Goal: Task Accomplishment & Management: Use online tool/utility

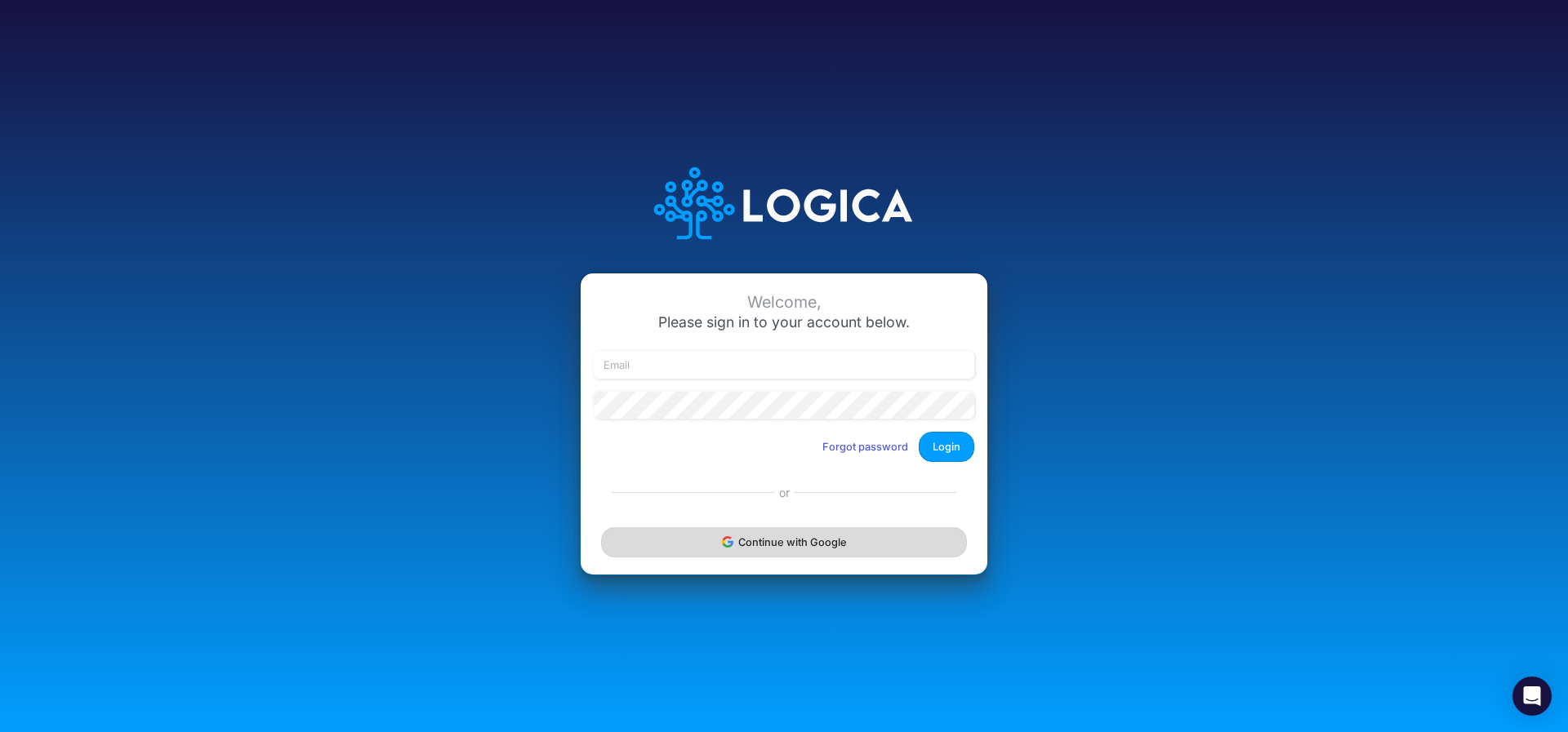
click at [721, 546] on button "Continue with Google" at bounding box center [784, 541] width 366 height 30
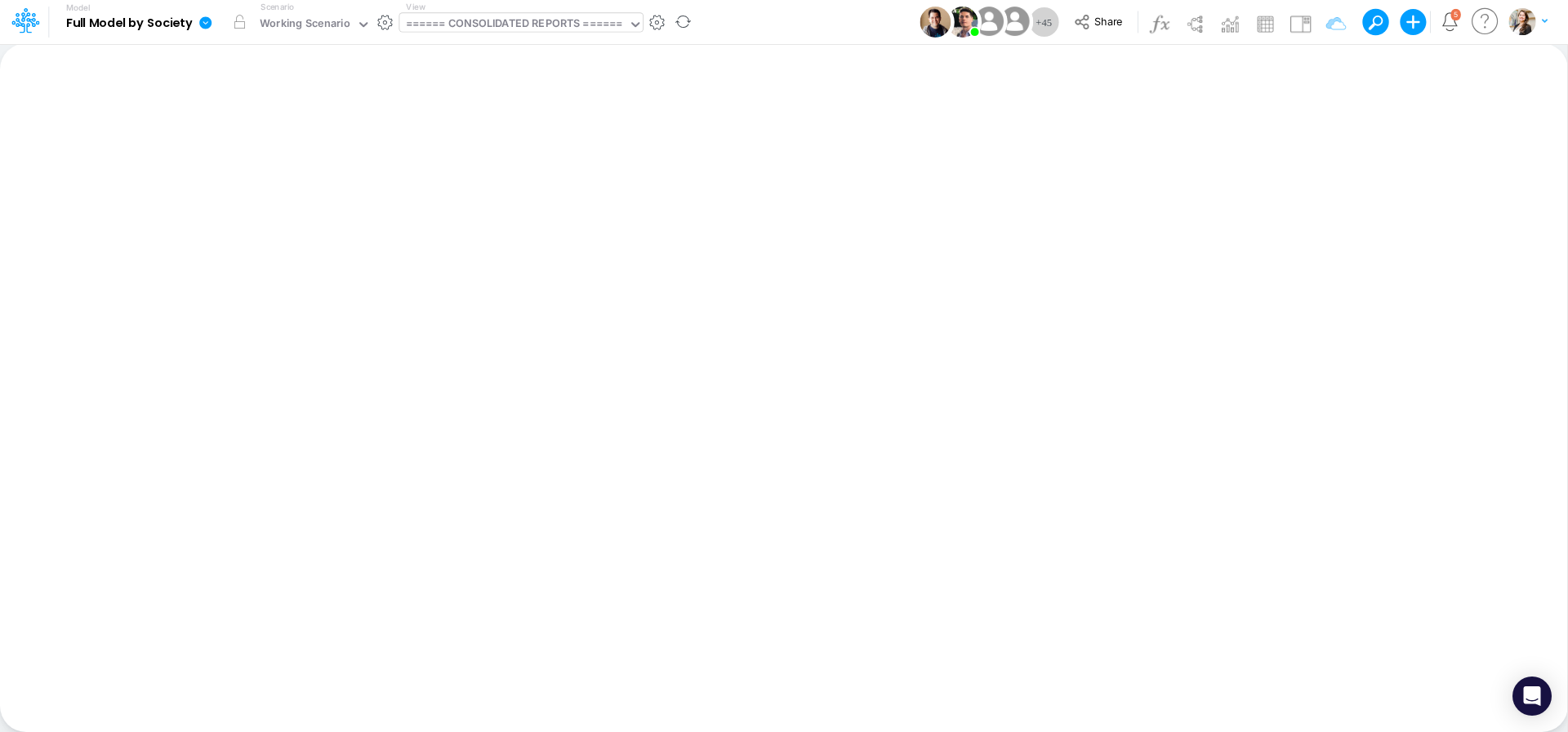
click at [498, 24] on div "====== CONSOLIDATED REPORTS ======" at bounding box center [515, 24] width 217 height 19
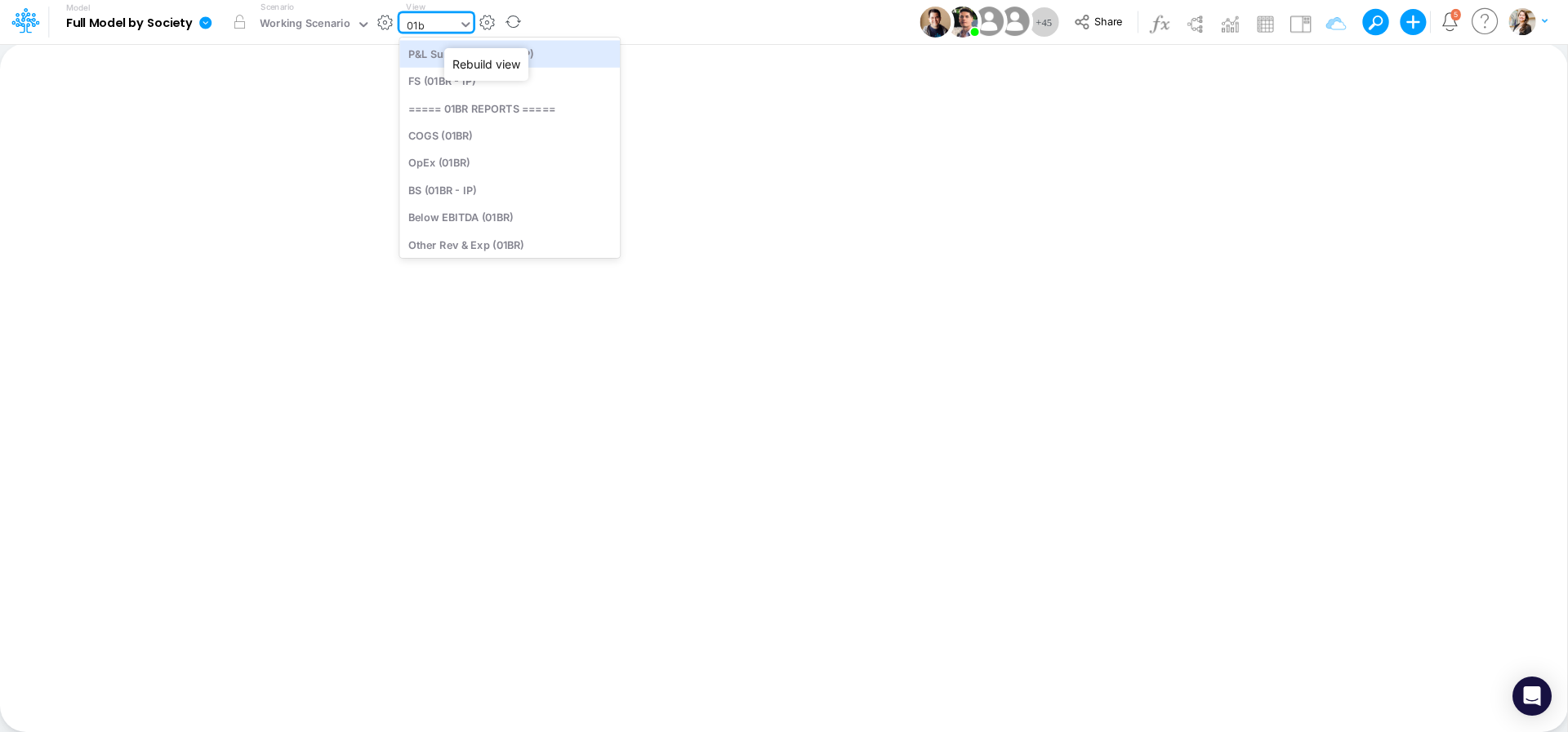
type input "01br"
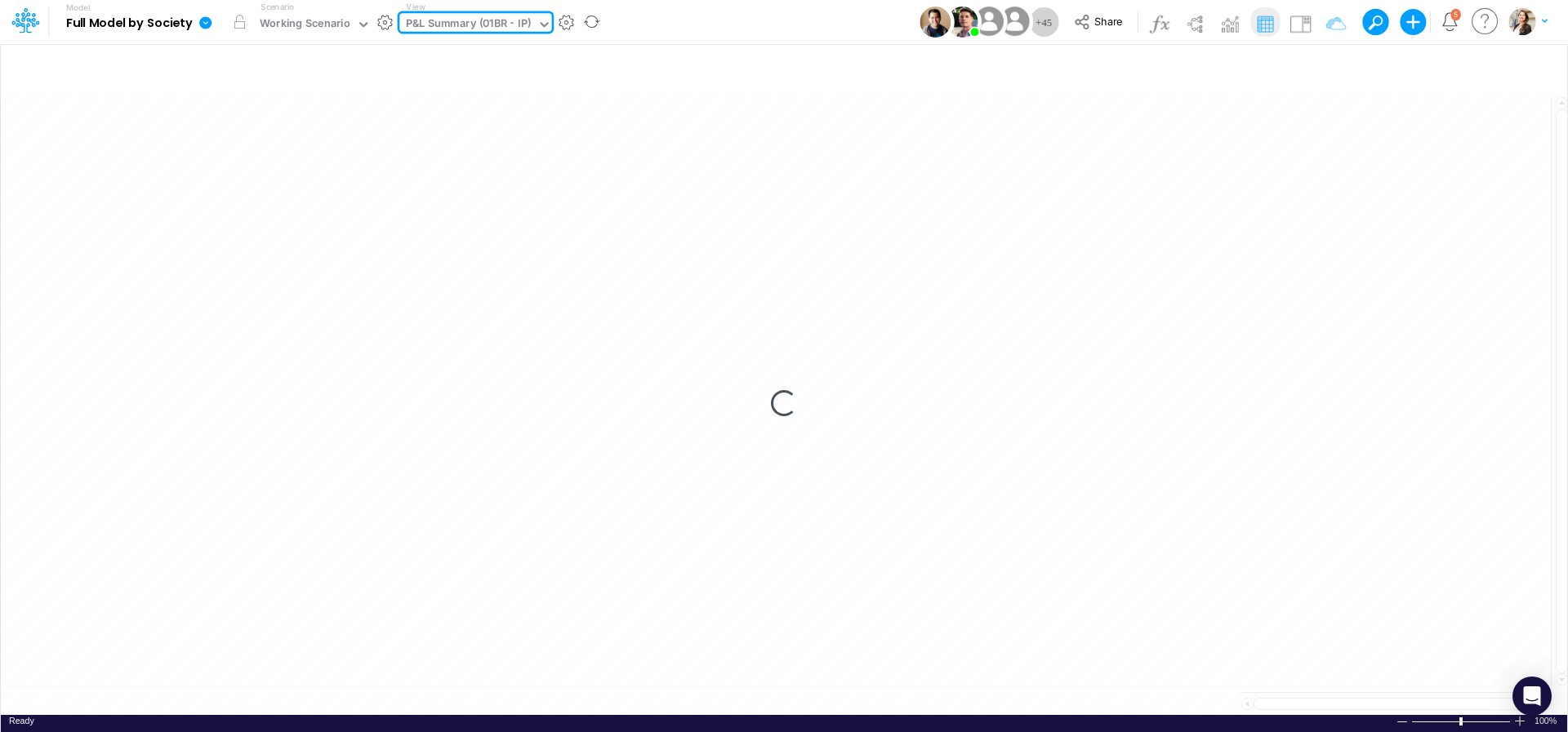
click at [456, 19] on div "P&L Summary (01BR - IP)" at bounding box center [468, 24] width 126 height 19
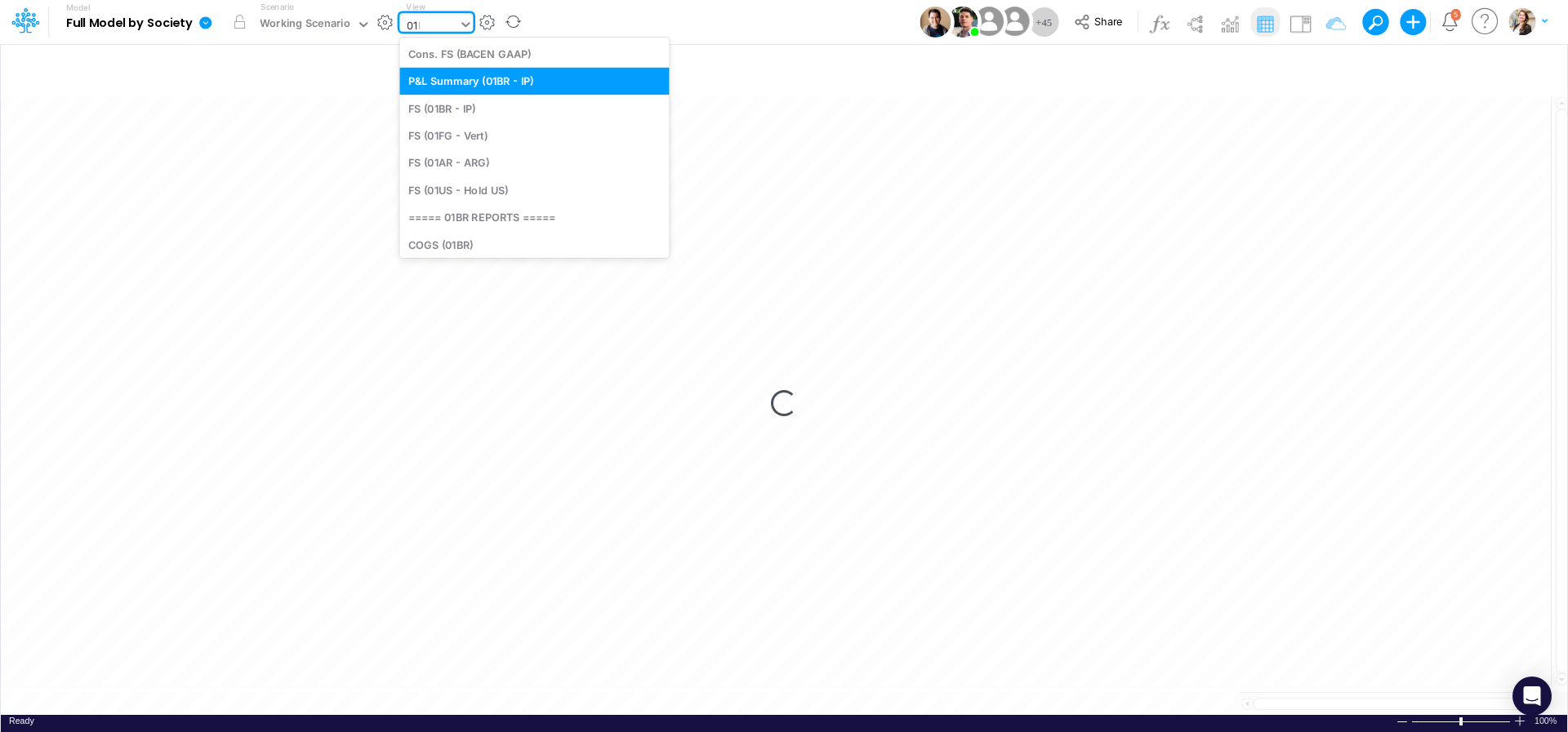
type input "01br"
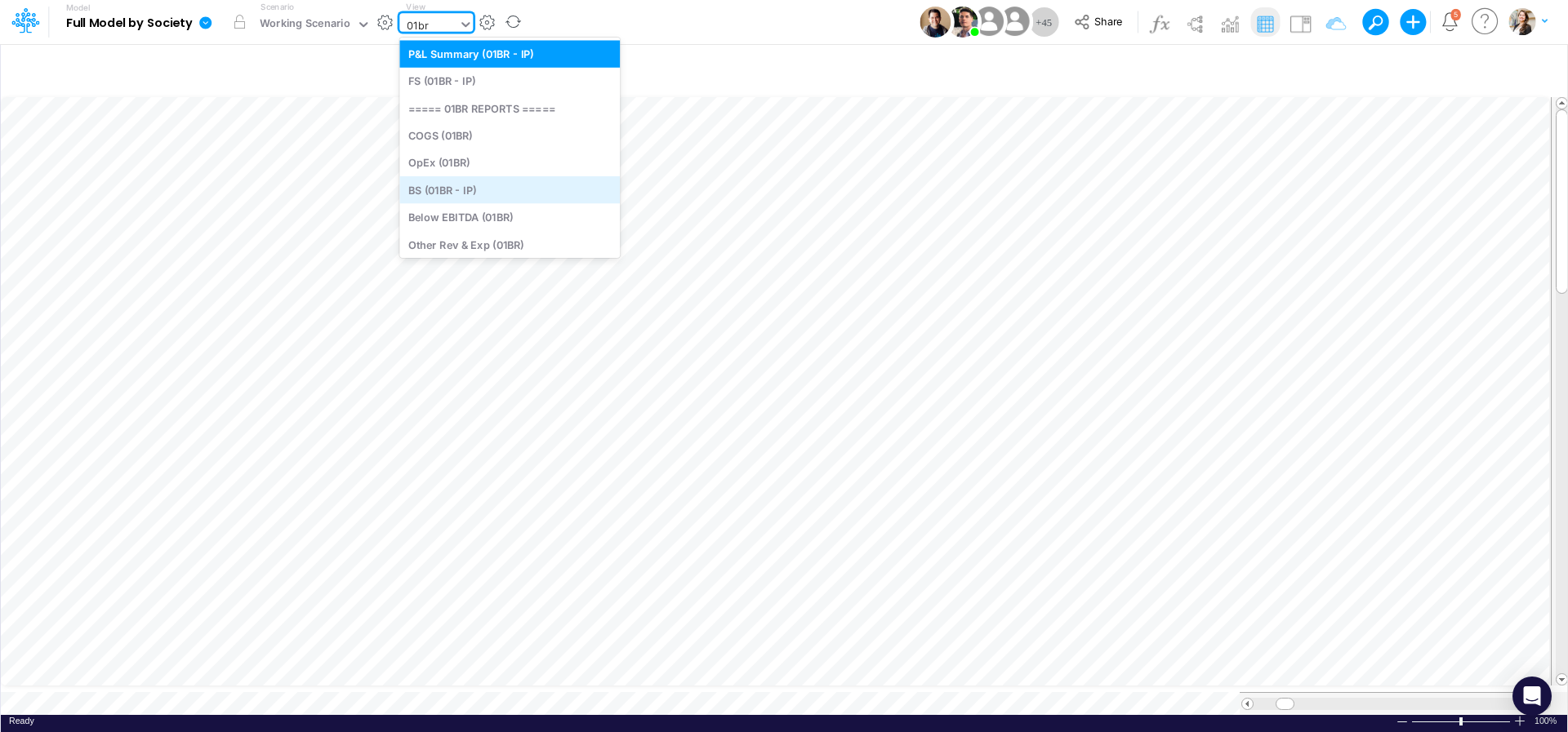
click at [457, 198] on div "BS (01BR - IP)" at bounding box center [510, 190] width 221 height 27
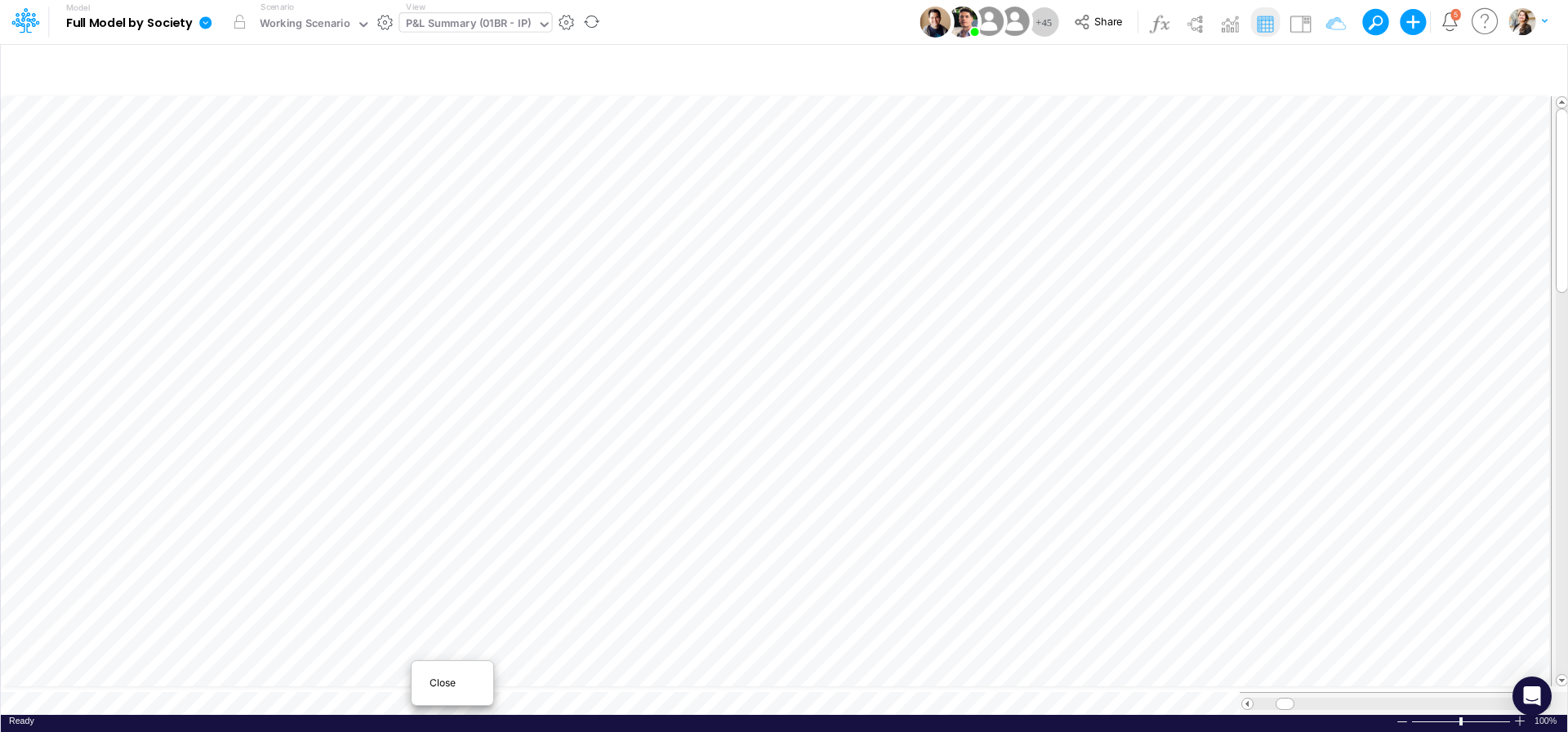
click at [424, 687] on div "Close" at bounding box center [452, 683] width 71 height 20
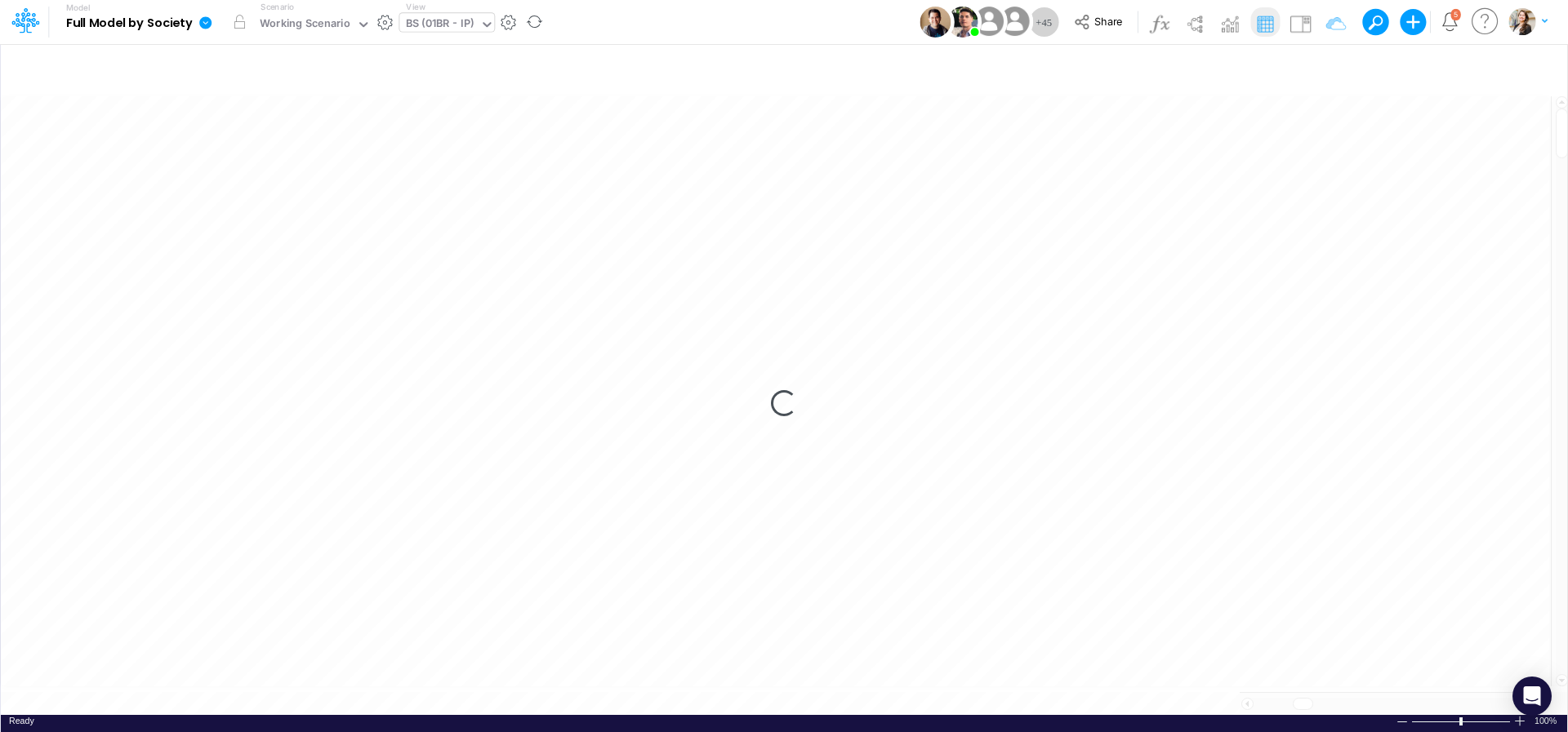
click at [434, 686] on div "Loading..." at bounding box center [784, 403] width 1566 height 624
click at [902, 556] on div "Loading..." at bounding box center [784, 403] width 1566 height 624
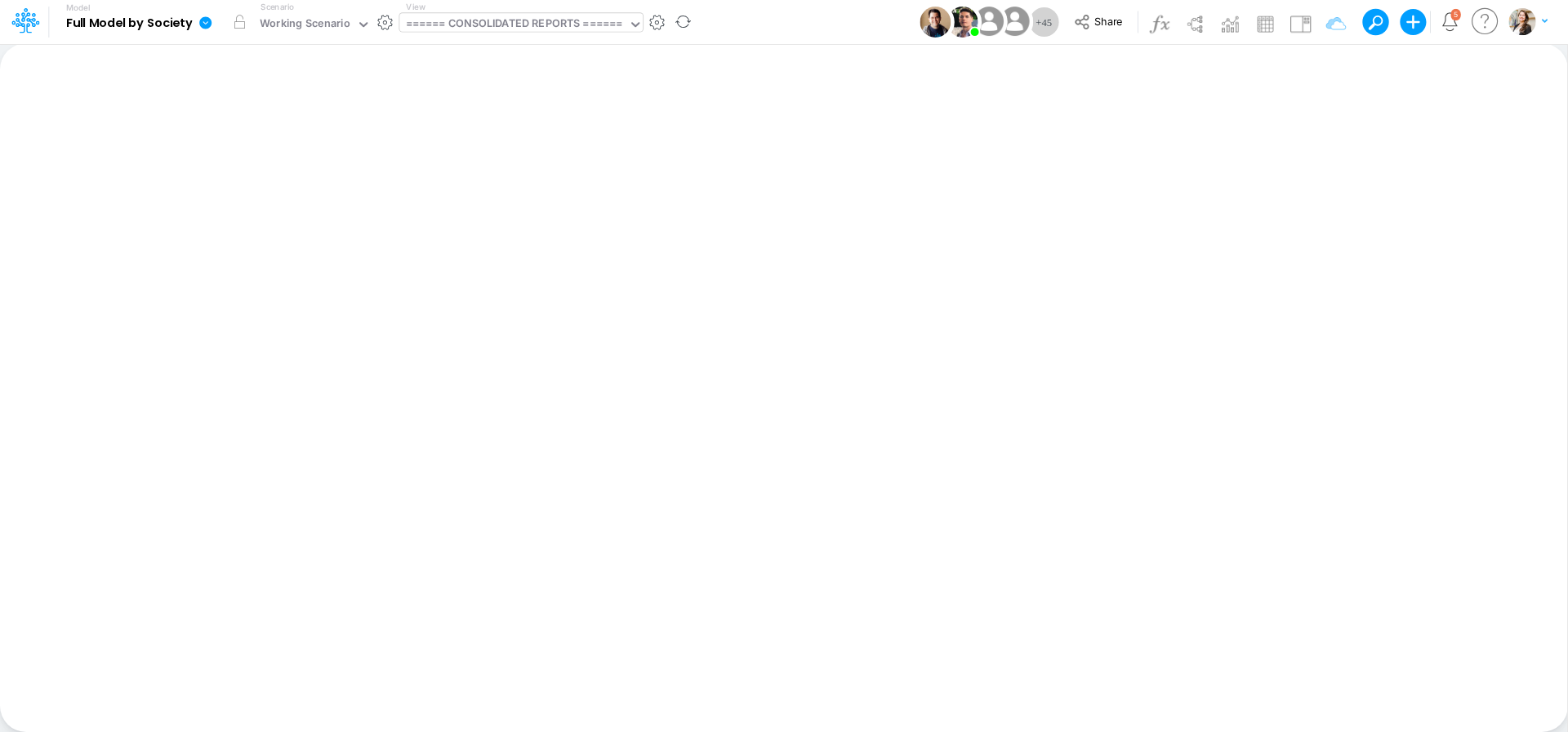
click at [538, 21] on div "====== CONSOLIDATED REPORTS ======" at bounding box center [515, 24] width 217 height 19
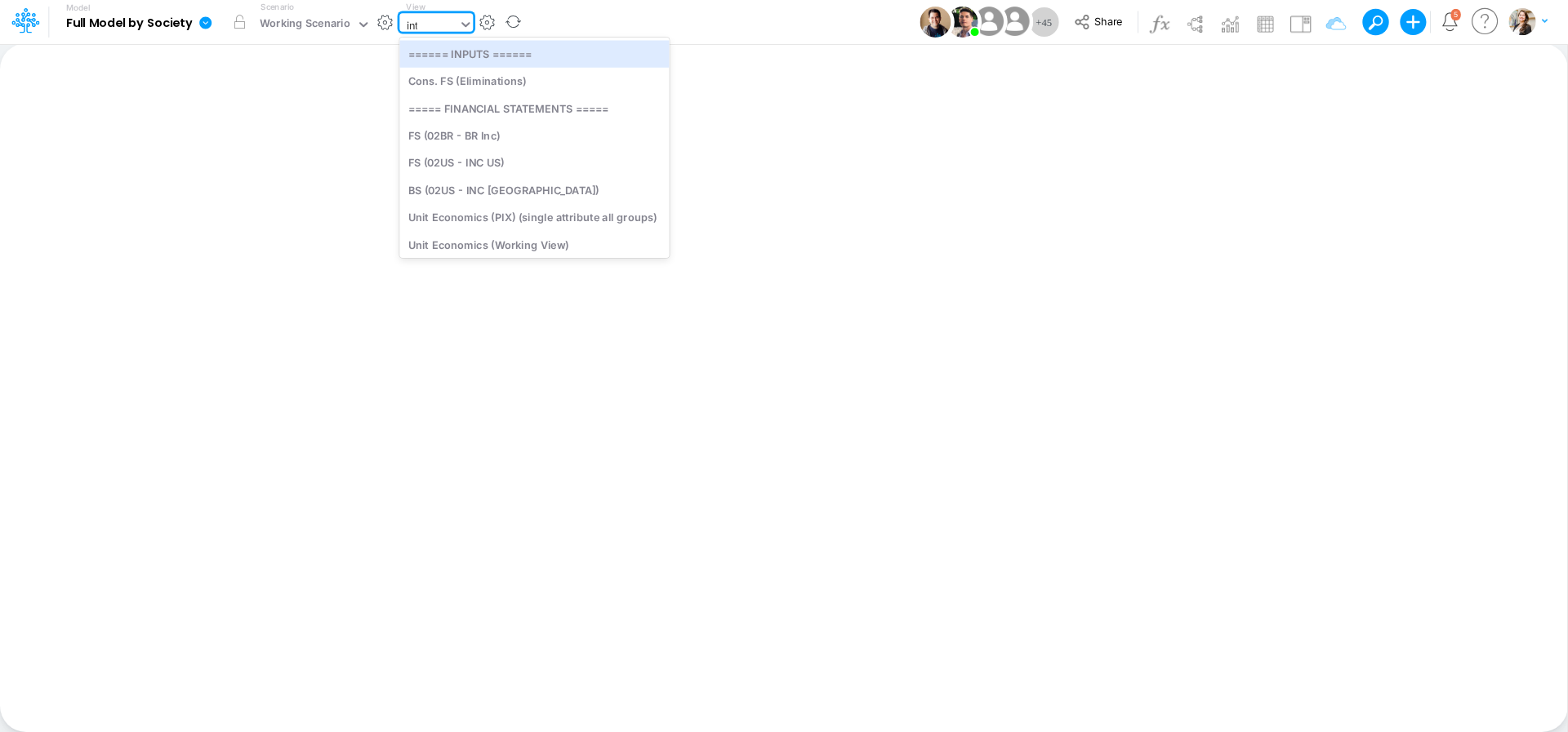
type input "inter"
click at [533, 46] on div "Interco G&A" at bounding box center [533, 53] width 266 height 27
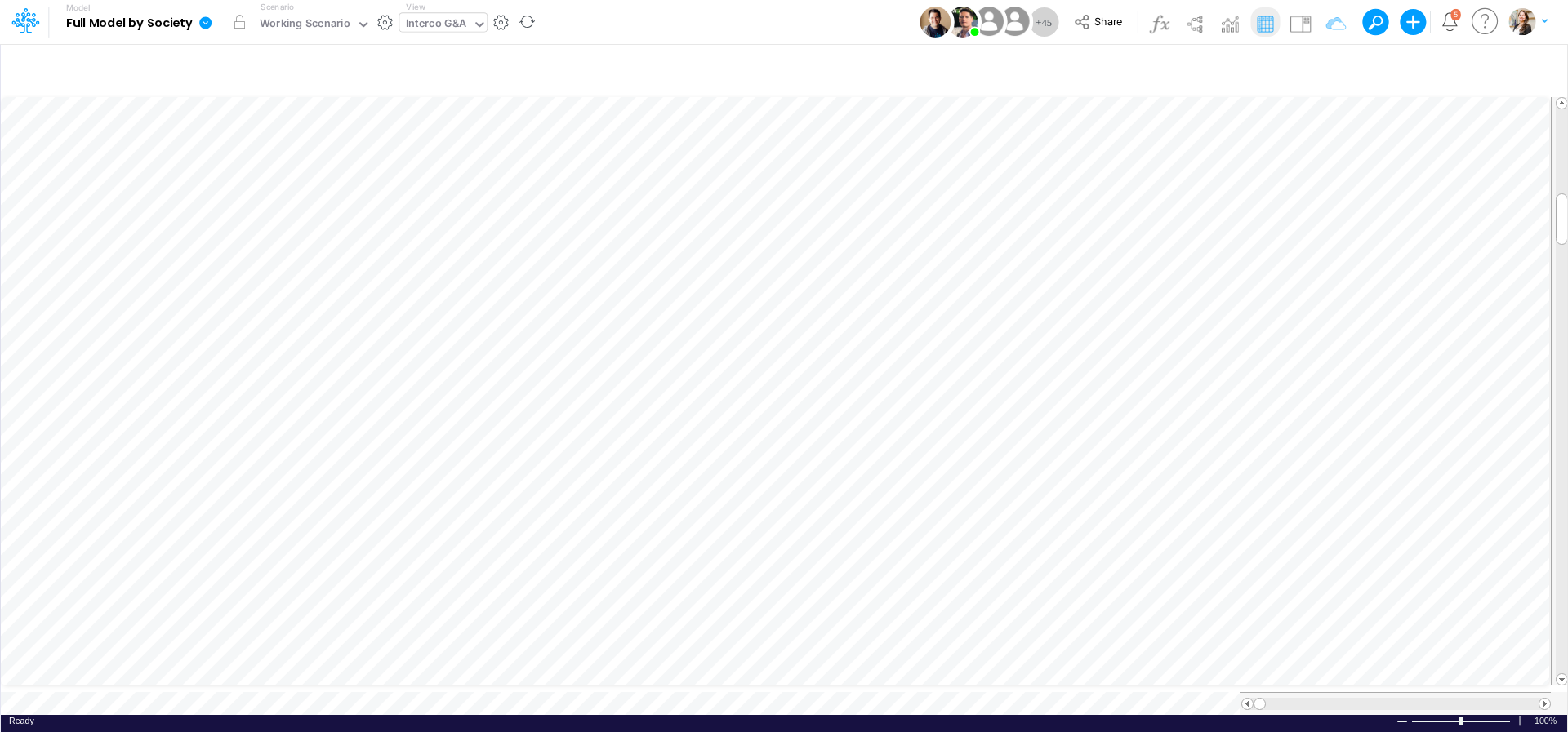
scroll to position [1, 1]
click at [1544, 699] on span at bounding box center [1544, 704] width 11 height 11
click at [1544, 699] on span at bounding box center [1544, 704] width 11 height 11
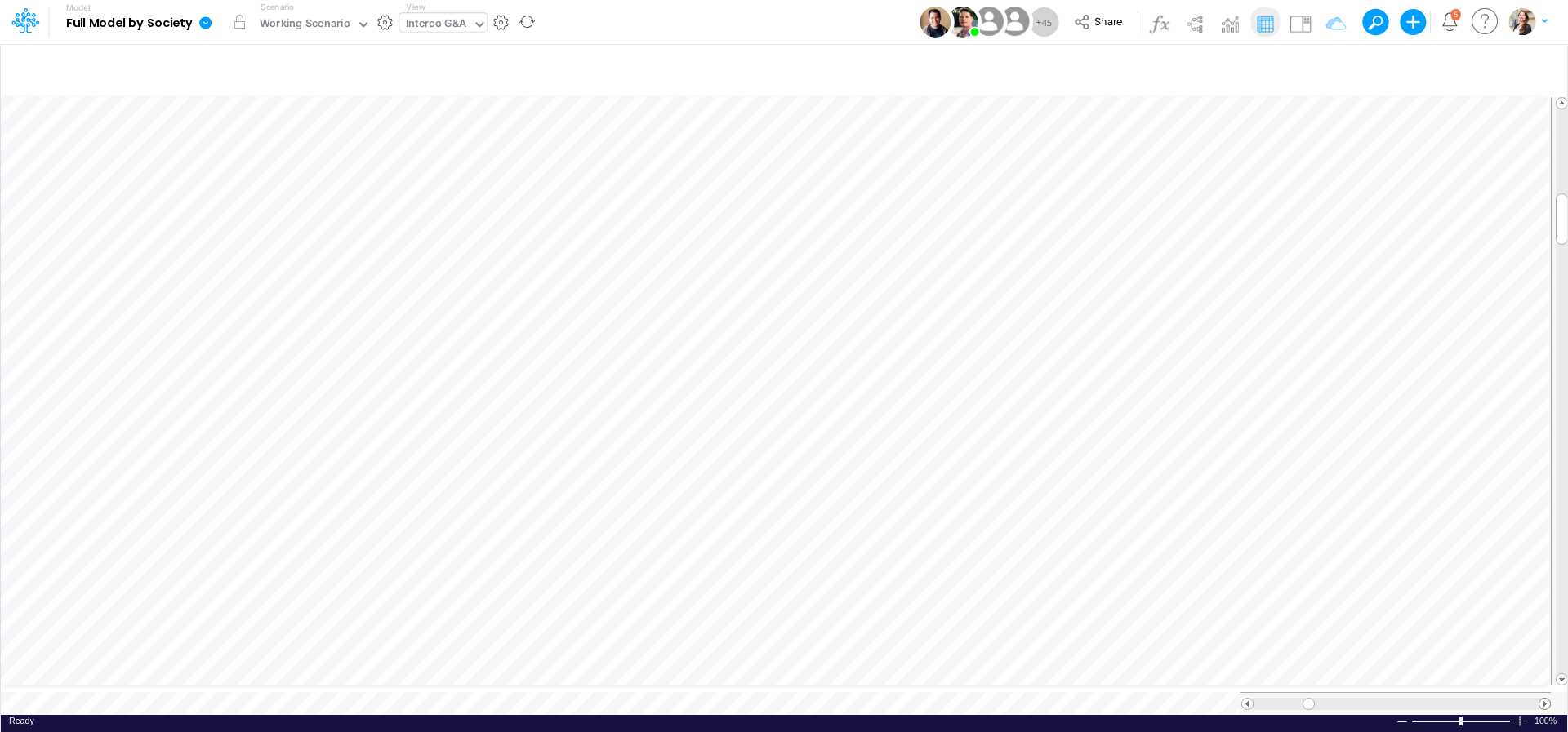
click at [1544, 699] on span at bounding box center [1544, 704] width 11 height 11
click at [435, 29] on div "Interco G&A" at bounding box center [437, 24] width 61 height 19
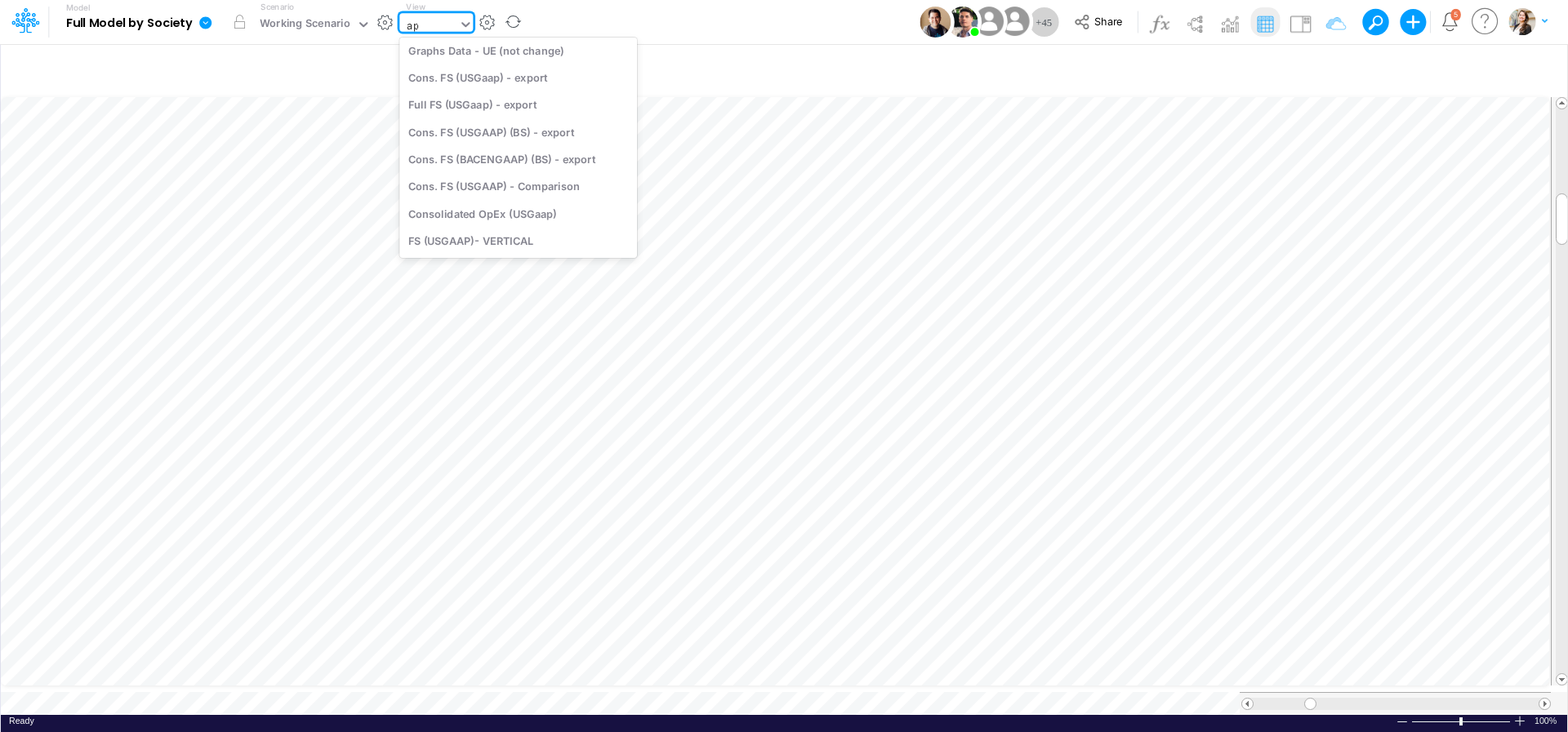
scroll to position [0, 0]
type input "app"
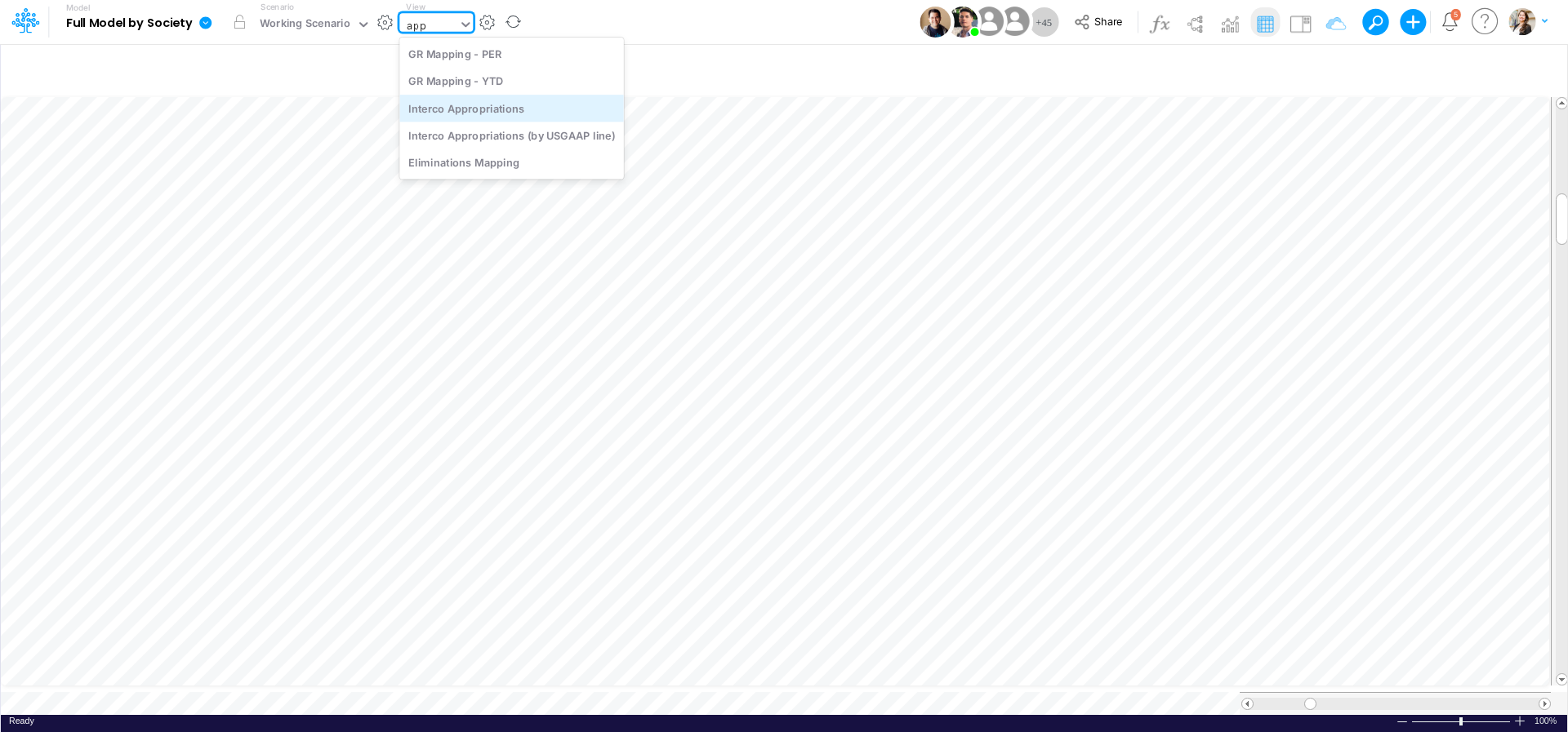
click at [444, 114] on div "Interco Appropriations" at bounding box center [512, 108] width 224 height 27
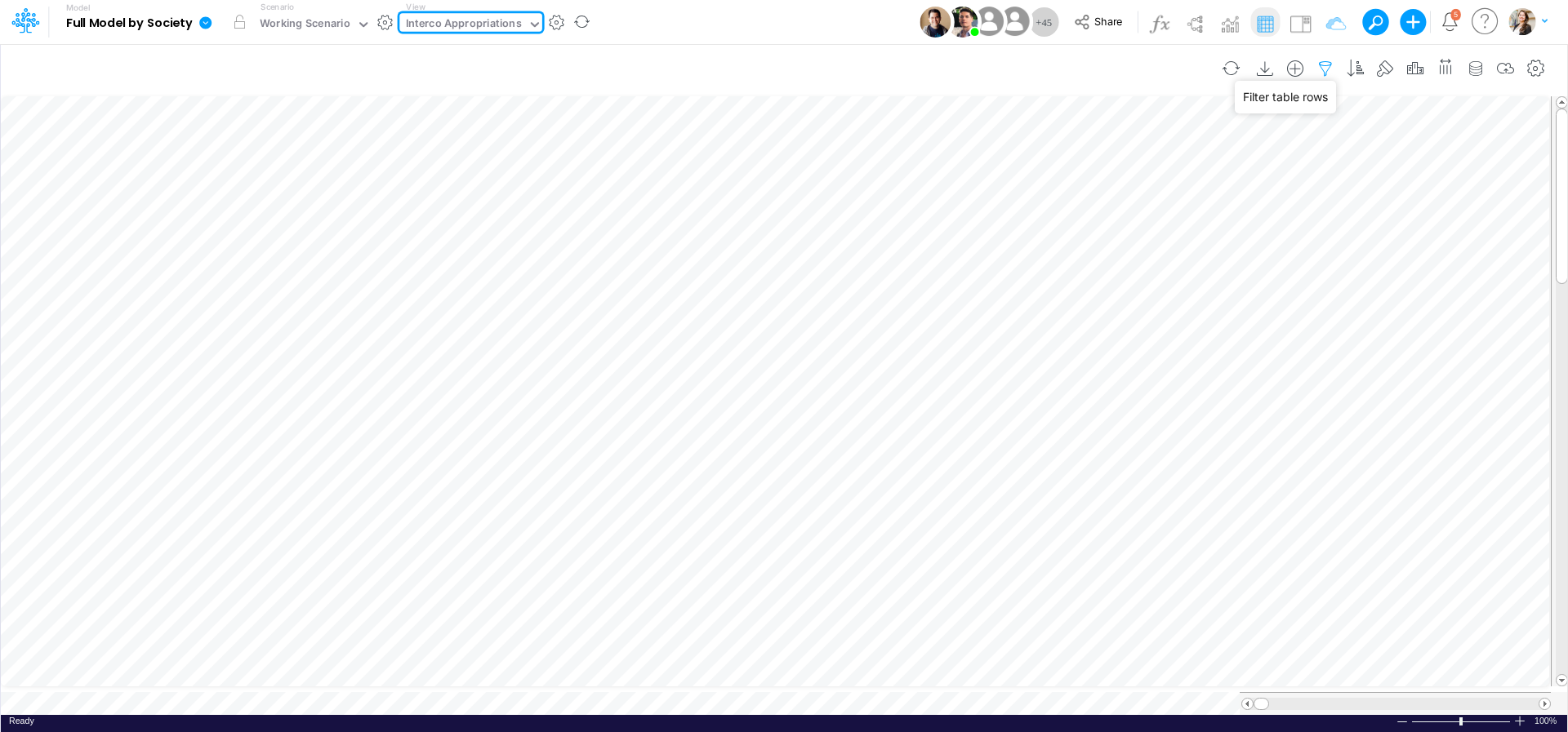
click at [1327, 71] on icon "button" at bounding box center [1325, 69] width 24 height 17
select select "notEqual"
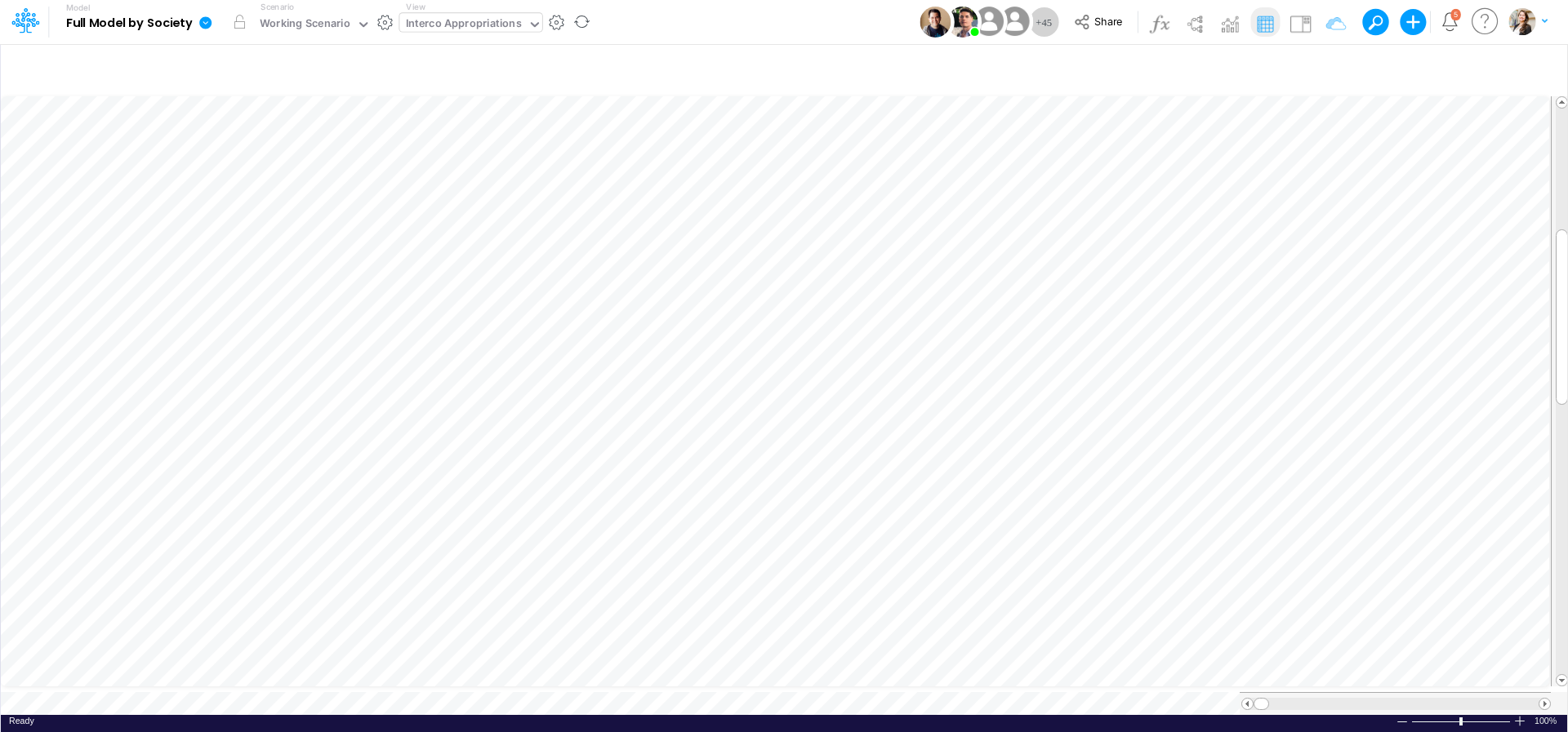
scroll to position [6, 30]
click at [445, 23] on div "Interco Appropriations" at bounding box center [464, 24] width 116 height 19
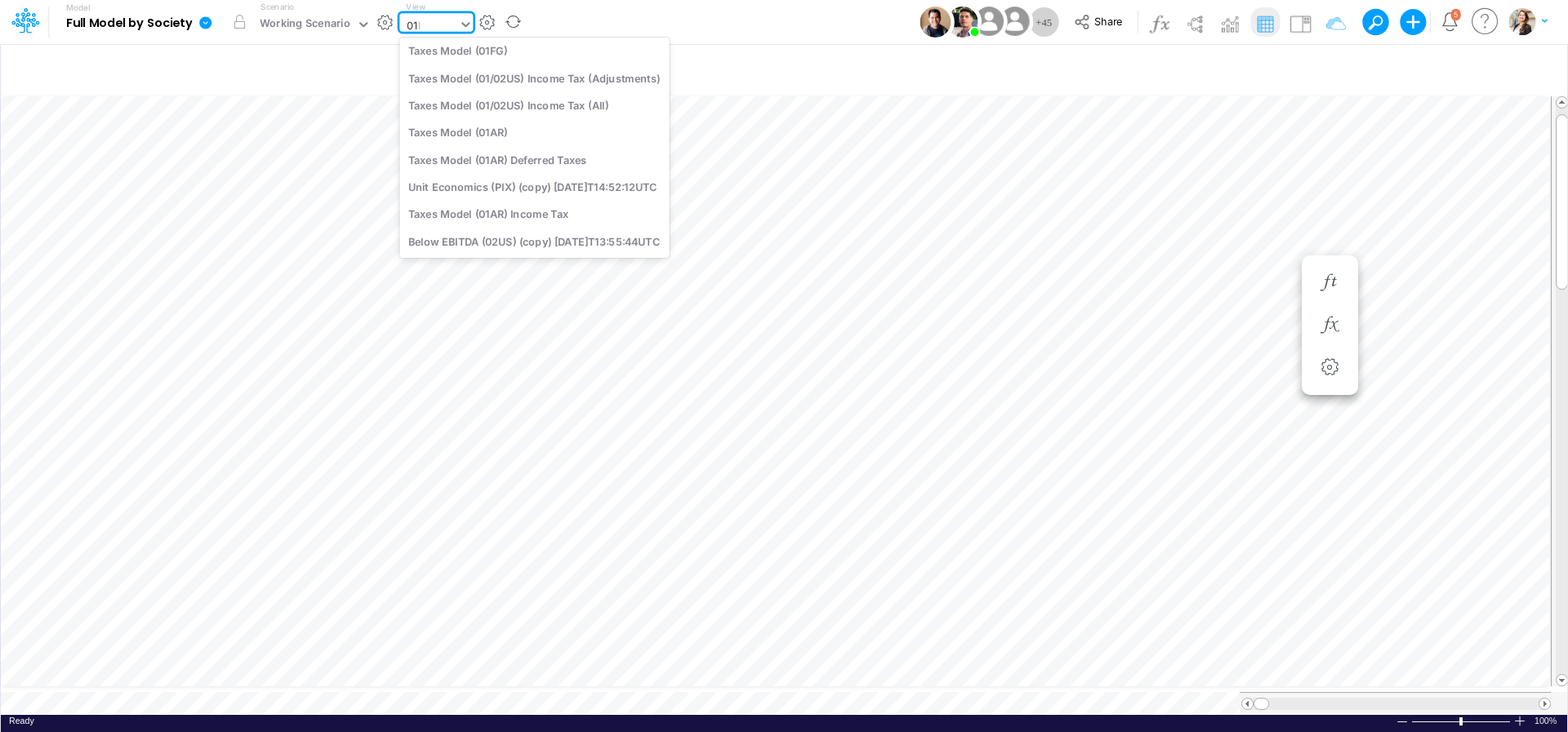
scroll to position [185, 0]
type input "01br"
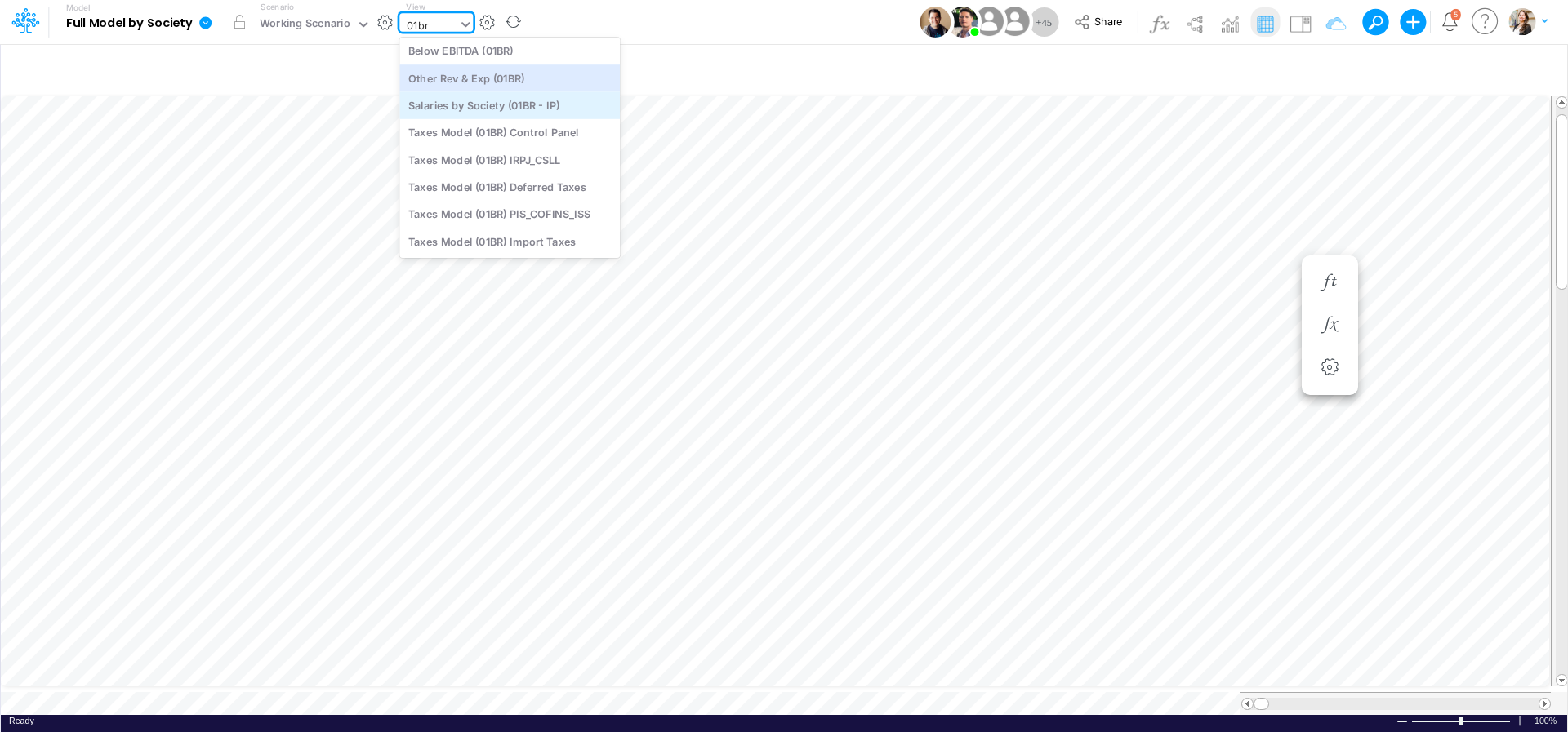
scroll to position [0, 0]
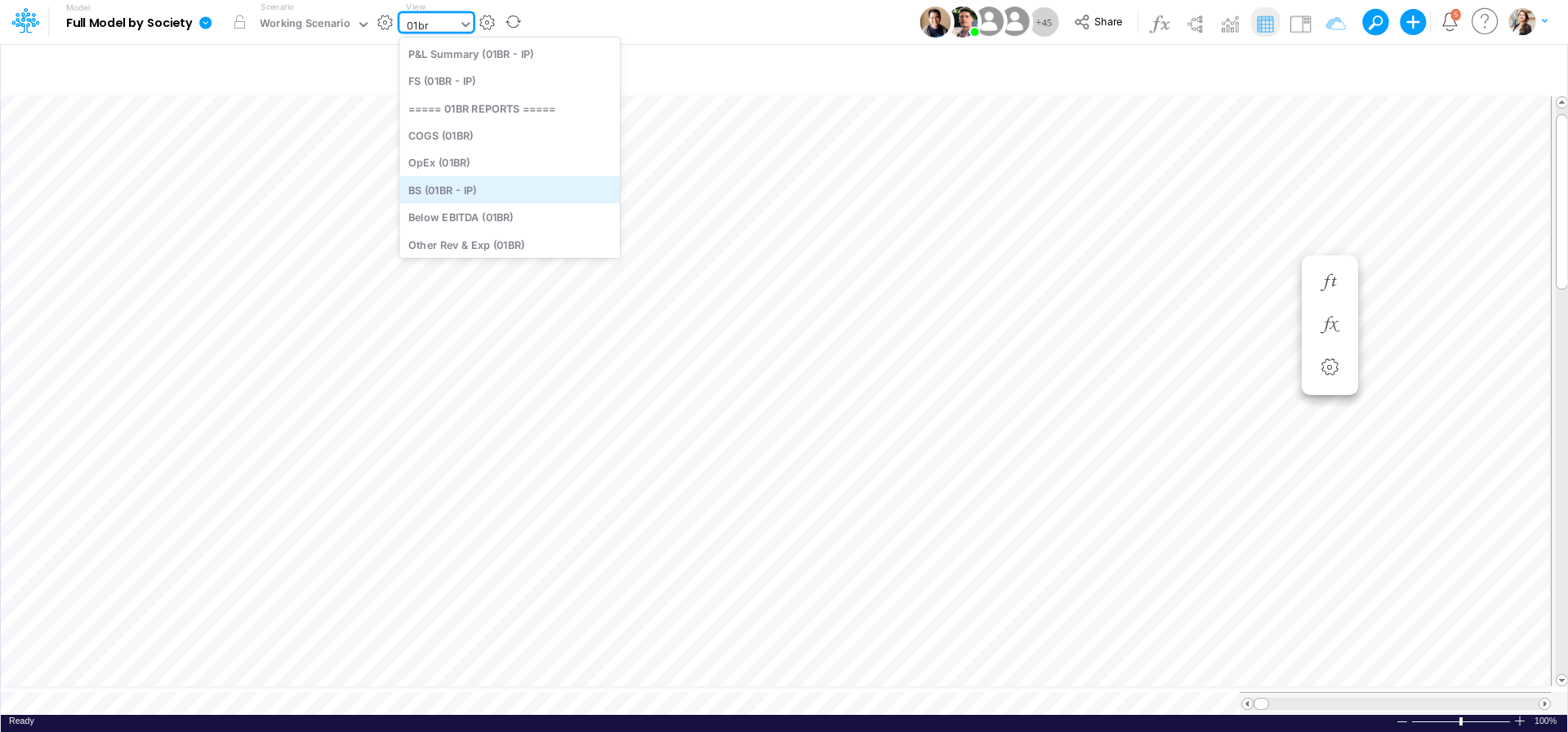
click at [452, 190] on div "BS (01BR - IP)" at bounding box center [510, 190] width 221 height 27
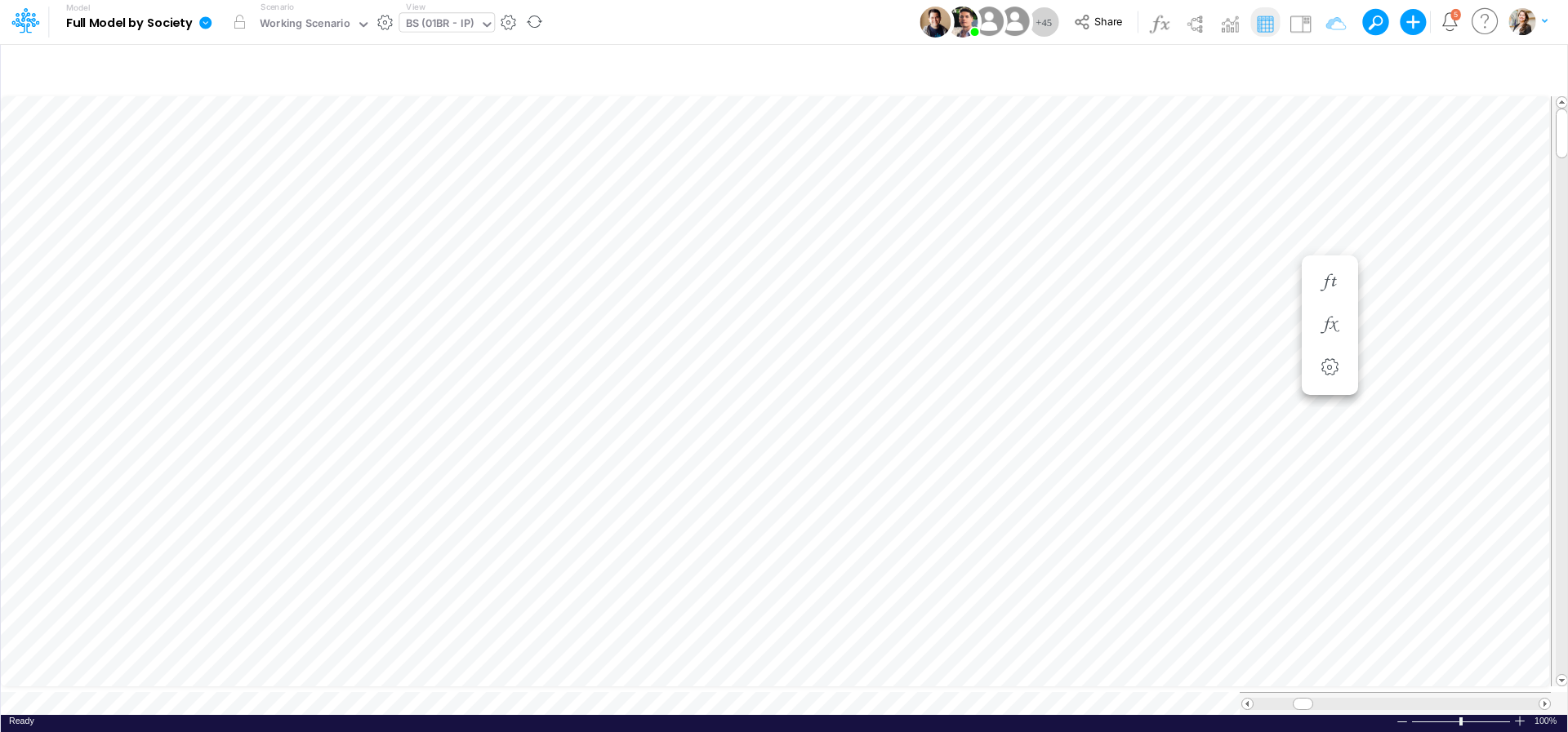
scroll to position [6, 50]
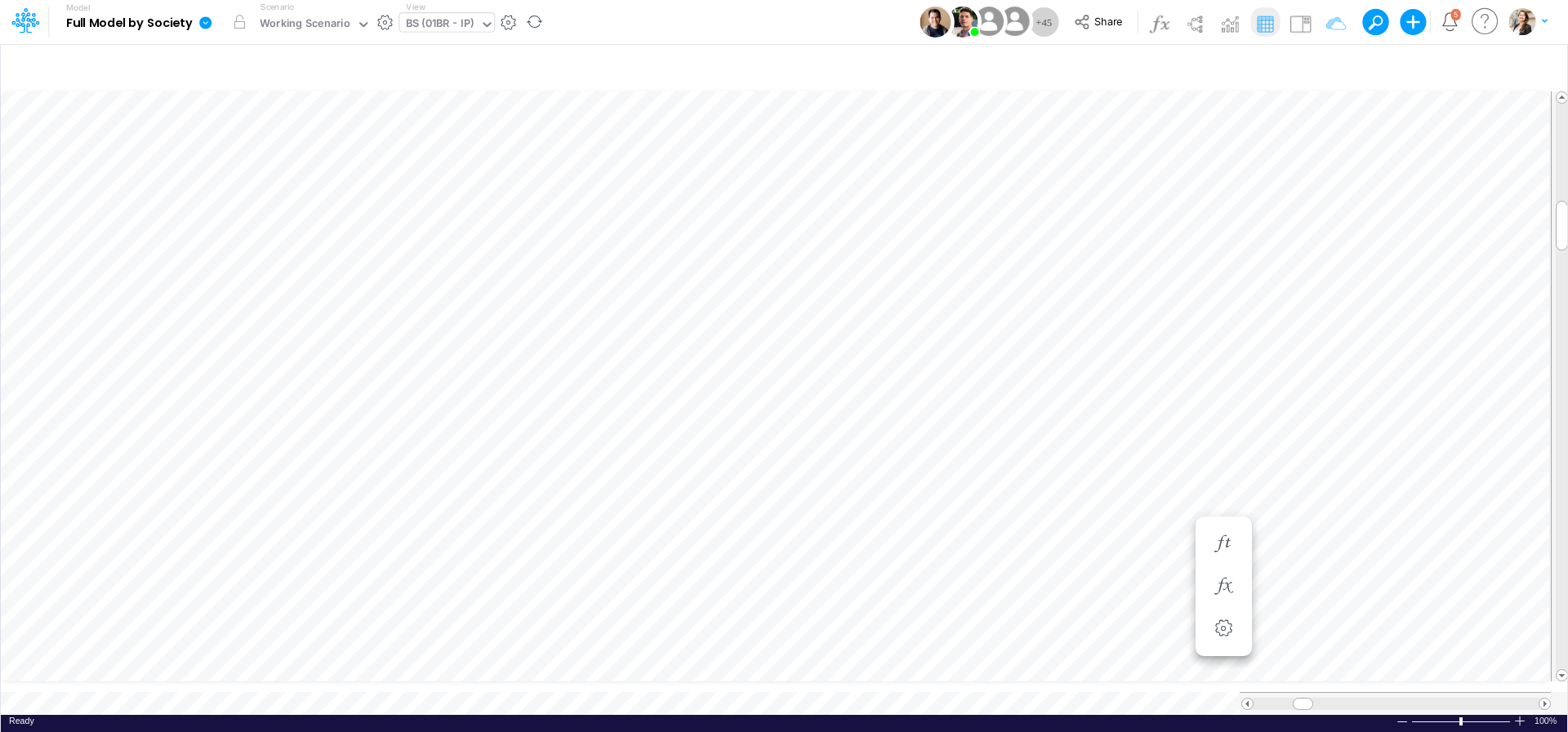
scroll to position [6, 50]
click at [1211, 455] on button "button" at bounding box center [1223, 463] width 30 height 33
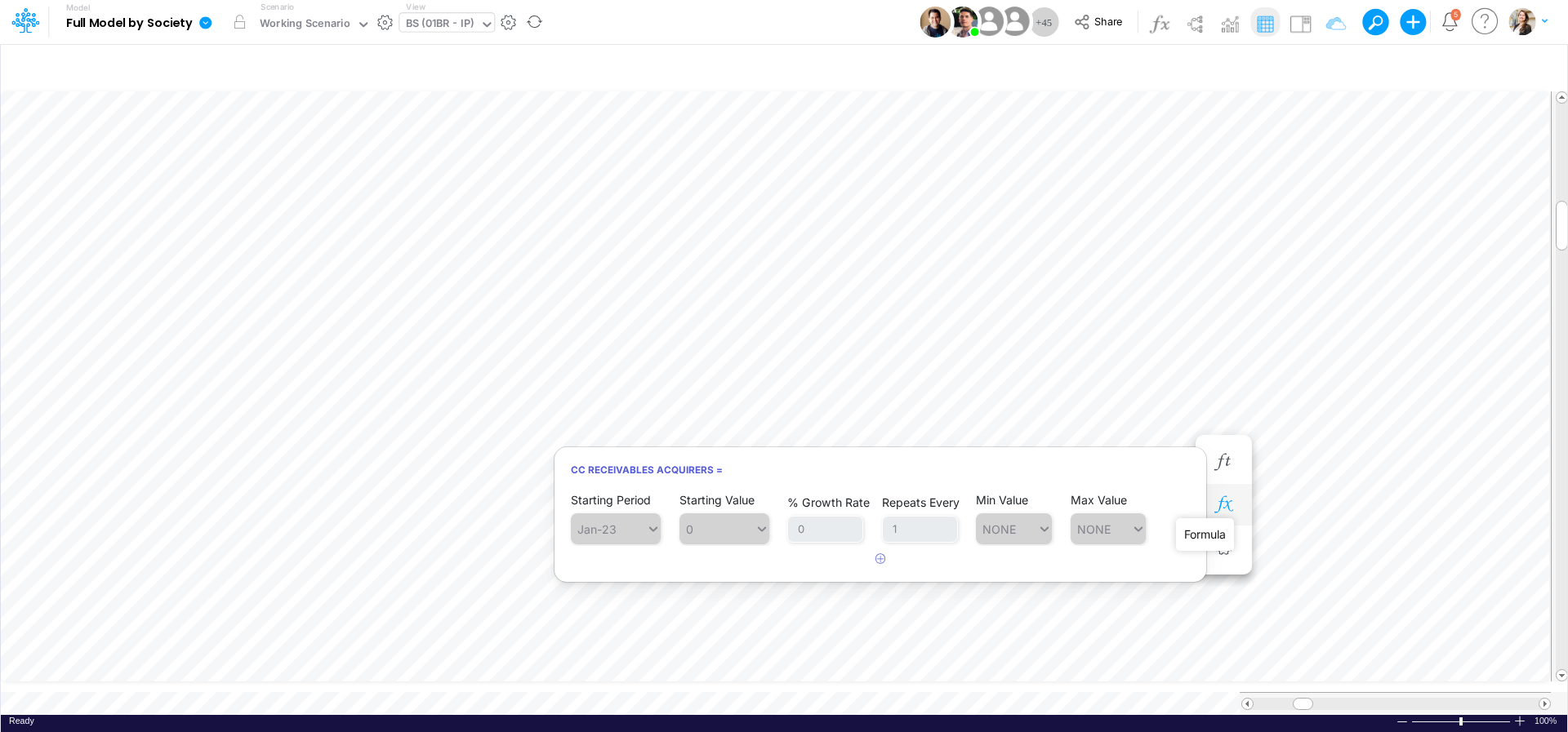
click at [1233, 504] on icon "button" at bounding box center [1223, 504] width 24 height 17
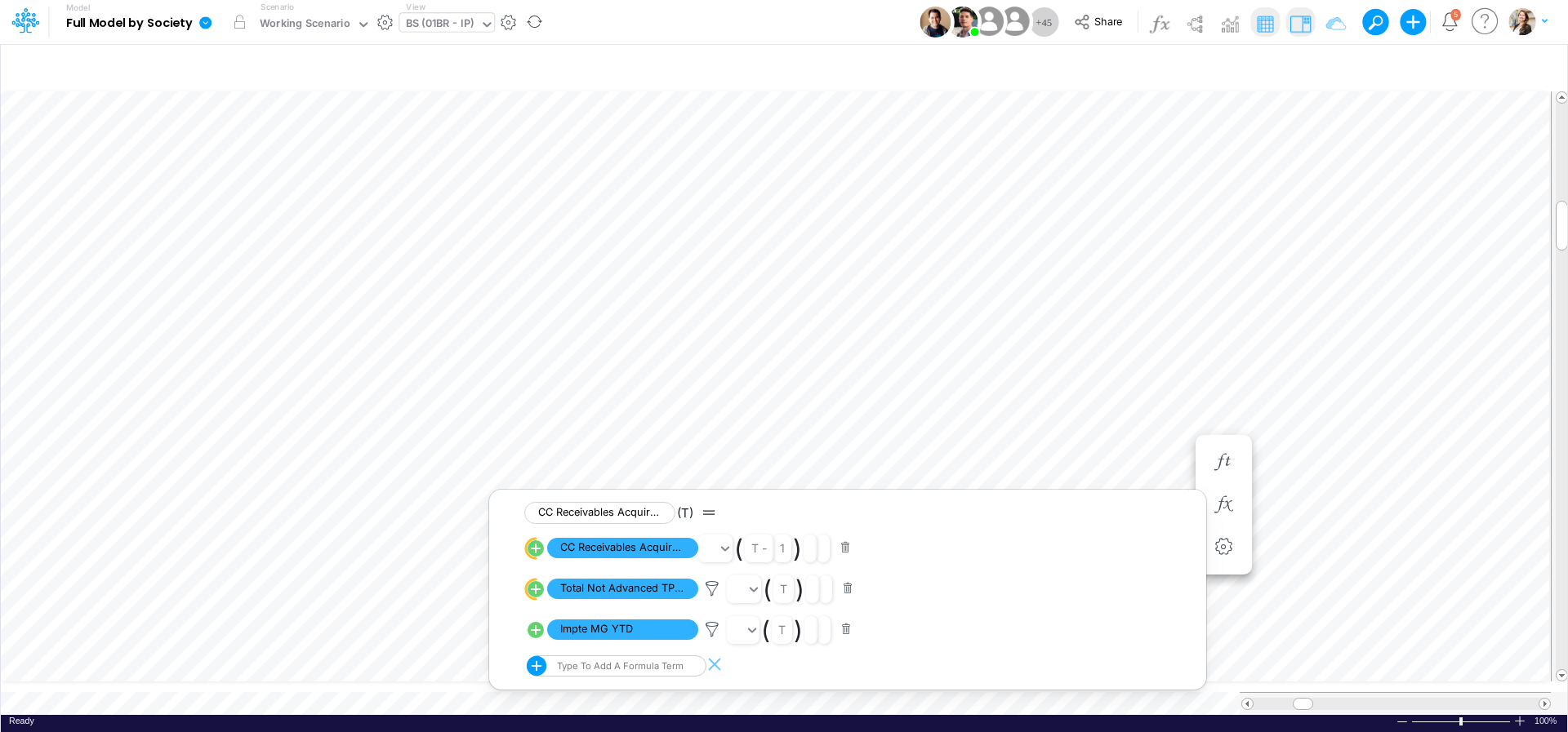
click at [1296, 23] on img at bounding box center [1299, 23] width 26 height 26
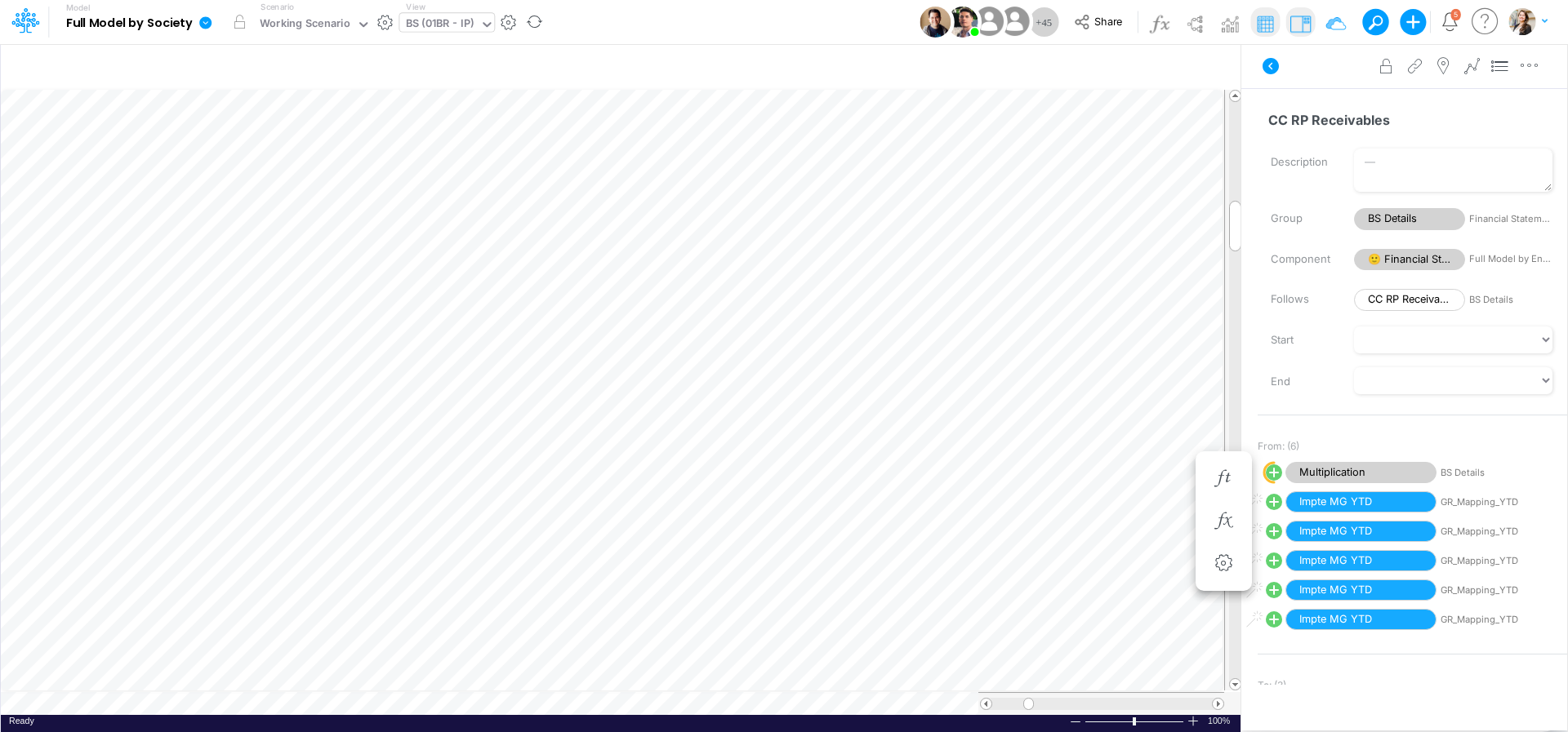
scroll to position [6, 32]
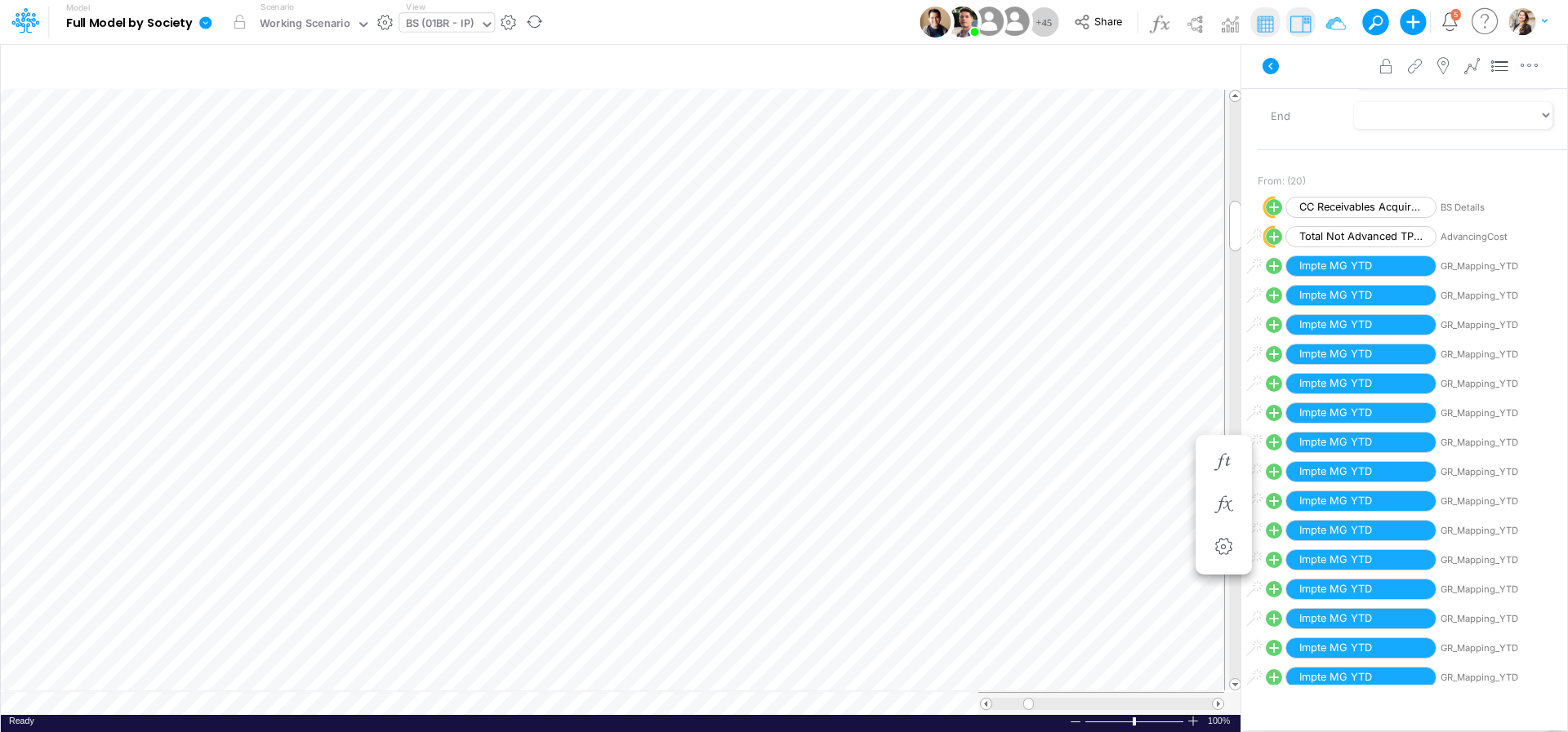
scroll to position [265, 0]
click at [1347, 204] on span "CC Receivables Acquirers" at bounding box center [1360, 209] width 151 height 22
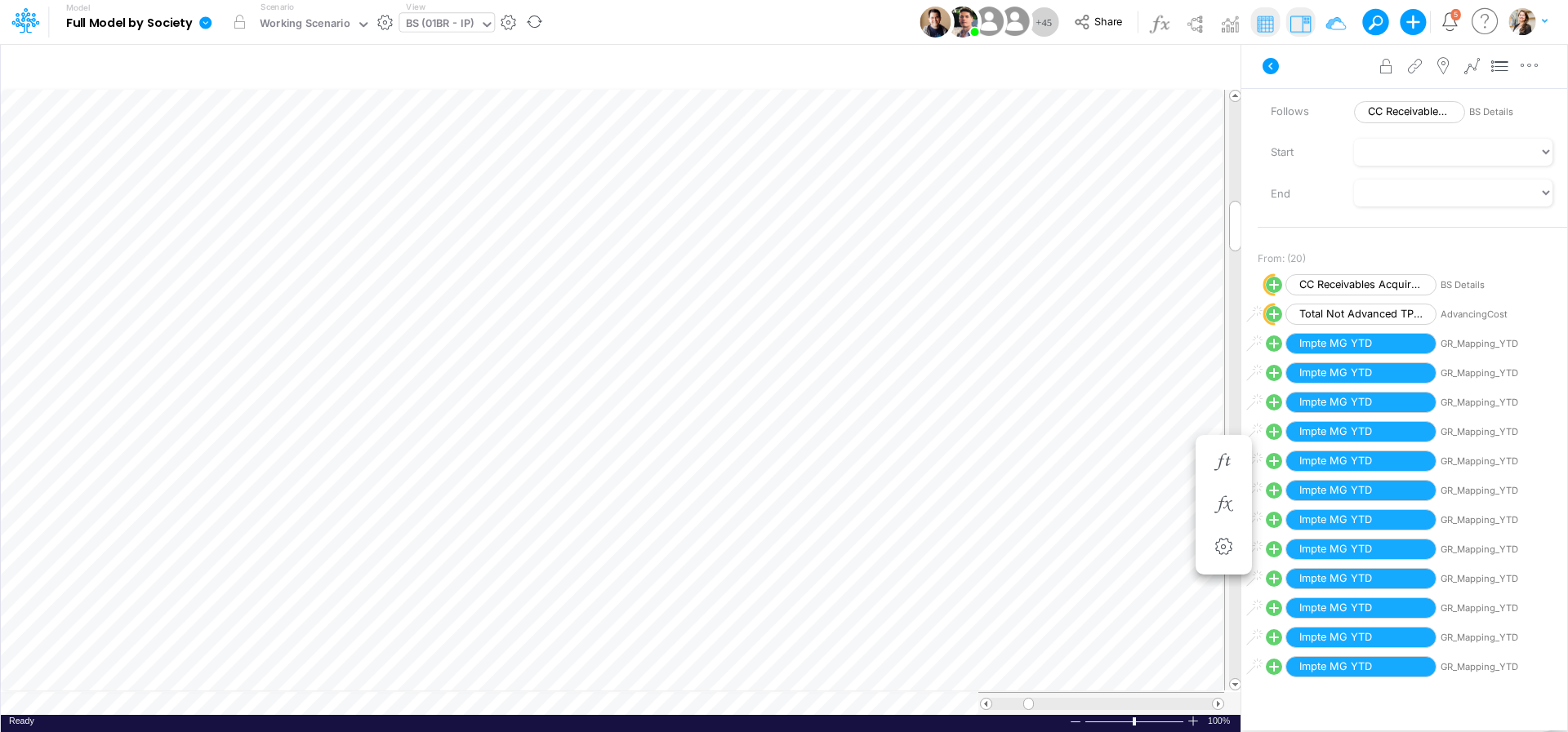
scroll to position [6, 32]
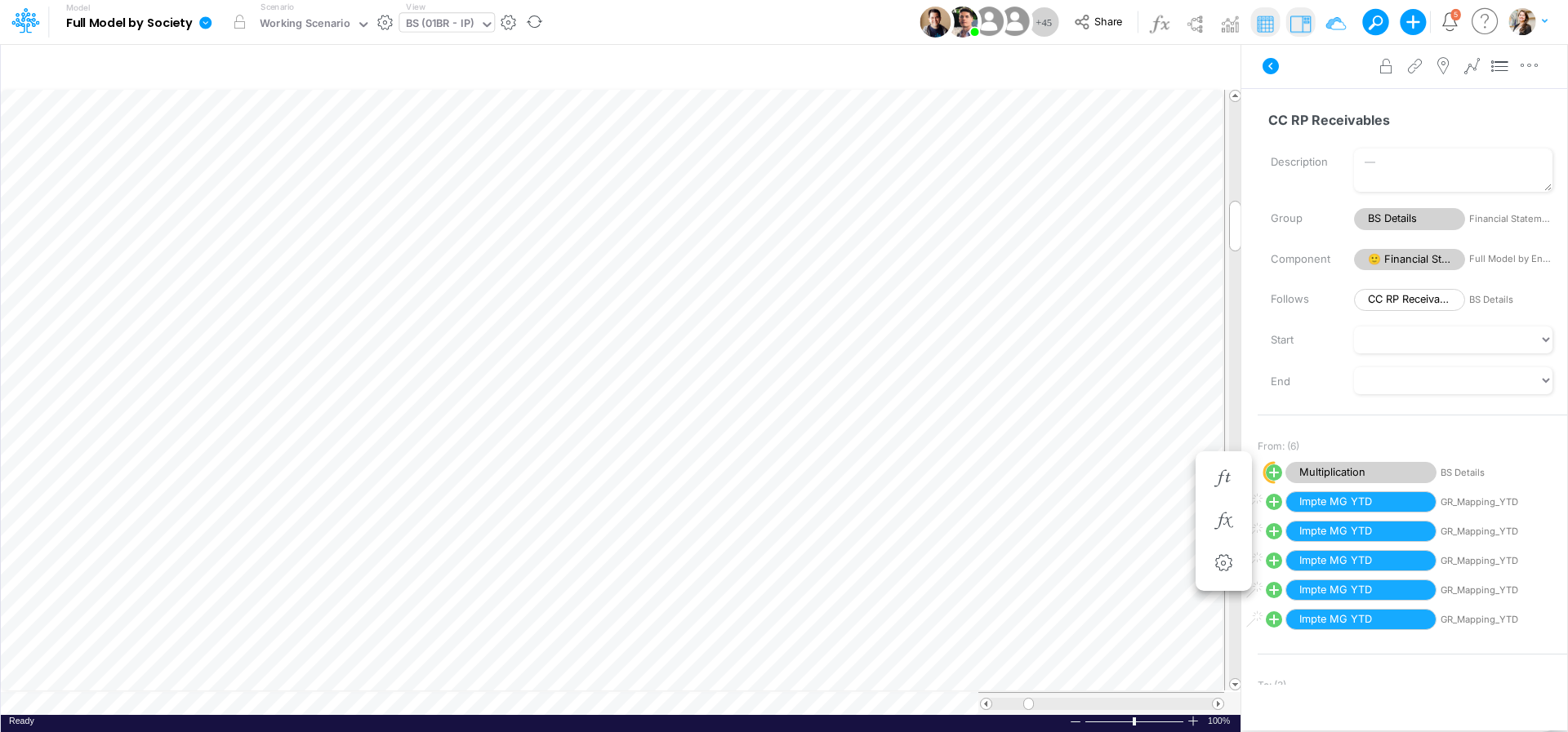
scroll to position [6, 32]
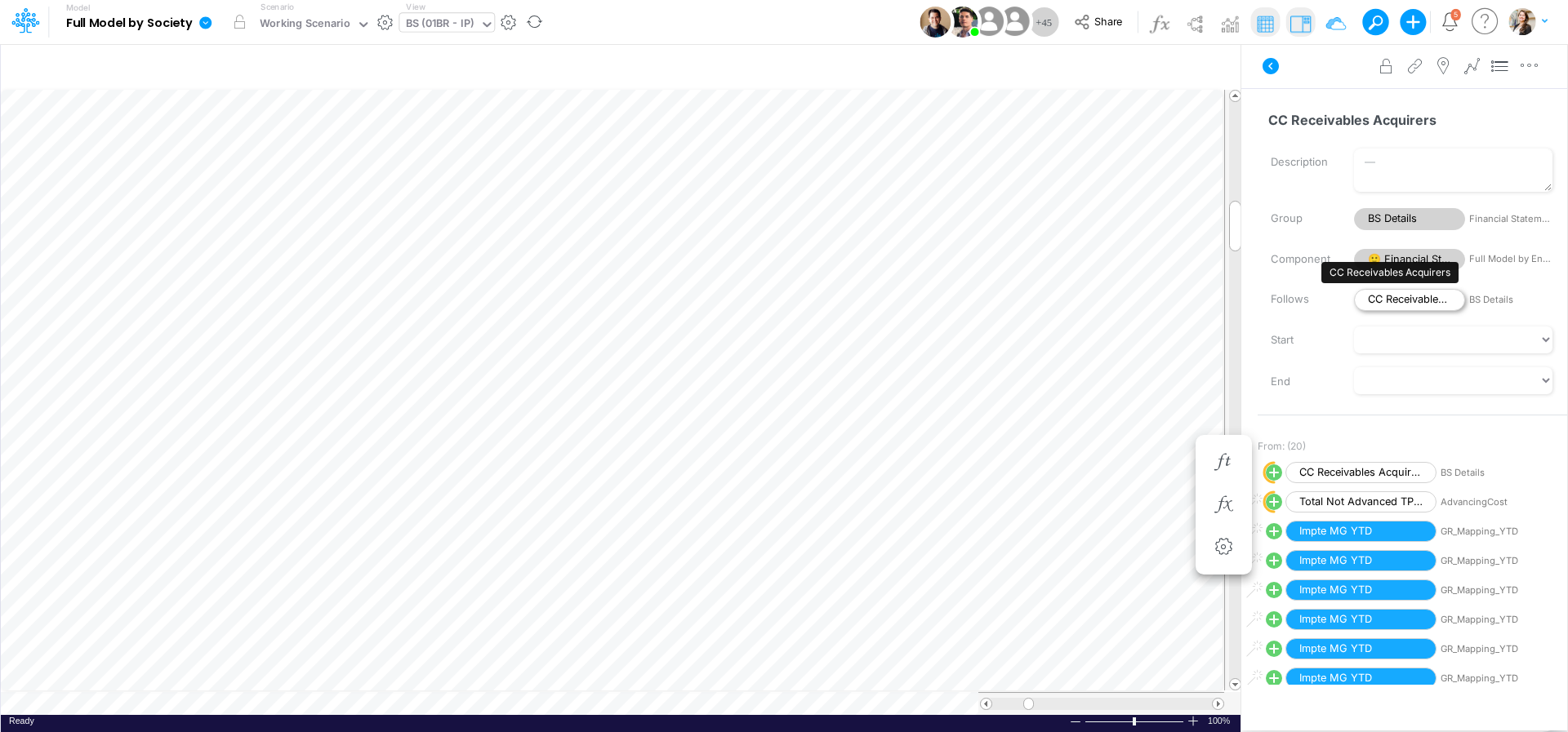
click at [1392, 306] on span "CC Receivables Acquirers" at bounding box center [1409, 300] width 111 height 22
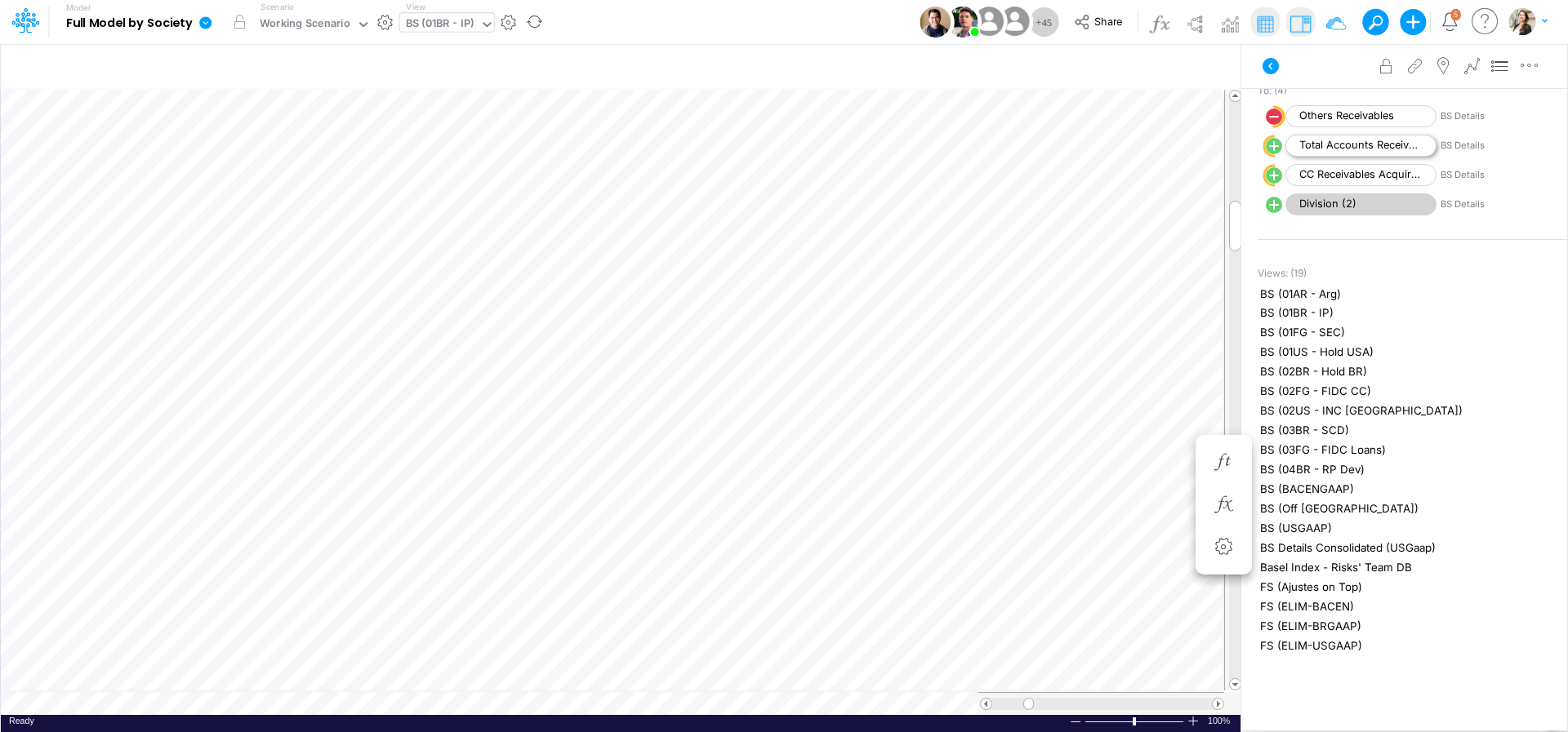
scroll to position [573, 0]
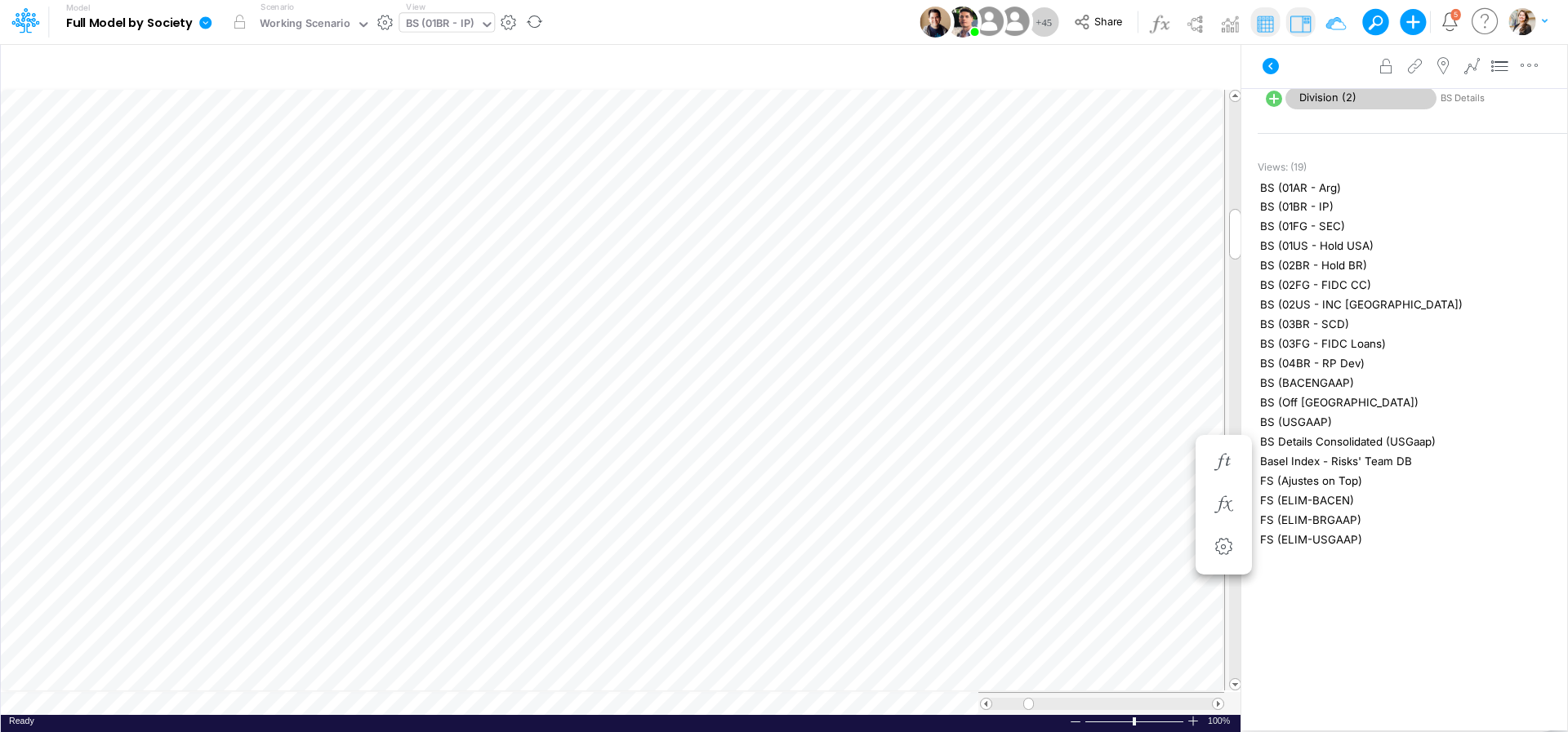
click at [428, 23] on div "BS (01BR - IP)" at bounding box center [440, 24] width 69 height 19
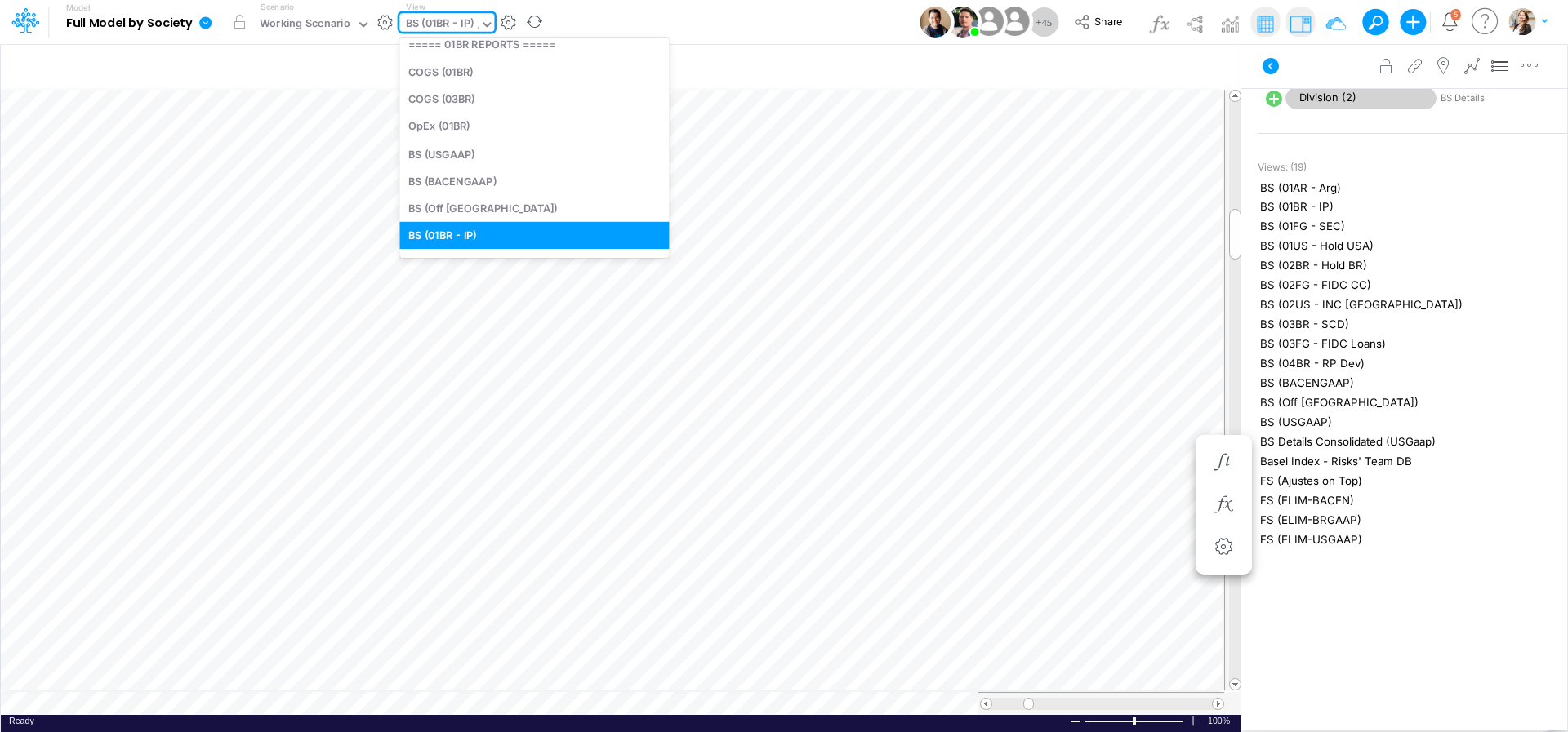
scroll to position [0, 0]
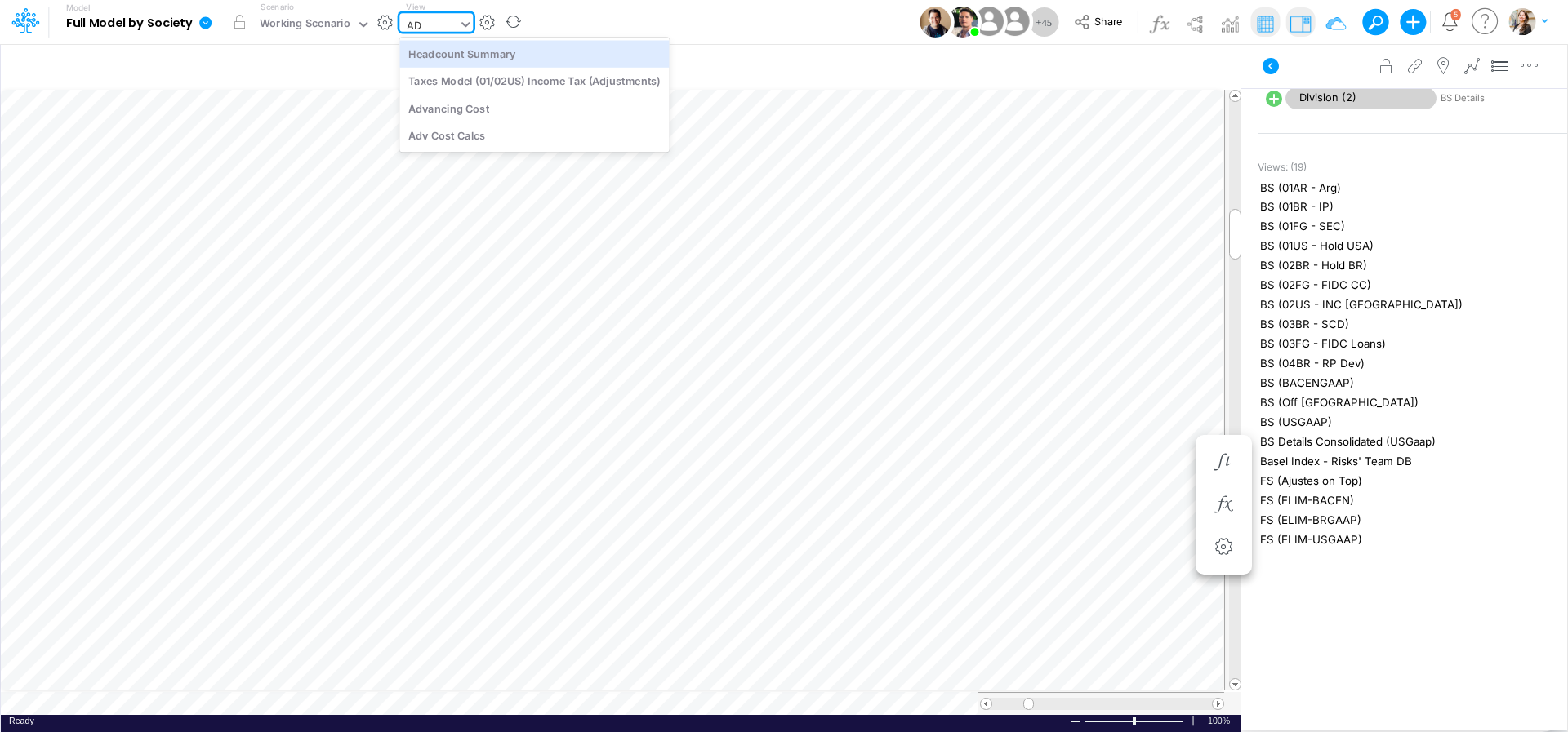
type input "ADV"
click at [478, 57] on div "Advancing Cost" at bounding box center [510, 53] width 221 height 27
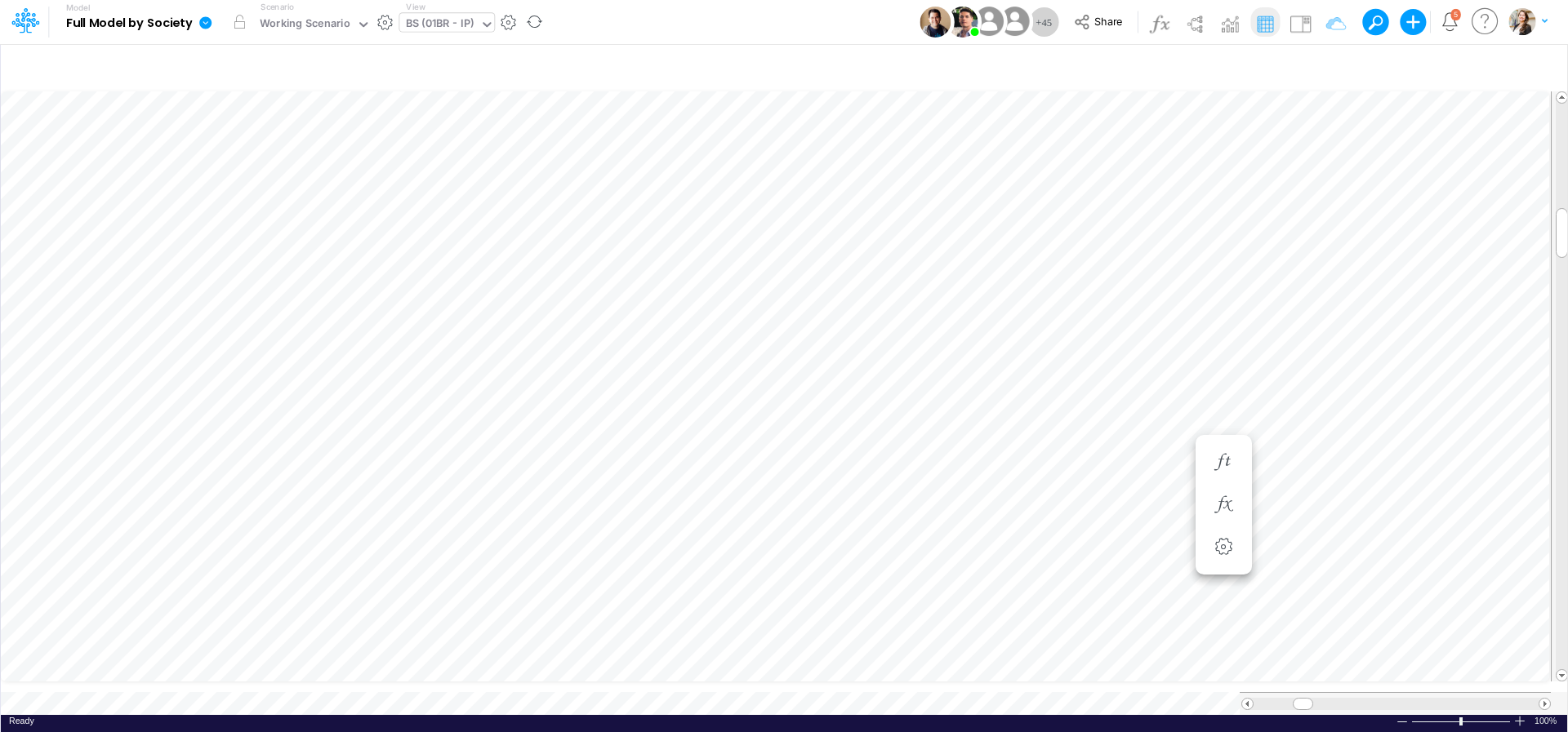
scroll to position [6, 53]
click at [1220, 426] on icon "button" at bounding box center [1223, 423] width 24 height 17
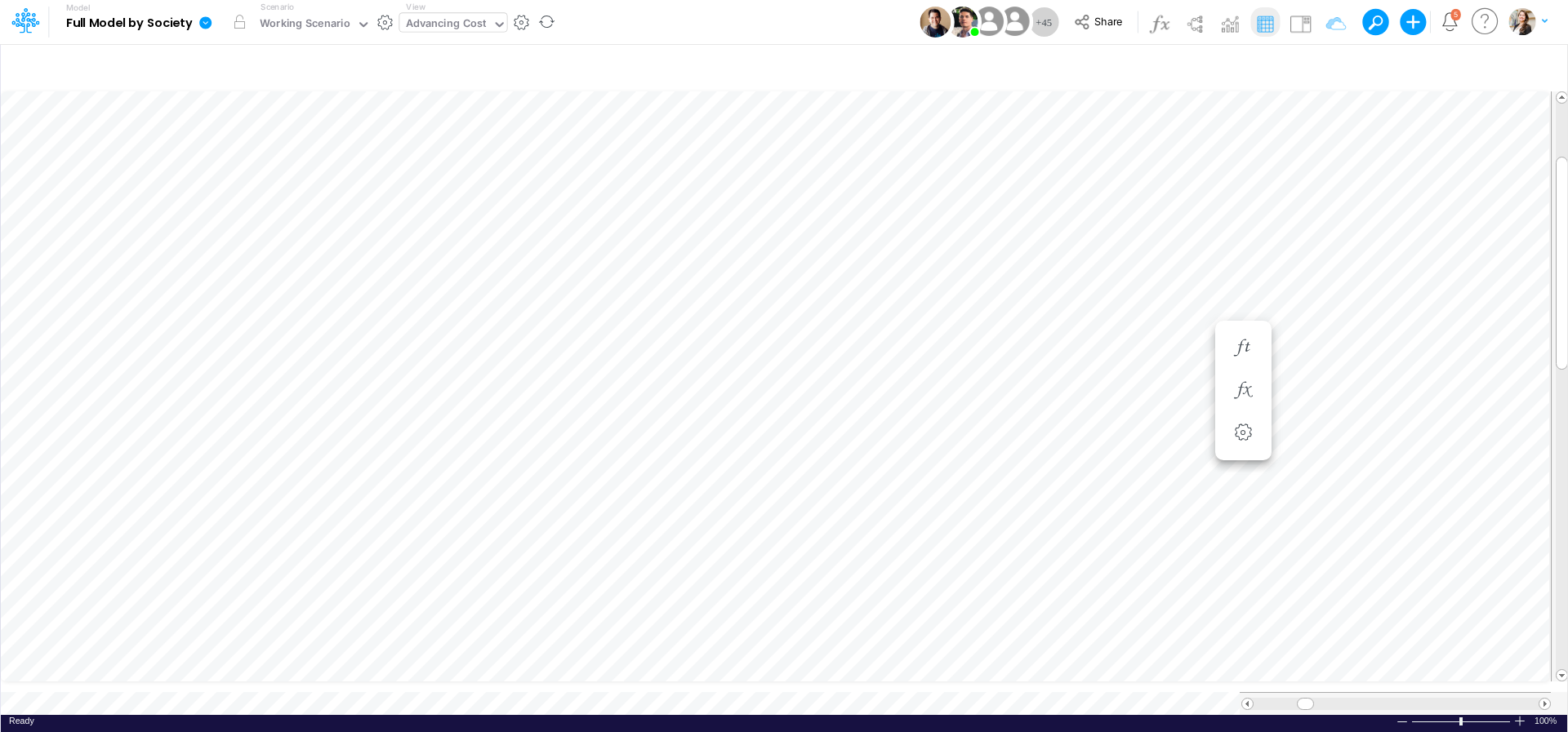
scroll to position [6, 4]
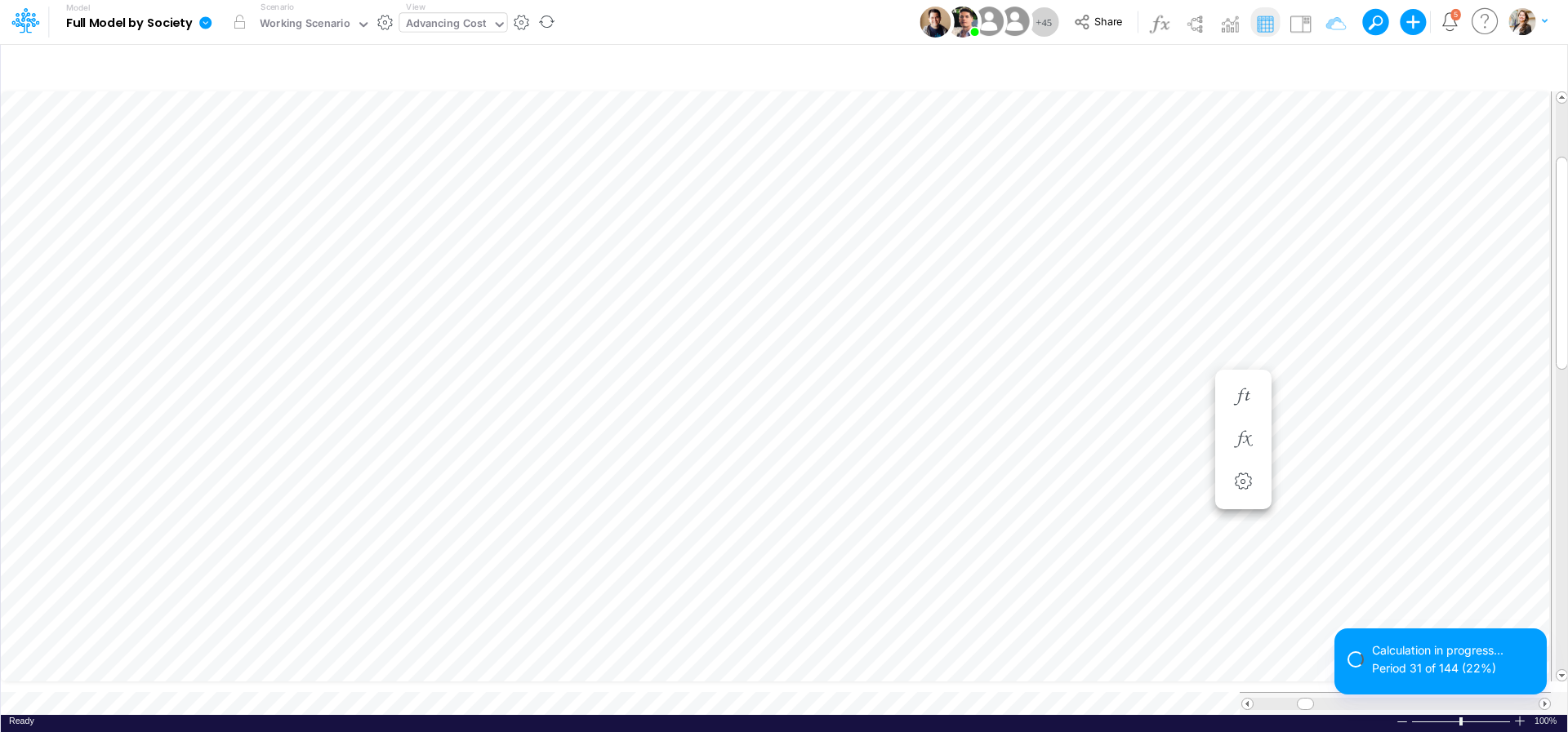
scroll to position [6, 11]
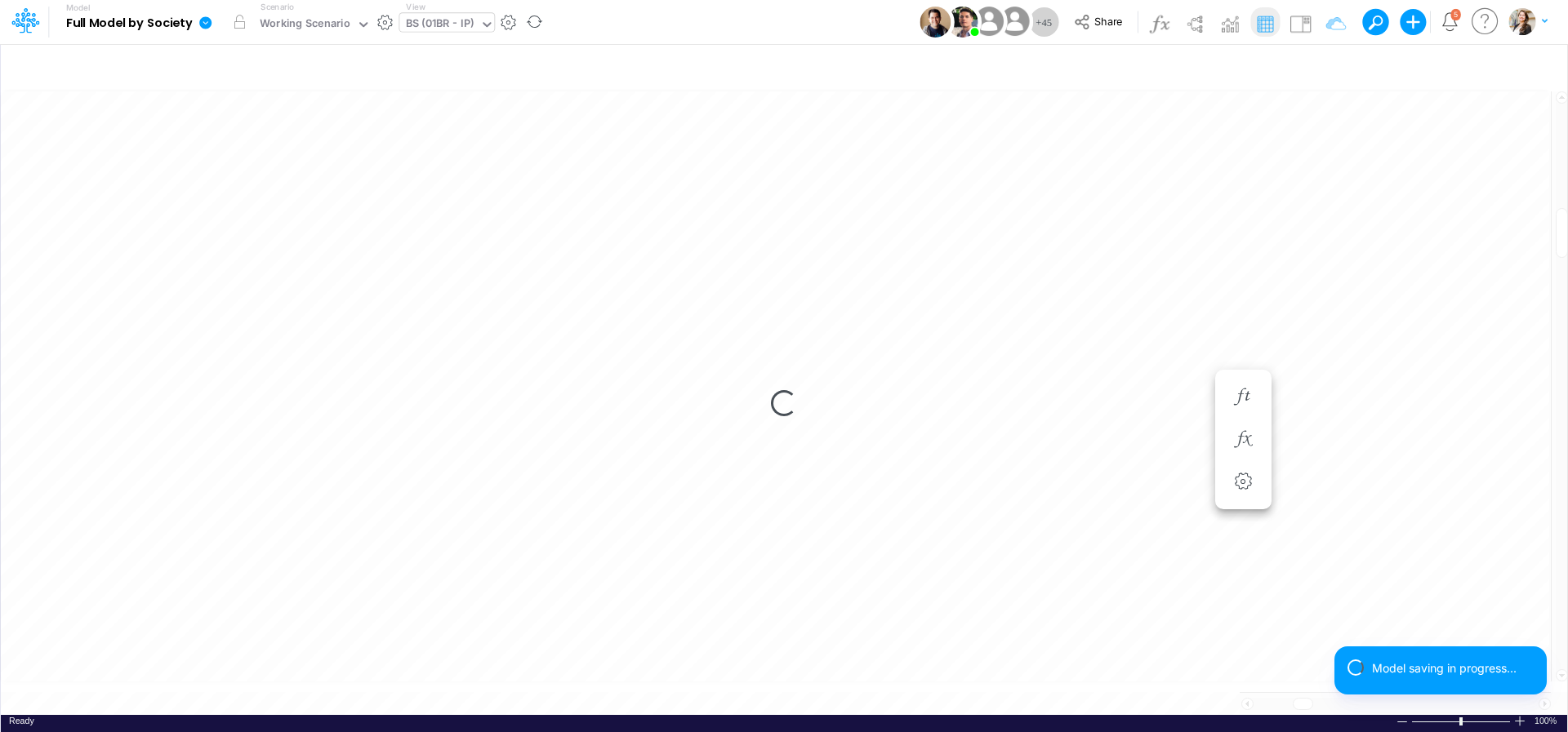
scroll to position [6, 32]
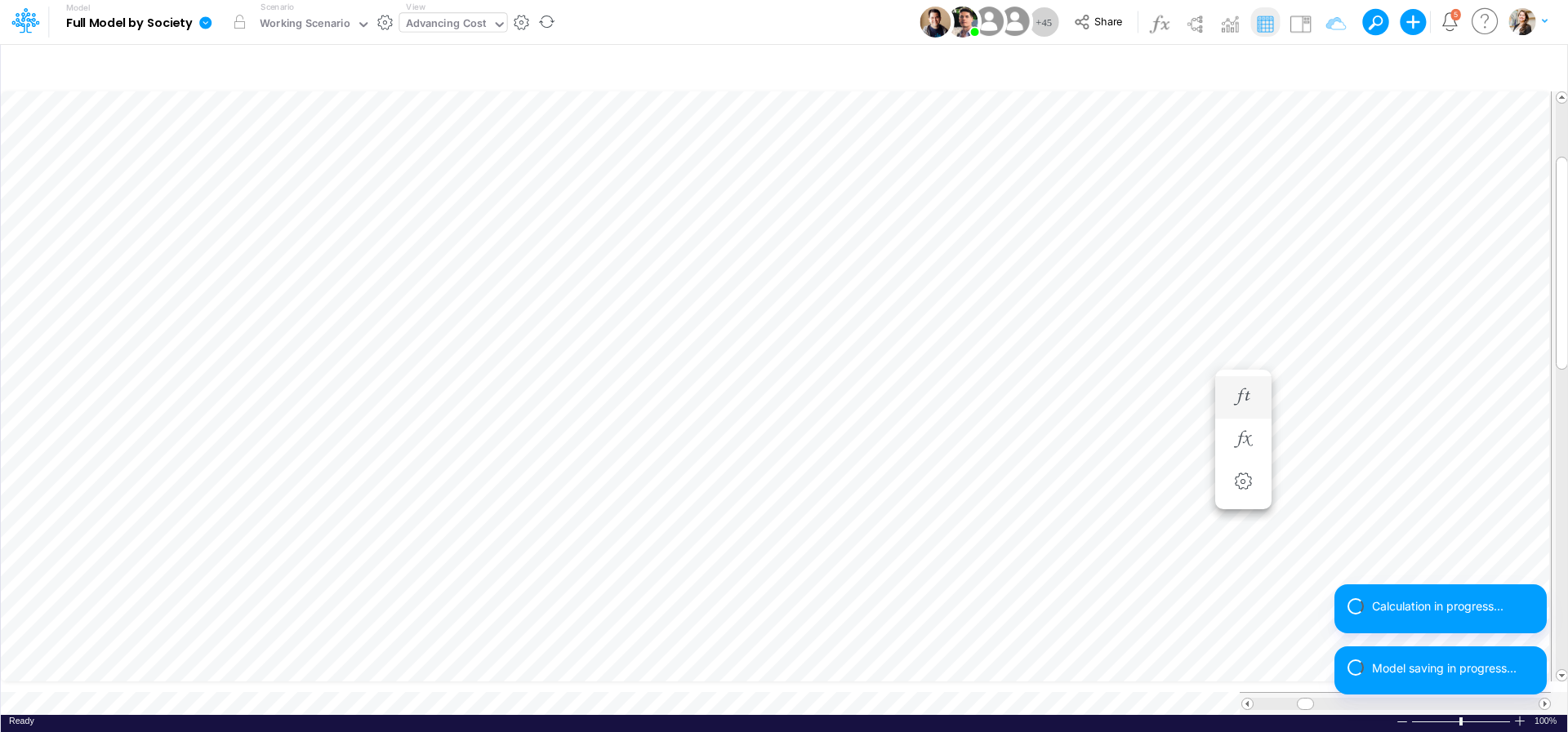
scroll to position [6, 4]
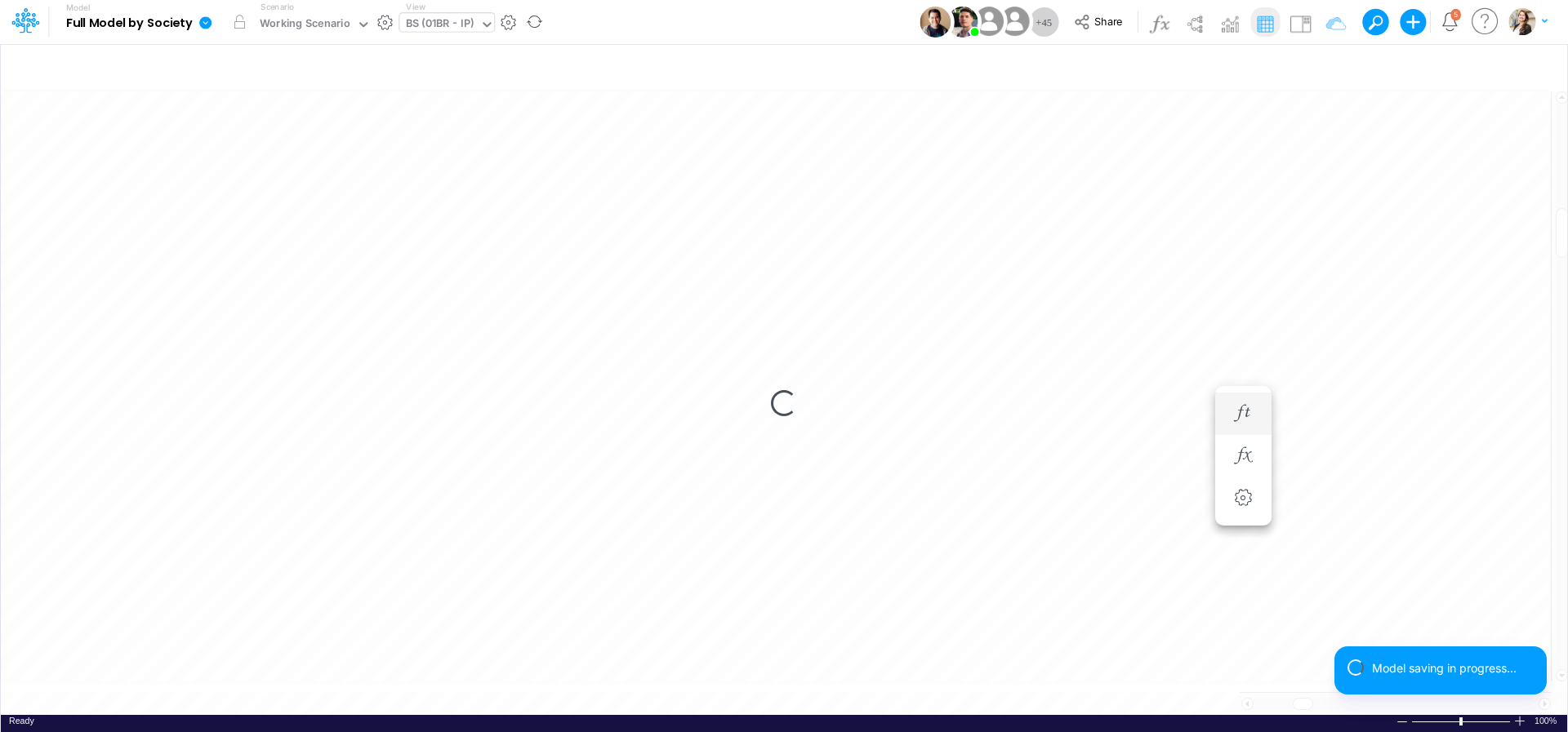
scroll to position [6, 53]
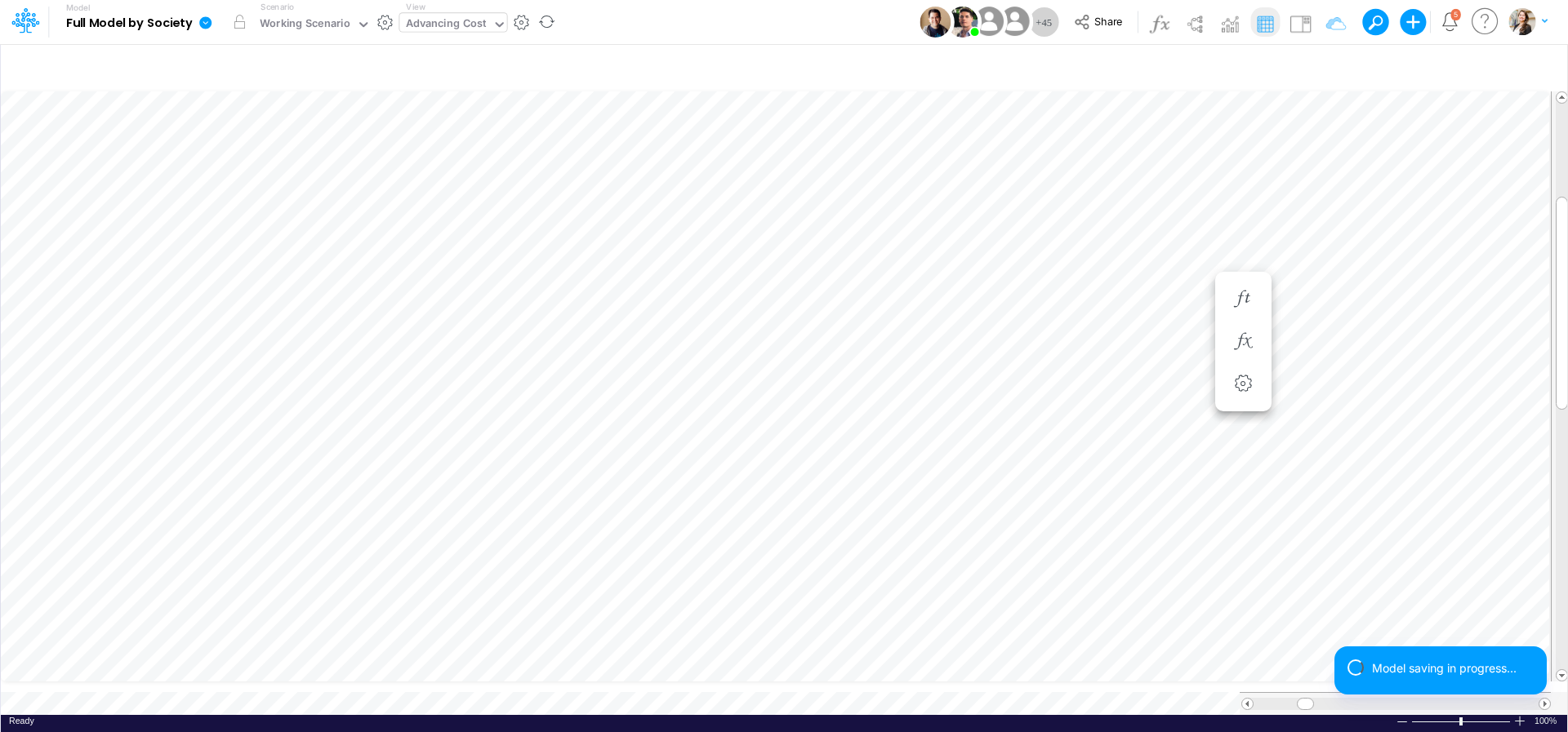
scroll to position [6, 4]
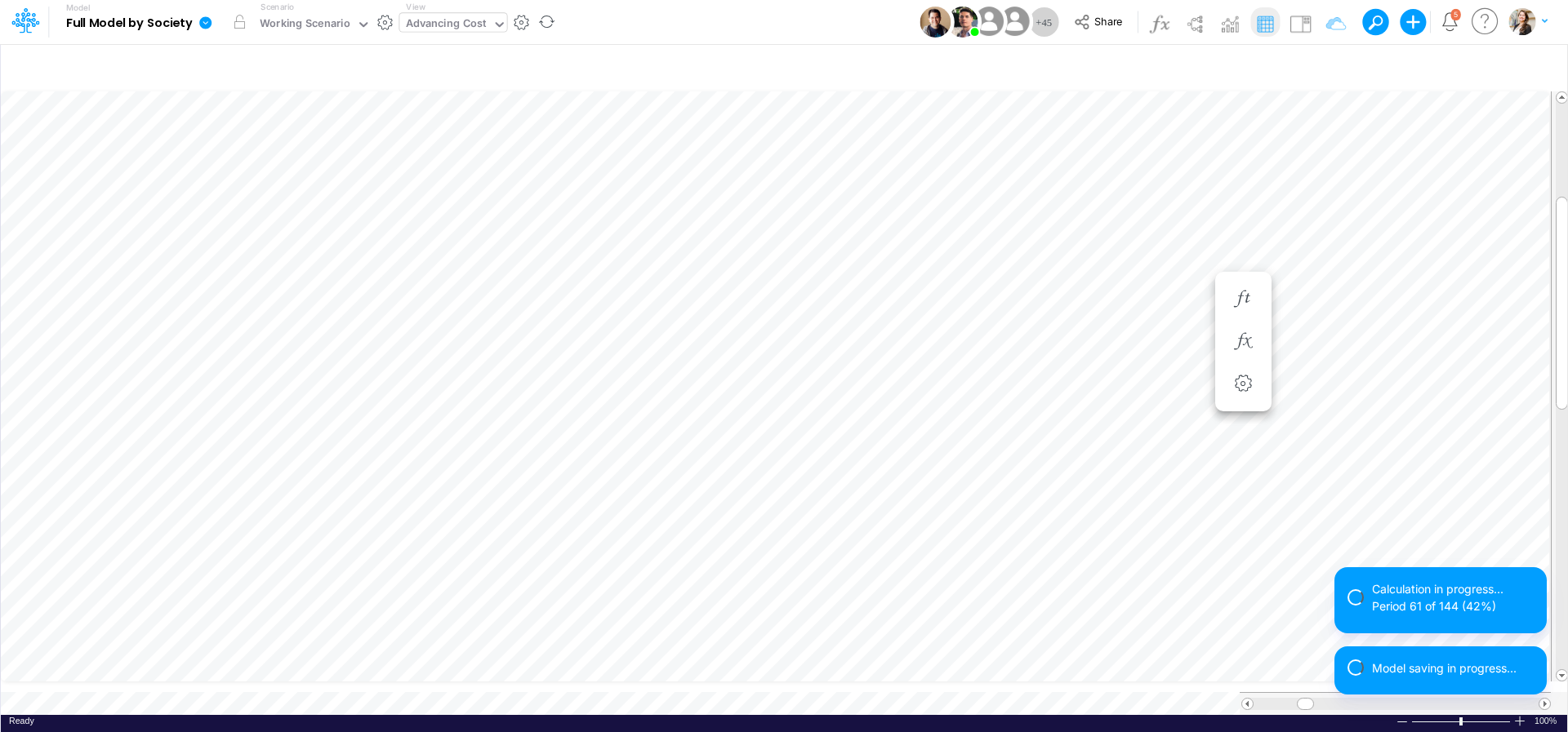
scroll to position [13, 8]
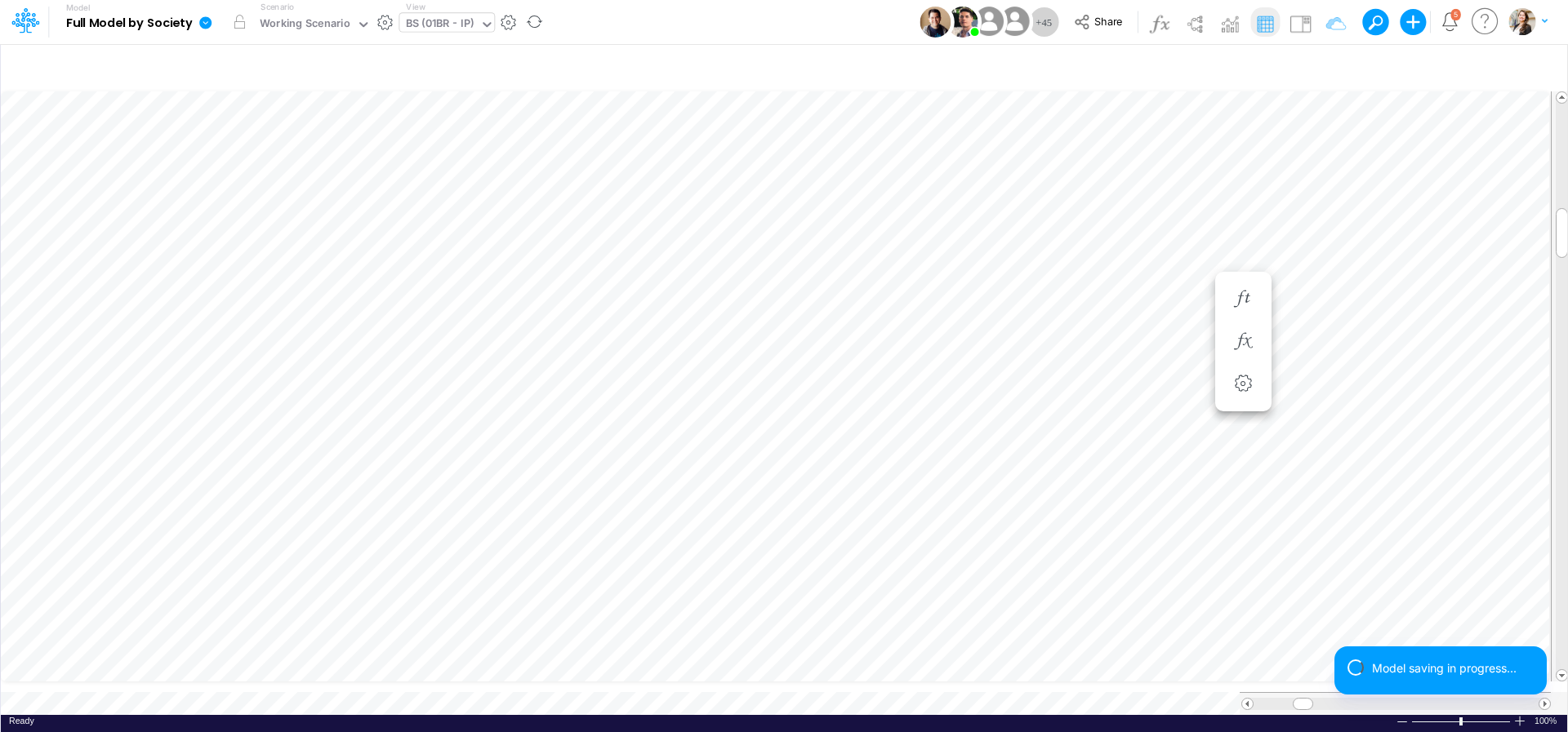
scroll to position [6, 29]
click at [1331, 297] on icon "button" at bounding box center [1340, 299] width 24 height 17
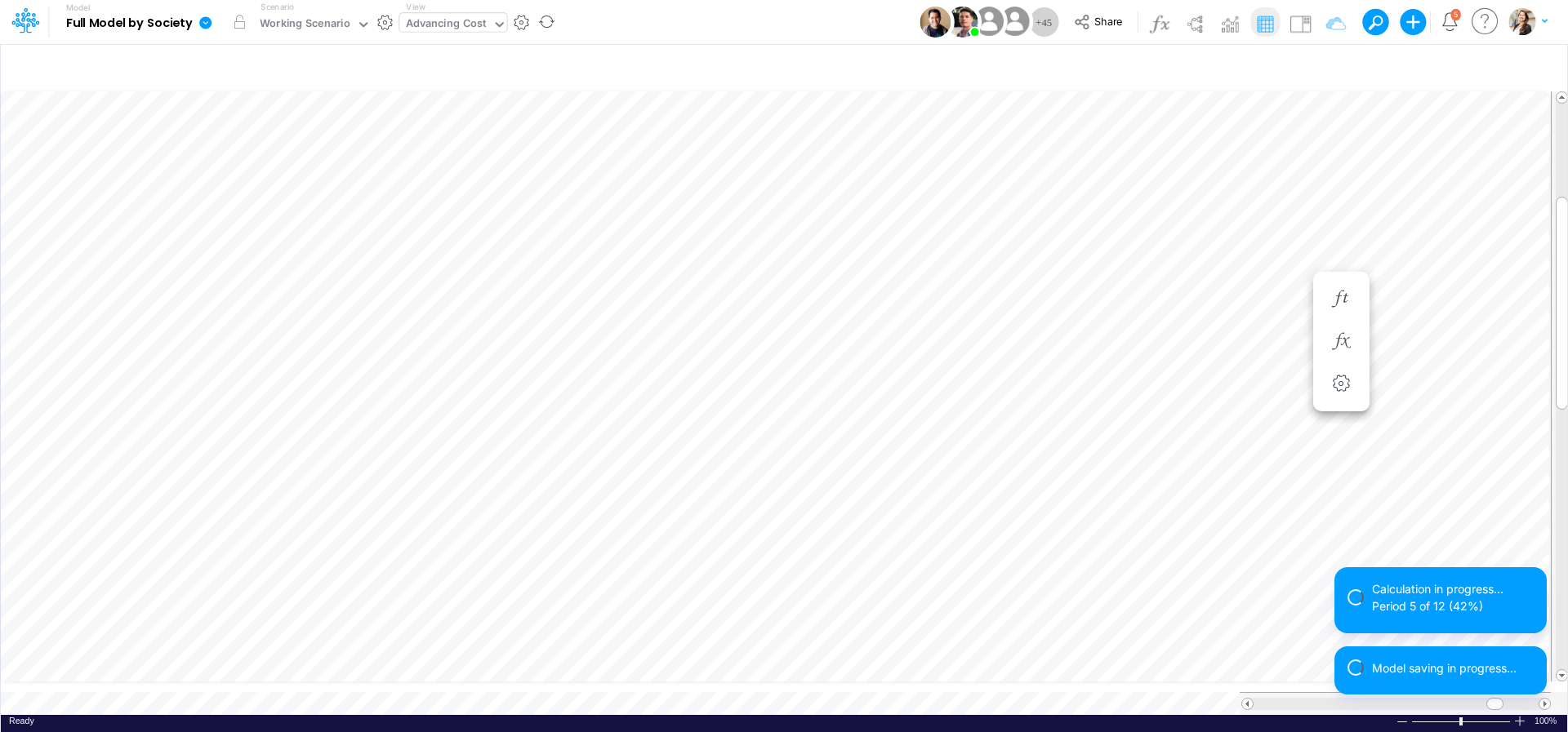
scroll to position [13, 11]
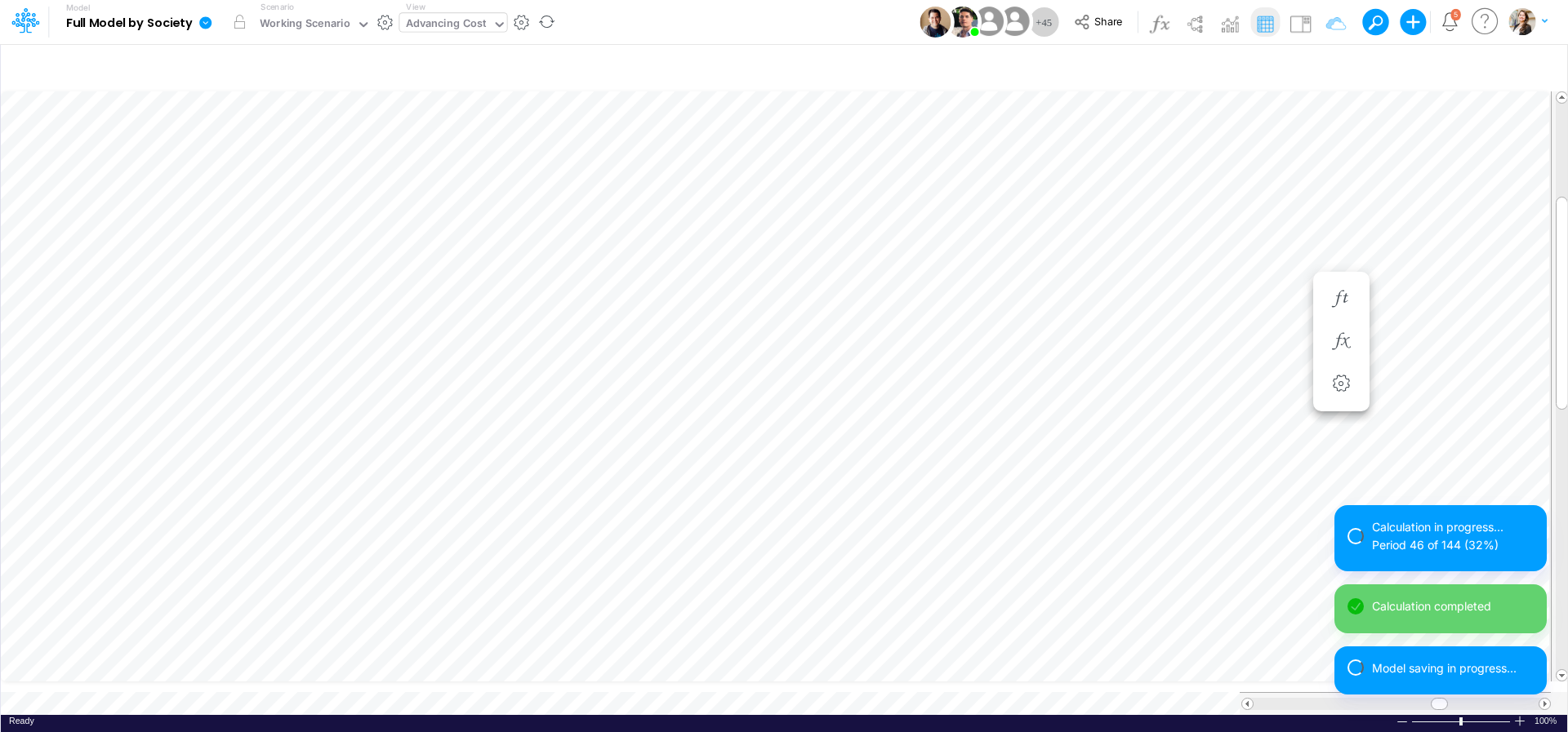
scroll to position [13, 11]
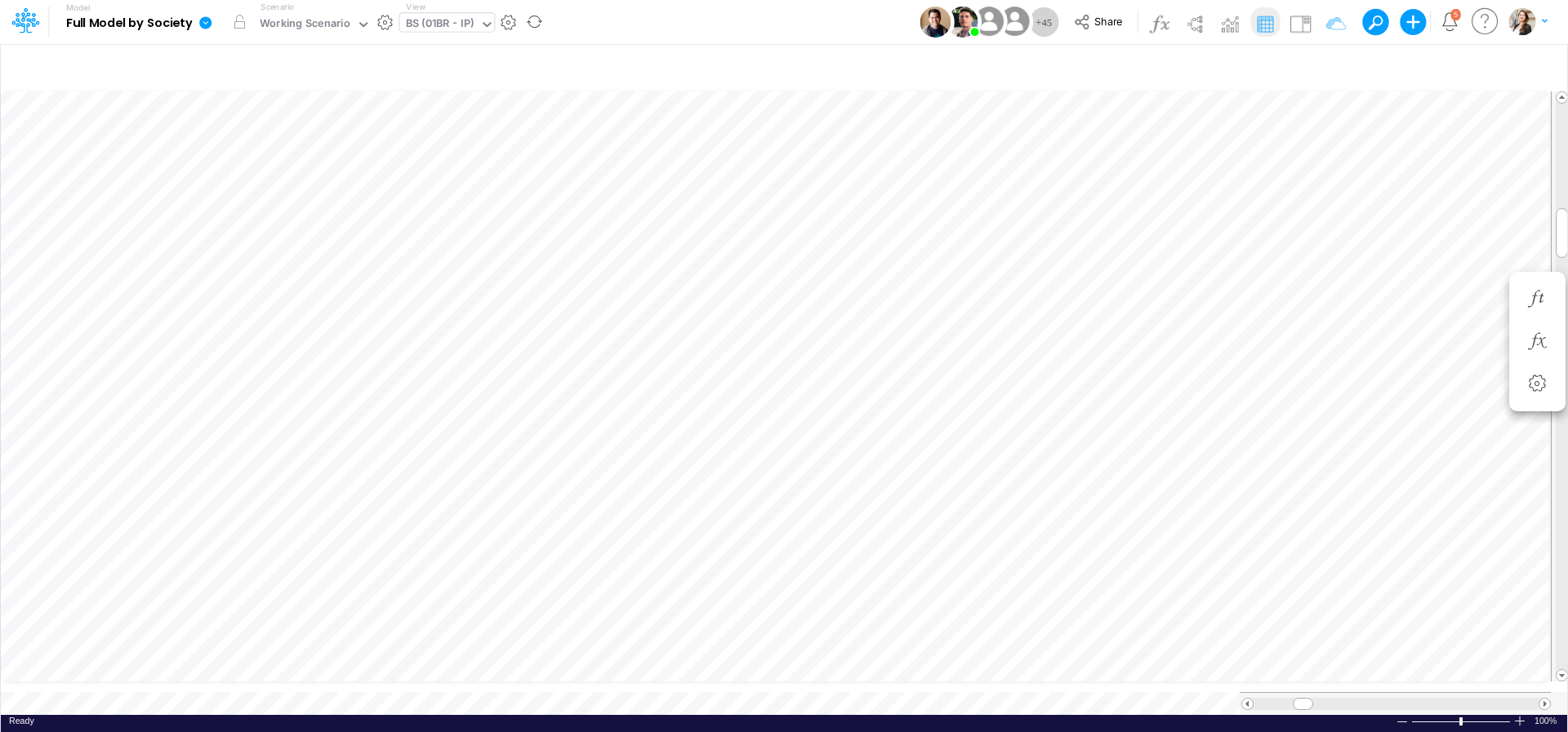
scroll to position [6, 49]
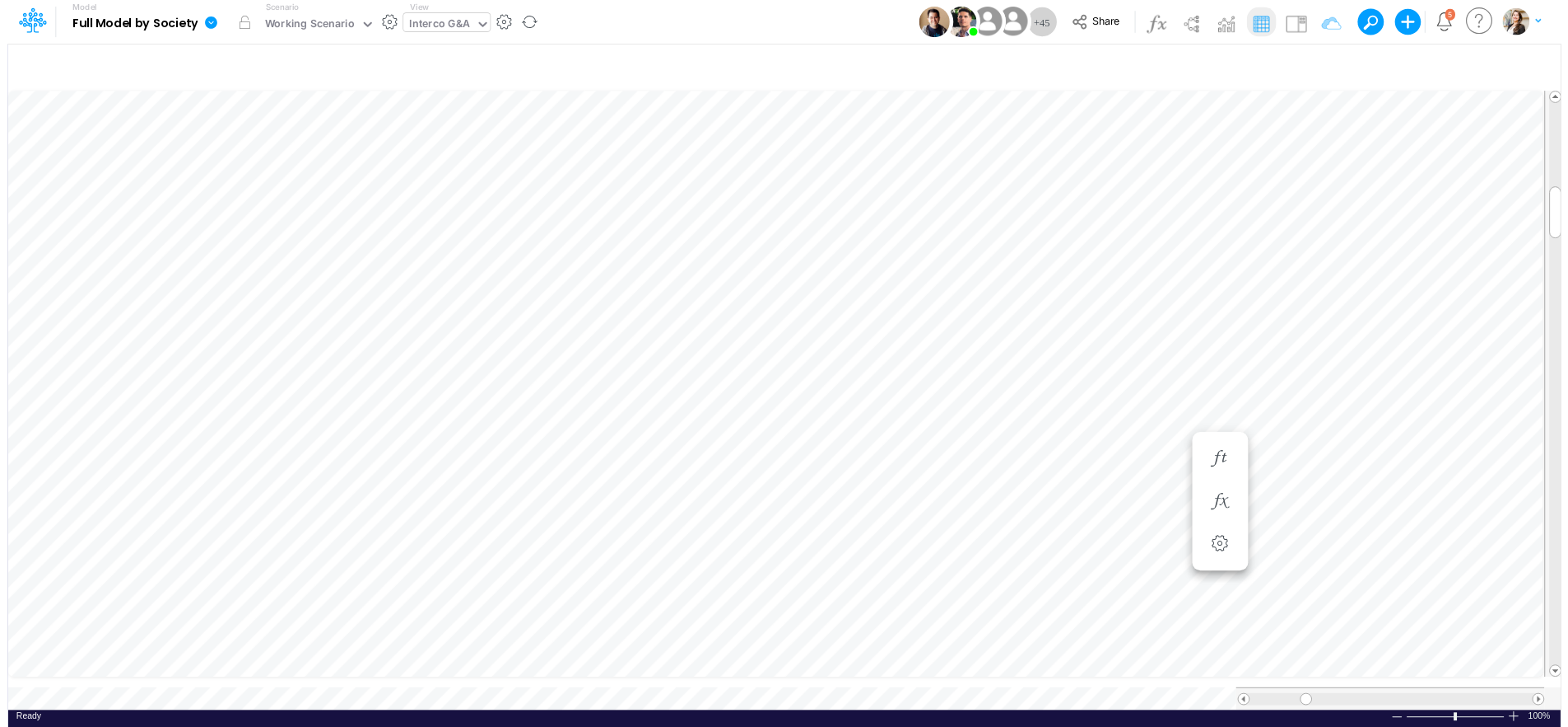
scroll to position [6, 21]
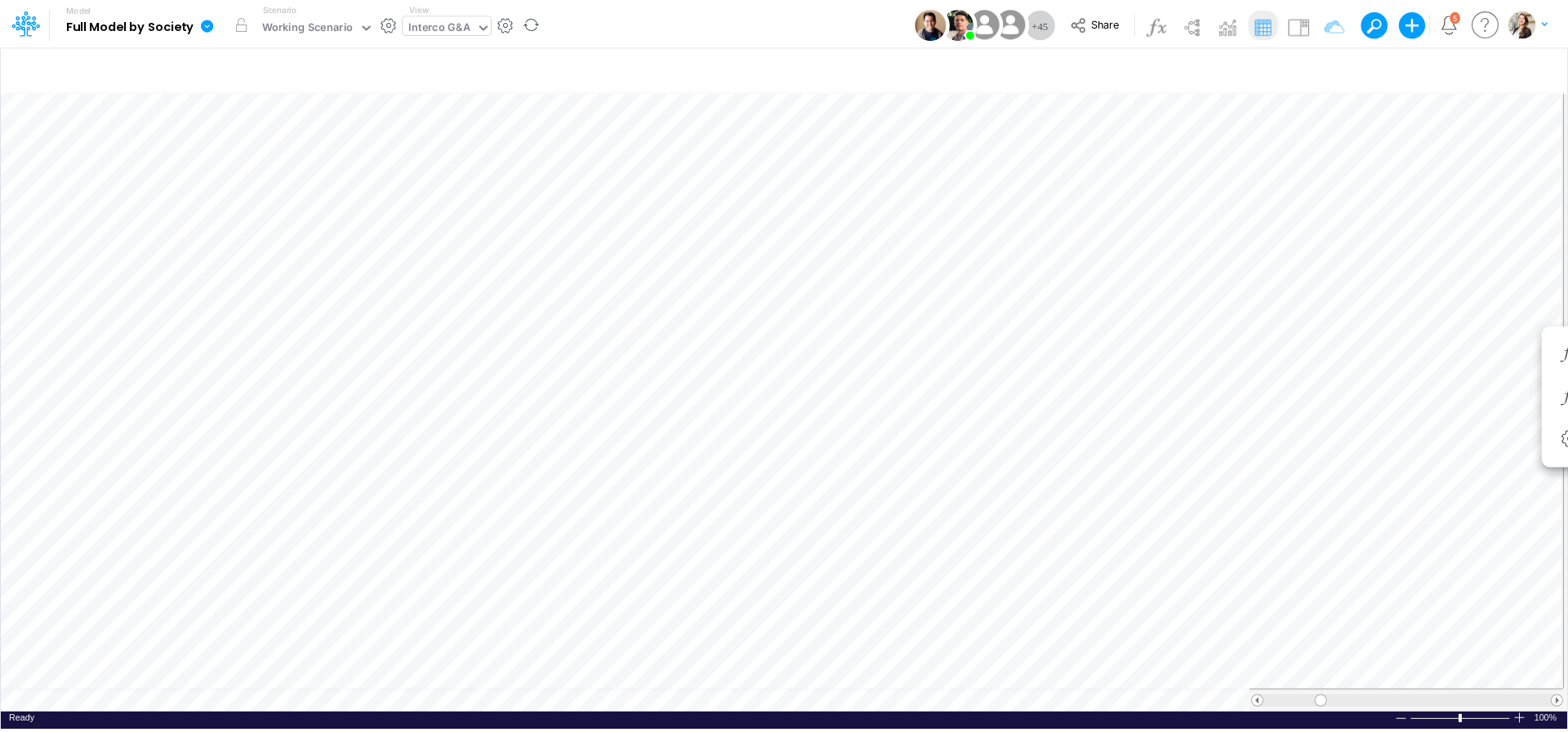
scroll to position [6, 23]
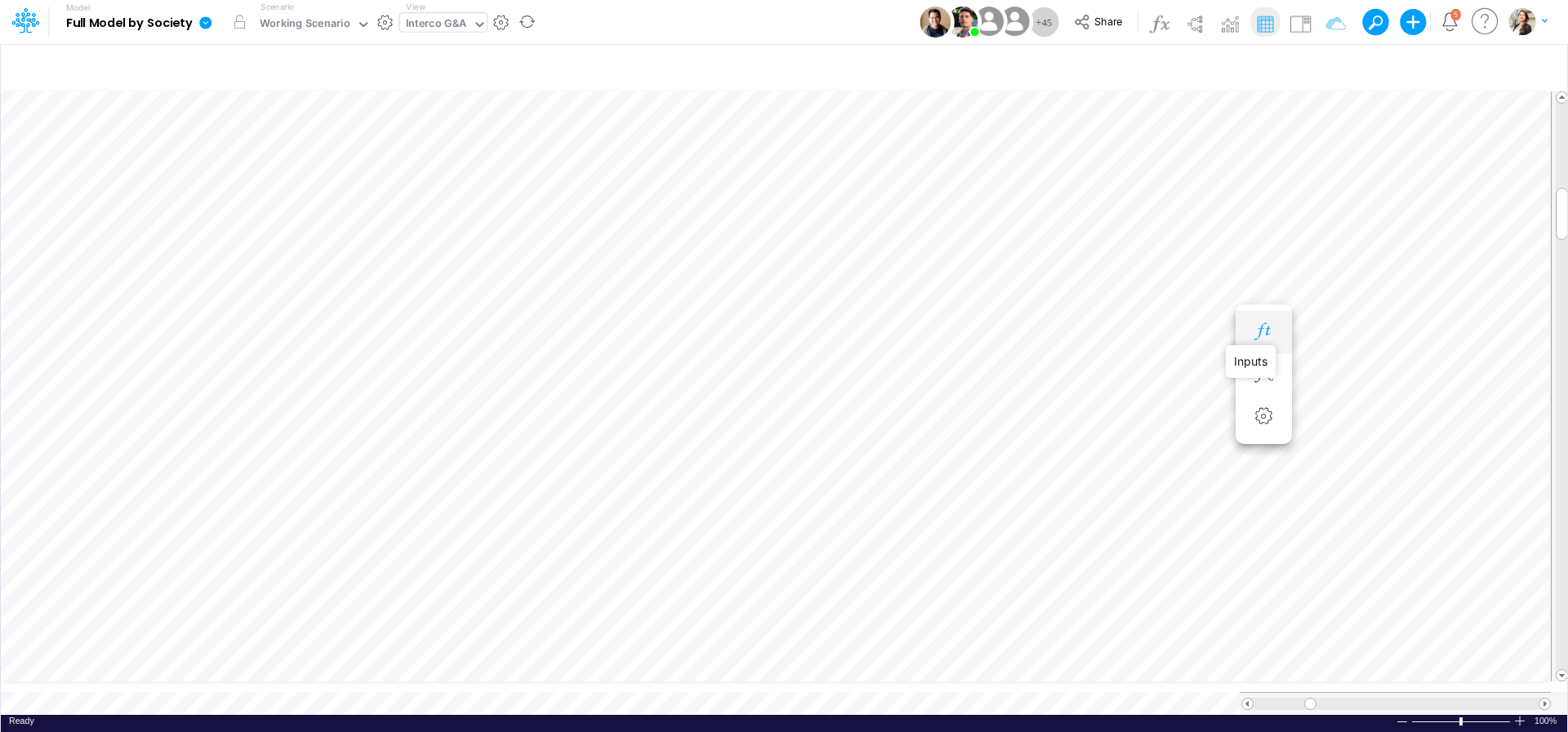
click at [1260, 328] on icon "button" at bounding box center [1263, 332] width 24 height 17
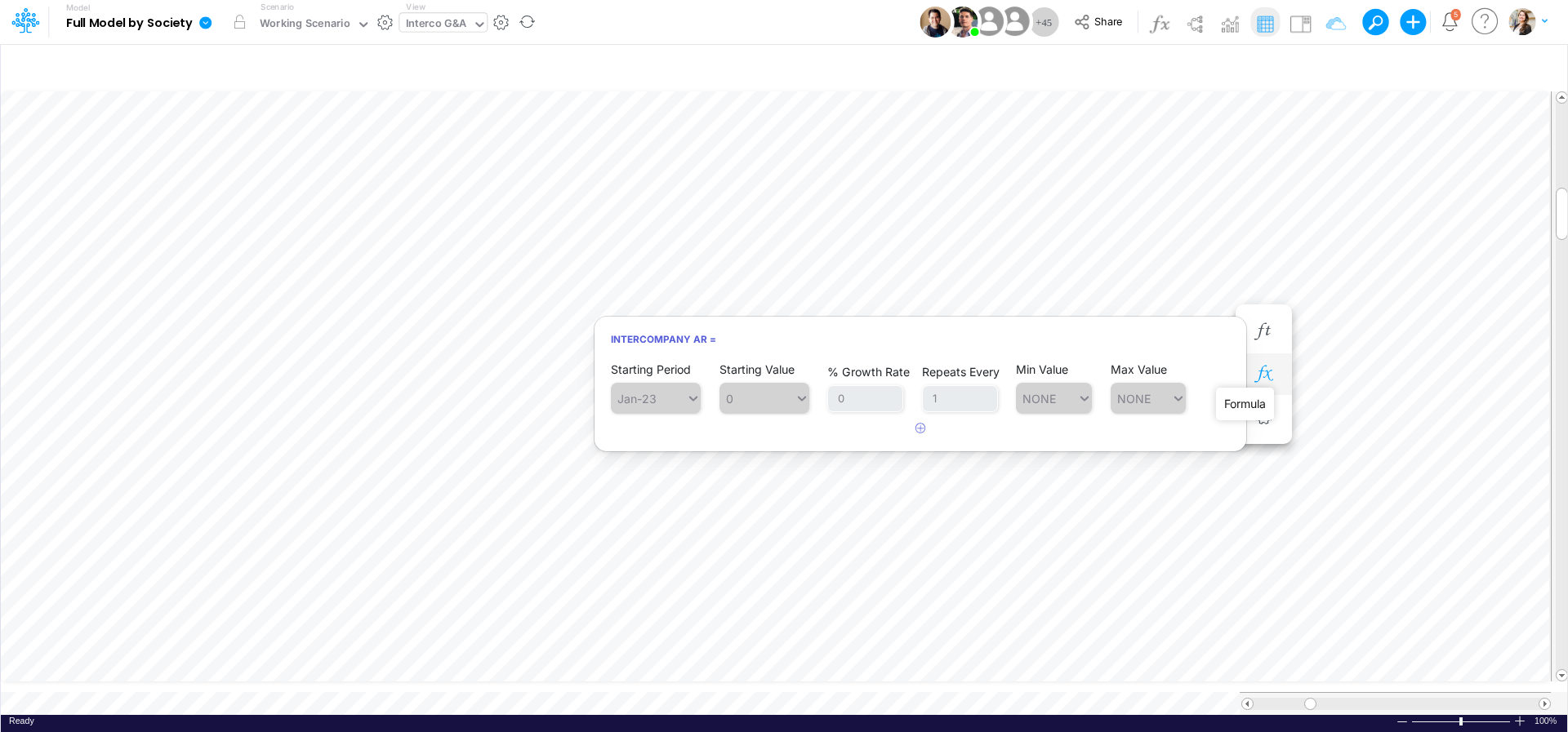
click at [1270, 371] on icon "button" at bounding box center [1263, 374] width 24 height 17
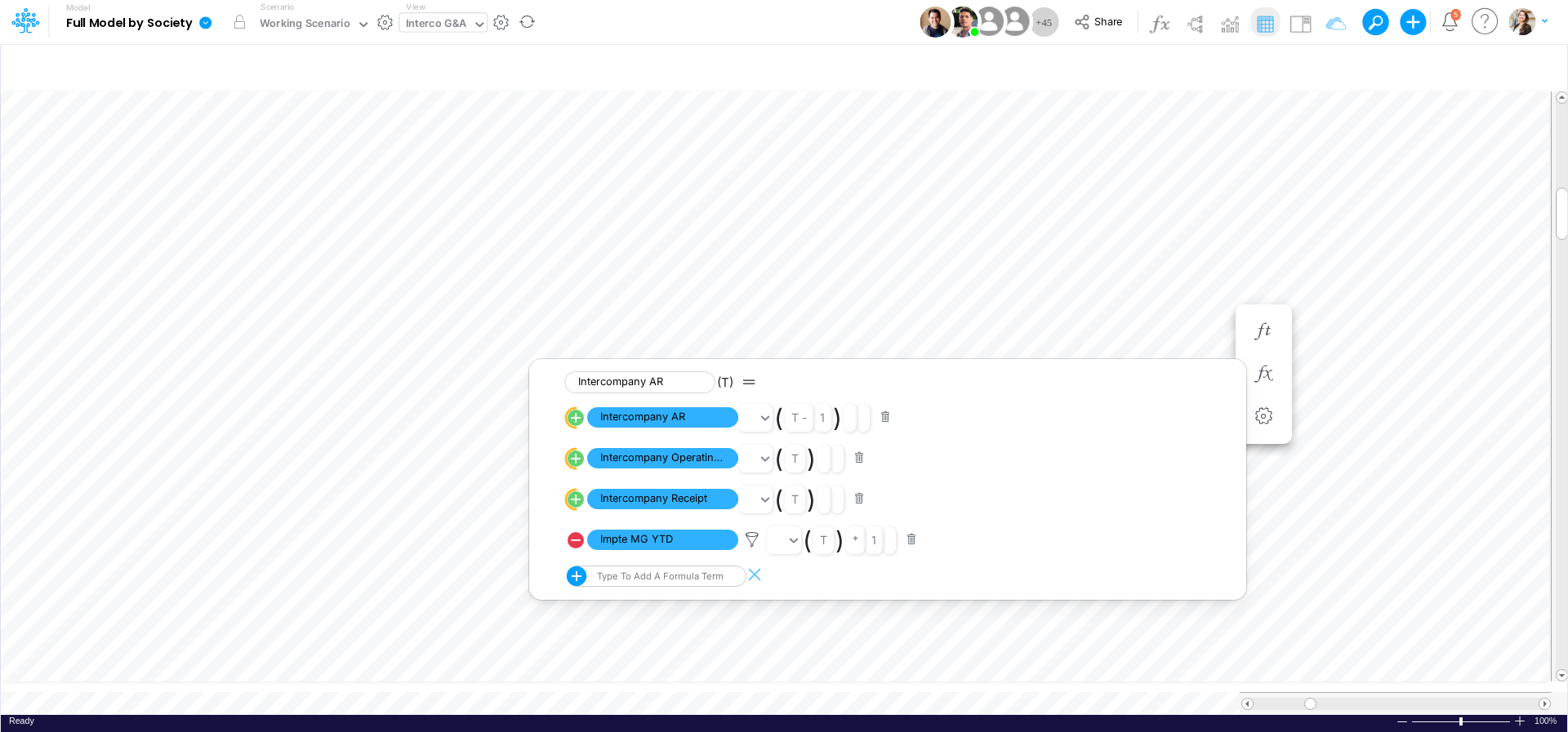
click at [447, 27] on div "Interco G&A" at bounding box center [437, 24] width 61 height 19
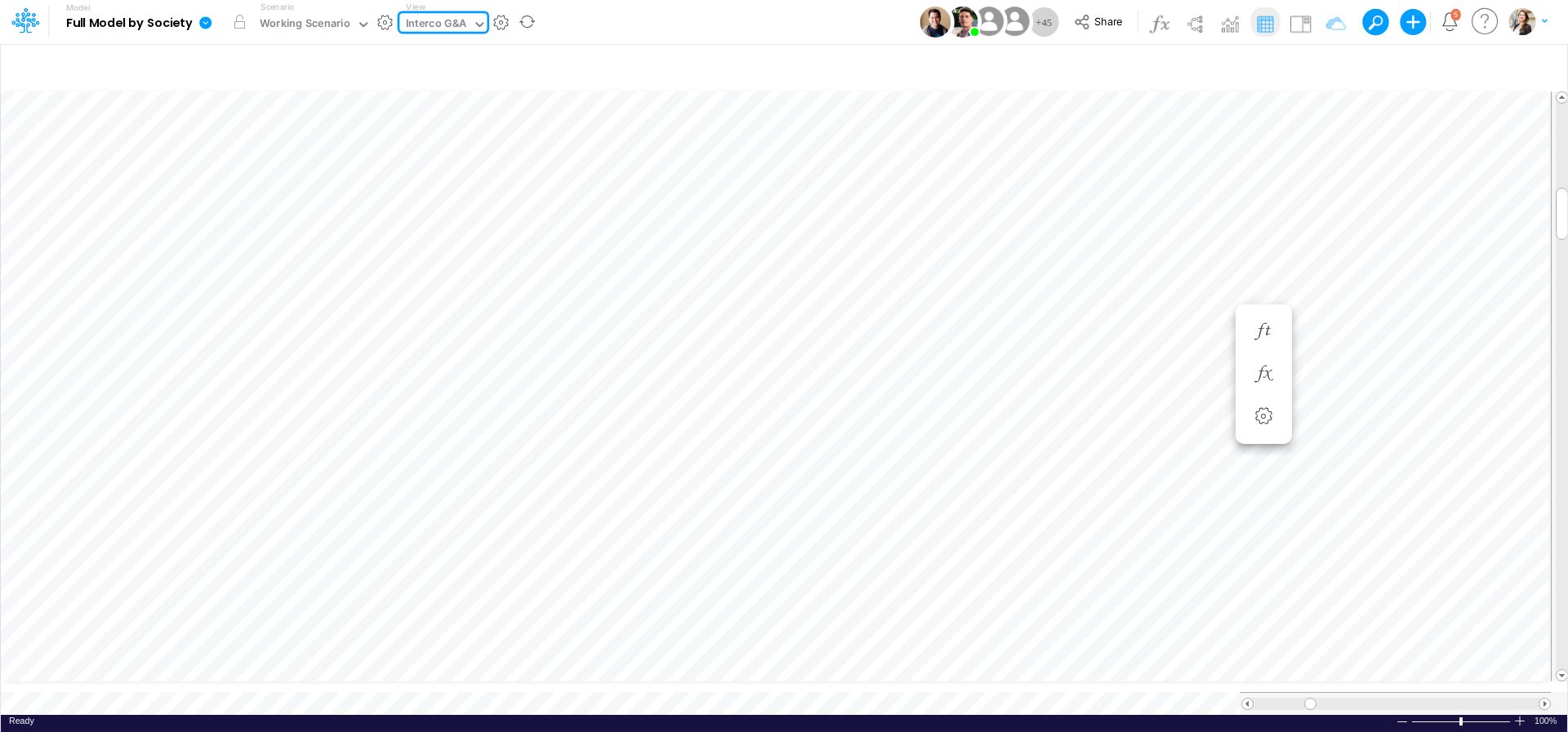
click at [447, 27] on div "Interco G&A" at bounding box center [437, 24] width 61 height 19
click at [553, 18] on div "Model Full Model by Society Edit model settings Duplicate Import QuickBooks Qui…" at bounding box center [784, 22] width 1412 height 44
click at [412, 22] on div "Interco G&A" at bounding box center [437, 24] width 61 height 19
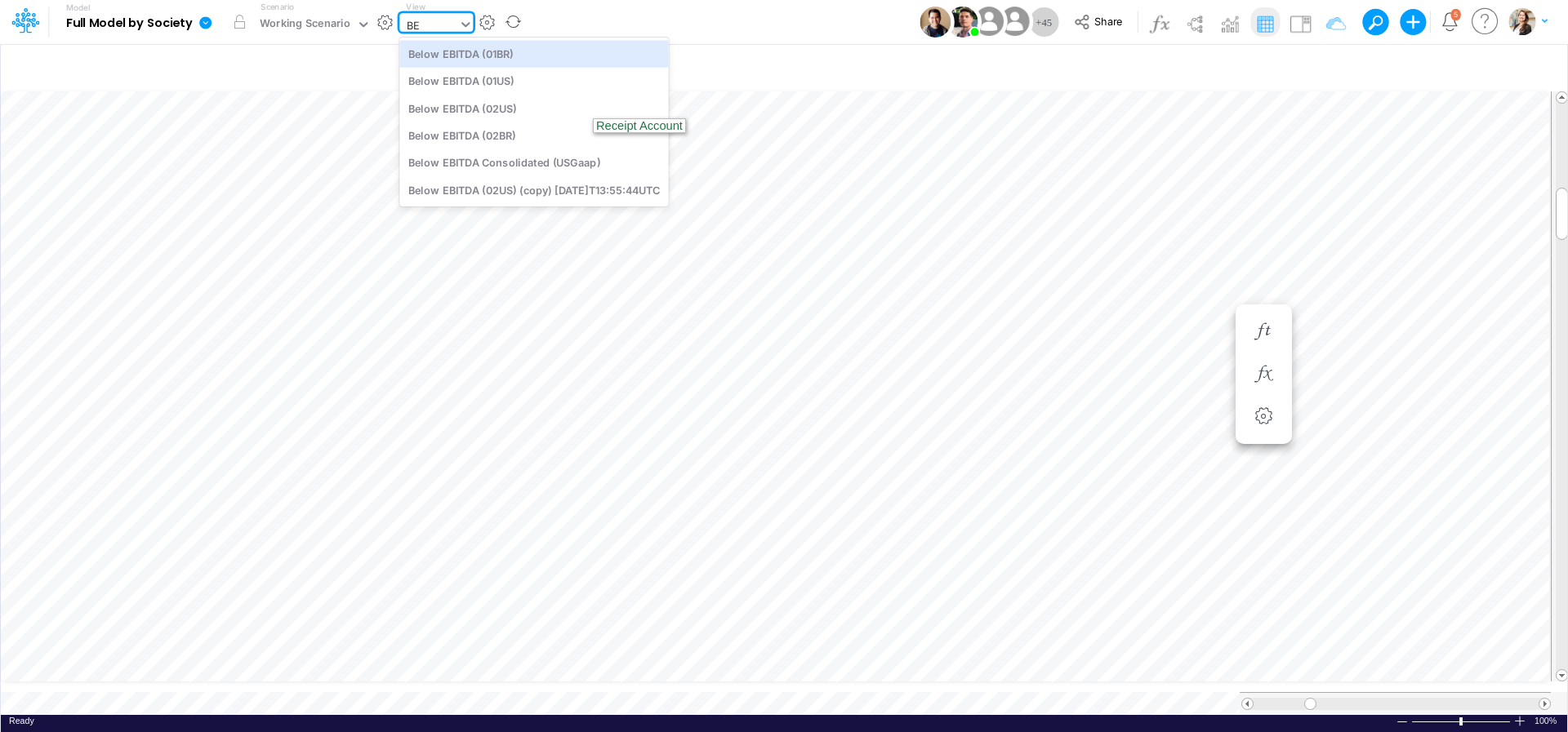
type input "BEL"
click at [513, 56] on div "Below EBITDA (01BR)" at bounding box center [534, 53] width 269 height 27
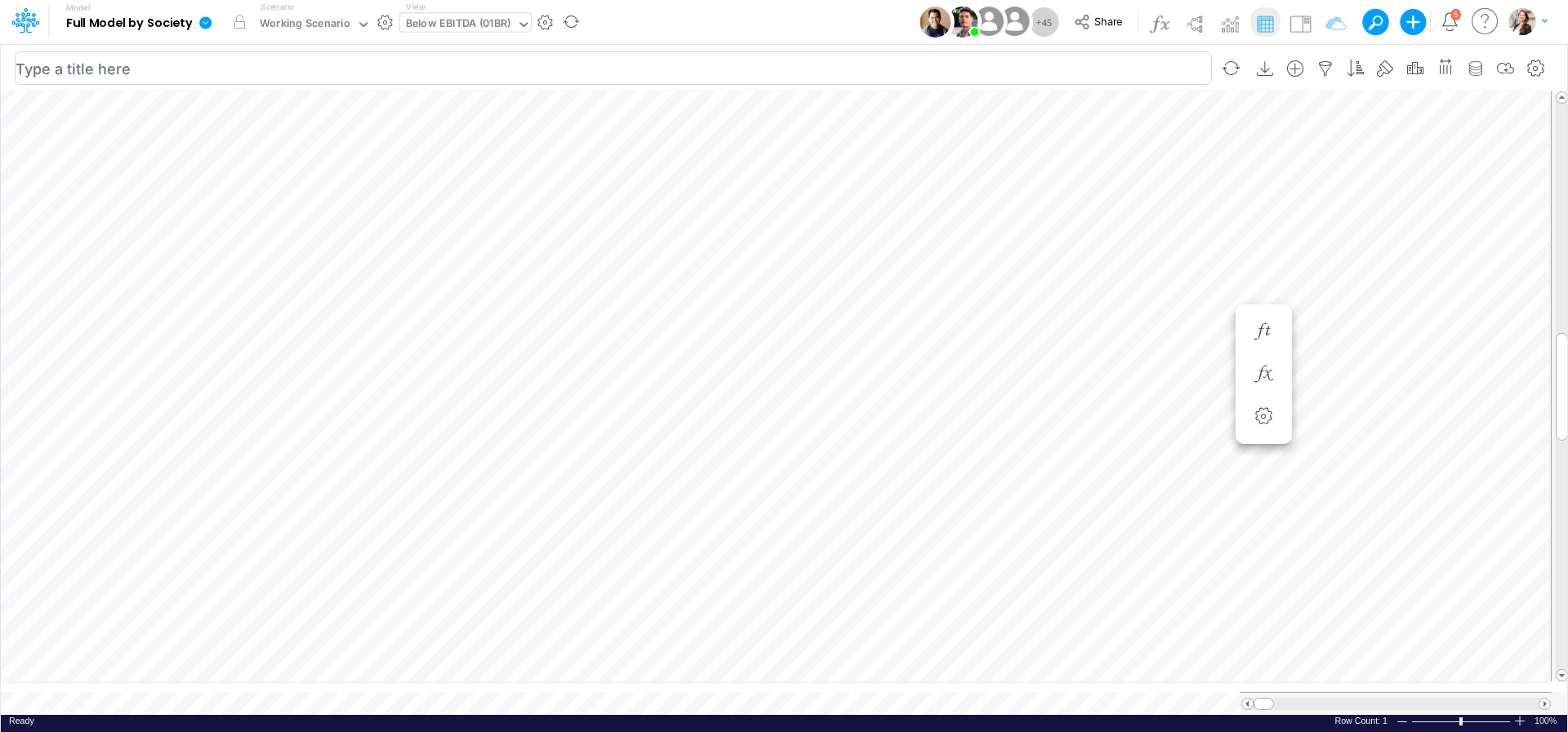
scroll to position [6, 17]
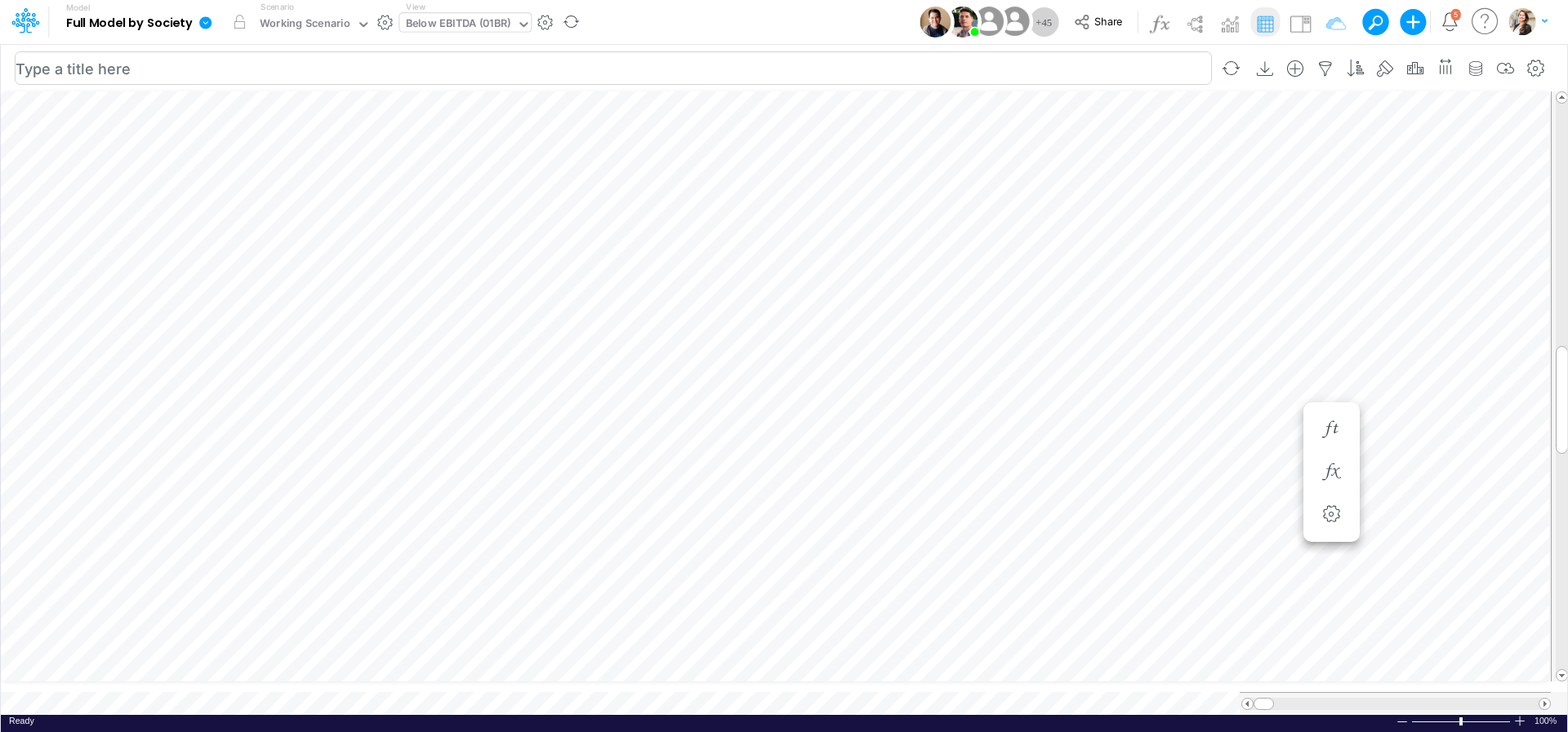
scroll to position [6, 14]
drag, startPoint x: 1260, startPoint y: 393, endPoint x: 1307, endPoint y: 396, distance: 47.1
click at [1301, 396] on div "0.95 %" at bounding box center [1255, 392] width 90 height 19
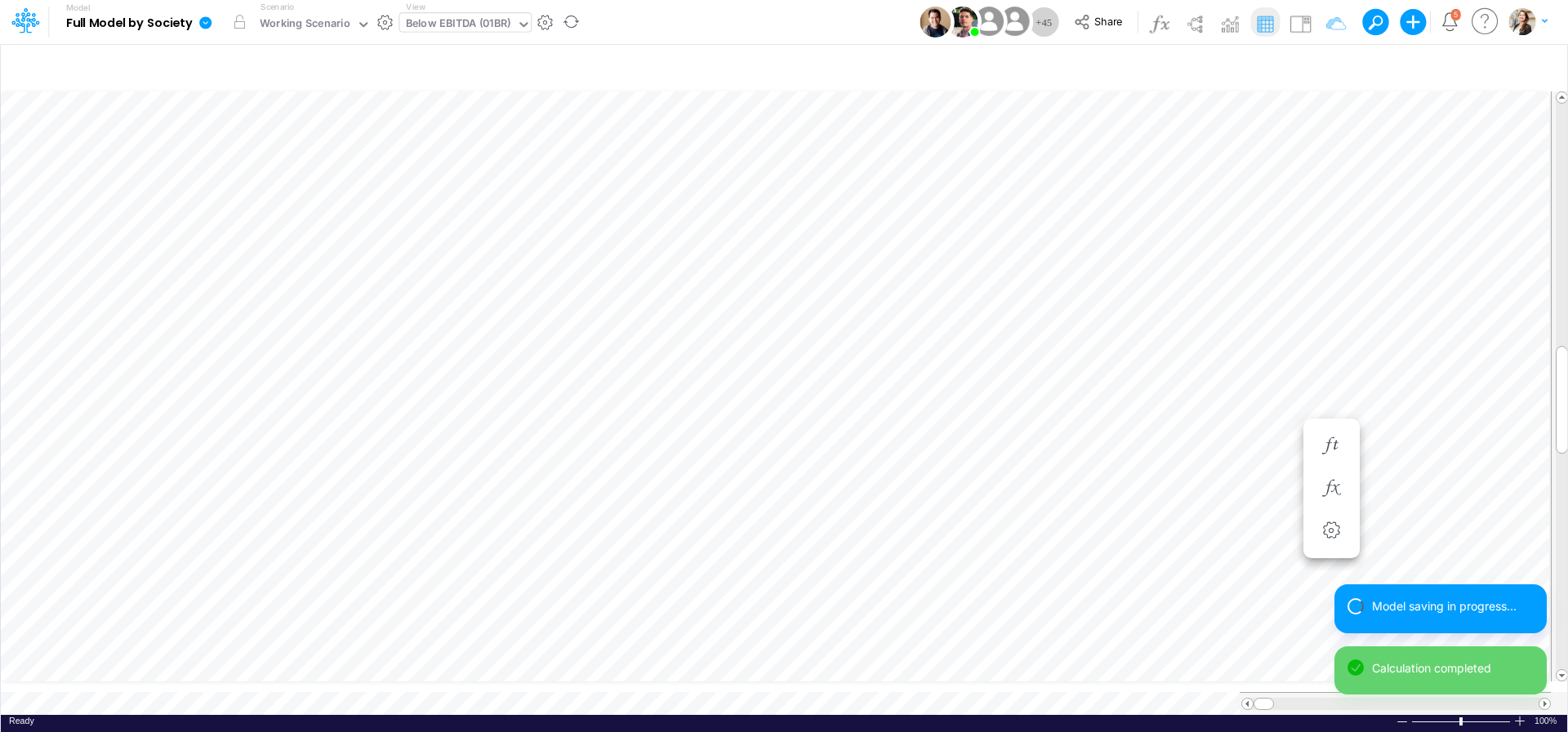
scroll to position [6, 53]
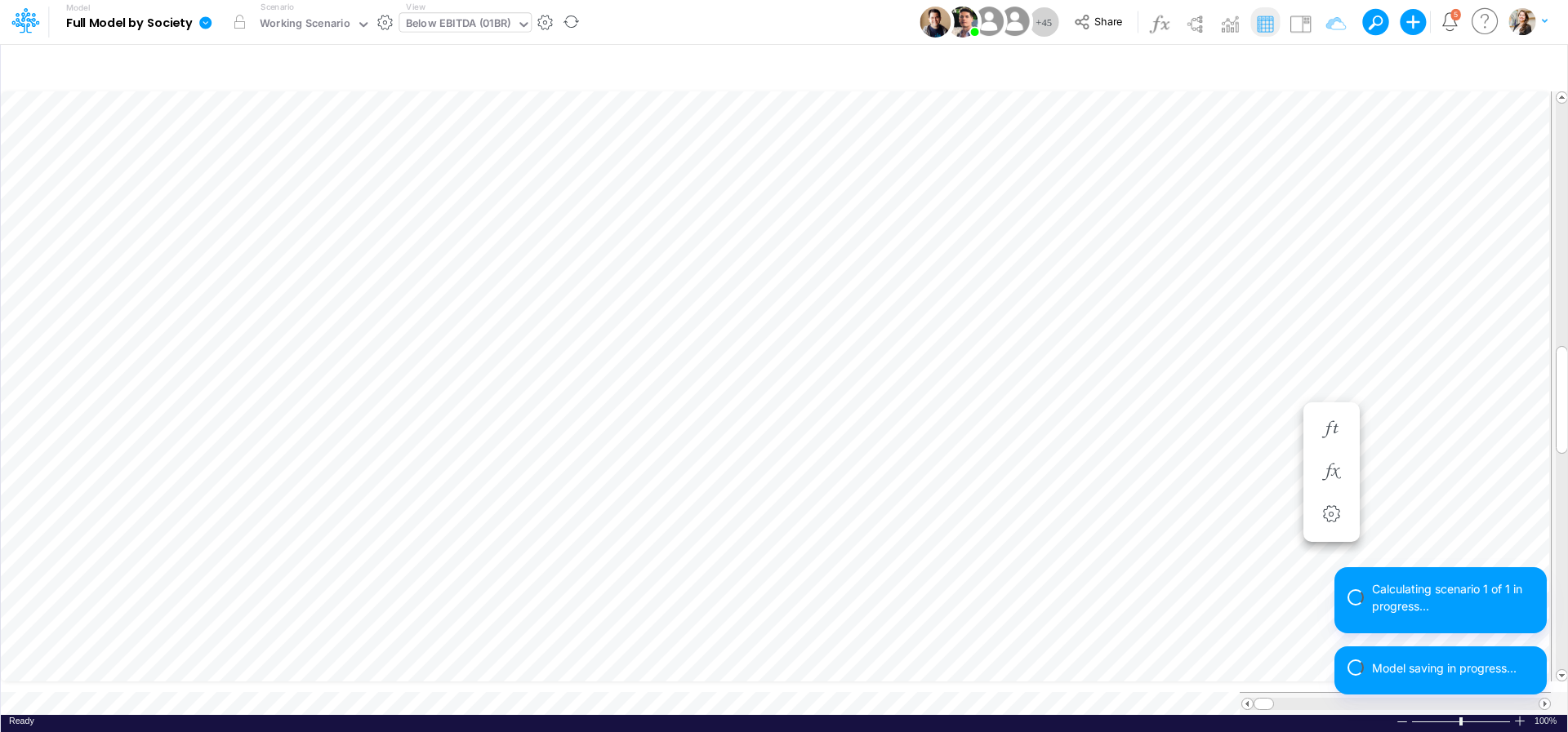
scroll to position [13, 5]
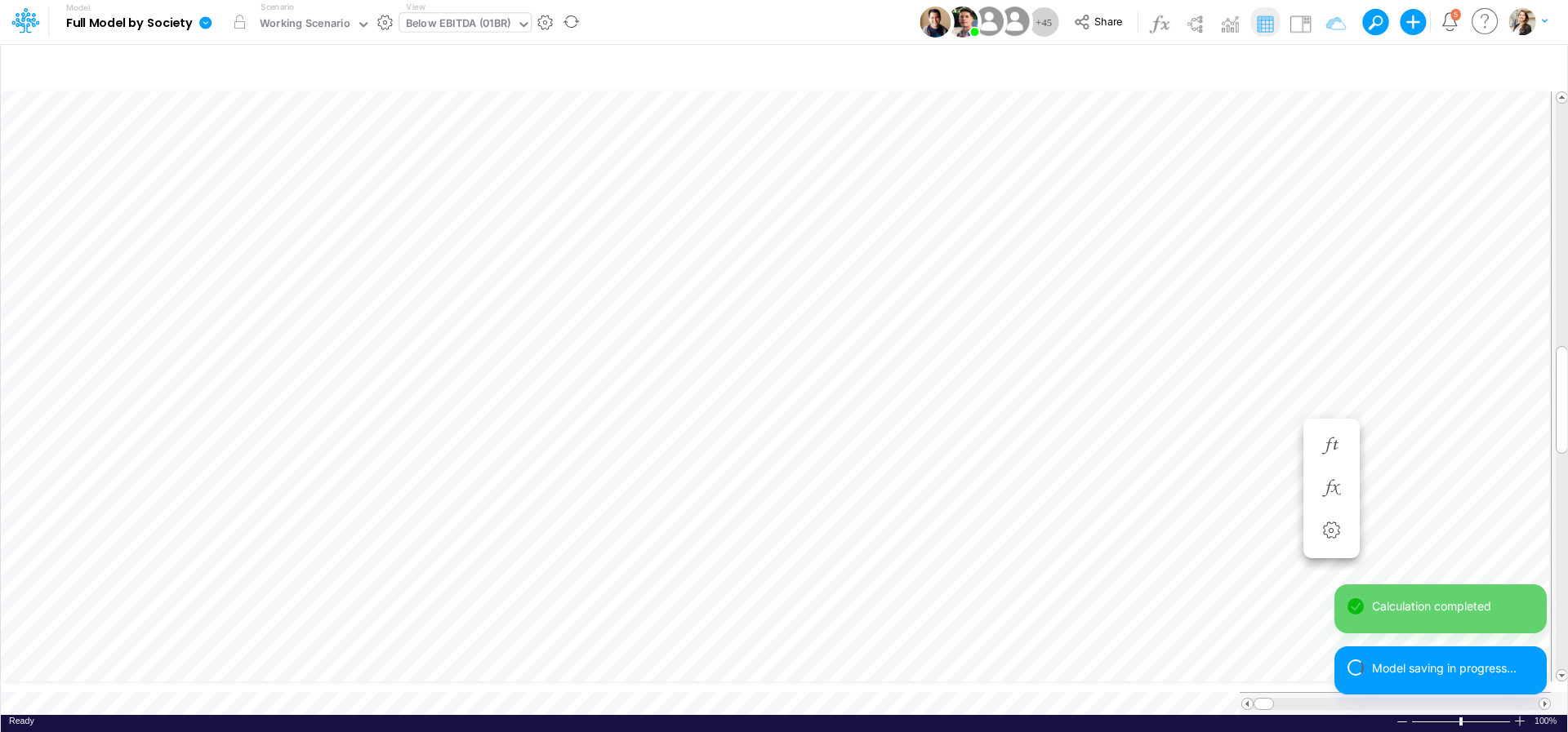
scroll to position [13, 8]
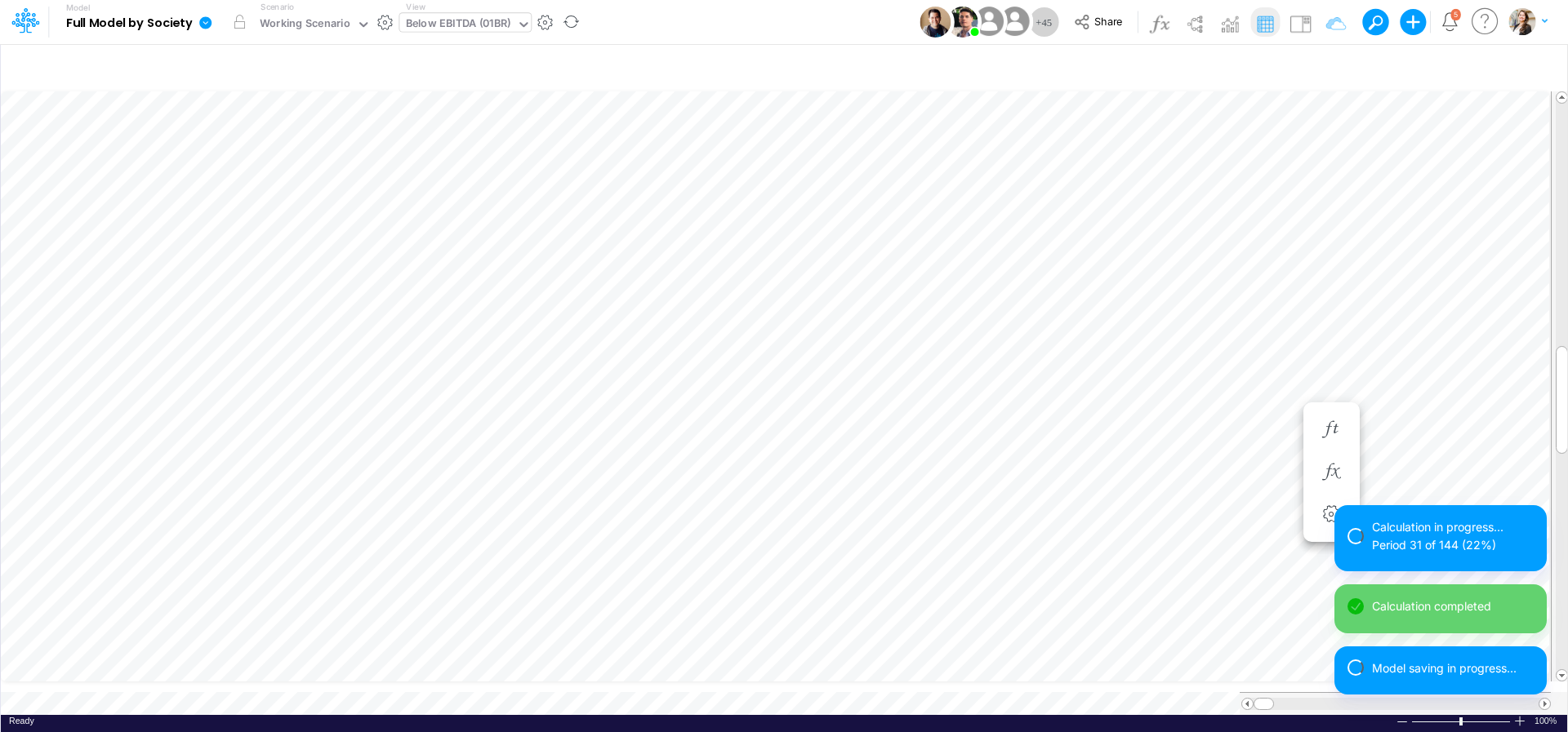
scroll to position [13, 8]
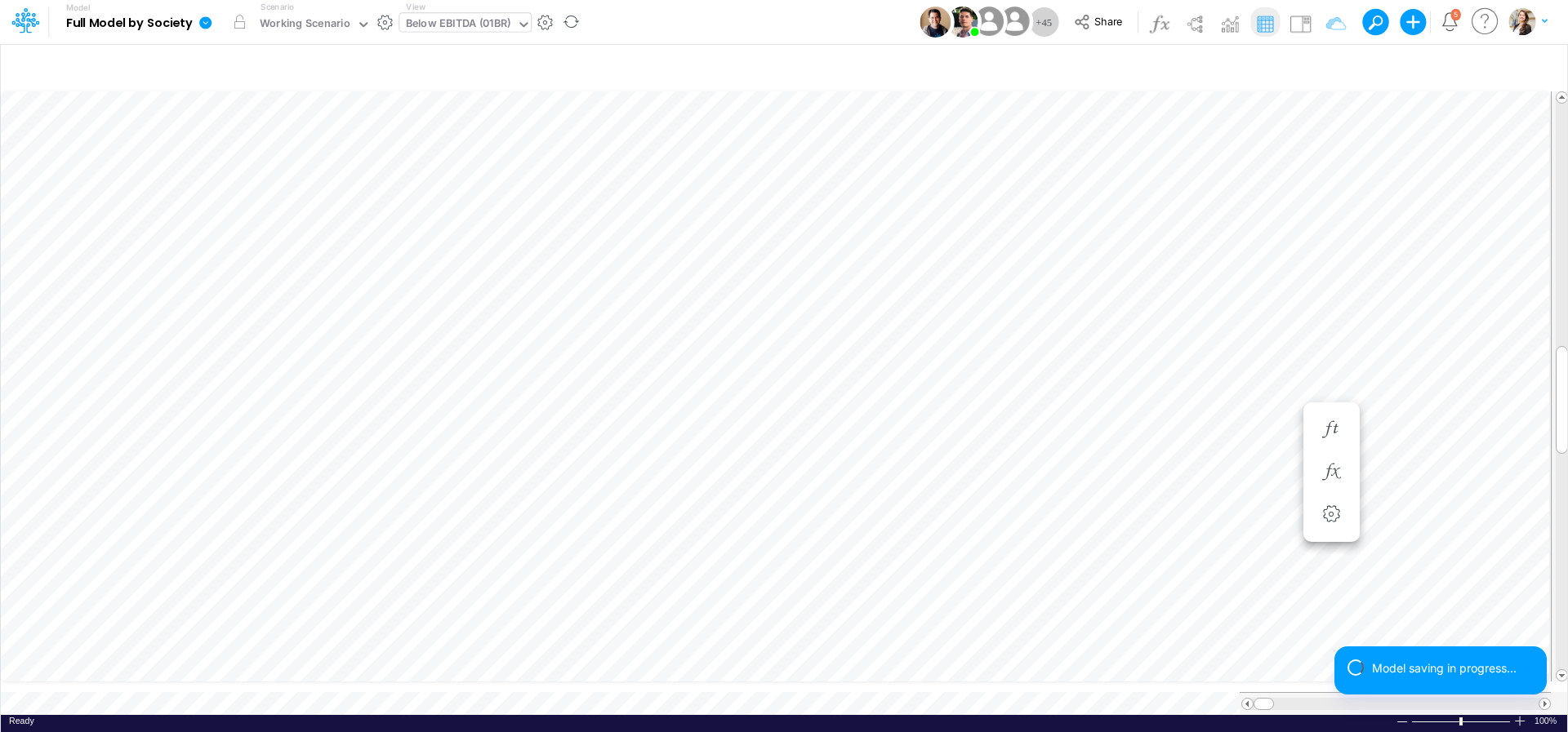
scroll to position [6, 53]
click at [587, 715] on div "Ready 100% Sum: null Max: null Min: null Numerical Count: null Count: null Aver…" at bounding box center [784, 725] width 1566 height 21
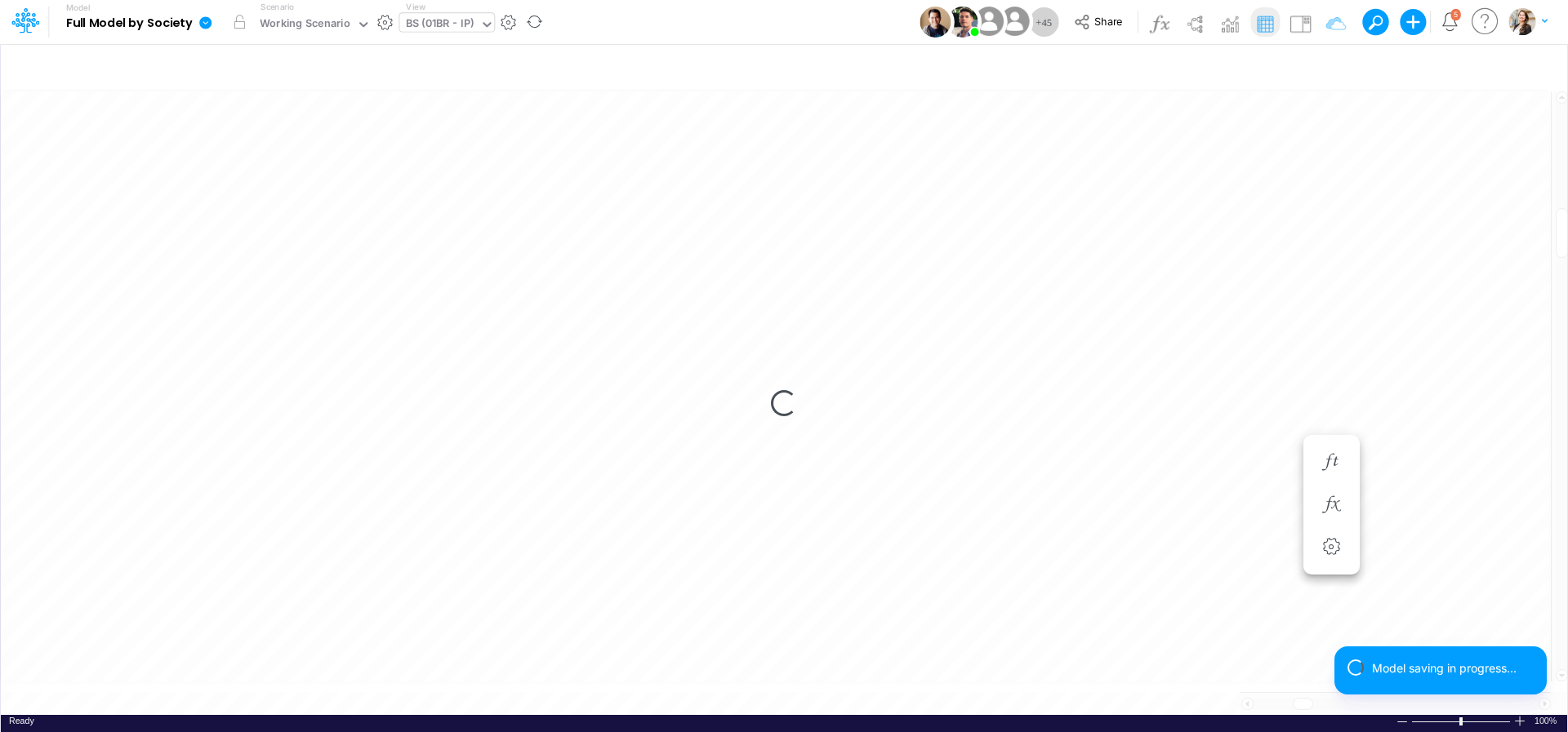
scroll to position [6, 29]
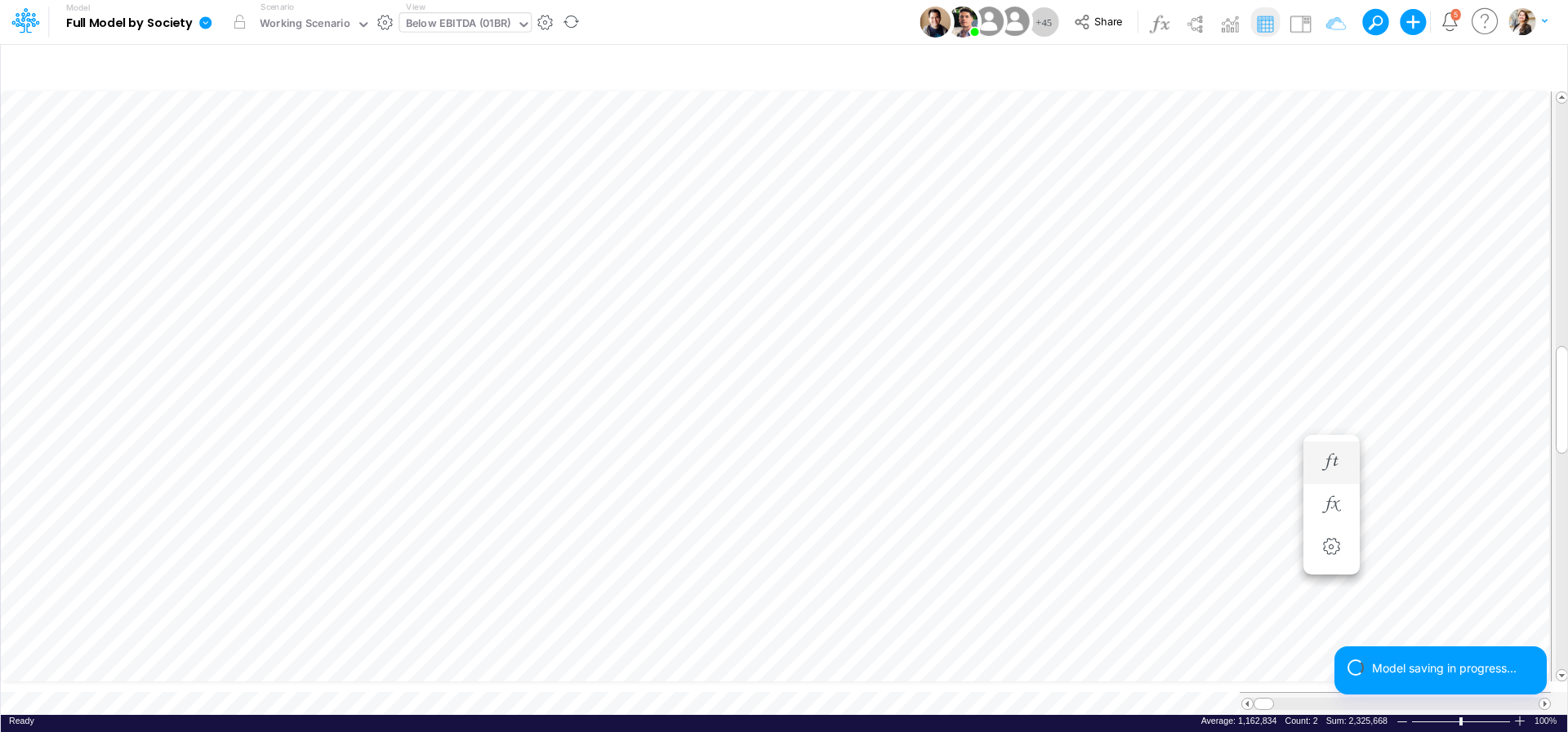
scroll to position [6, 53]
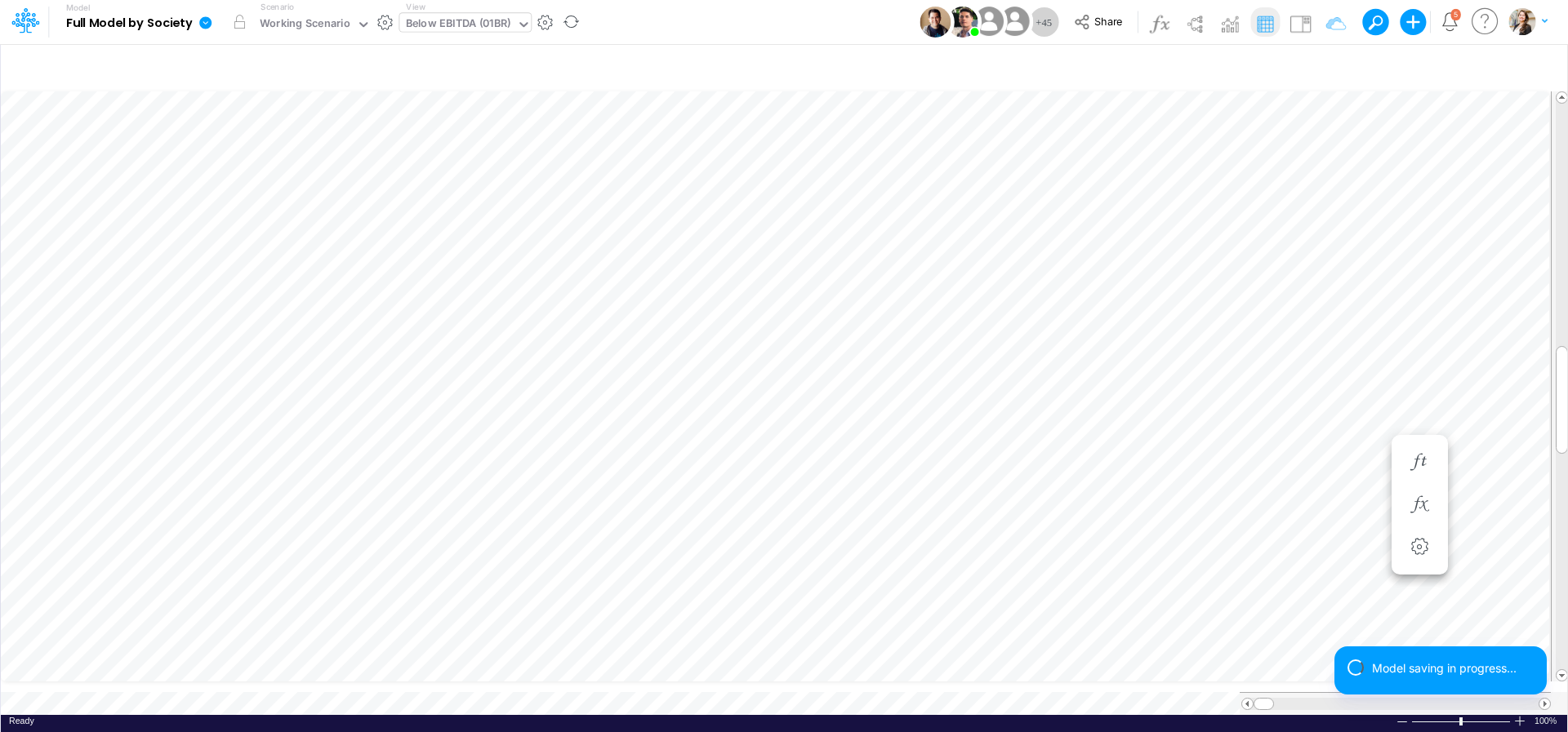
scroll to position [13, 8]
click at [1340, 427] on icon "button" at bounding box center [1331, 429] width 24 height 17
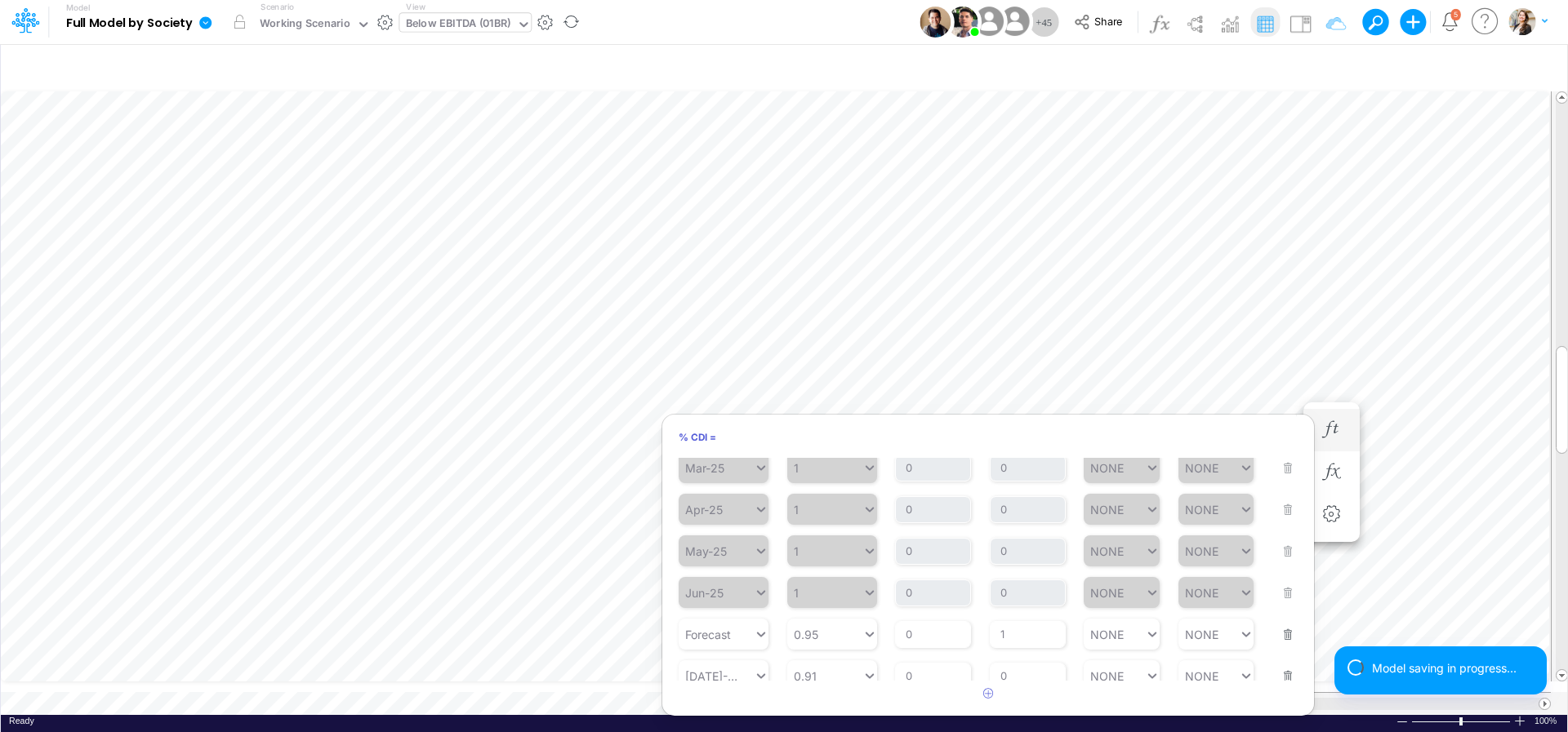
scroll to position [343, 0]
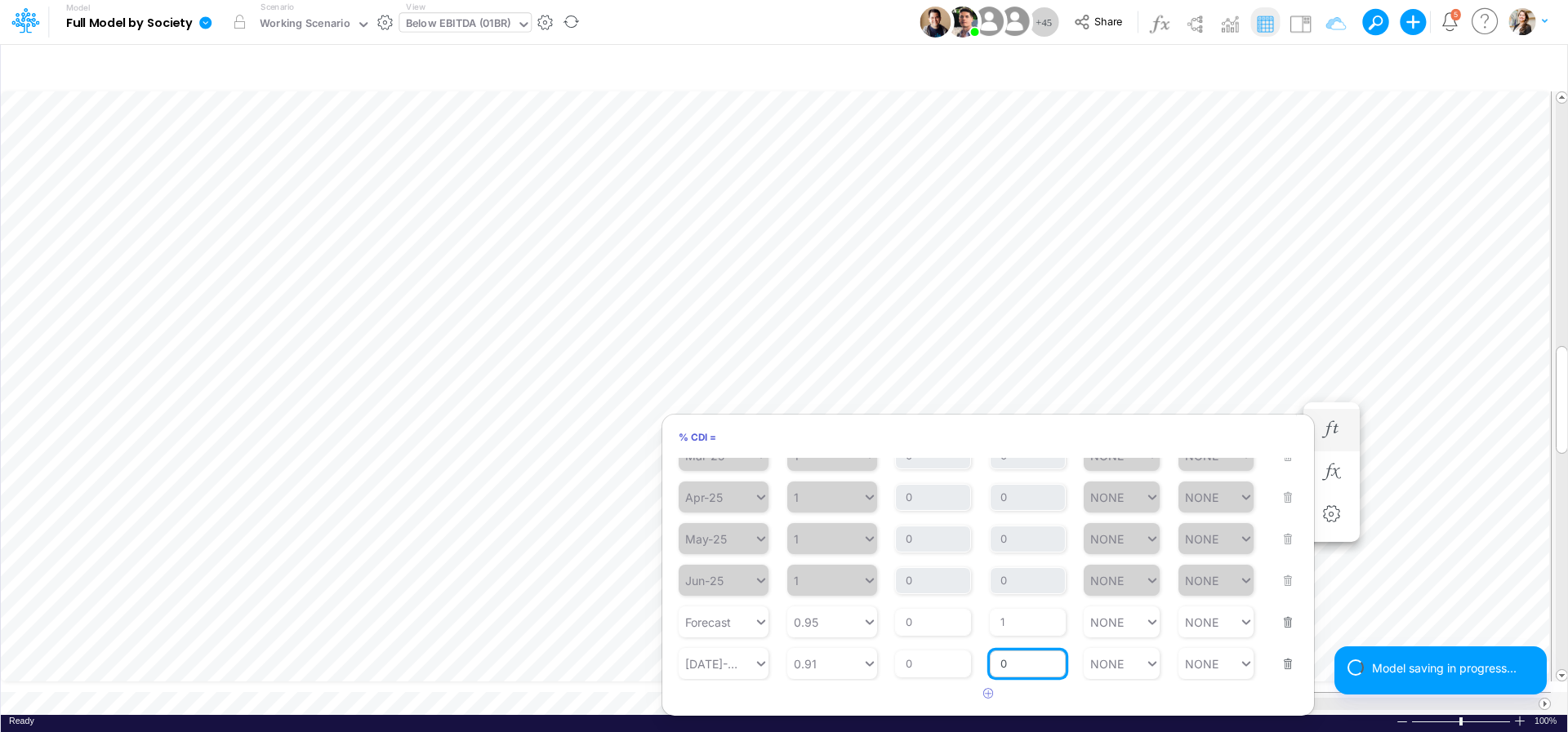
click at [1015, 670] on input "0" at bounding box center [1028, 664] width 76 height 28
type input "1"
click at [1041, 690] on article at bounding box center [987, 694] width 652 height 27
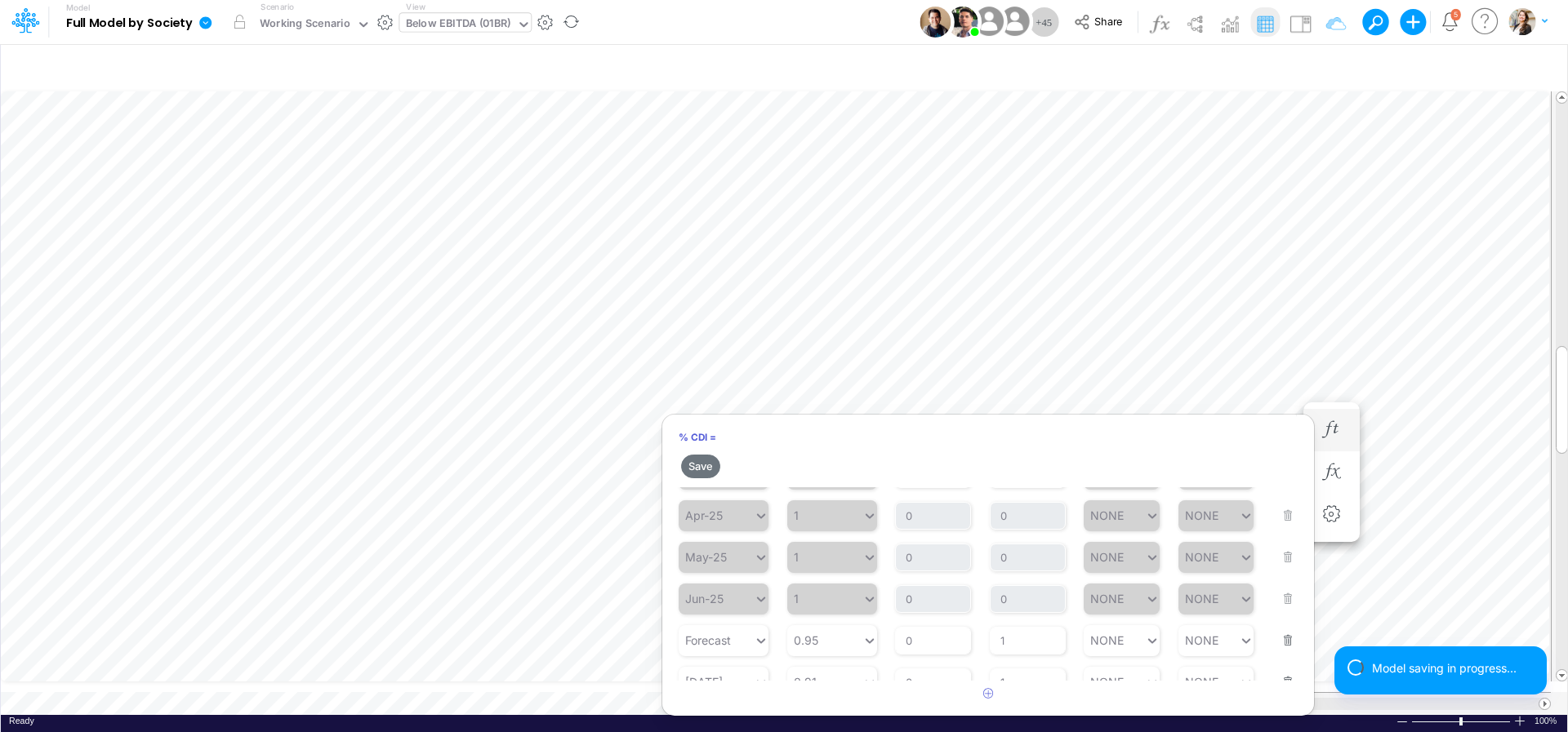
scroll to position [372, 0]
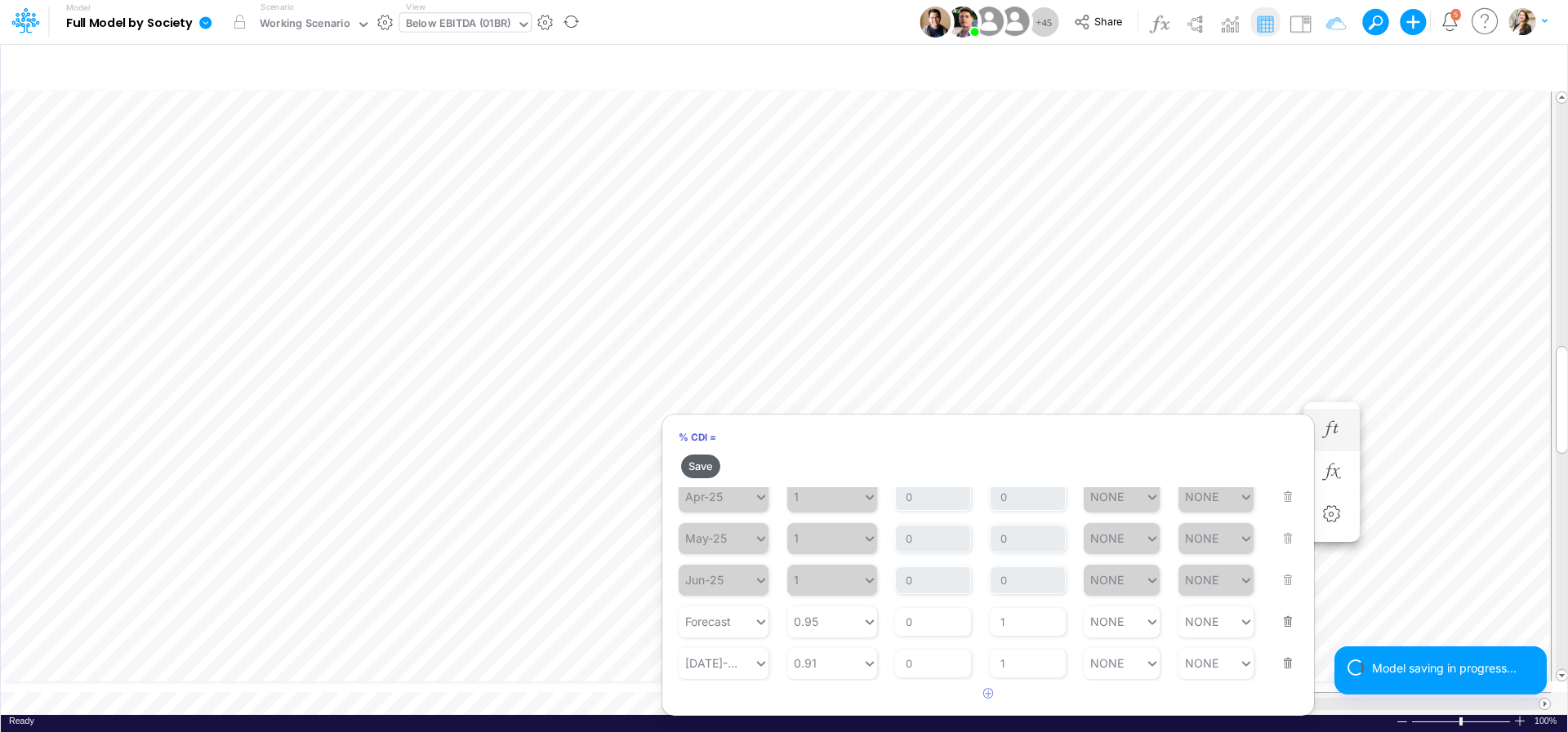
click at [698, 470] on button "Save" at bounding box center [700, 466] width 39 height 23
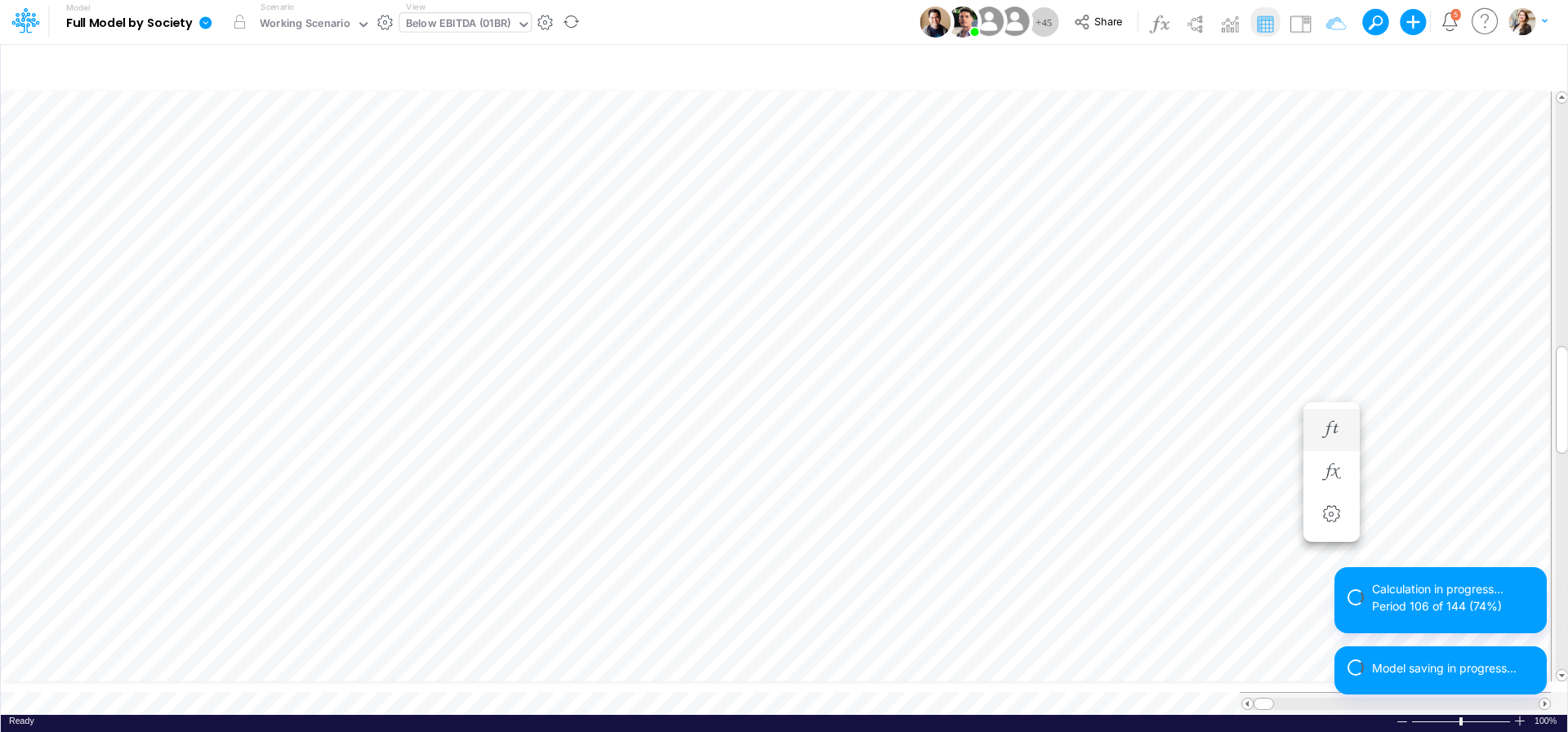
scroll to position [6, 55]
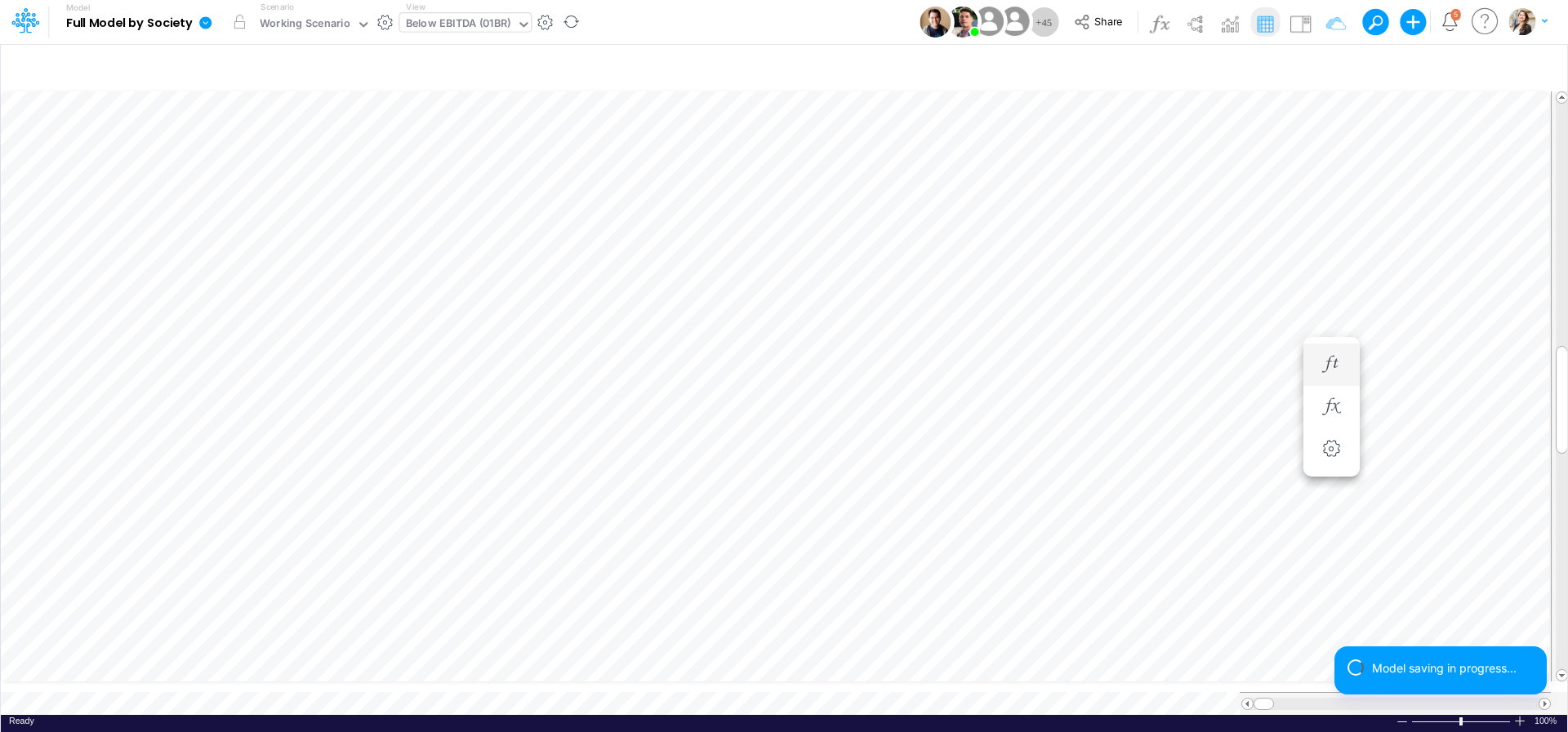
scroll to position [13, 5]
click at [1332, 433] on icon "button" at bounding box center [1331, 429] width 24 height 17
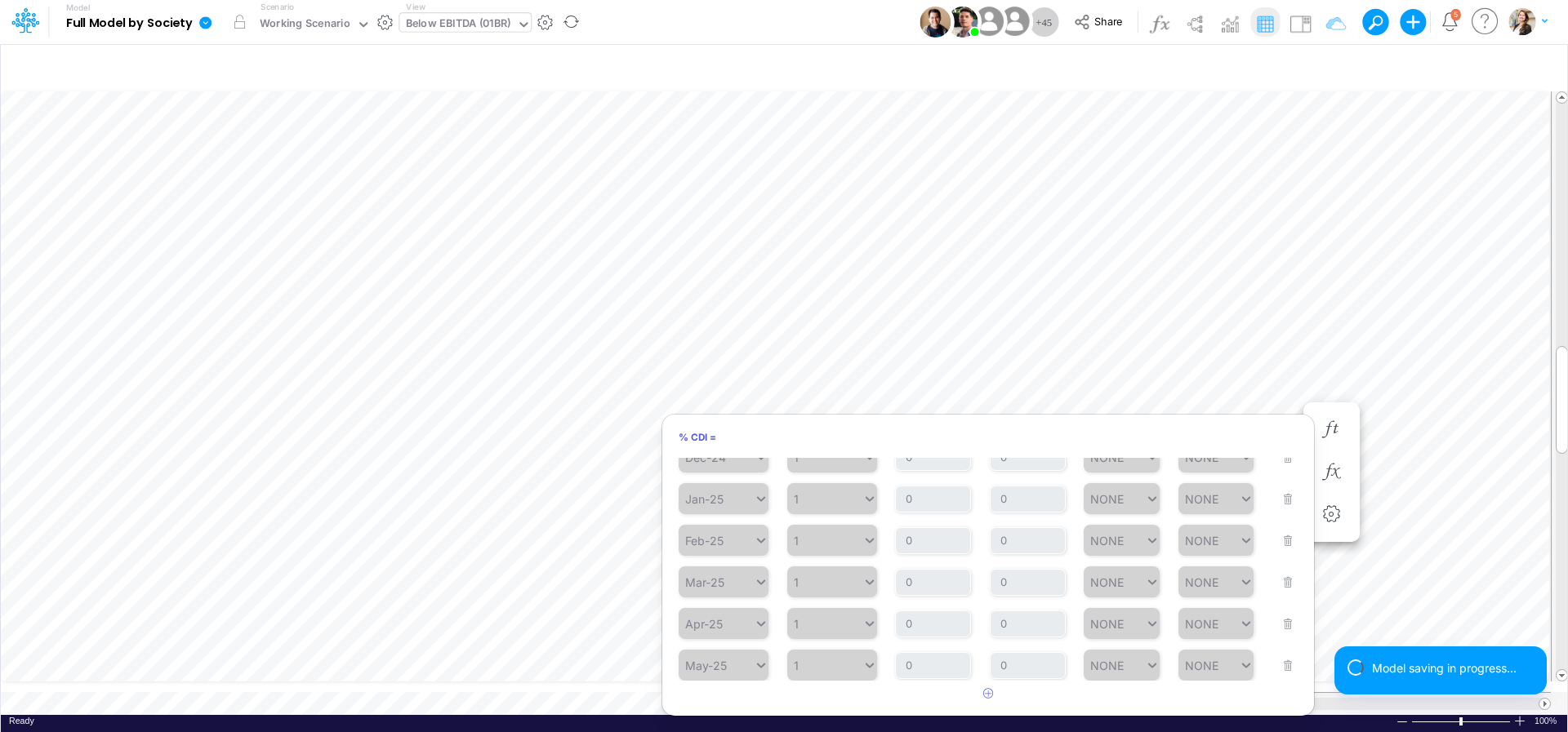
scroll to position [343, 0]
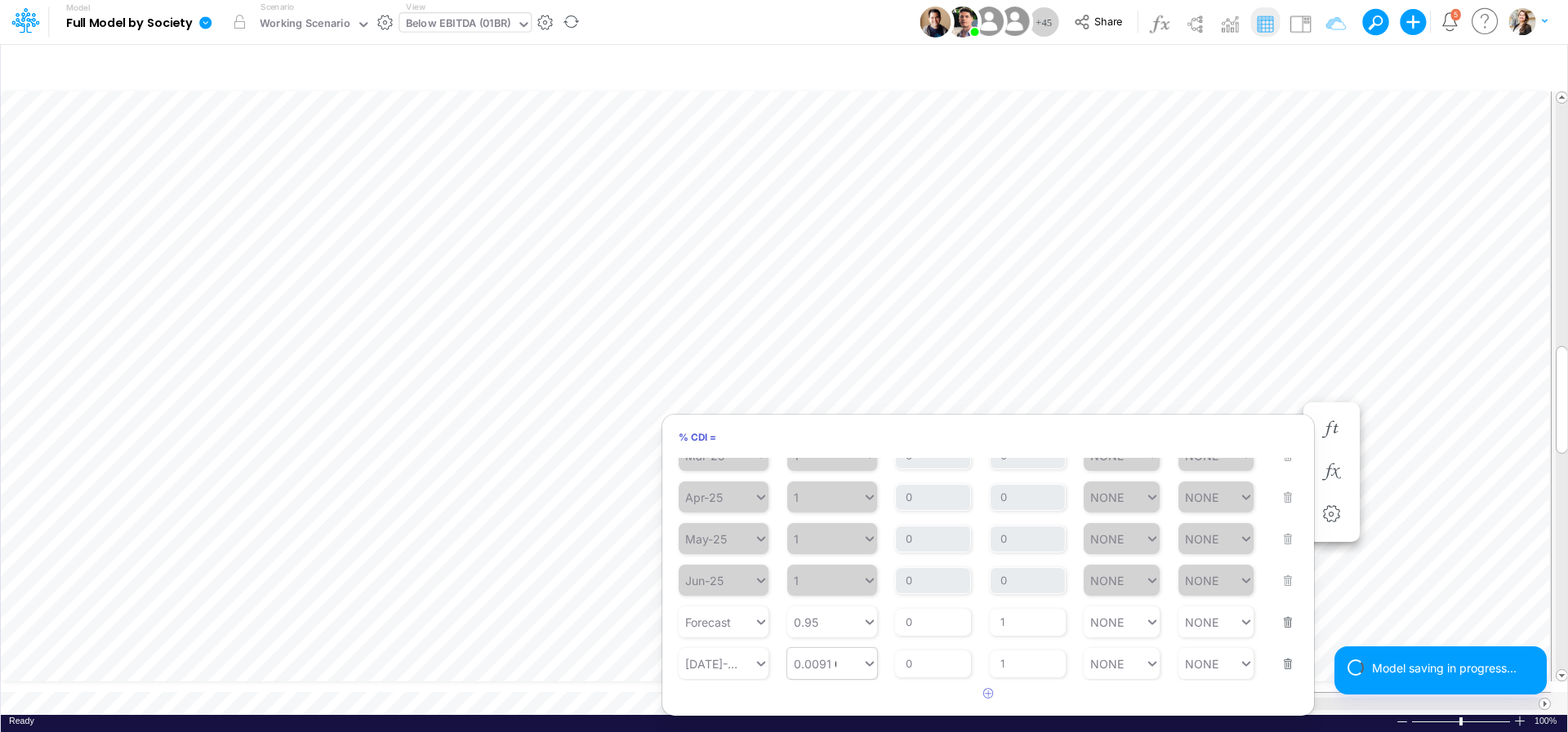
click at [838, 670] on div "0.0091 0.0091" at bounding box center [825, 664] width 75 height 23
click at [853, 622] on div "Set value 91%" at bounding box center [835, 624] width 97 height 27
type input "91%"
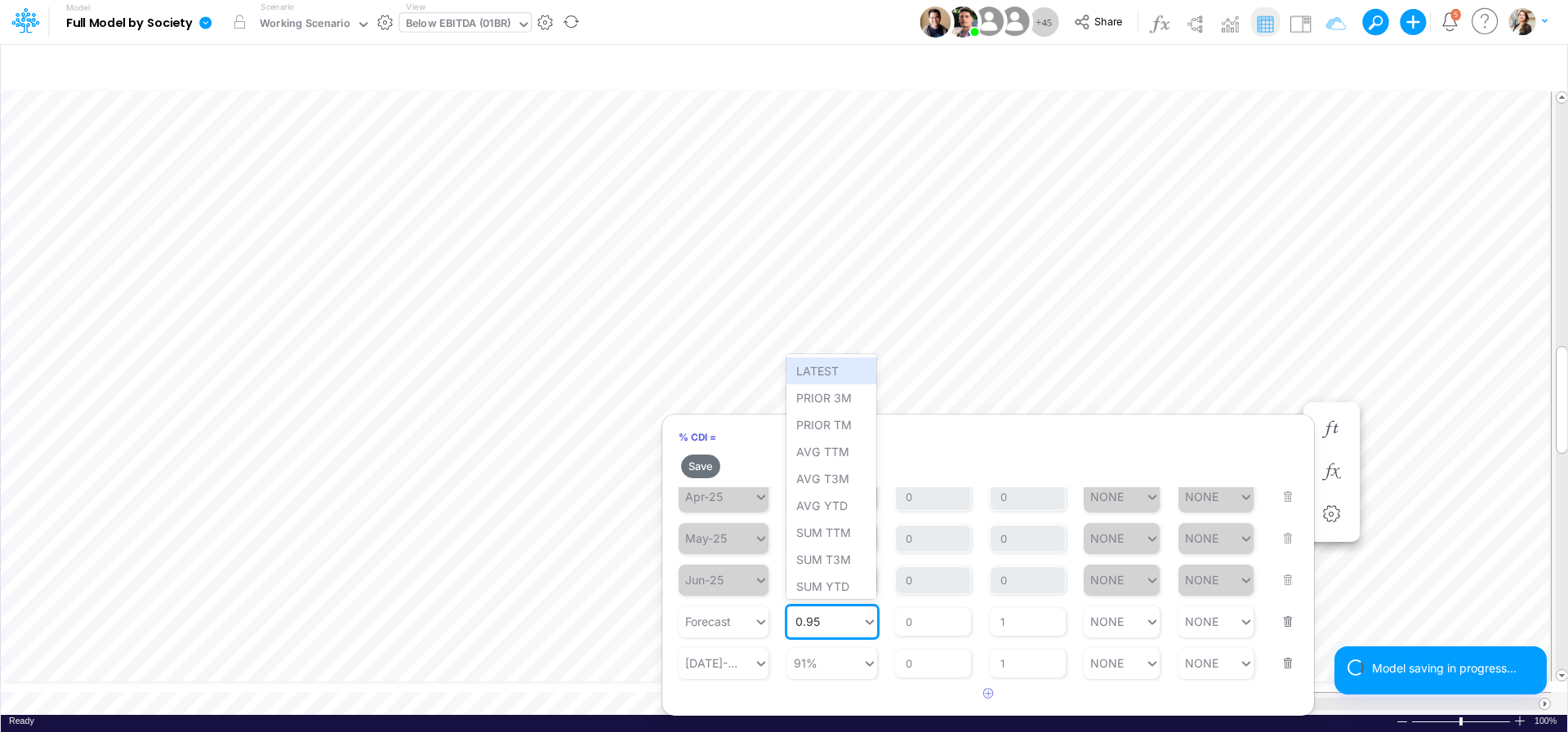
click at [830, 624] on div "0.95 0.95" at bounding box center [825, 622] width 75 height 23
click at [838, 587] on div "Set value 95%" at bounding box center [836, 582] width 98 height 27
type input "95%"
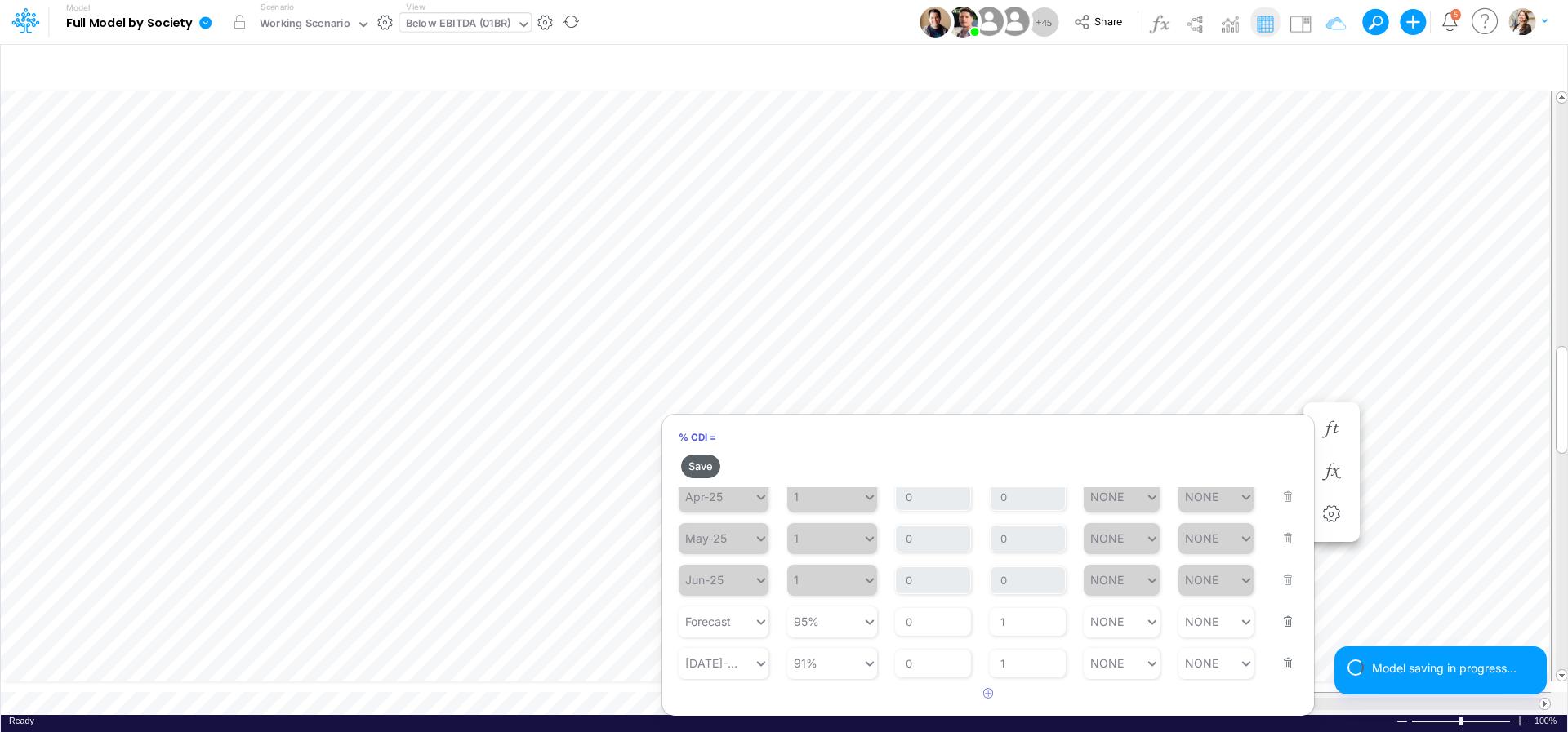
click at [697, 462] on button "Save" at bounding box center [700, 466] width 39 height 23
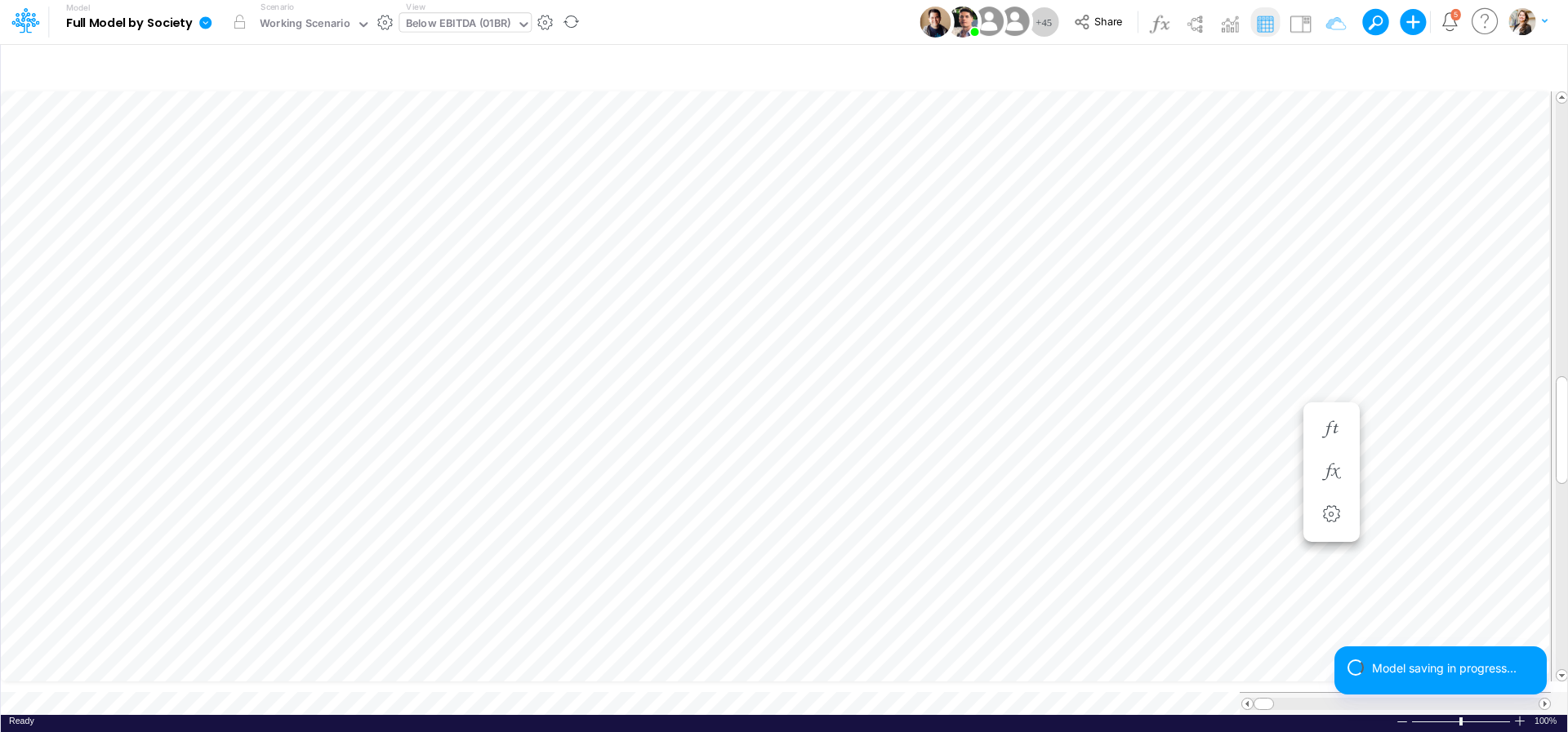
scroll to position [13, 8]
click at [1334, 383] on icon "button" at bounding box center [1331, 380] width 24 height 17
click at [1416, 323] on icon "button" at bounding box center [1419, 324] width 24 height 17
click at [1418, 285] on icon "button" at bounding box center [1419, 282] width 24 height 17
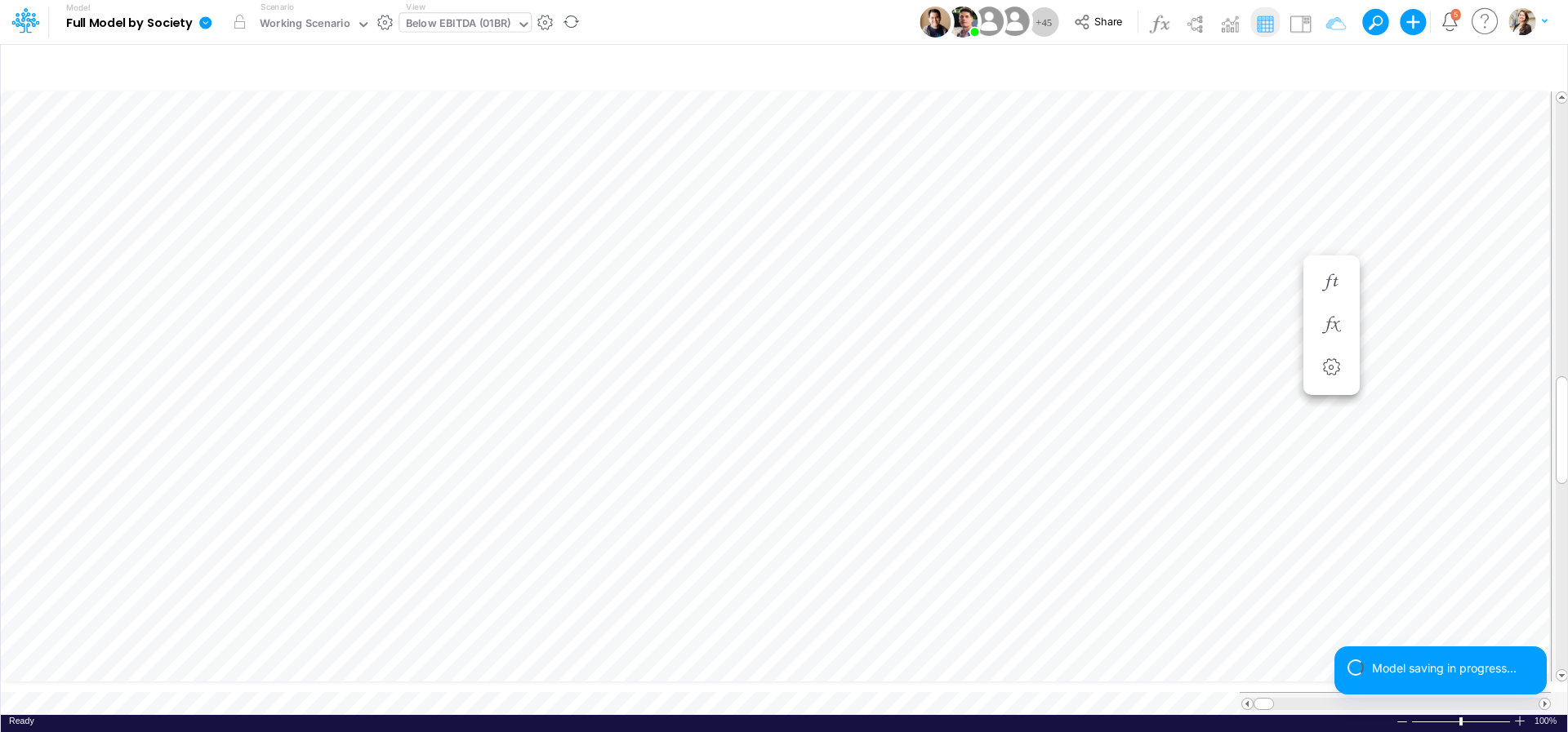
scroll to position [13, 8]
click at [1335, 363] on icon "button" at bounding box center [1331, 364] width 24 height 17
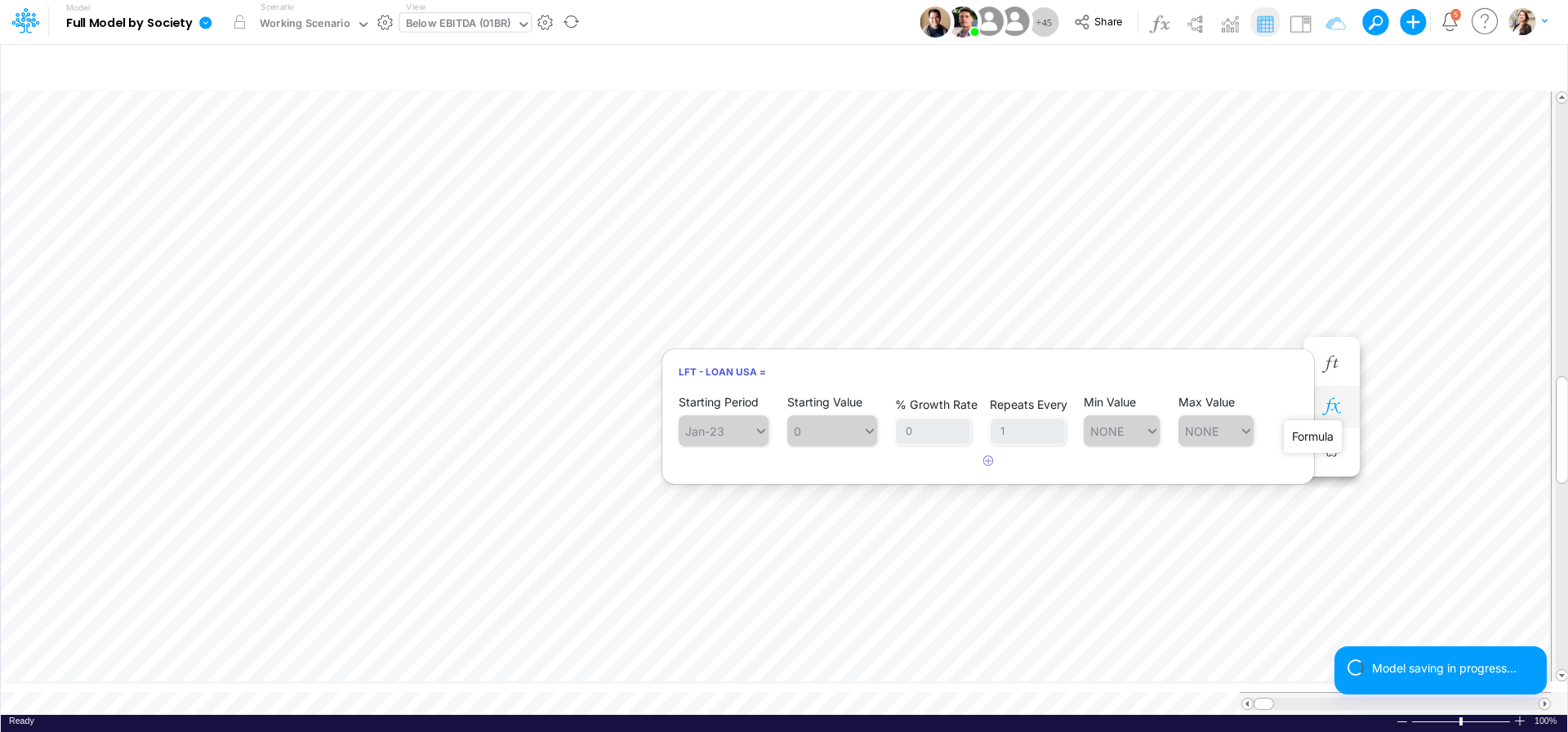
click at [1335, 402] on icon "button" at bounding box center [1331, 407] width 24 height 17
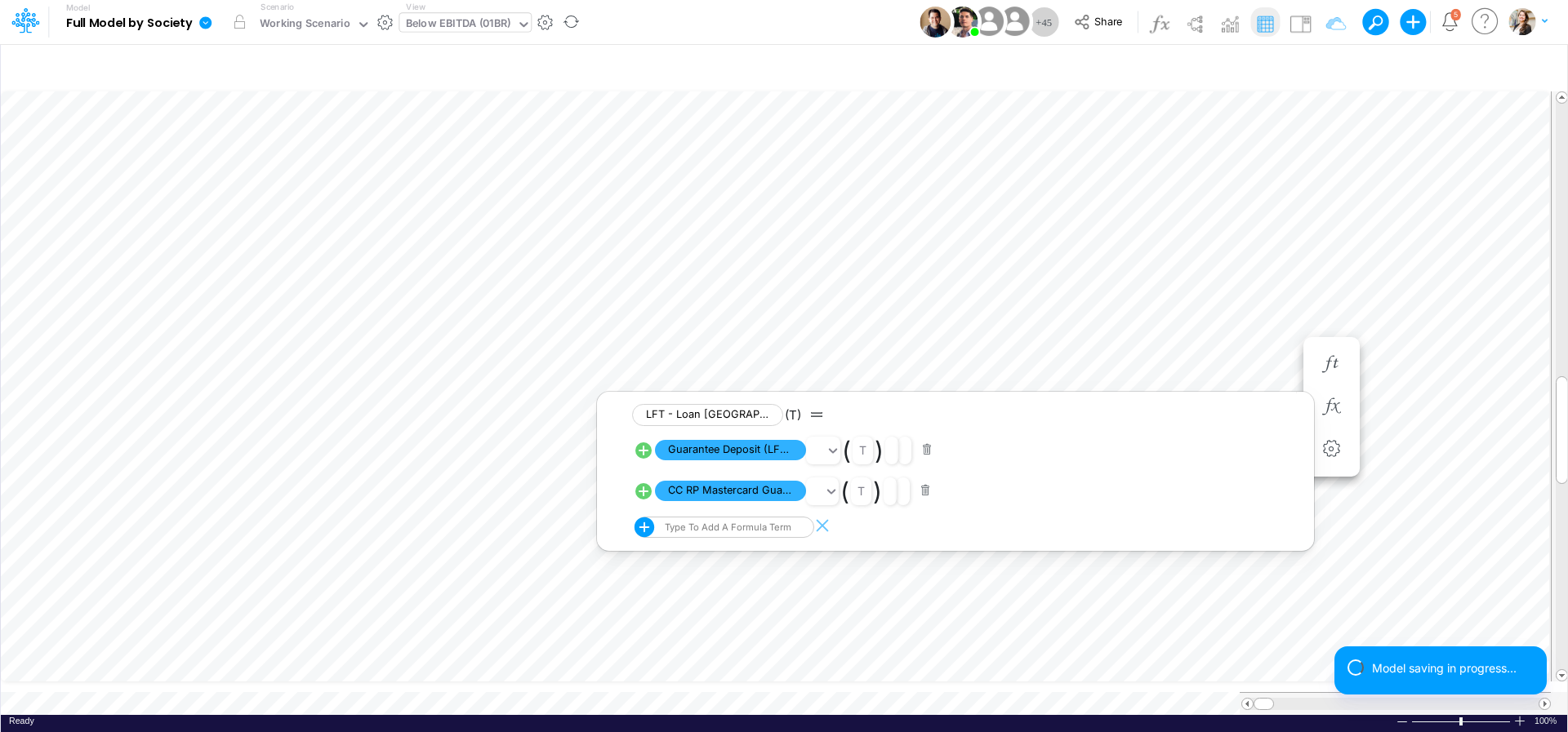
click at [464, 19] on div "Below EBITDA (01BR)" at bounding box center [458, 24] width 105 height 19
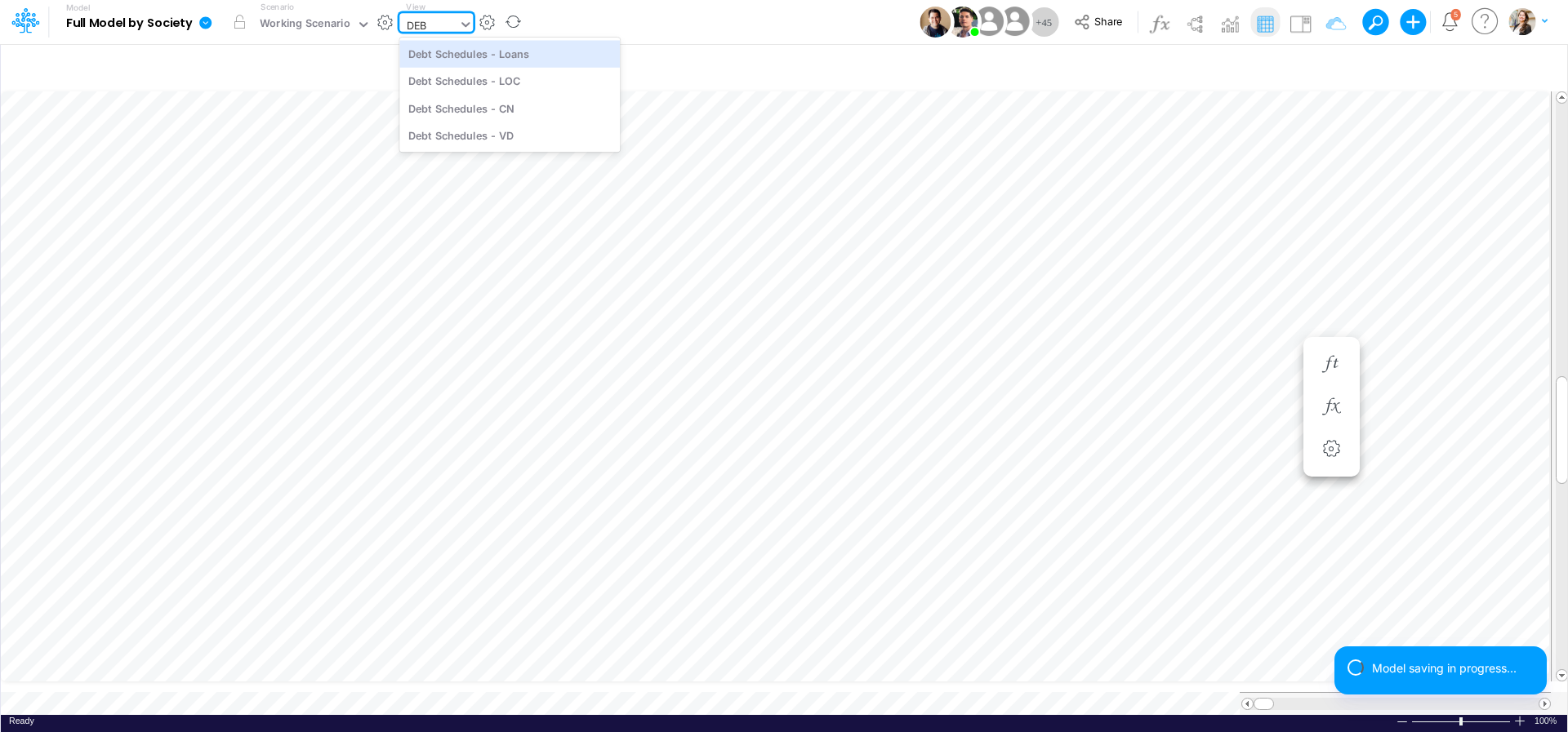
type input "DEBT"
click at [481, 47] on div "Debt Schedules - Loans" at bounding box center [510, 53] width 221 height 27
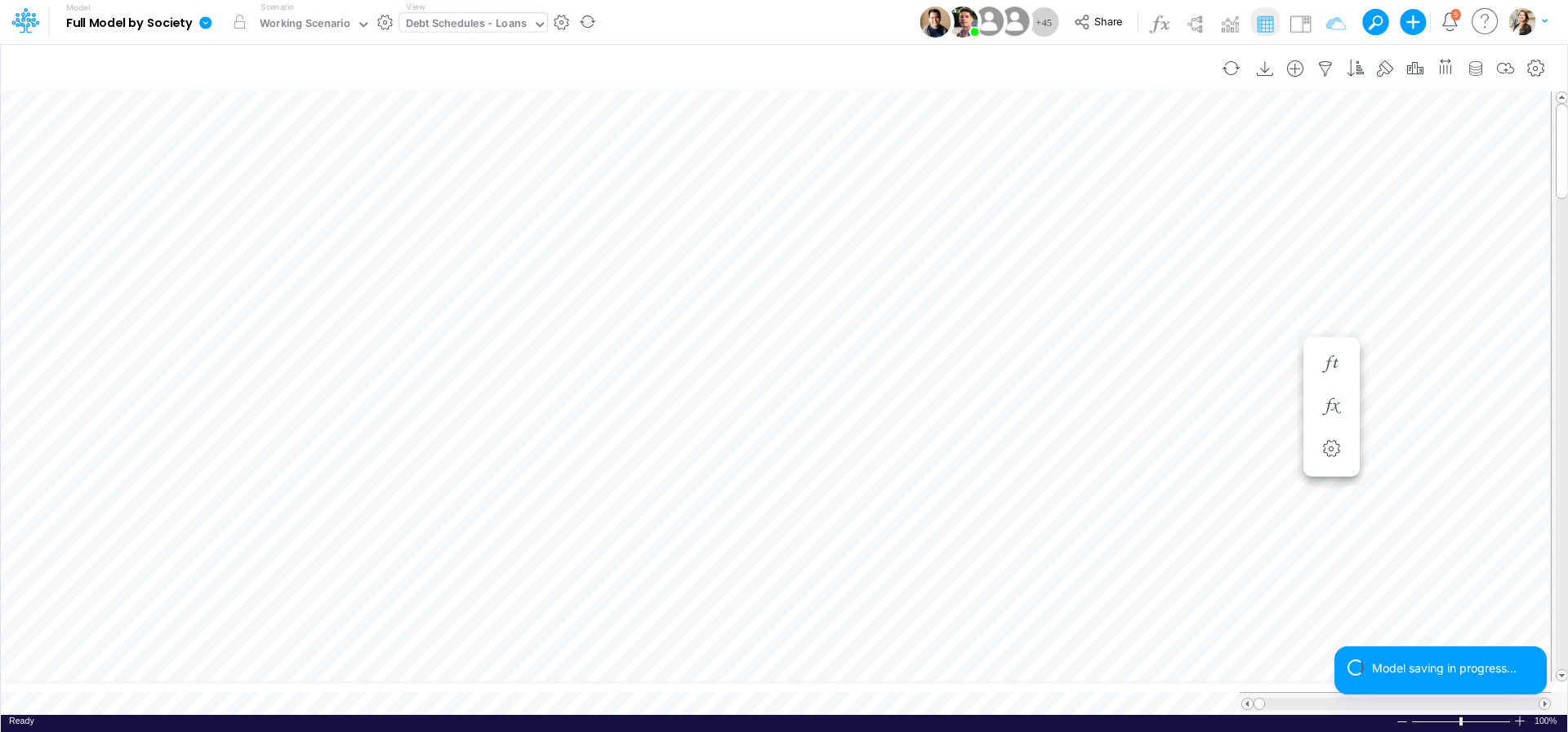
scroll to position [6, 24]
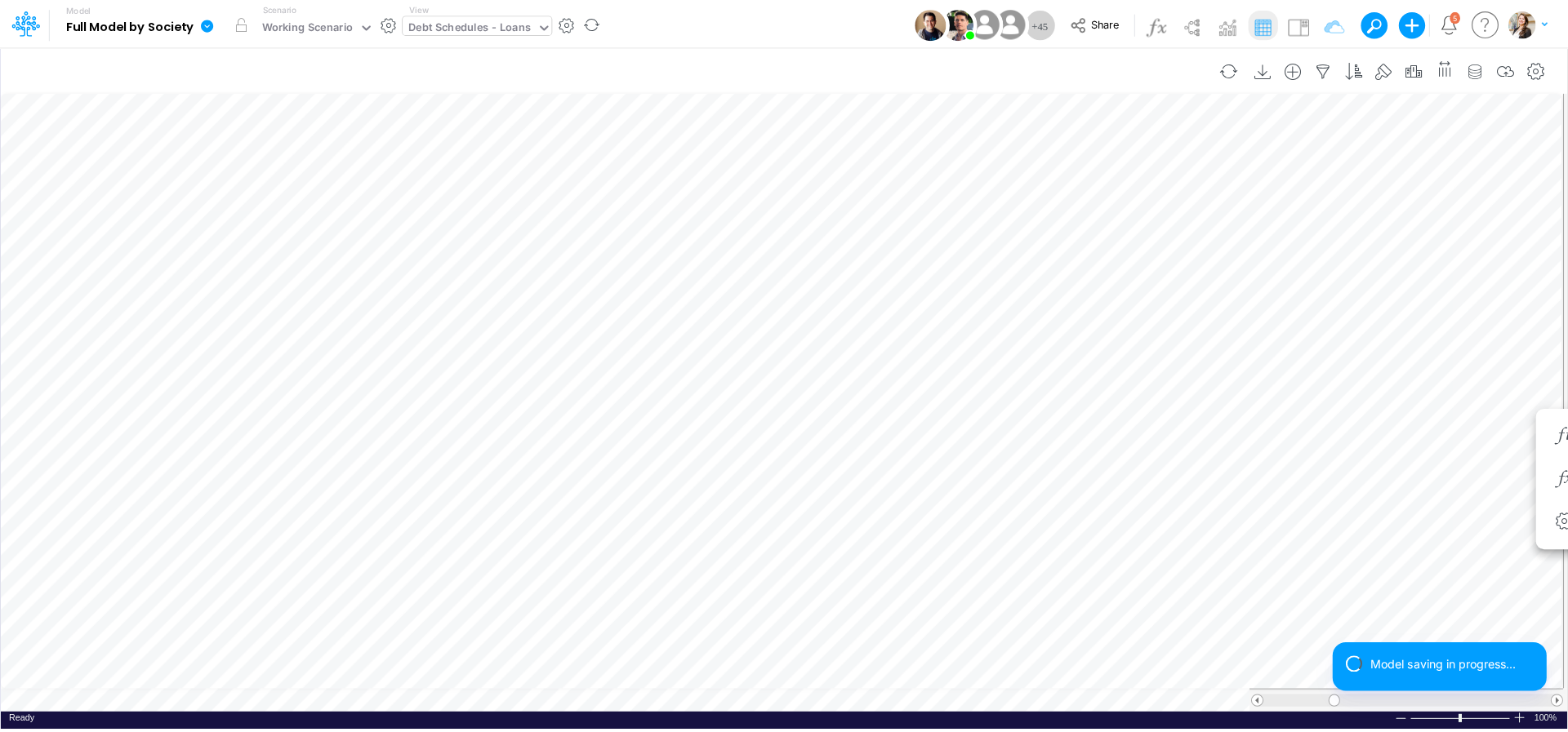
scroll to position [6, 17]
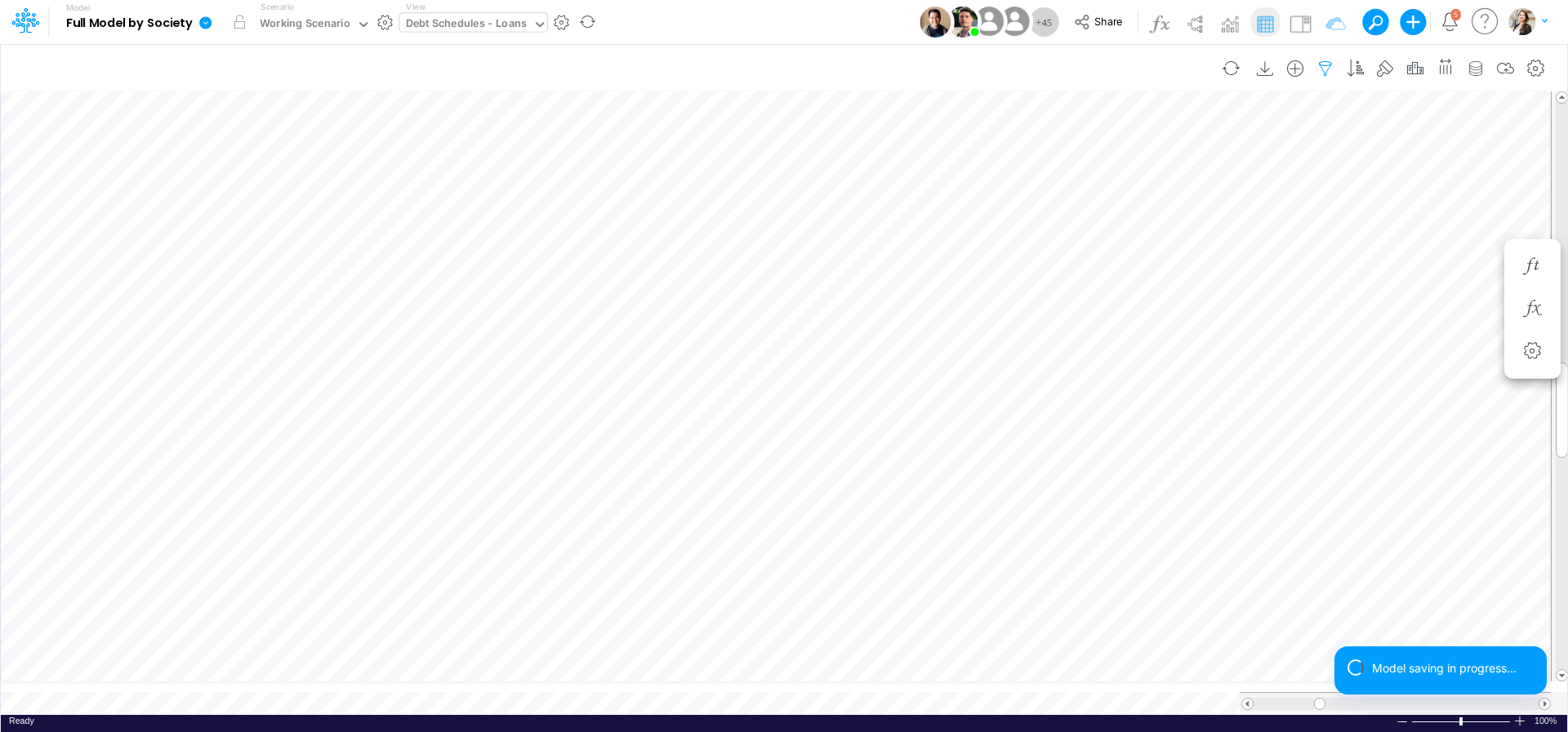
click at [1325, 65] on icon "button" at bounding box center [1325, 69] width 24 height 17
select select "notEqual"
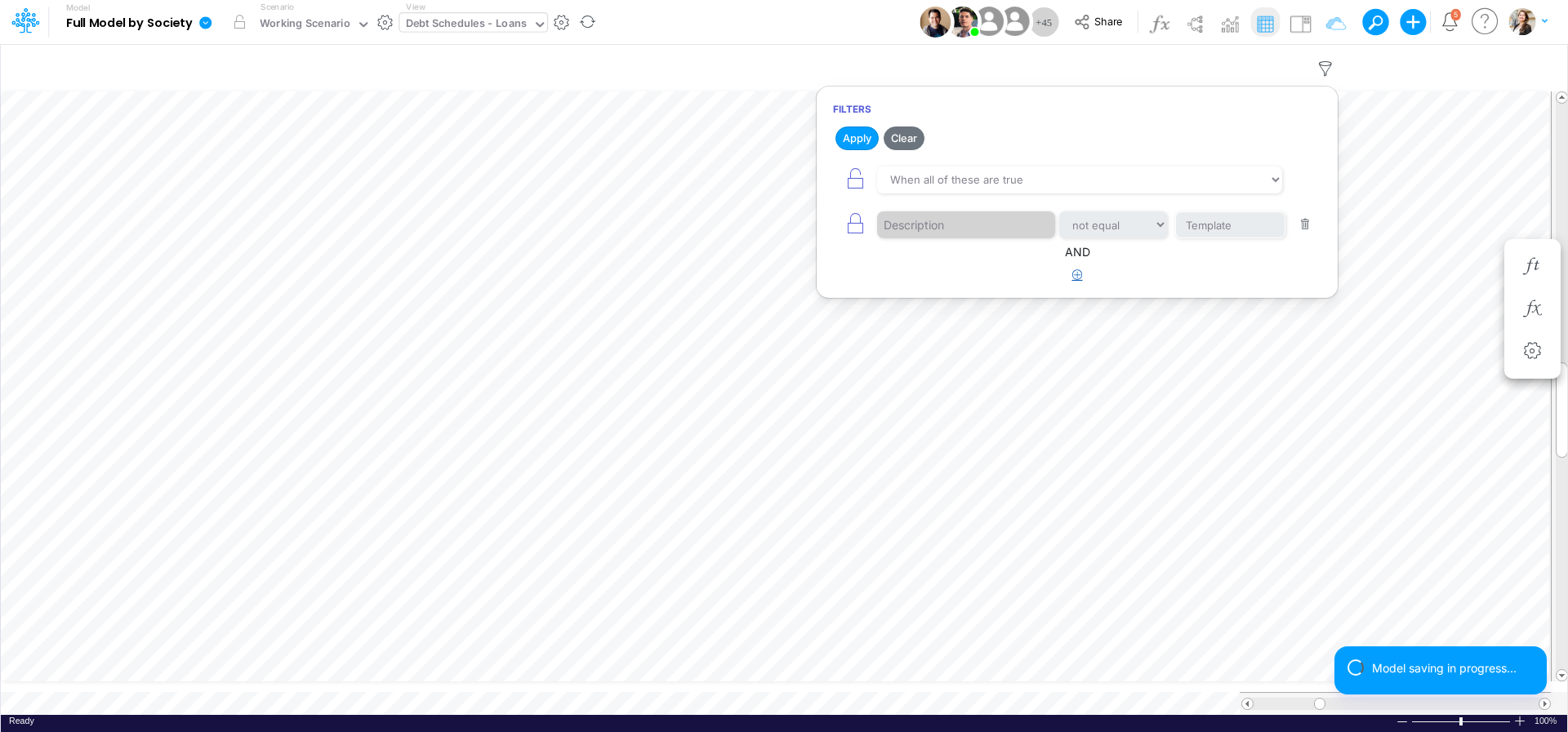
click at [1073, 273] on icon "button" at bounding box center [1078, 275] width 11 height 11
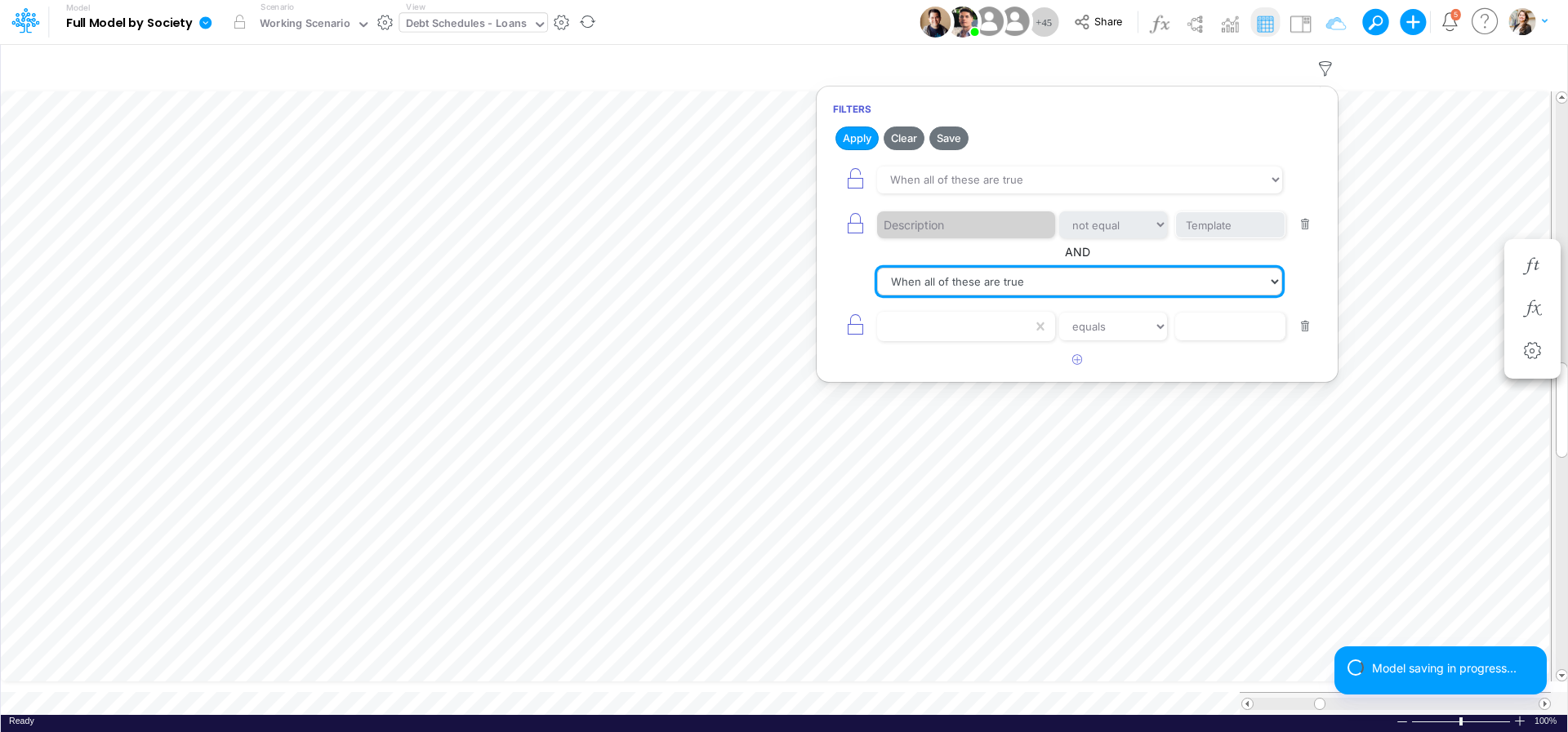
click option "When all of these are true" at bounding box center [0, 0] width 0 height 0
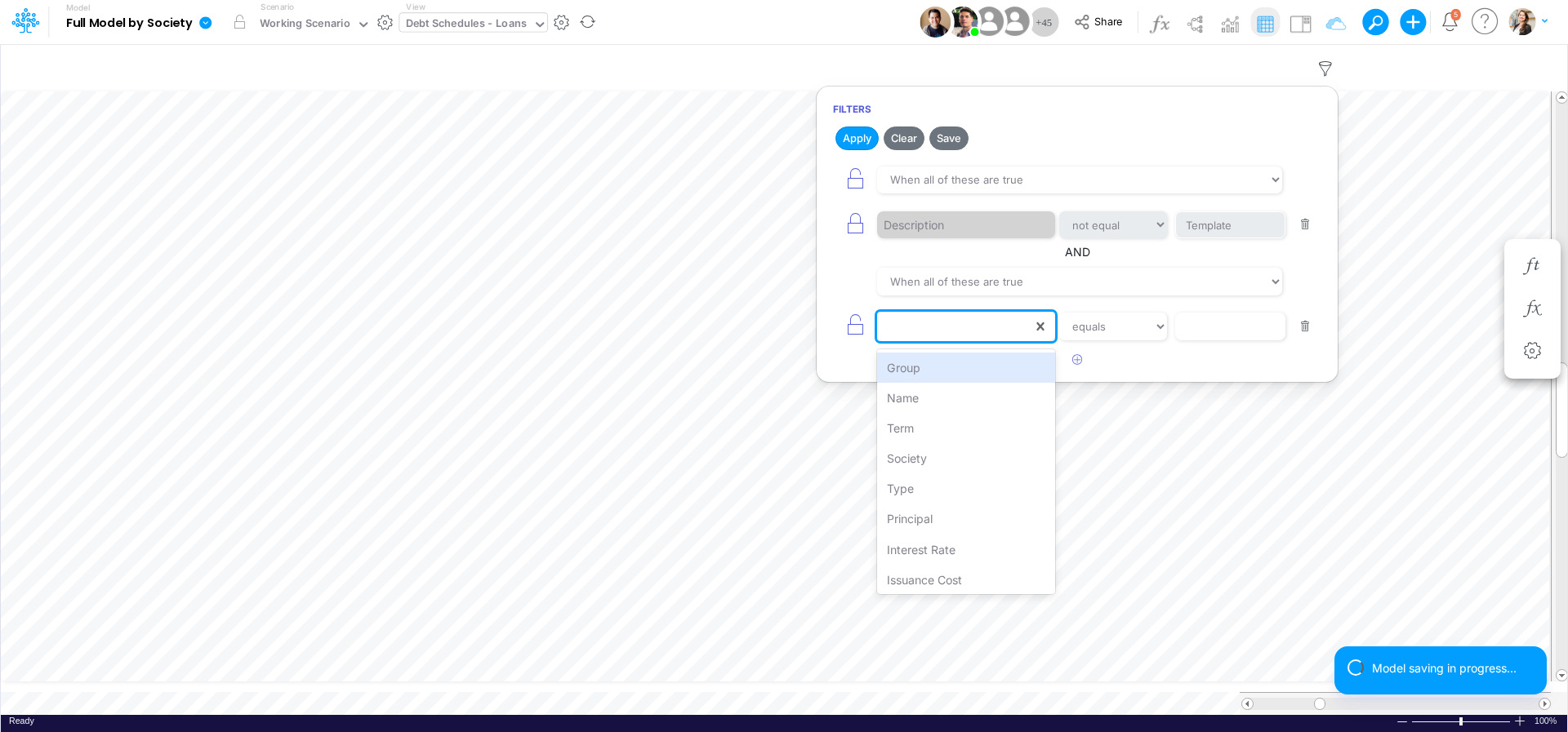
click at [906, 328] on div at bounding box center [955, 326] width 156 height 28
click at [914, 399] on div "Name" at bounding box center [966, 398] width 178 height 30
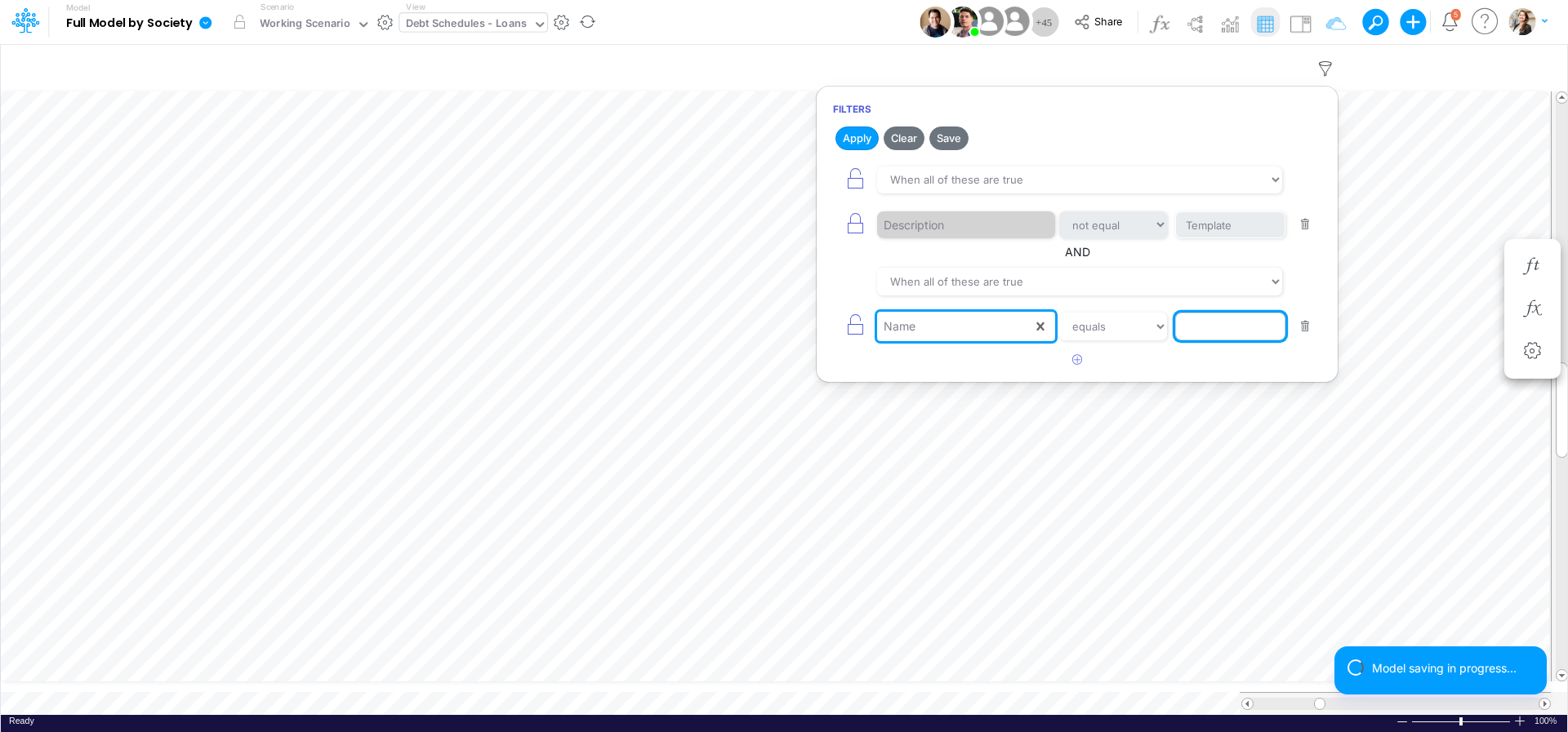
click at [1200, 327] on input "text" at bounding box center [1231, 326] width 110 height 28
type input "GUARANTEE"
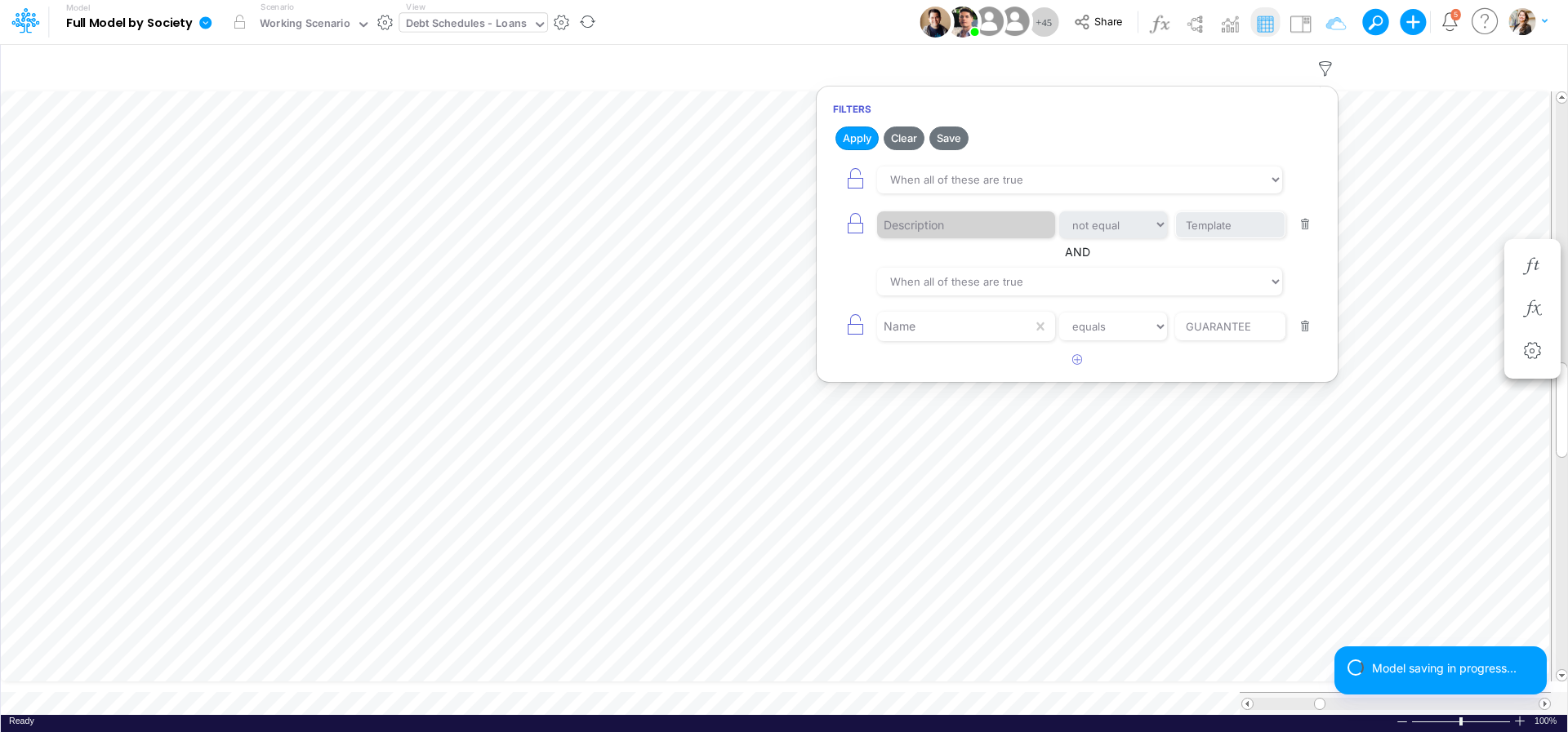
click at [1080, 342] on div "Name equals not equal starts with ends with contains GUARANTEE" at bounding box center [1077, 325] width 488 height 37
select select "contains"
click option "contains" at bounding box center [0, 0] width 0 height 0
click at [854, 132] on button "Apply" at bounding box center [857, 138] width 43 height 23
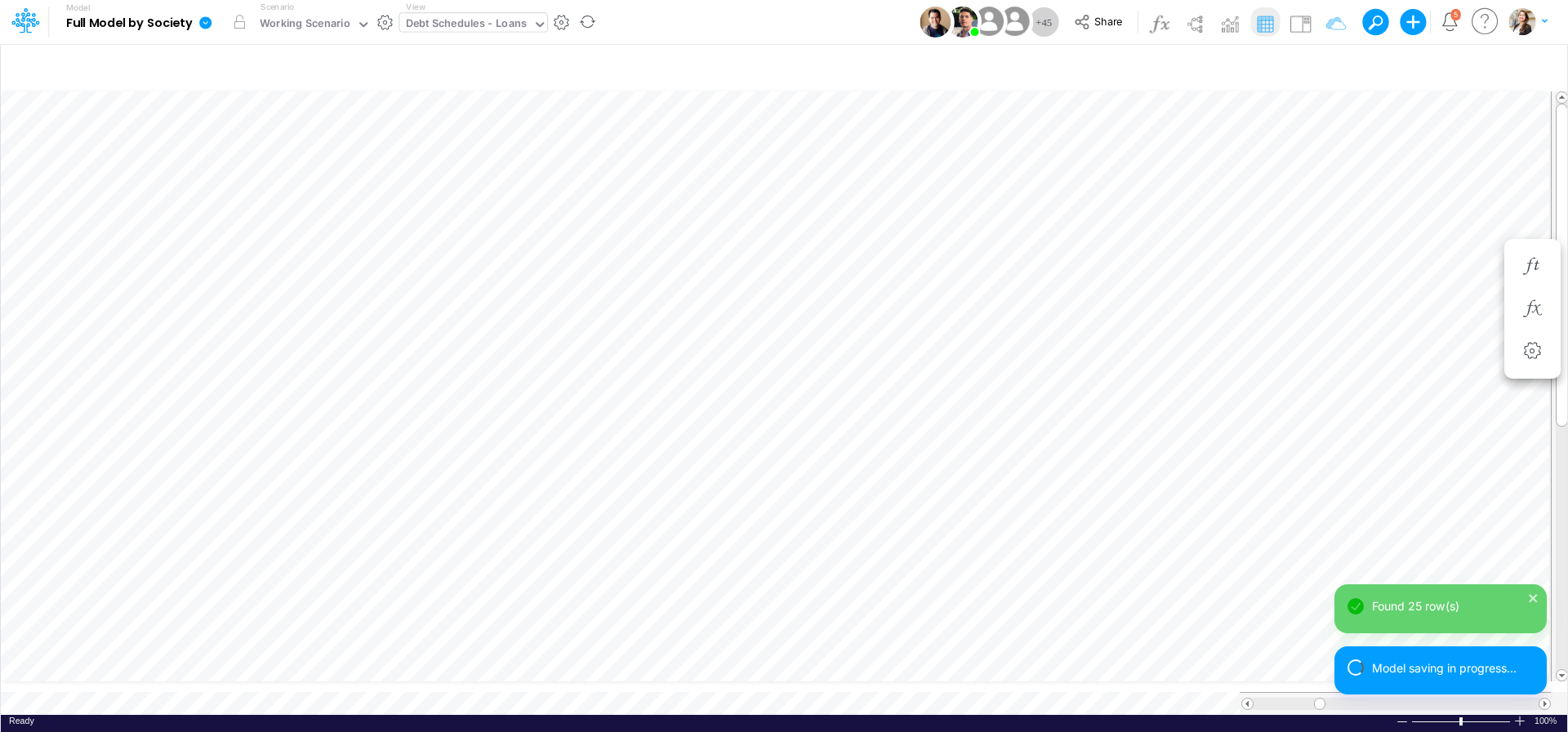
scroll to position [6, 4]
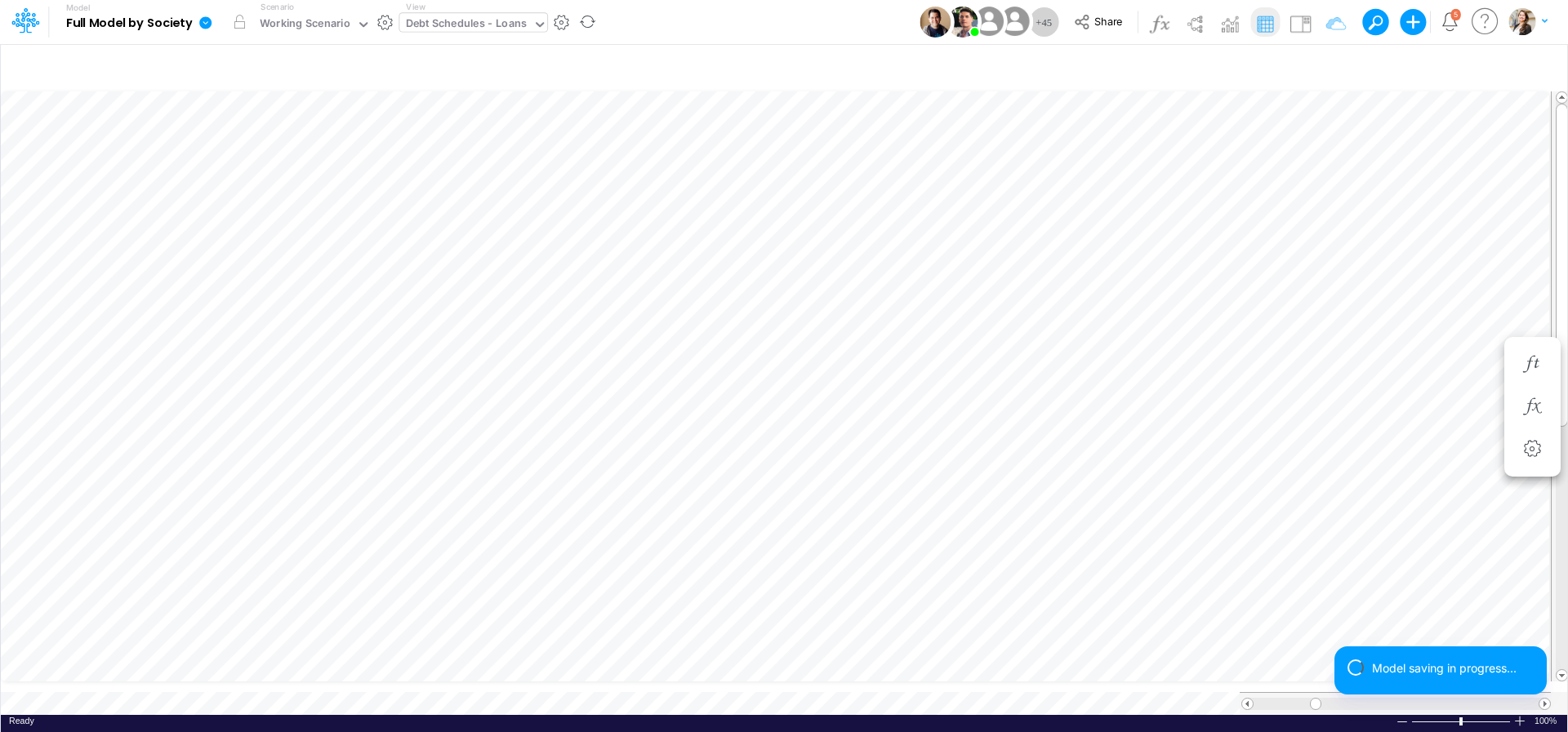
scroll to position [6, 21]
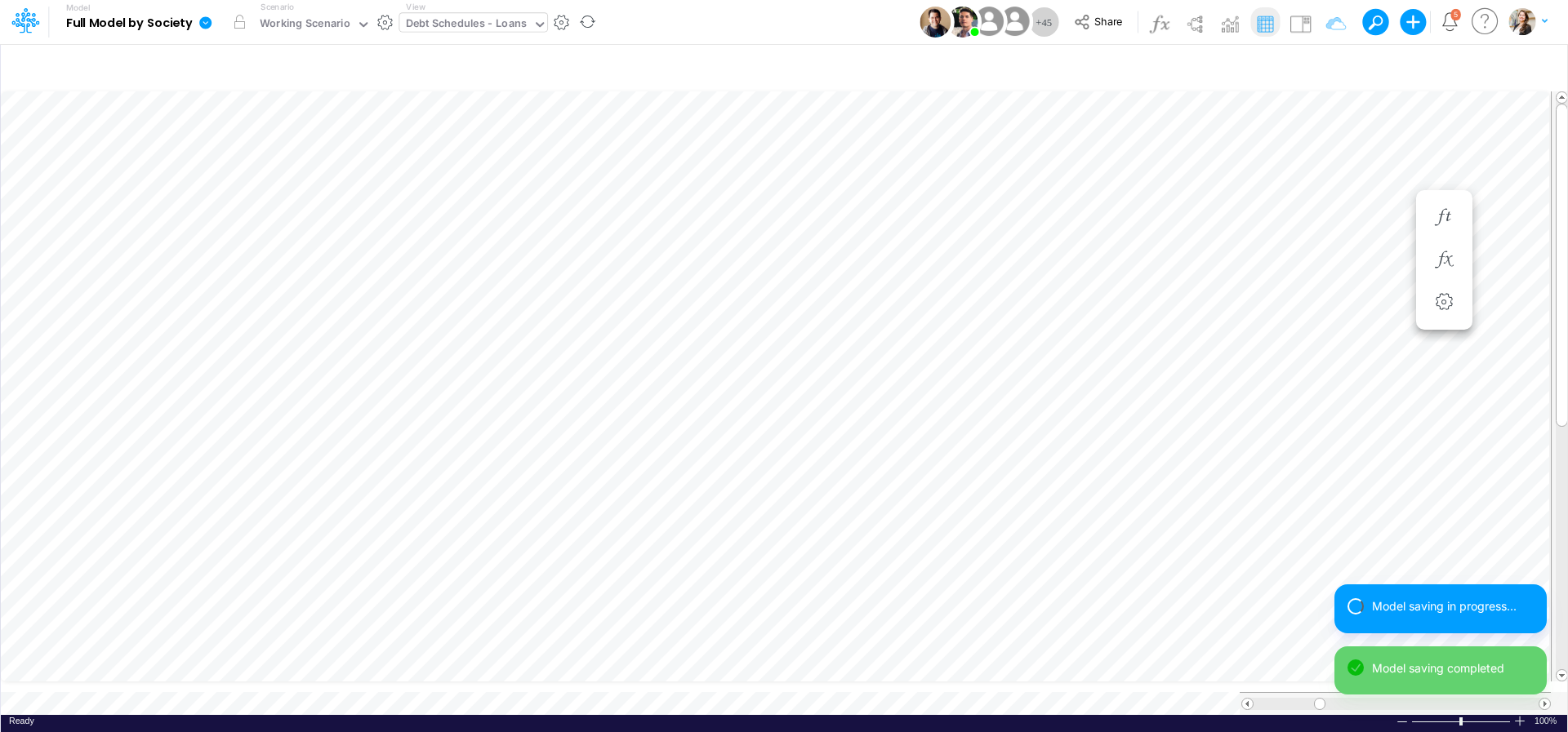
scroll to position [6, 21]
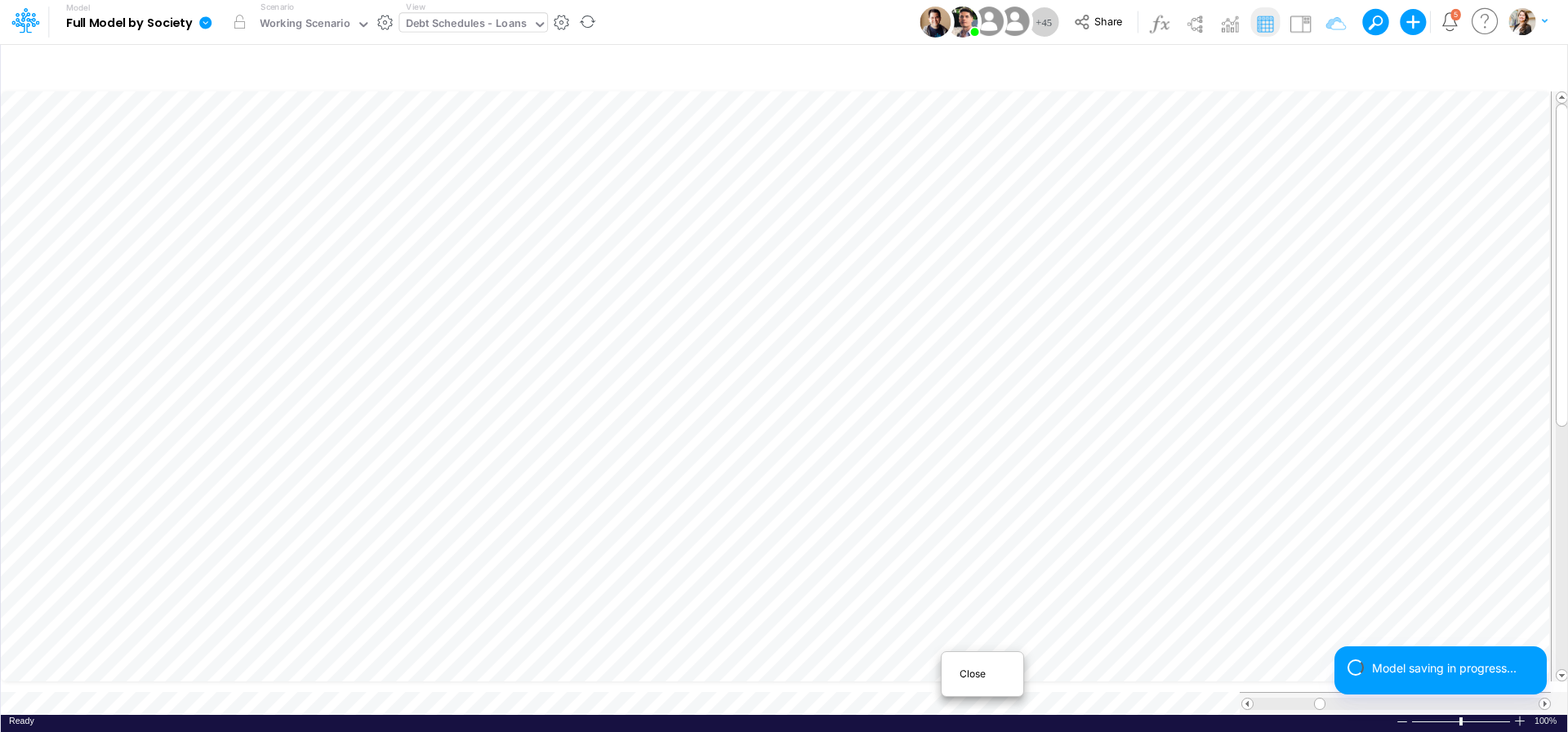
click at [959, 672] on div "Close" at bounding box center [983, 674] width 71 height 20
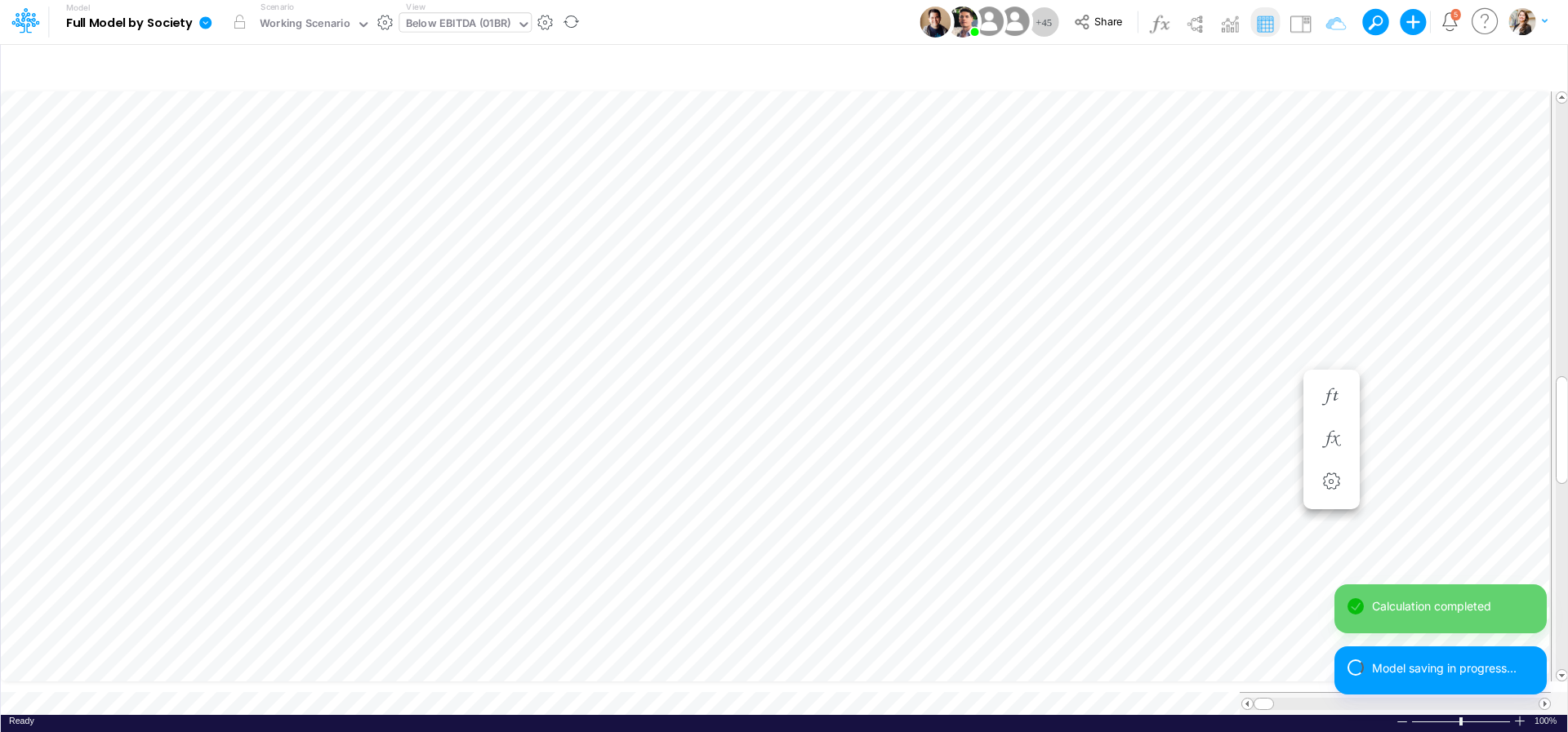
scroll to position [13, 11]
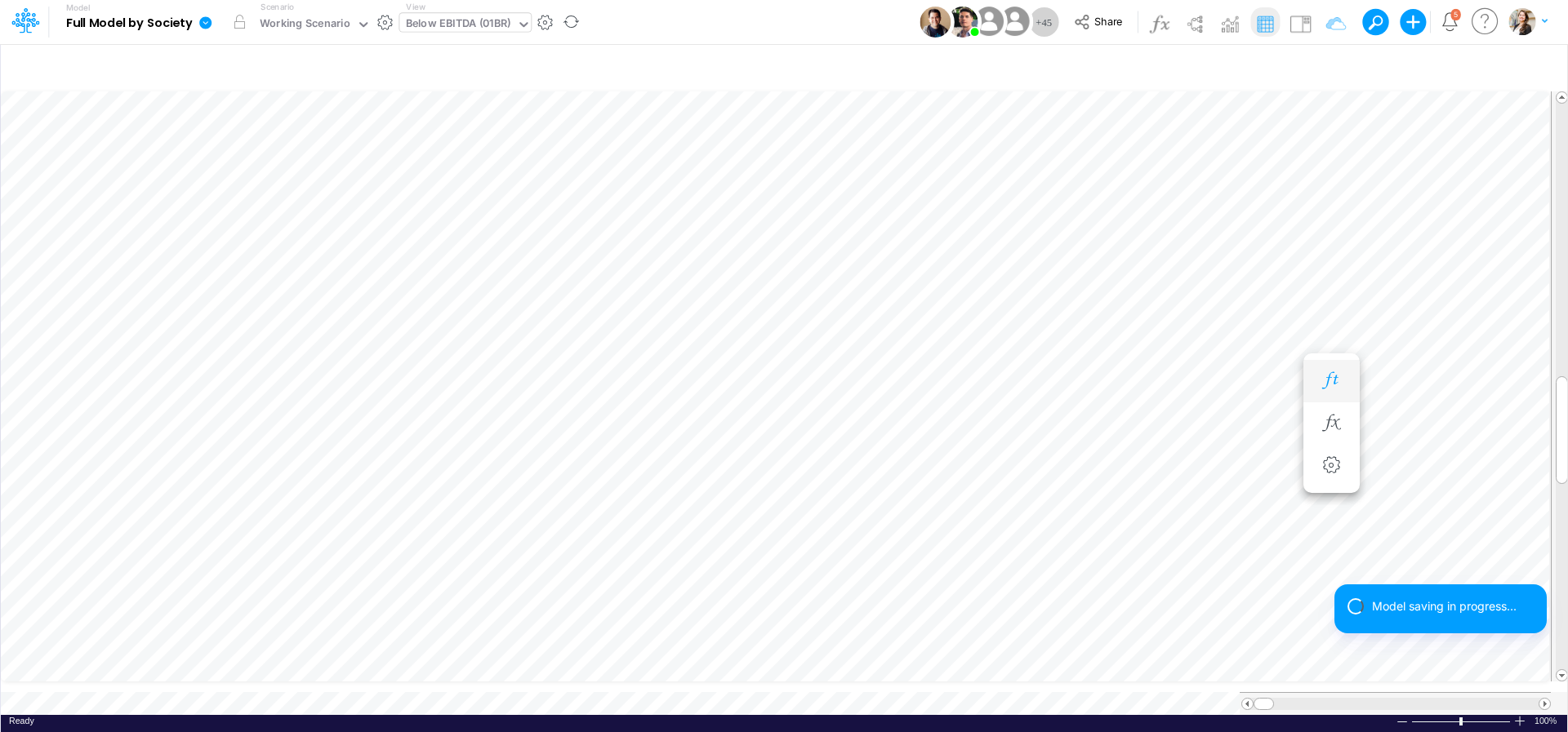
click at [1338, 382] on icon "button" at bounding box center [1331, 380] width 24 height 17
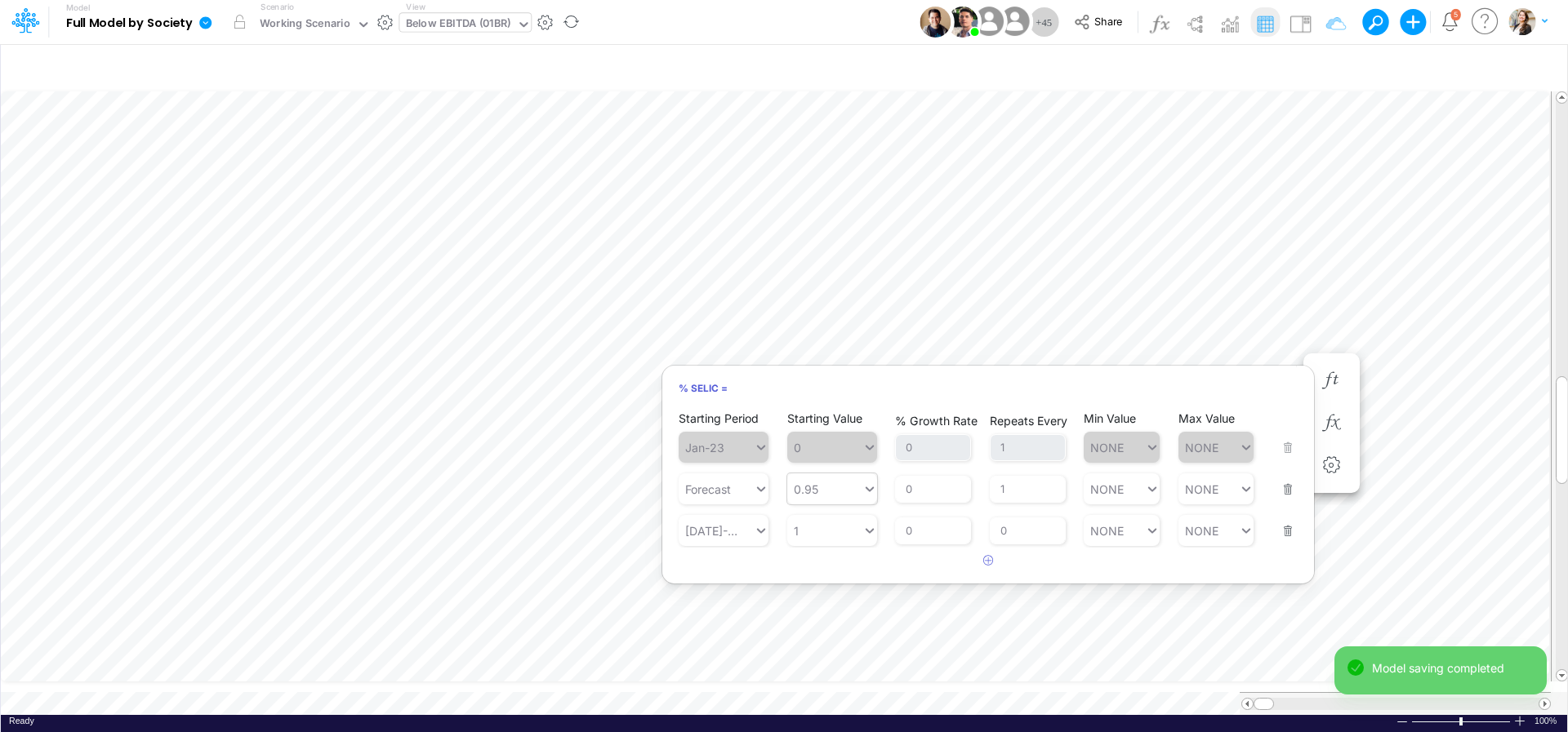
type input "0.95"
click at [823, 491] on div "0.95 0.95" at bounding box center [825, 489] width 75 height 23
click at [834, 533] on div "LATEST" at bounding box center [832, 530] width 90 height 27
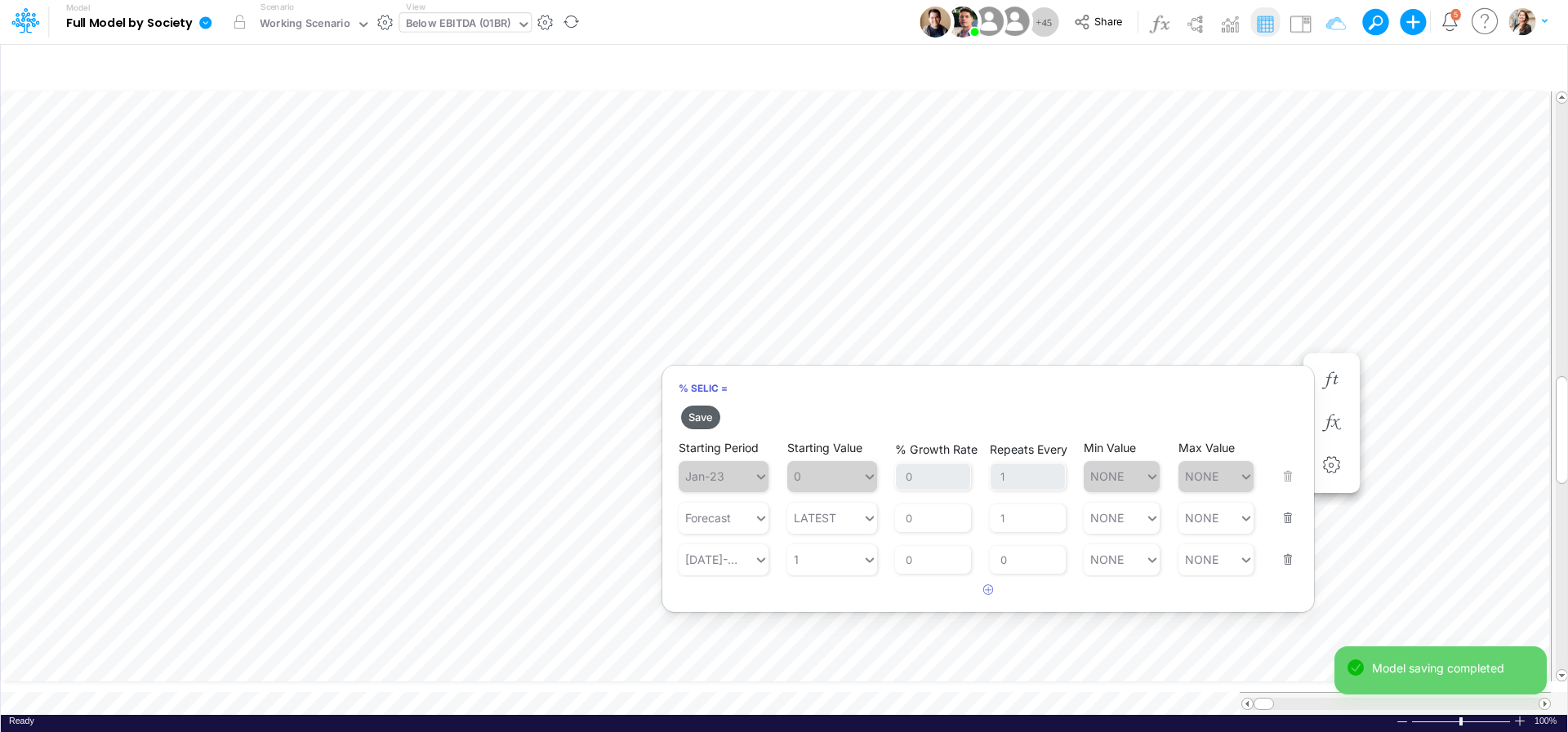
click at [695, 418] on button "Save" at bounding box center [700, 418] width 39 height 23
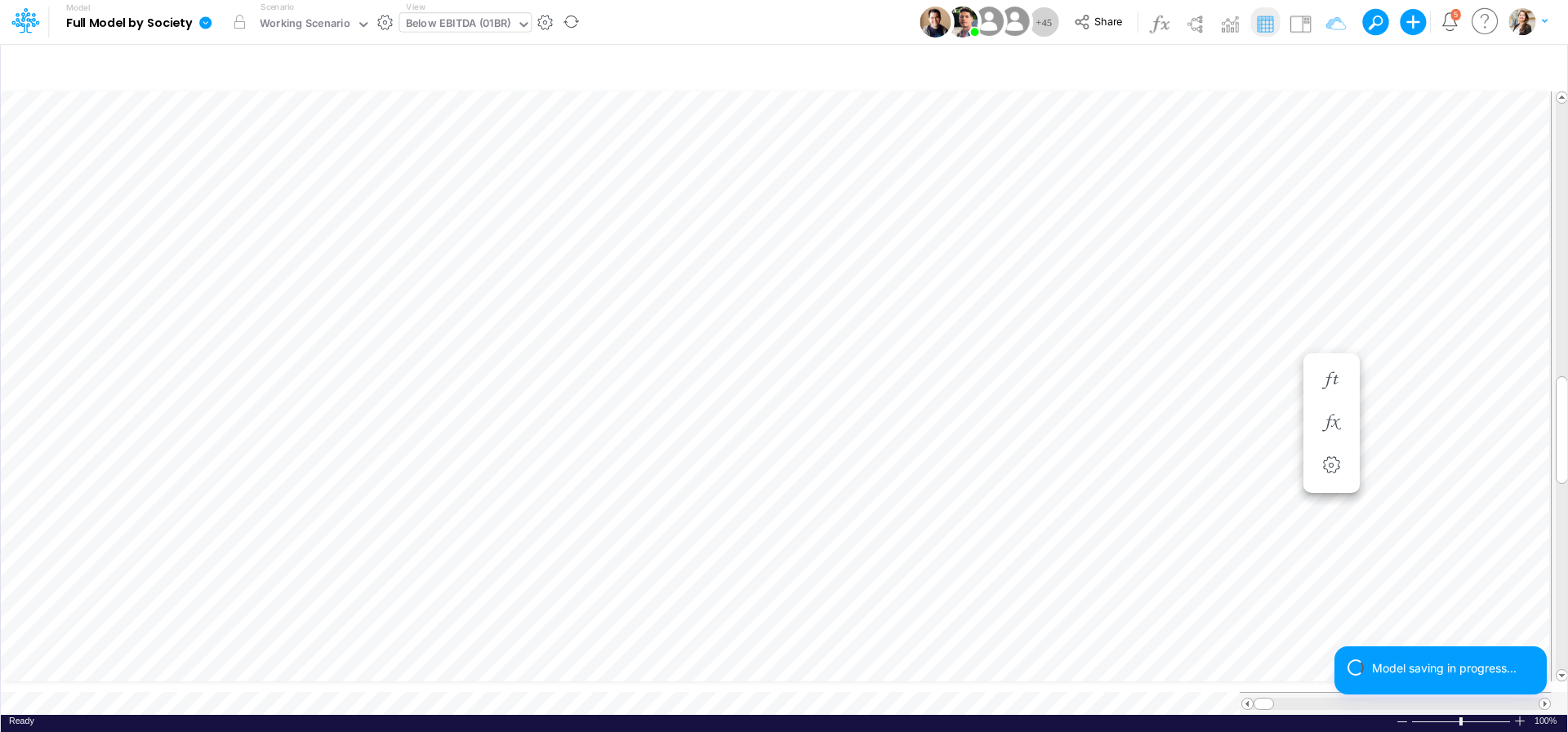
scroll to position [6, 52]
click at [1335, 391] on button "button" at bounding box center [1331, 381] width 30 height 33
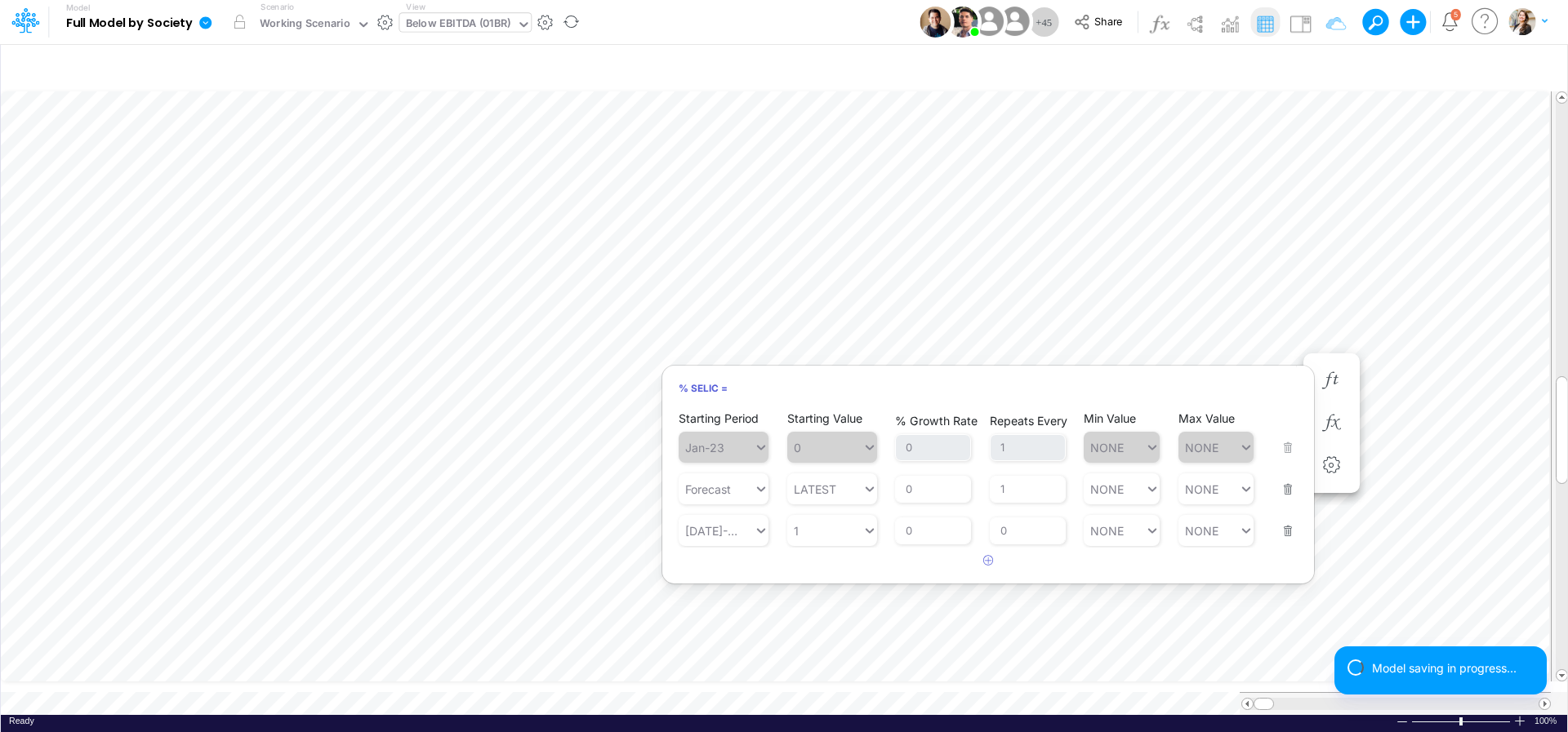
click at [1289, 537] on button "button" at bounding box center [1282, 521] width 21 height 44
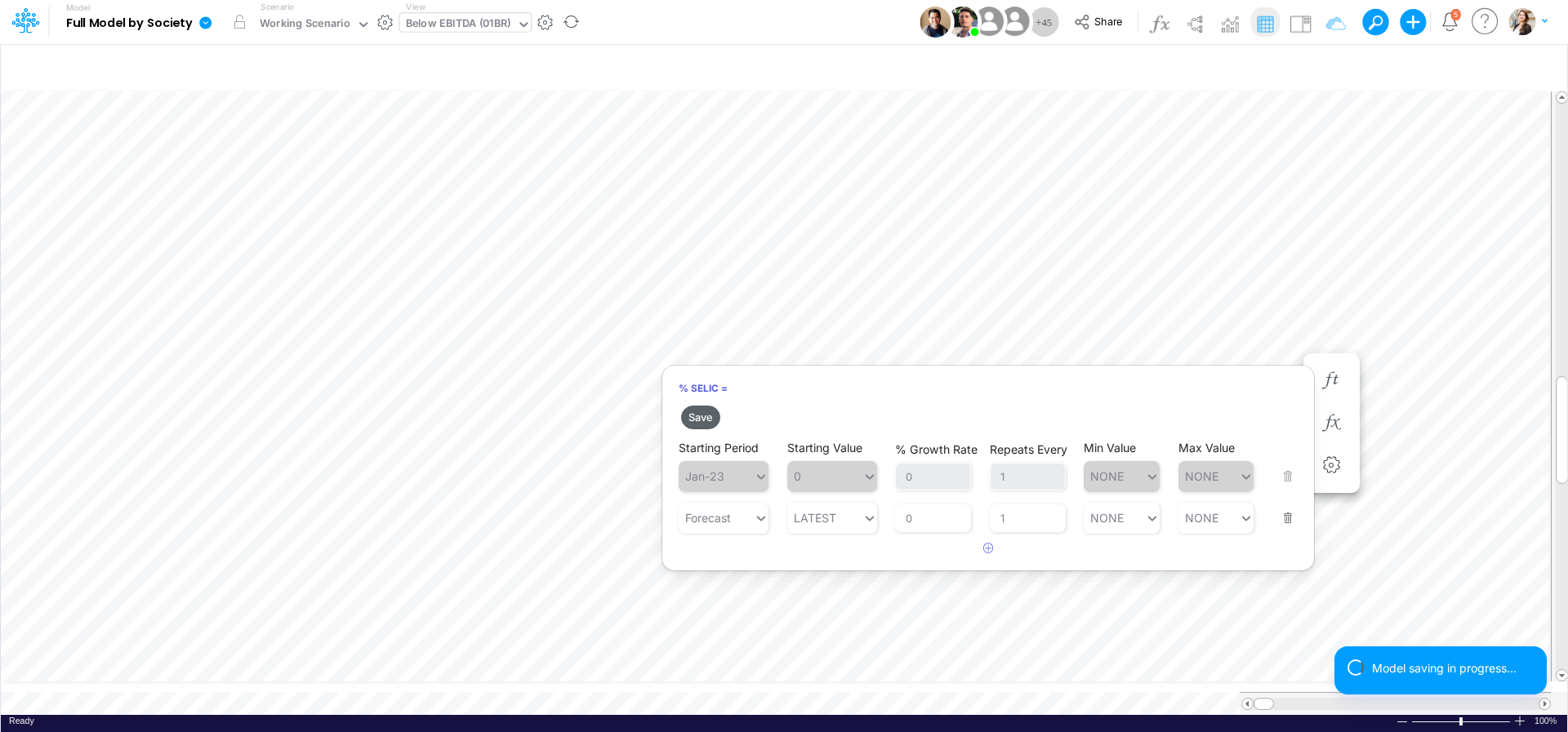
click at [700, 417] on button "Save" at bounding box center [700, 418] width 39 height 23
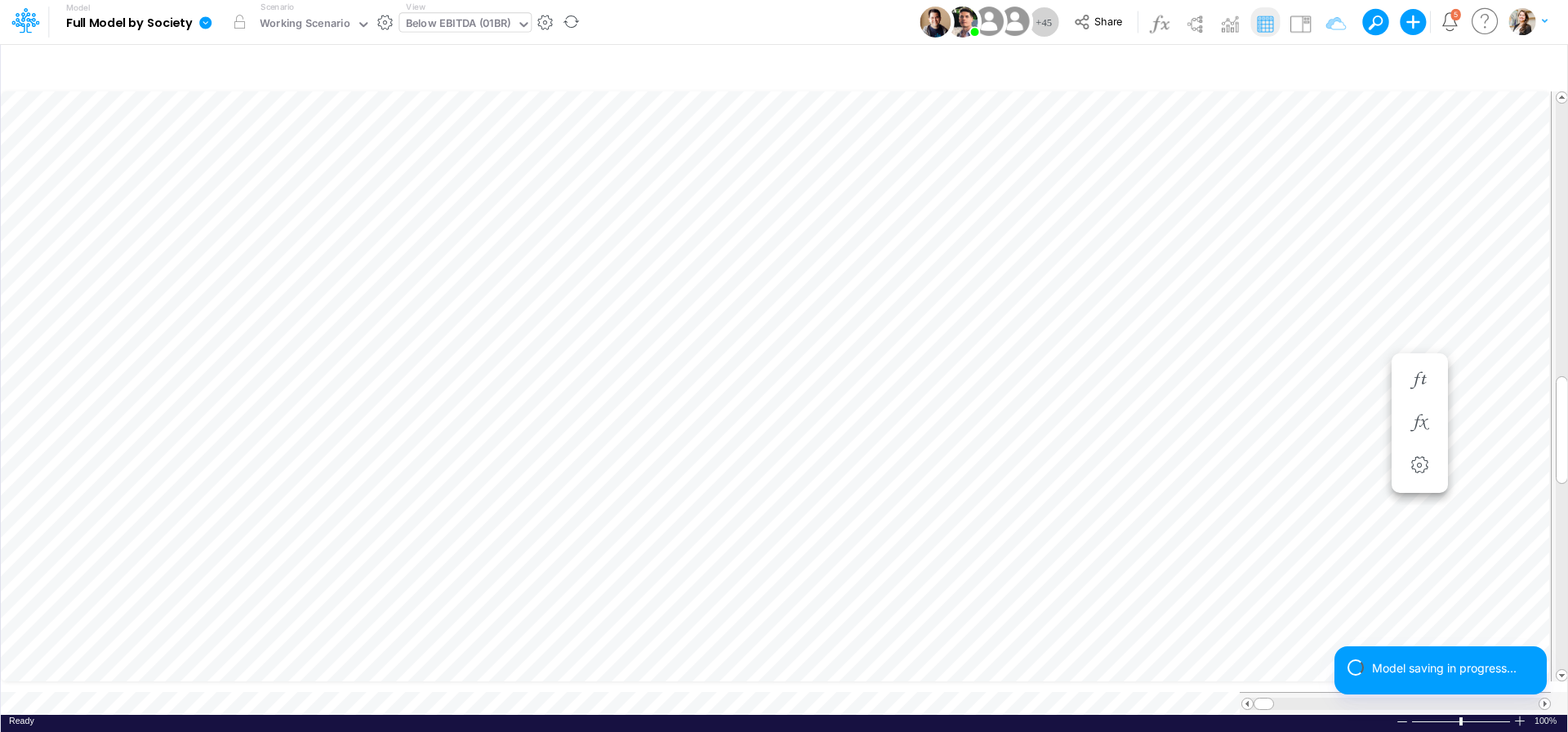
scroll to position [6, 50]
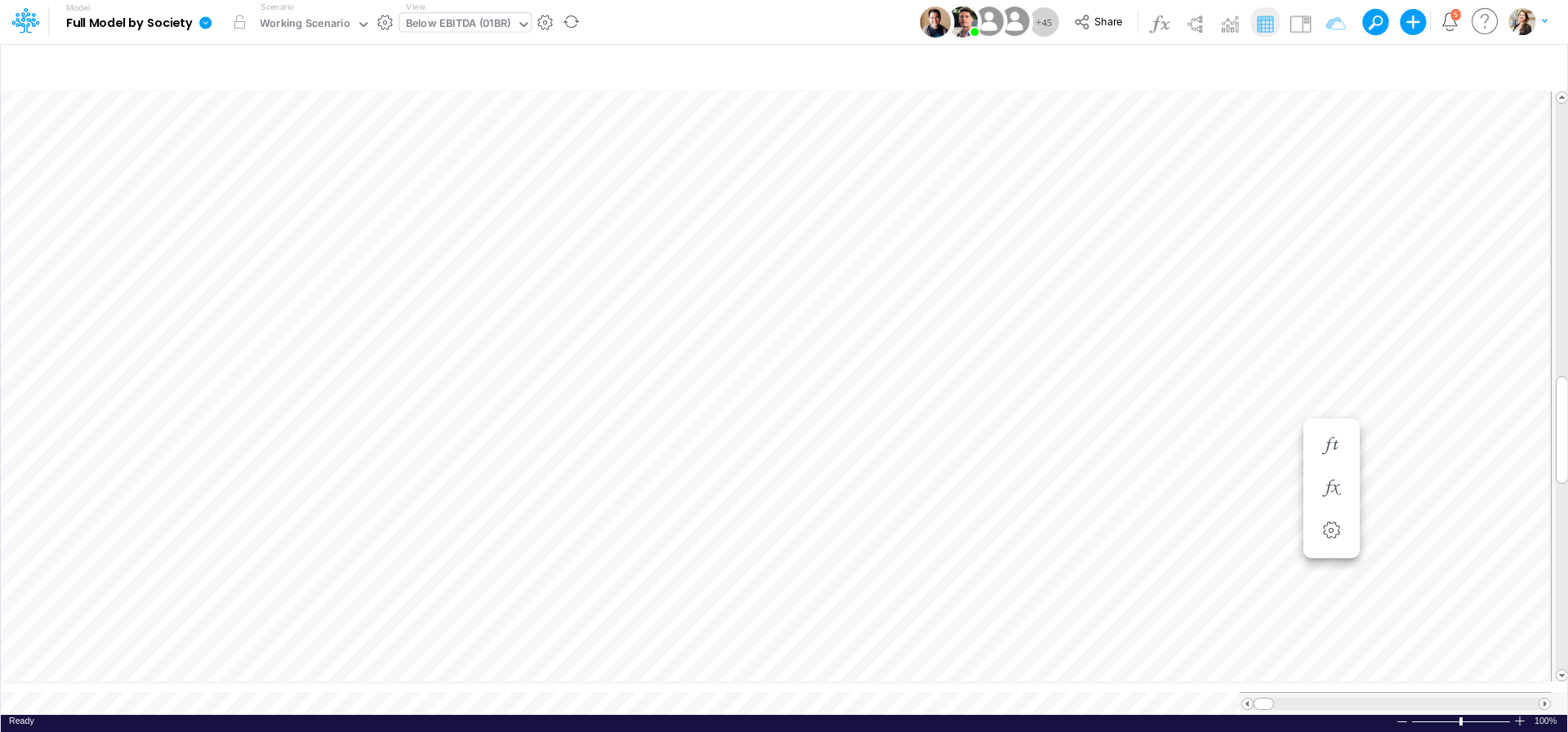
scroll to position [6, 50]
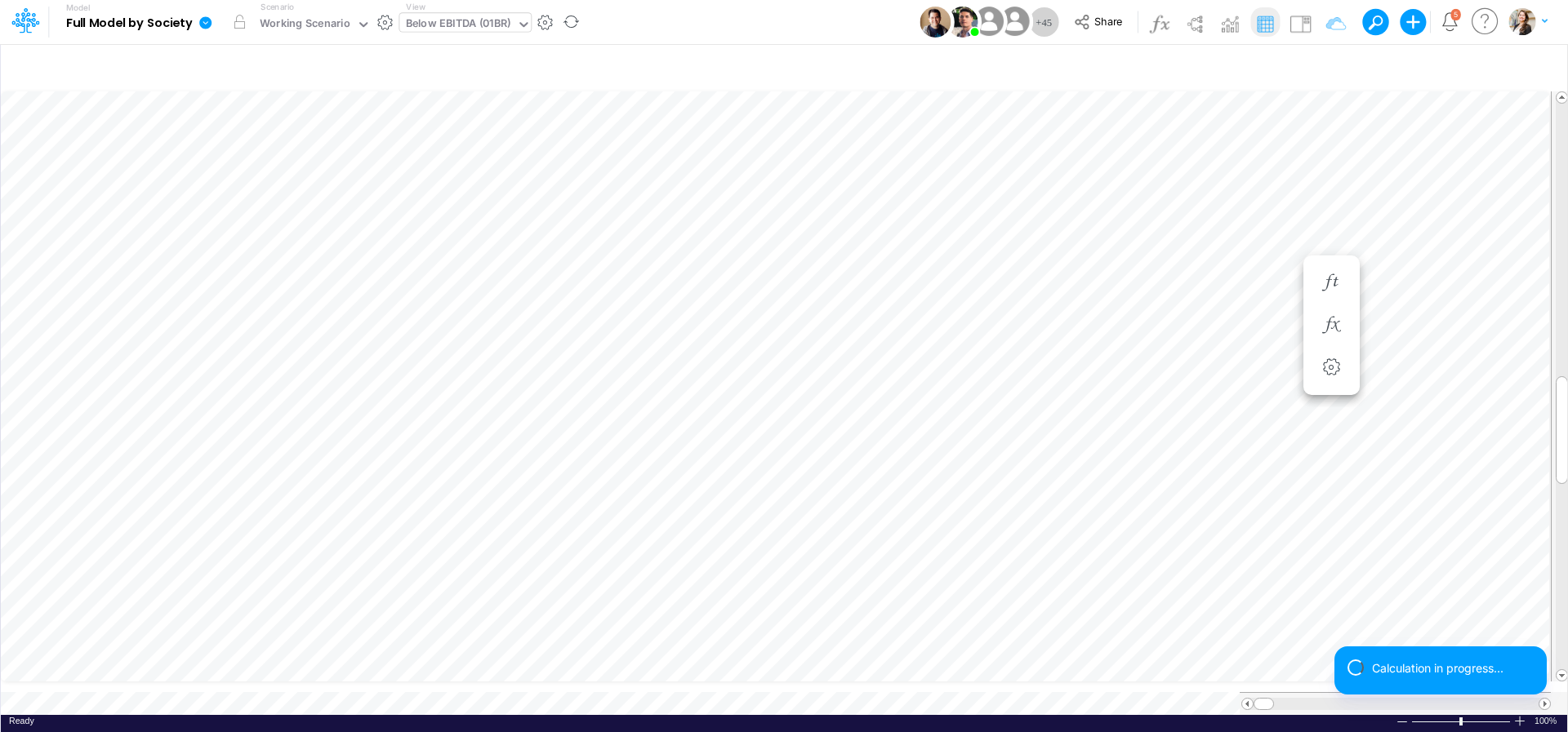
scroll to position [13, 5]
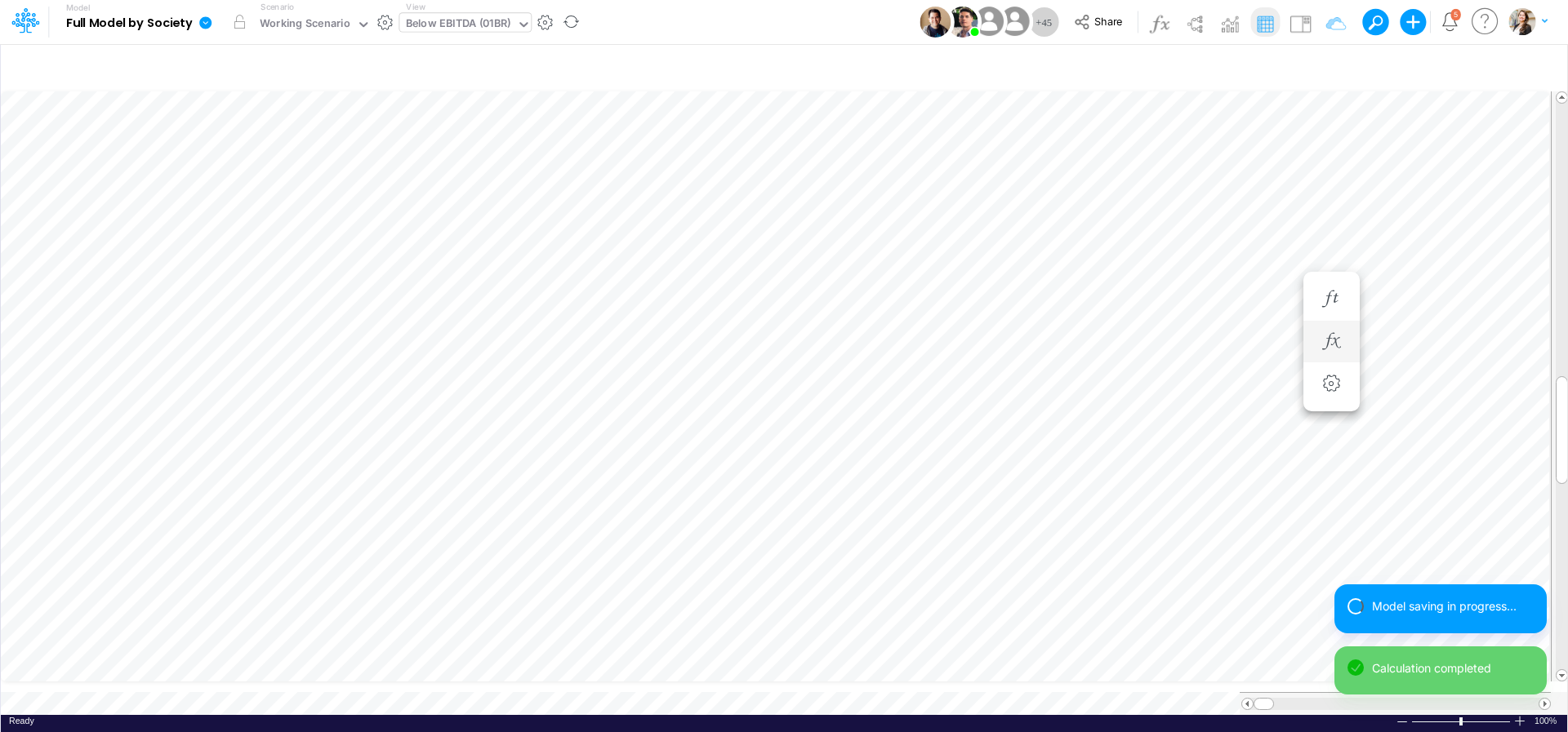
scroll to position [6, 53]
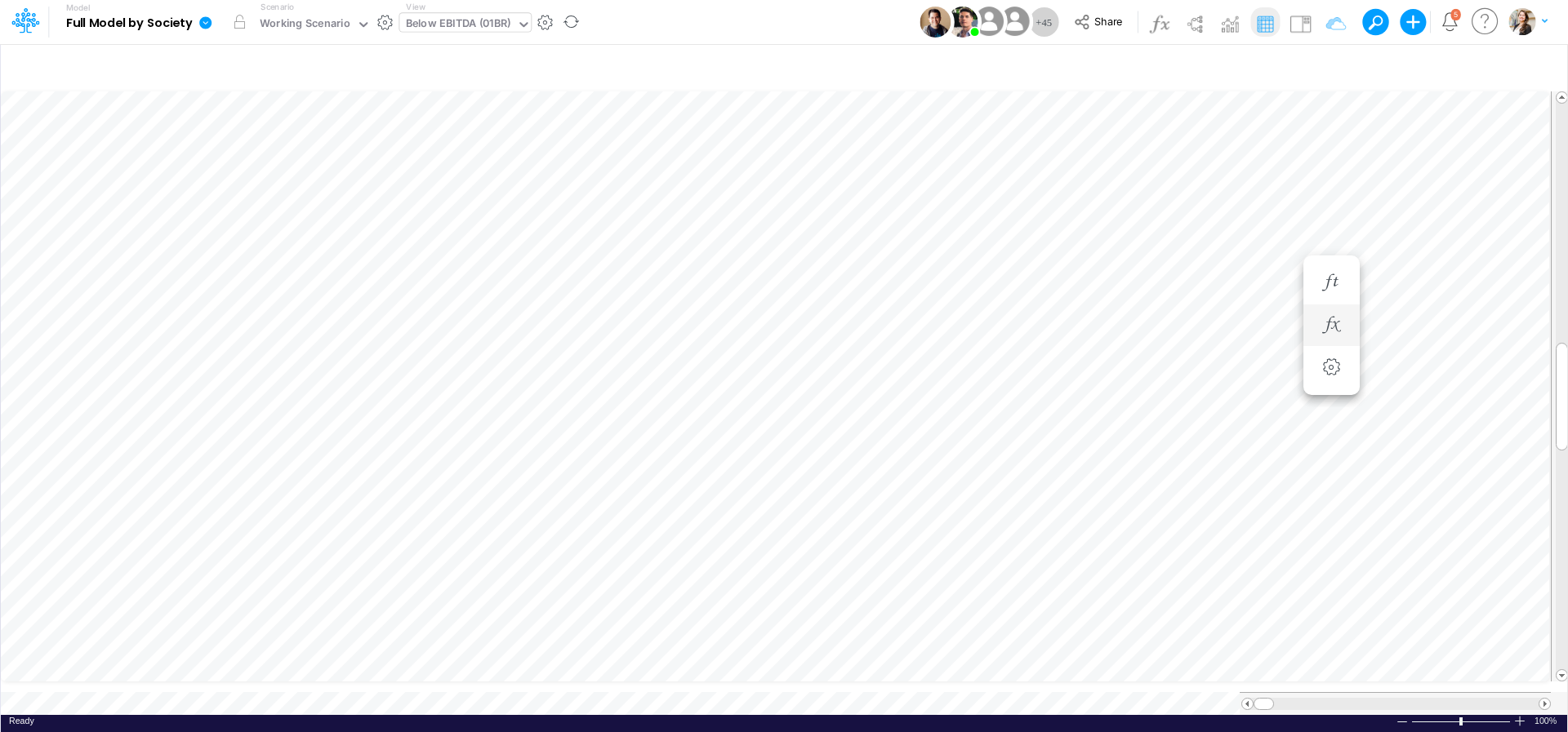
scroll to position [6, 53]
click at [1336, 455] on icon "button" at bounding box center [1331, 446] width 24 height 17
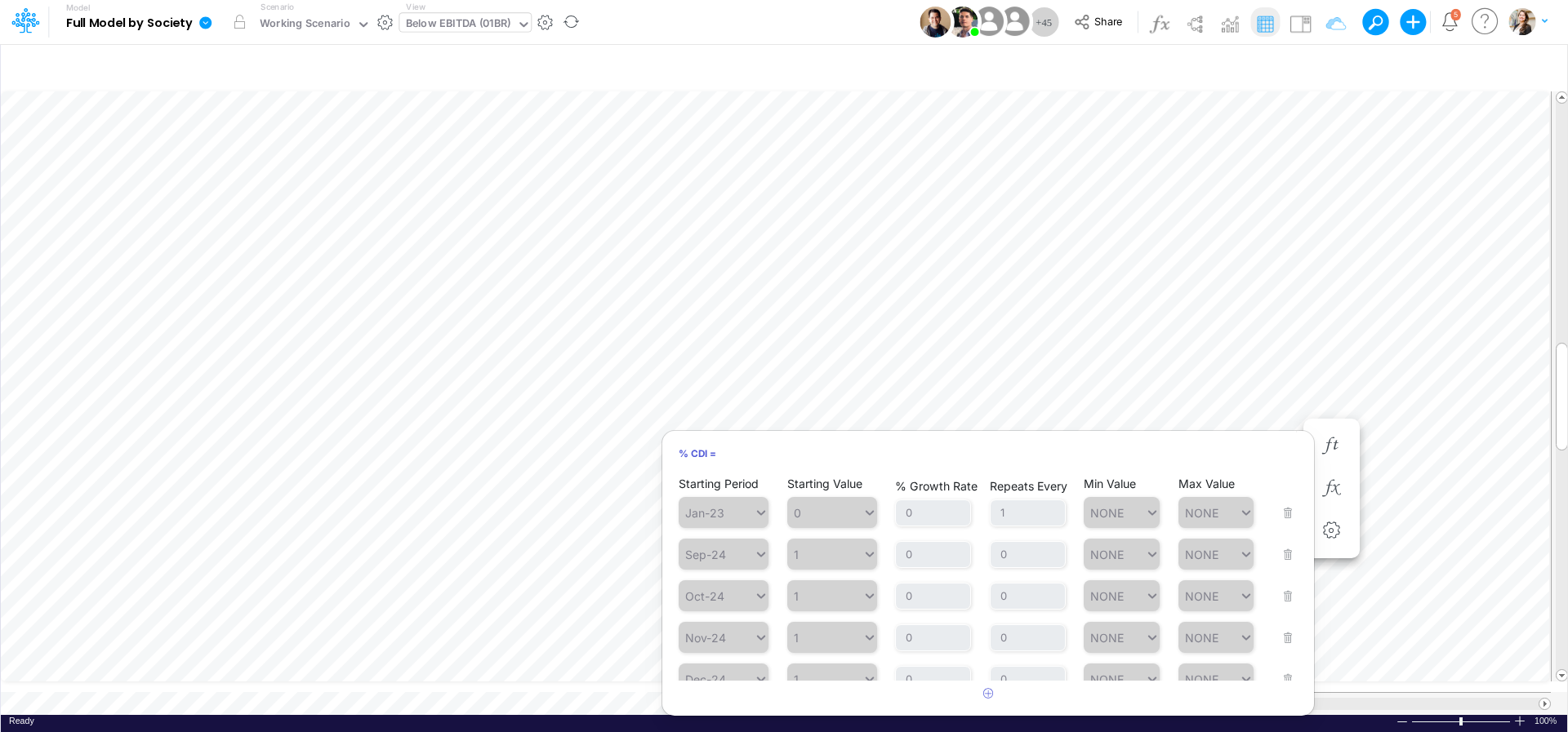
scroll to position [359, 0]
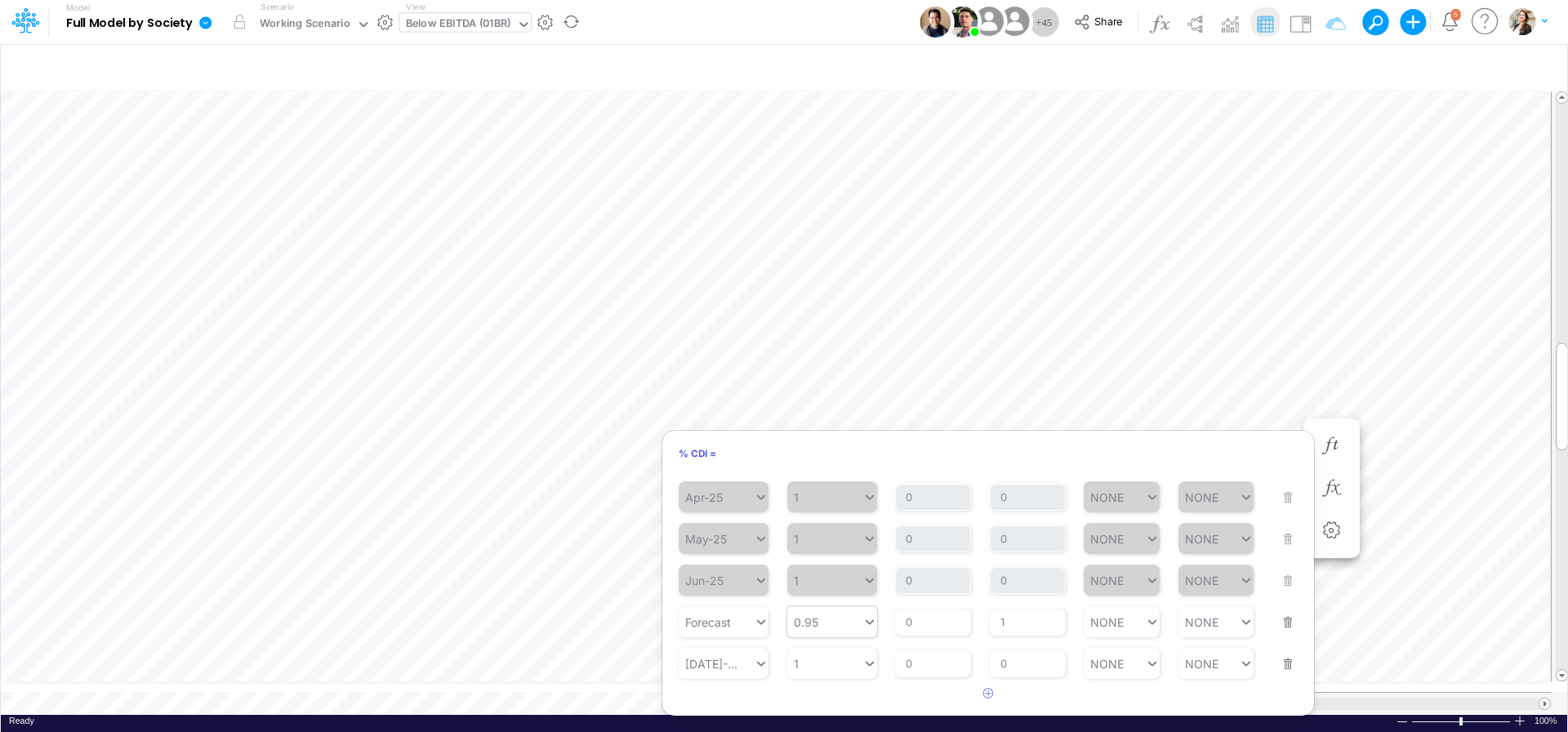
type input "0.95"
click at [830, 615] on div "0.95 0.95" at bounding box center [825, 623] width 75 height 23
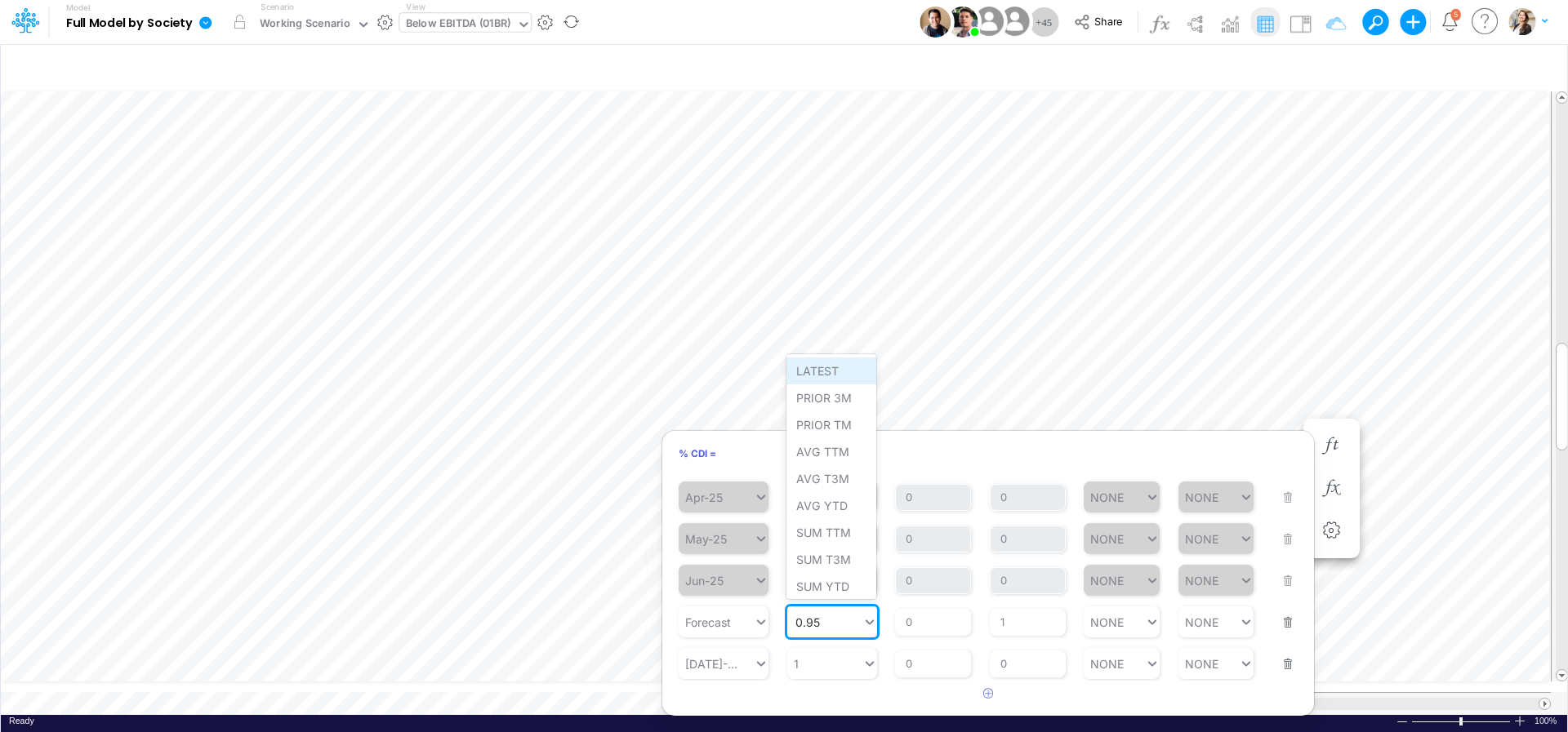
click at [823, 374] on div "LATEST" at bounding box center [831, 371] width 90 height 27
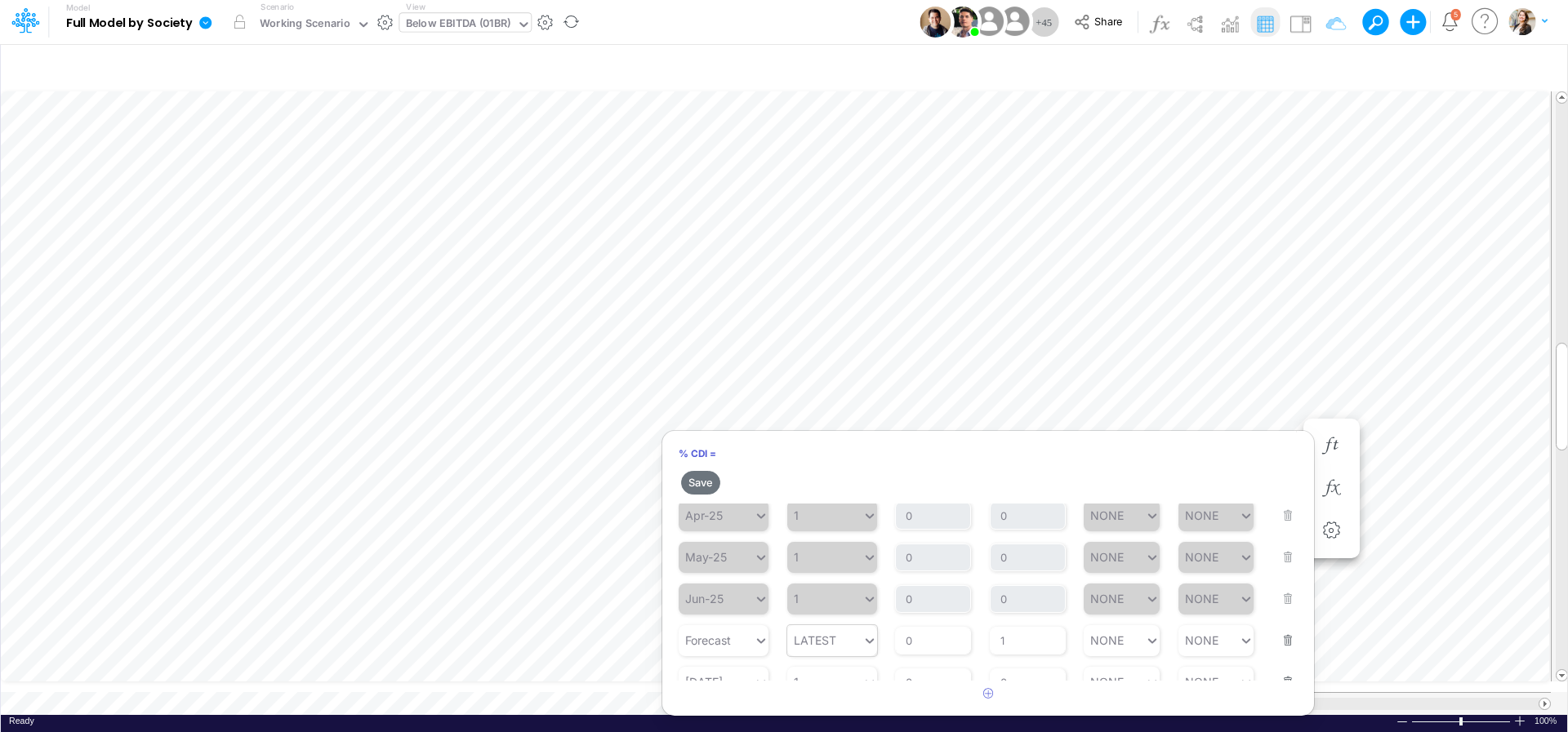
scroll to position [389, 0]
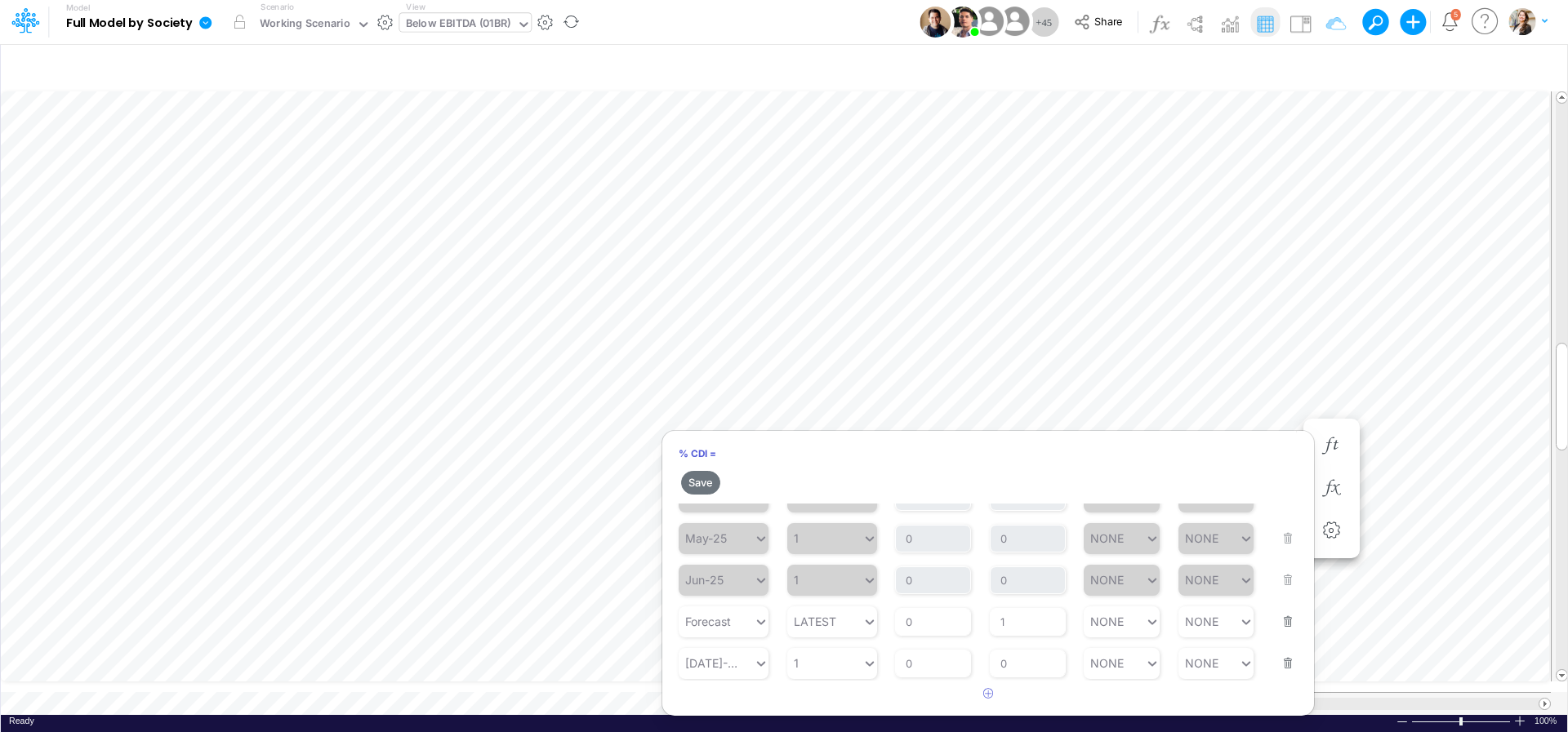
click at [1278, 665] on button "button" at bounding box center [1282, 652] width 21 height 44
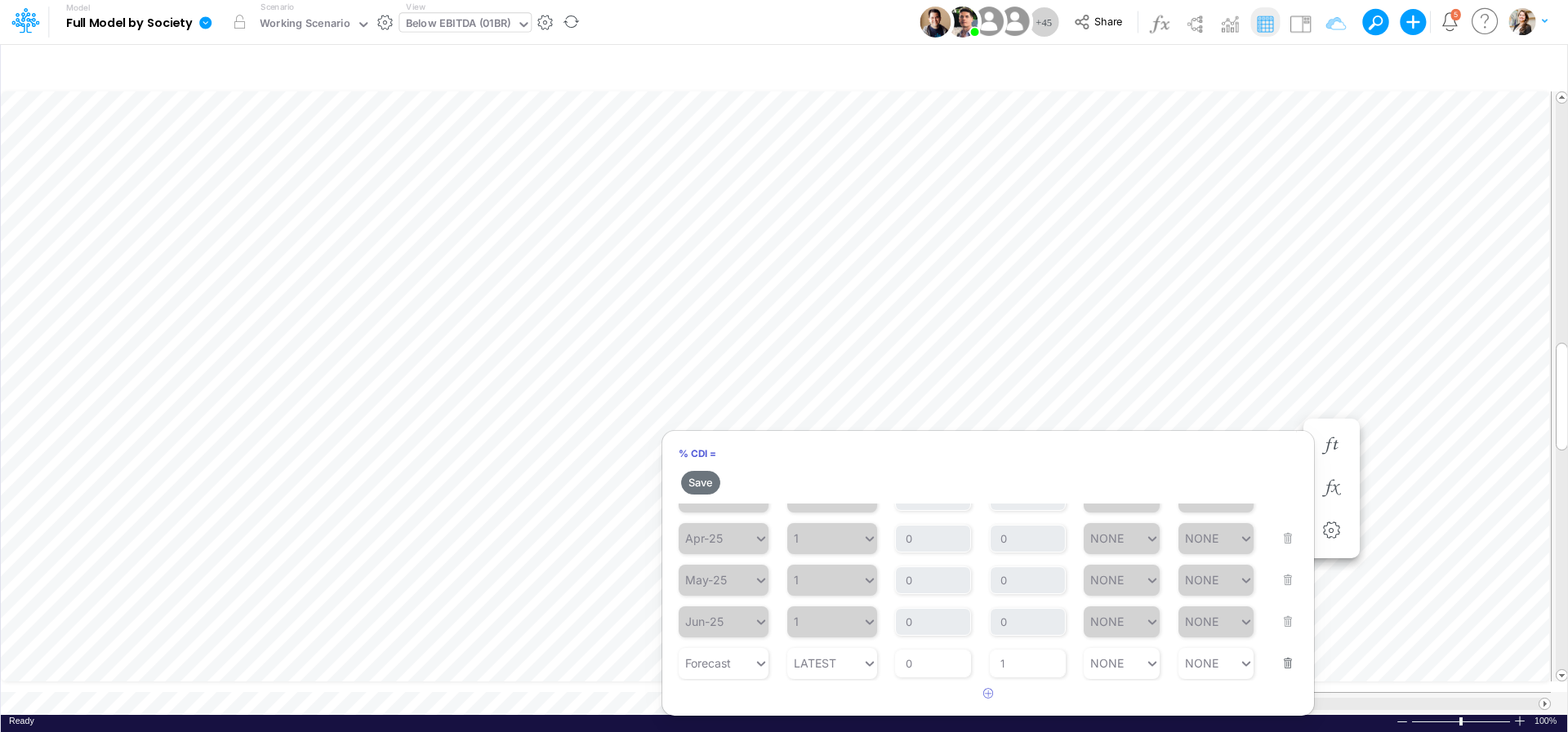
scroll to position [346, 0]
click at [698, 487] on button "Save" at bounding box center [700, 483] width 39 height 23
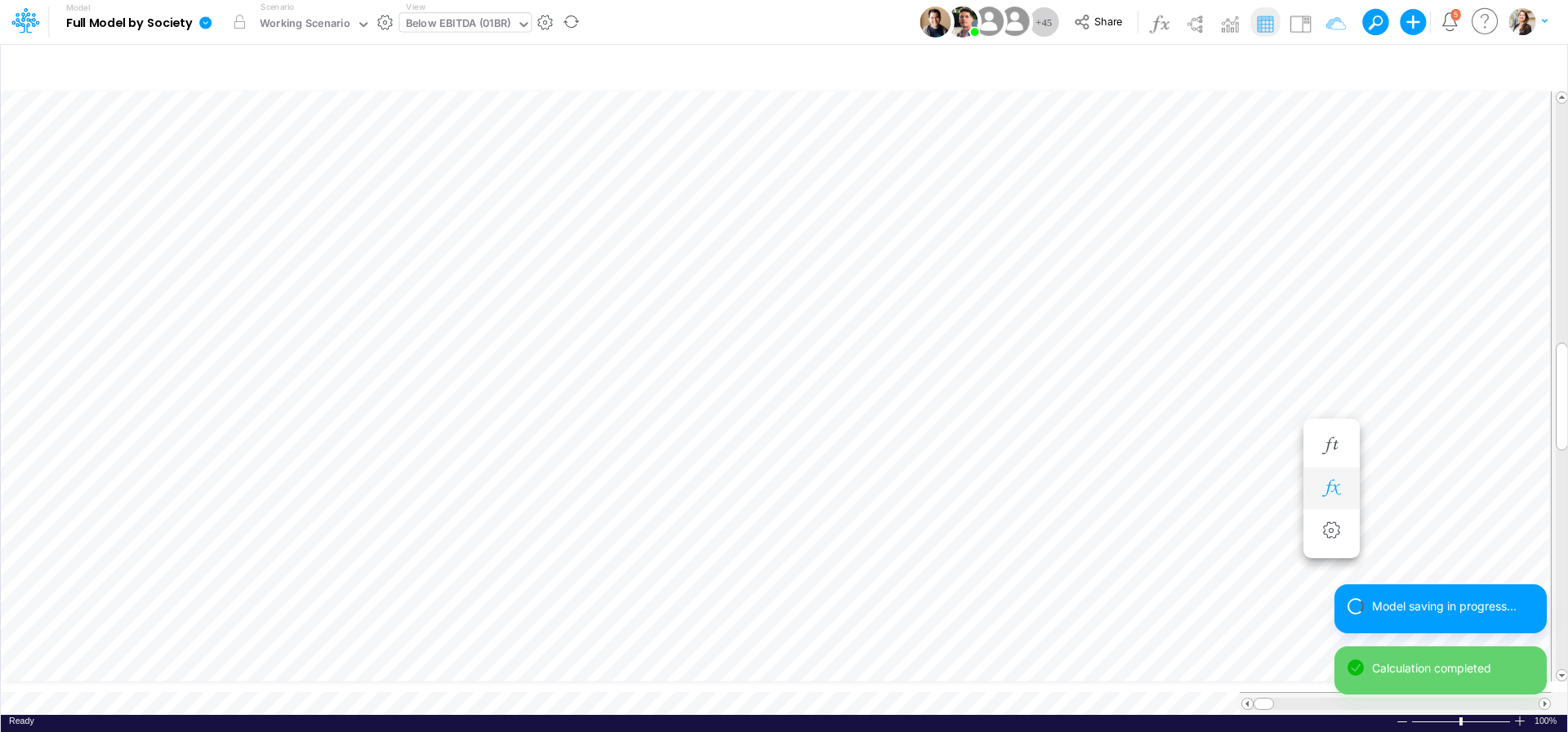
scroll to position [6, 52]
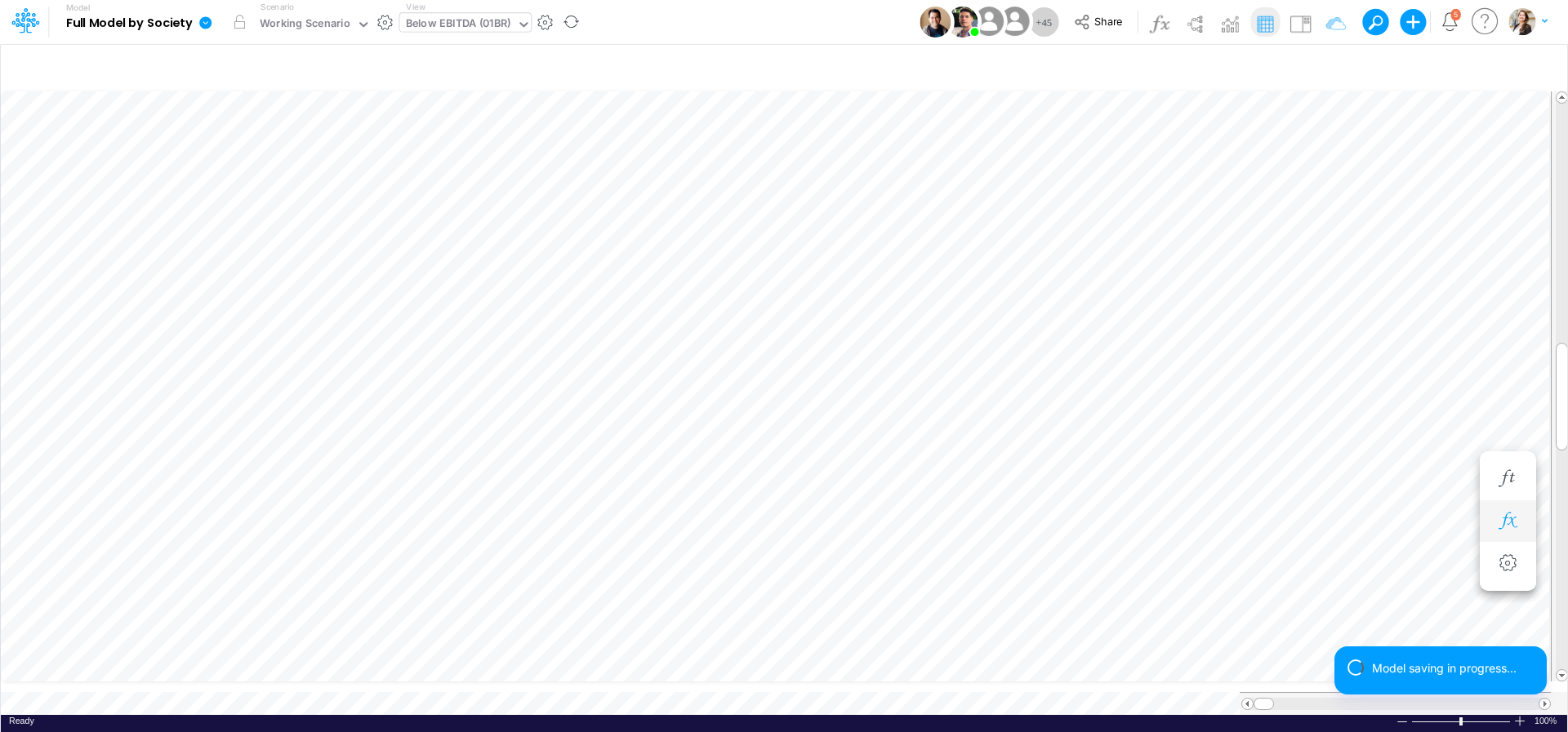
scroll to position [6, 55]
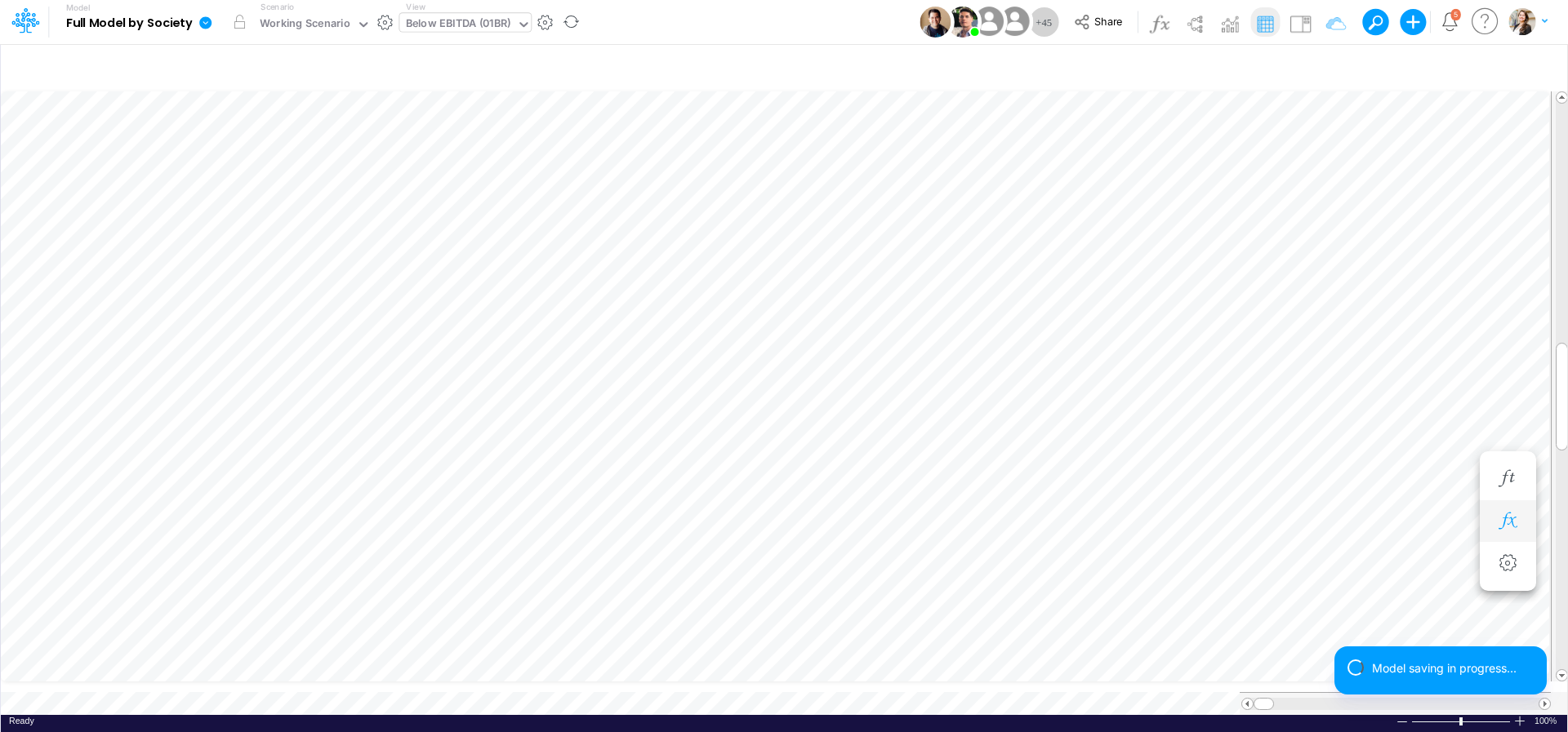
scroll to position [13, 11]
click at [1497, 442] on icon "button" at bounding box center [1507, 446] width 24 height 17
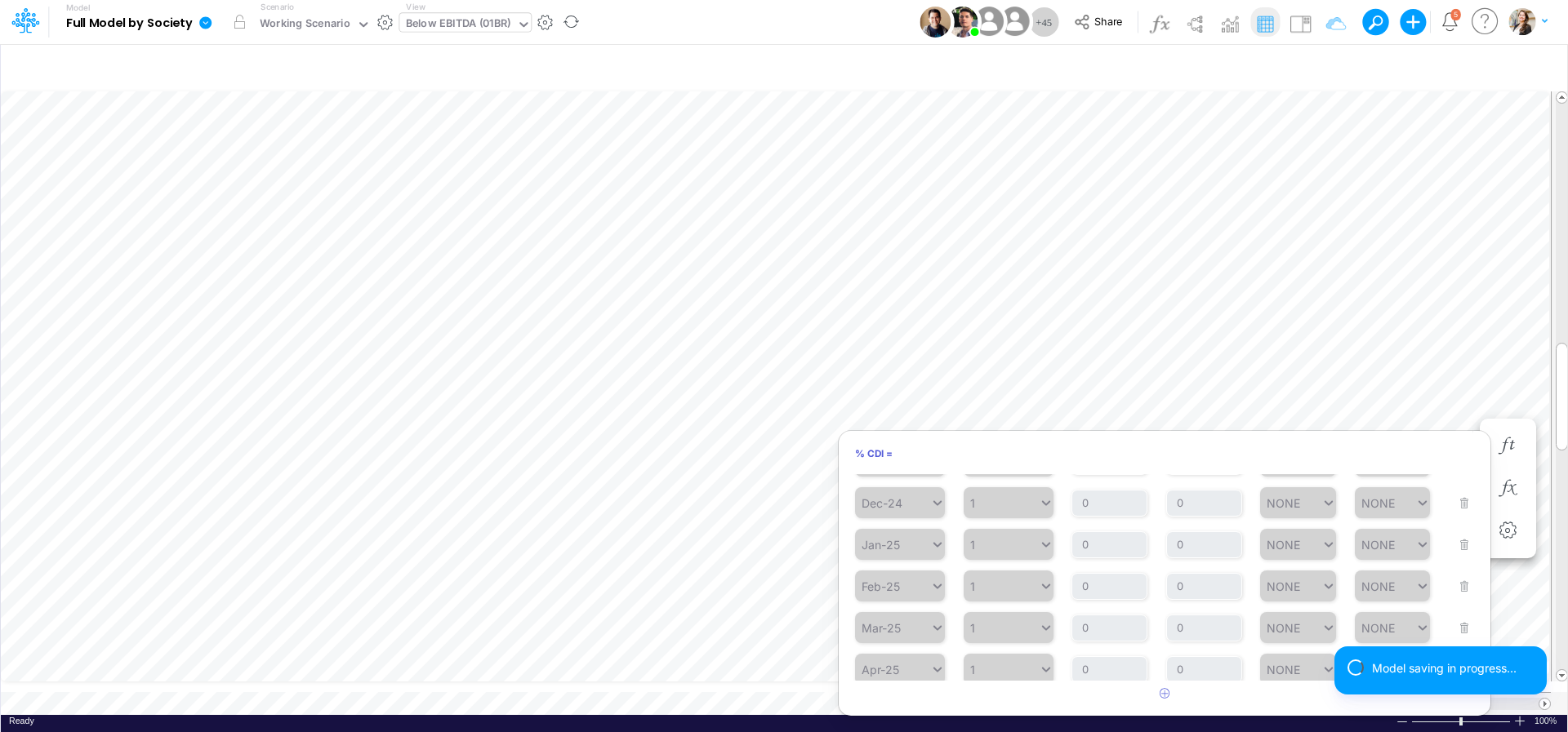
scroll to position [316, 0]
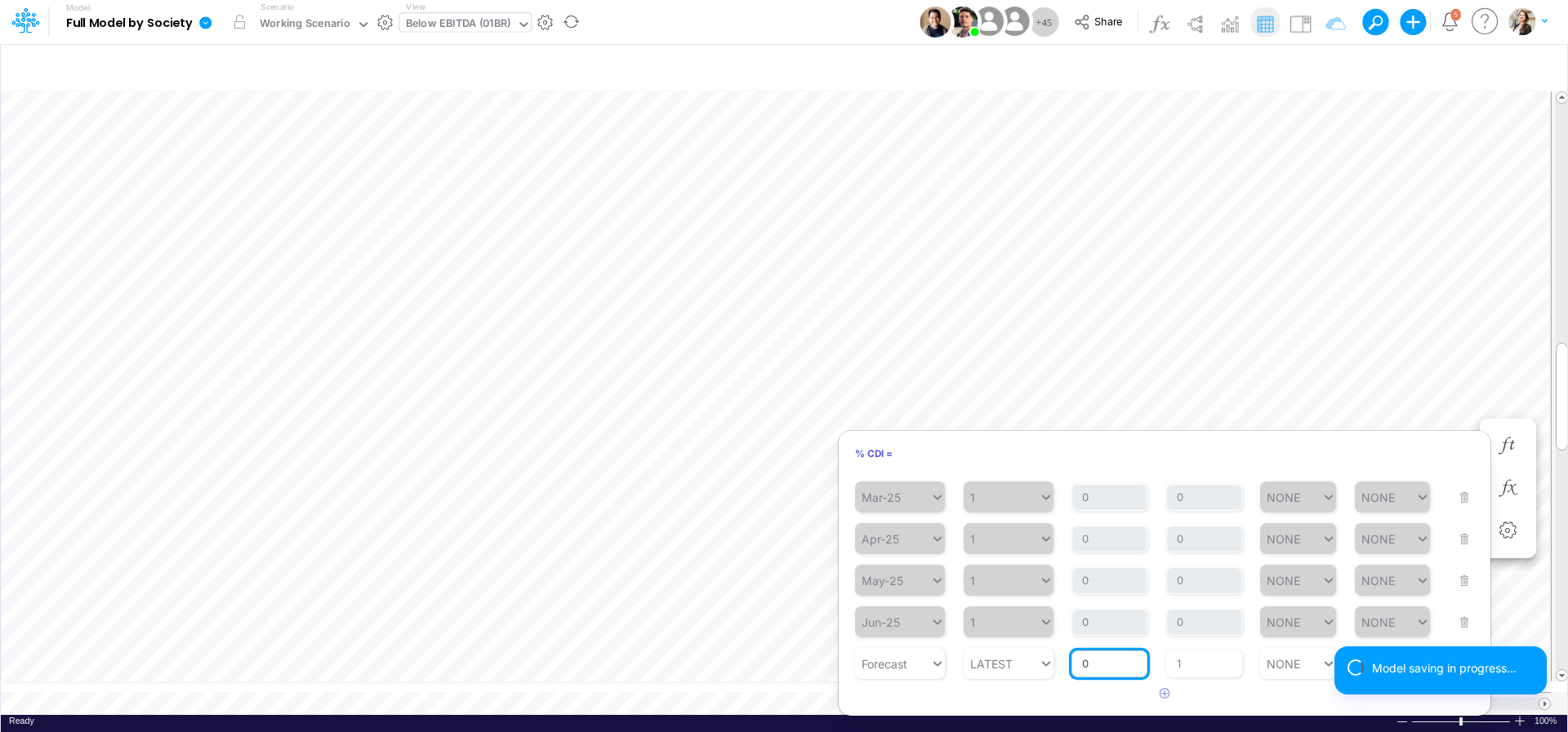
click at [1114, 667] on input "0" at bounding box center [1110, 664] width 76 height 28
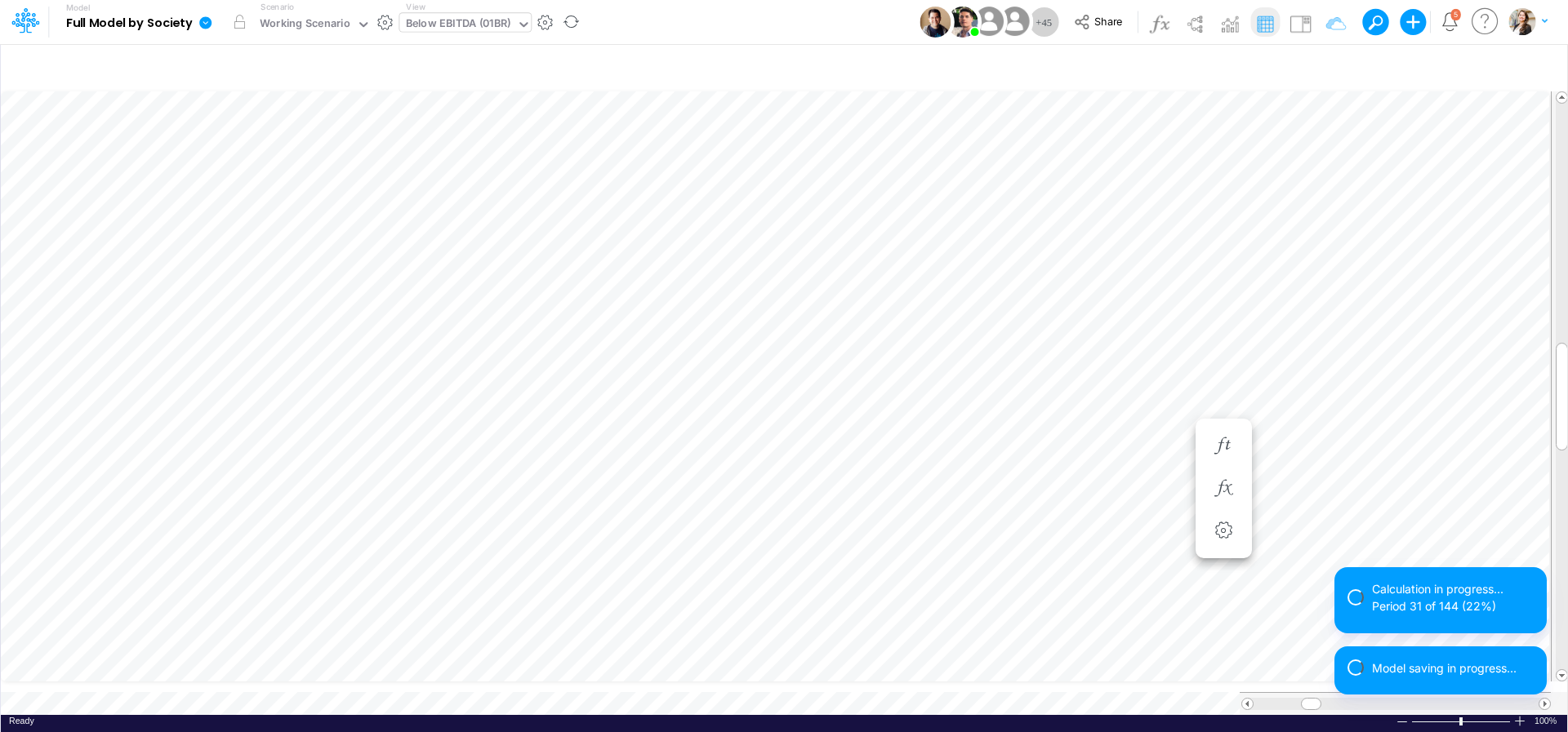
scroll to position [13, 8]
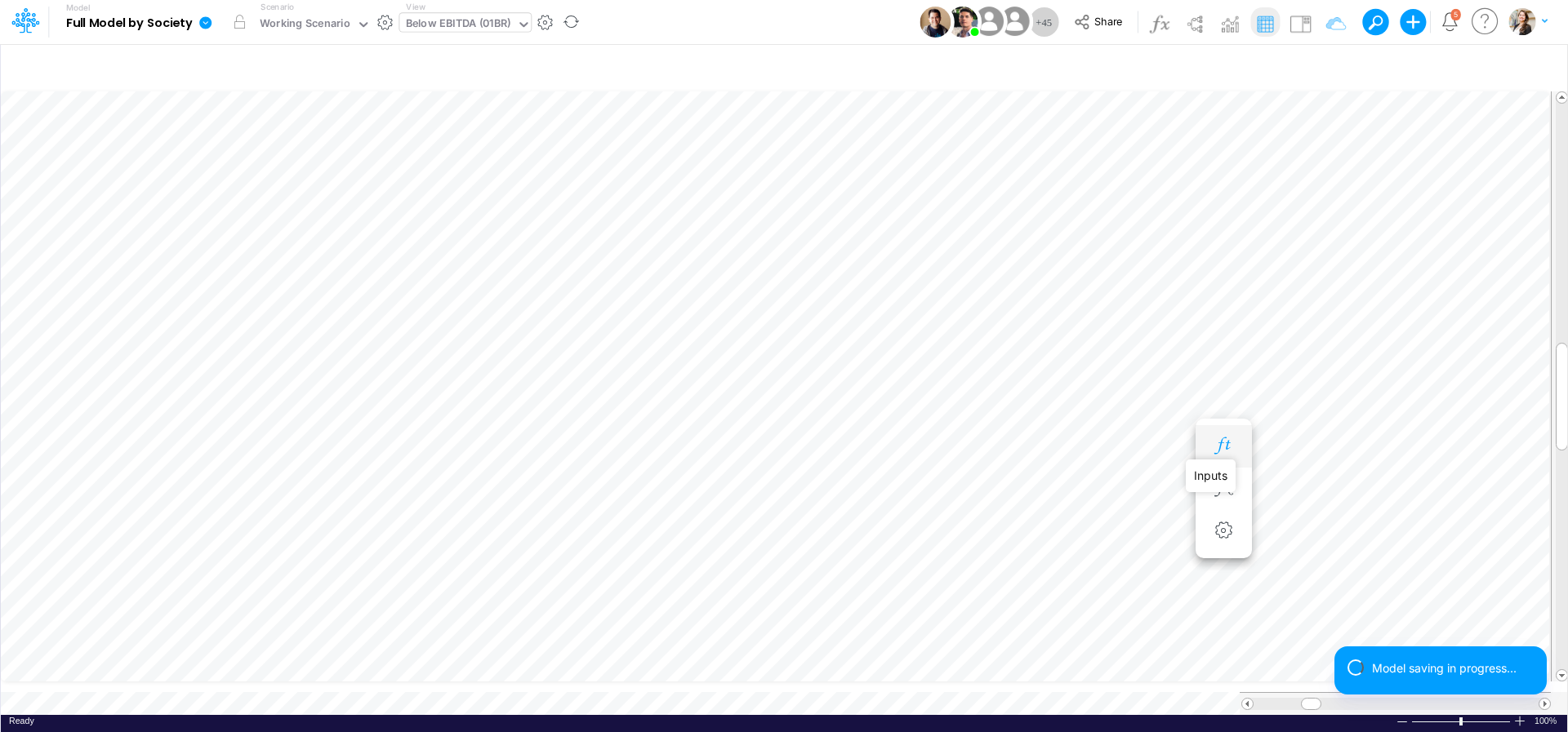
click at [1231, 442] on icon "button" at bounding box center [1223, 446] width 24 height 17
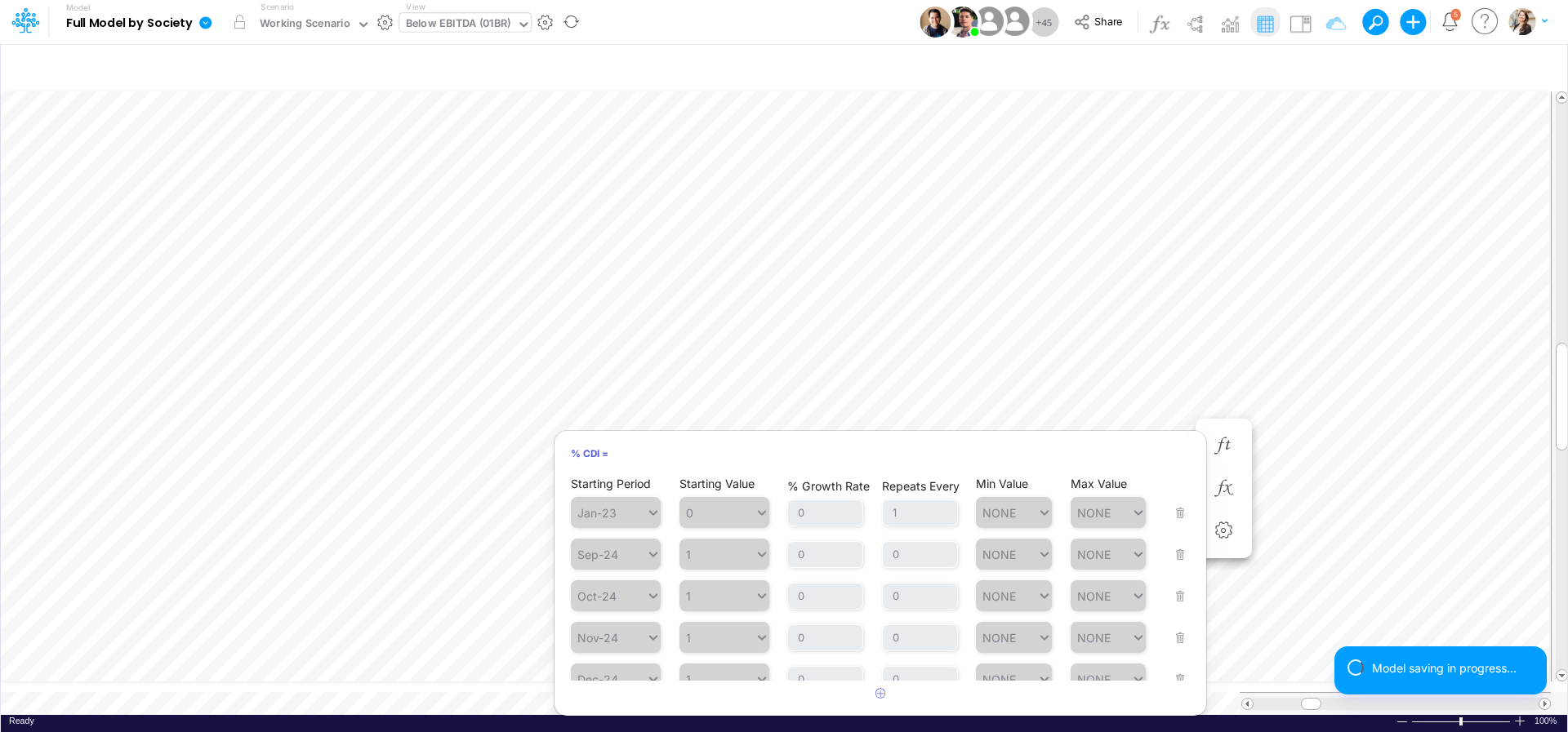
scroll to position [359, 0]
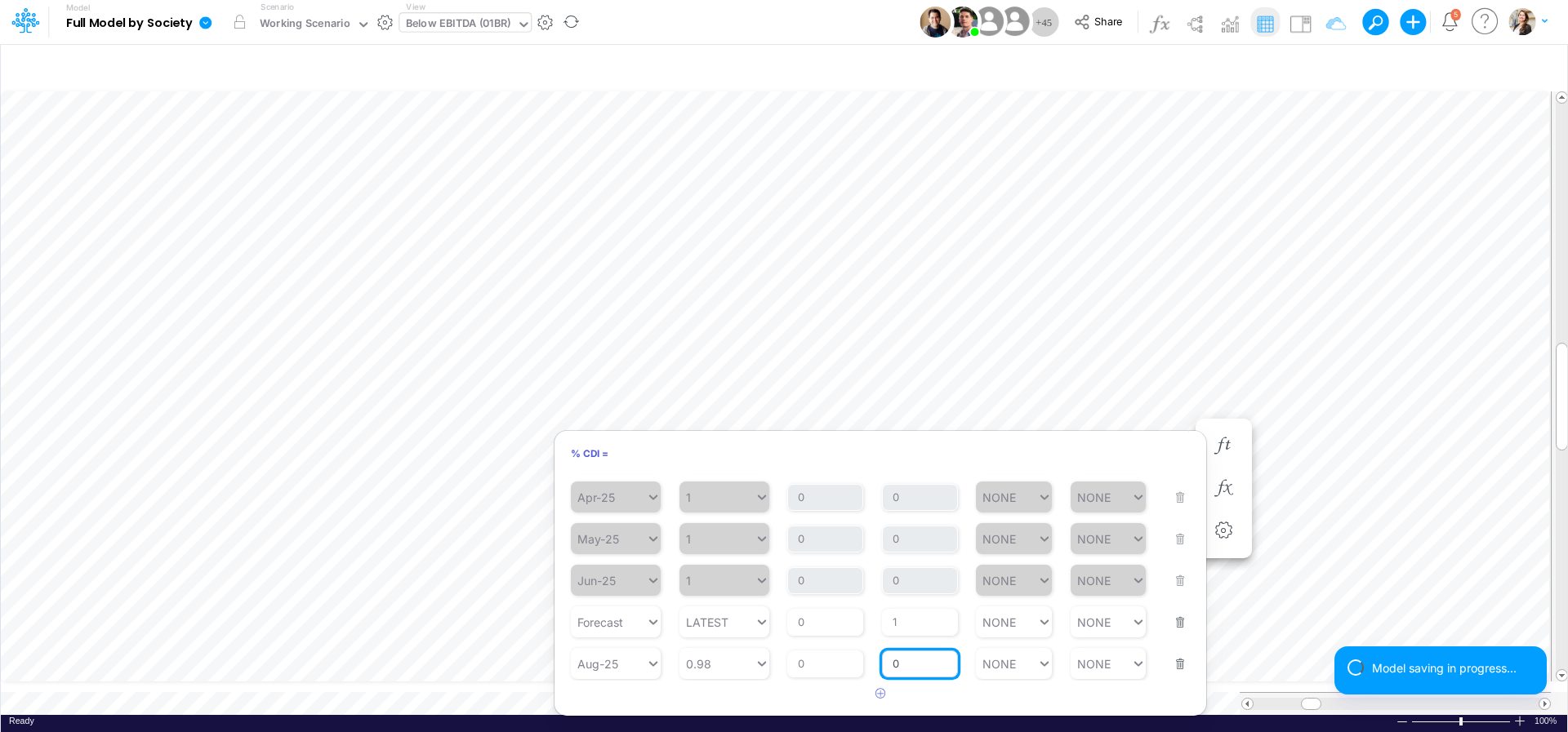
click at [914, 670] on input "0" at bounding box center [920, 664] width 76 height 28
type input "1"
click at [941, 689] on article at bounding box center [880, 694] width 652 height 27
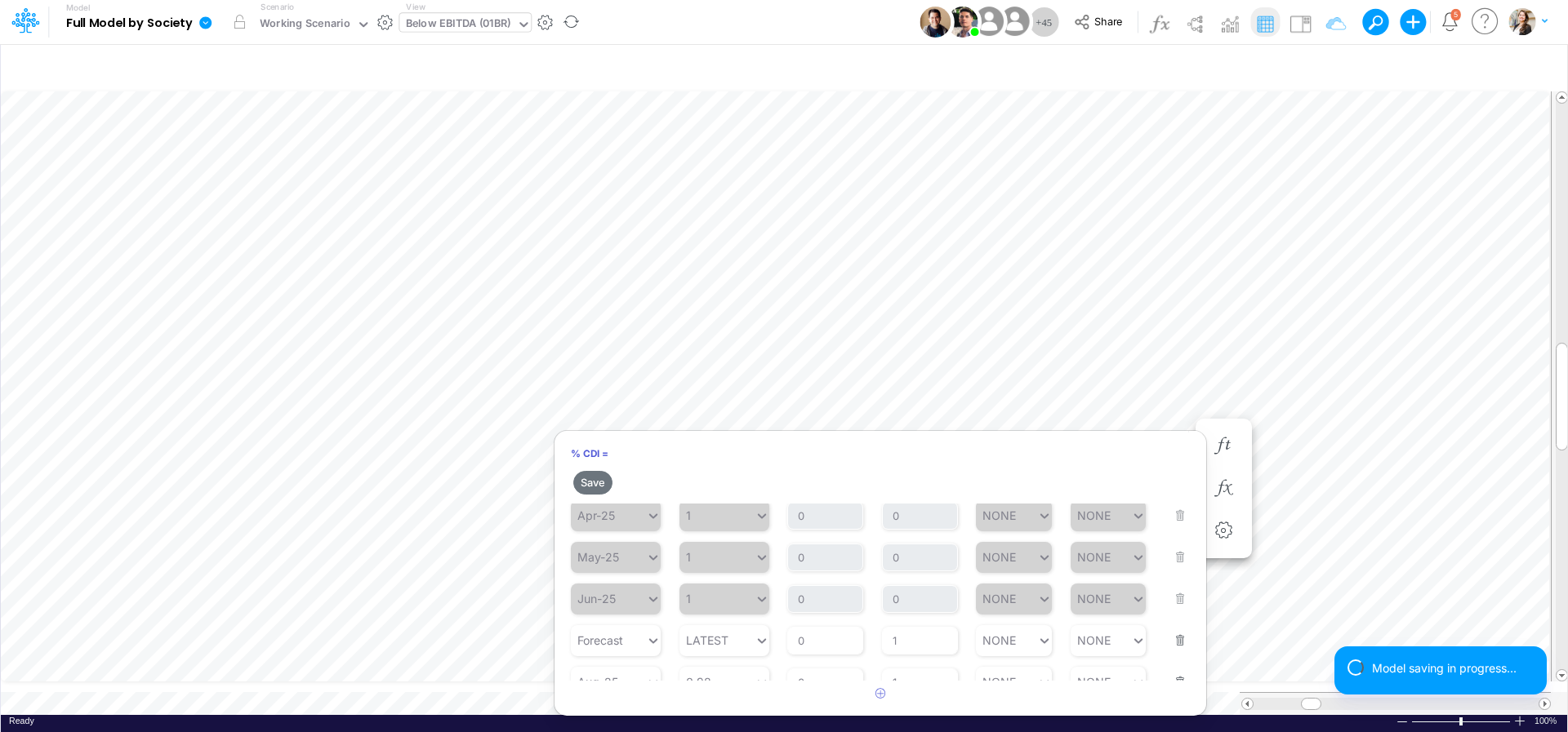
scroll to position [389, 0]
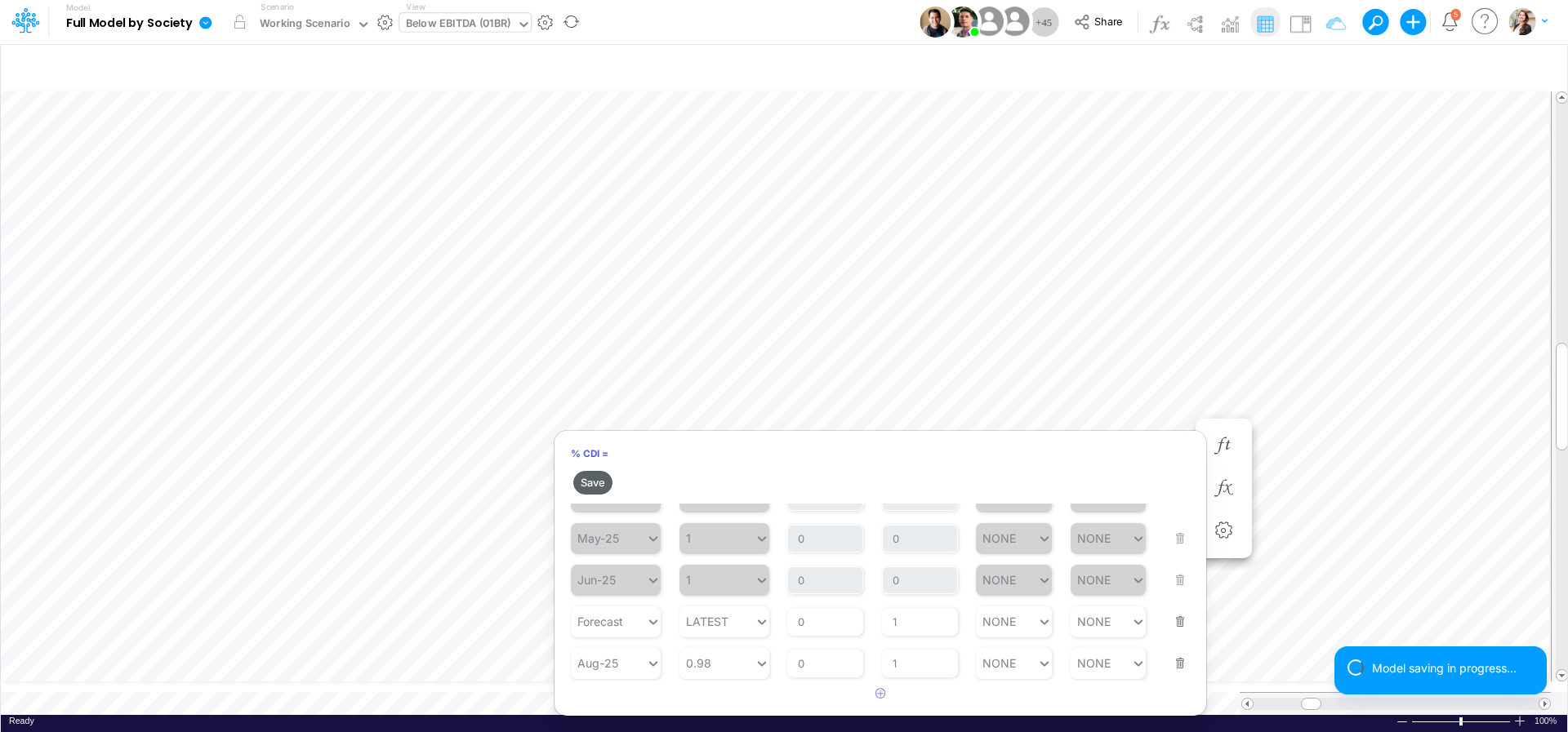
click at [601, 486] on button "Save" at bounding box center [592, 483] width 39 height 23
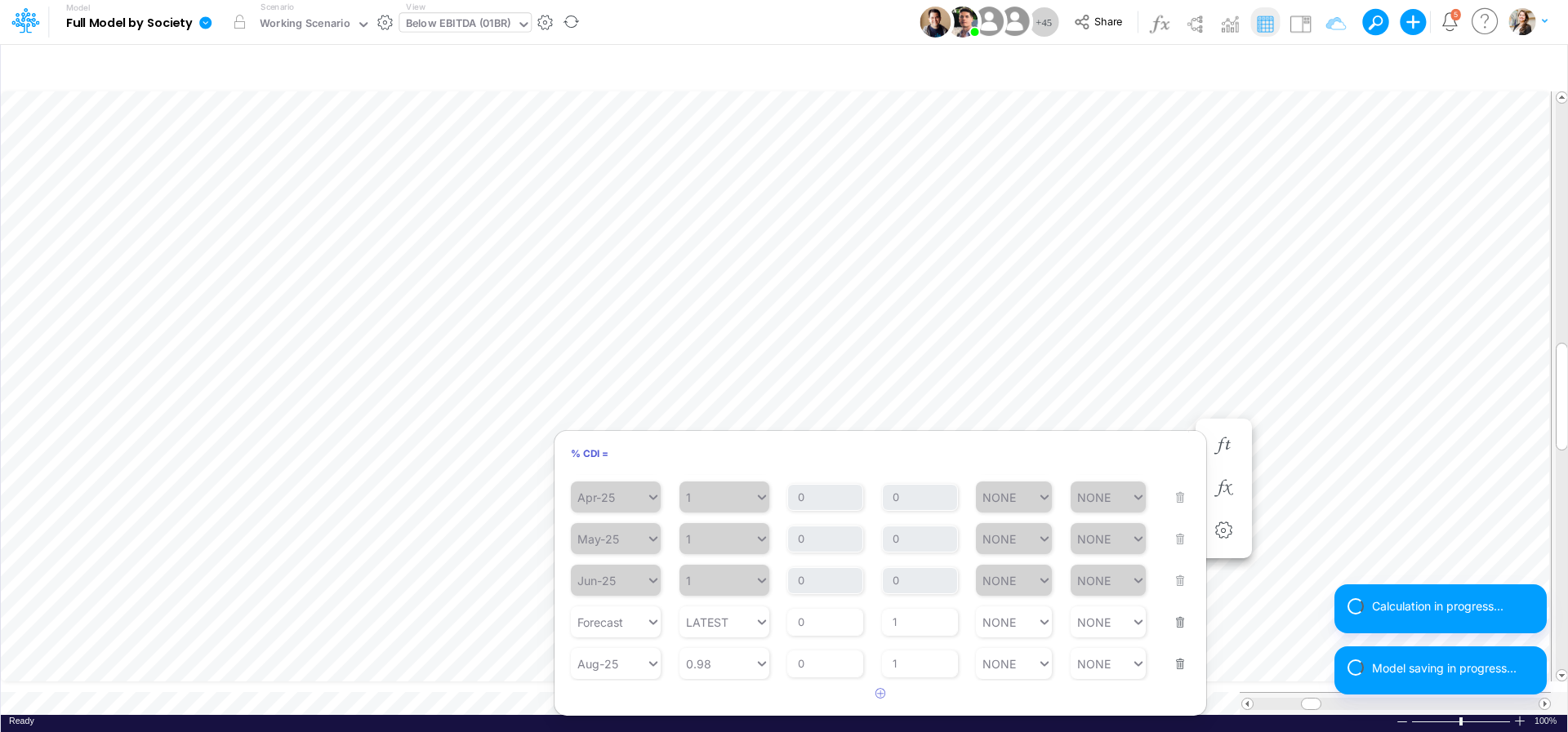
scroll to position [359, 0]
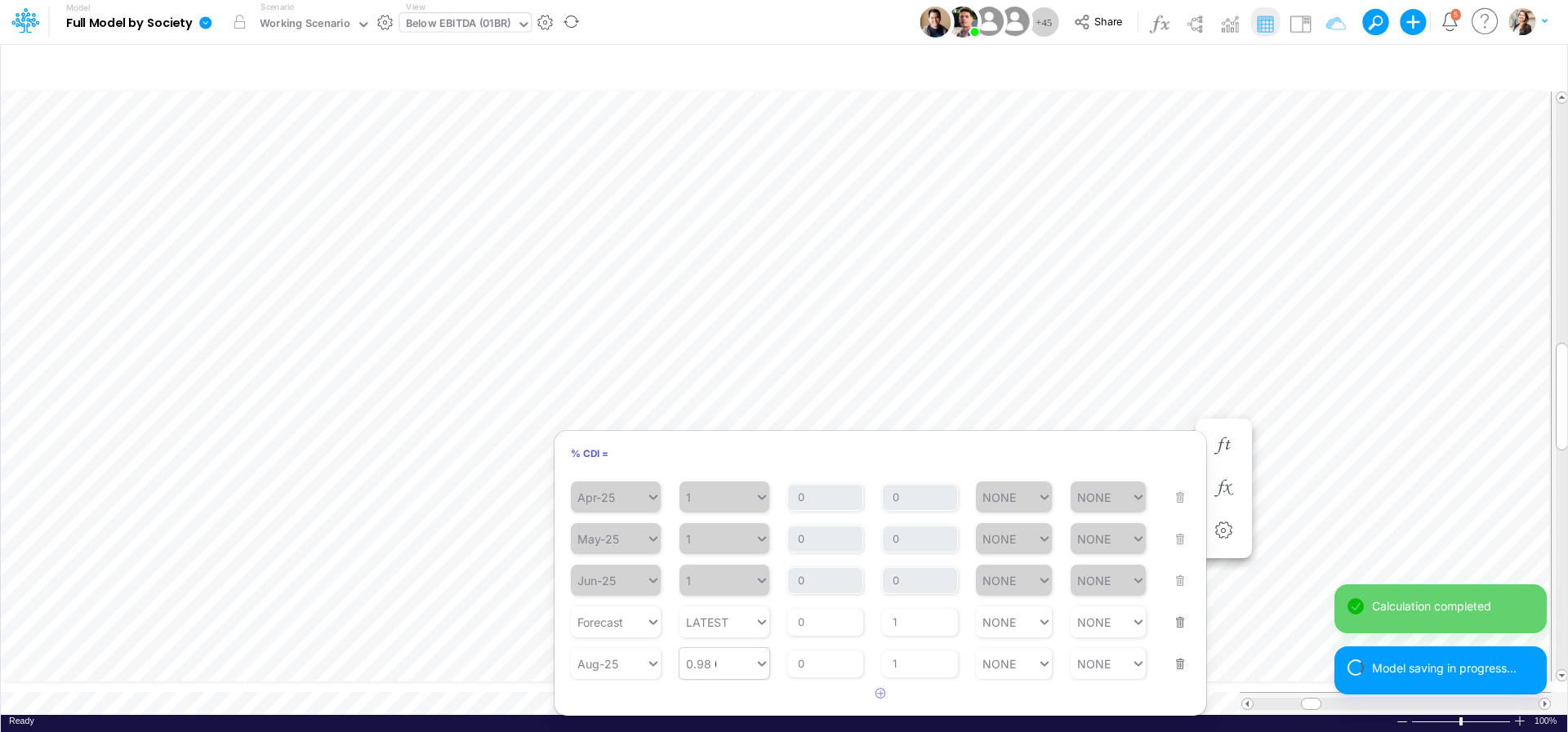
click at [717, 668] on div "0.98 0.98" at bounding box center [716, 664] width 75 height 23
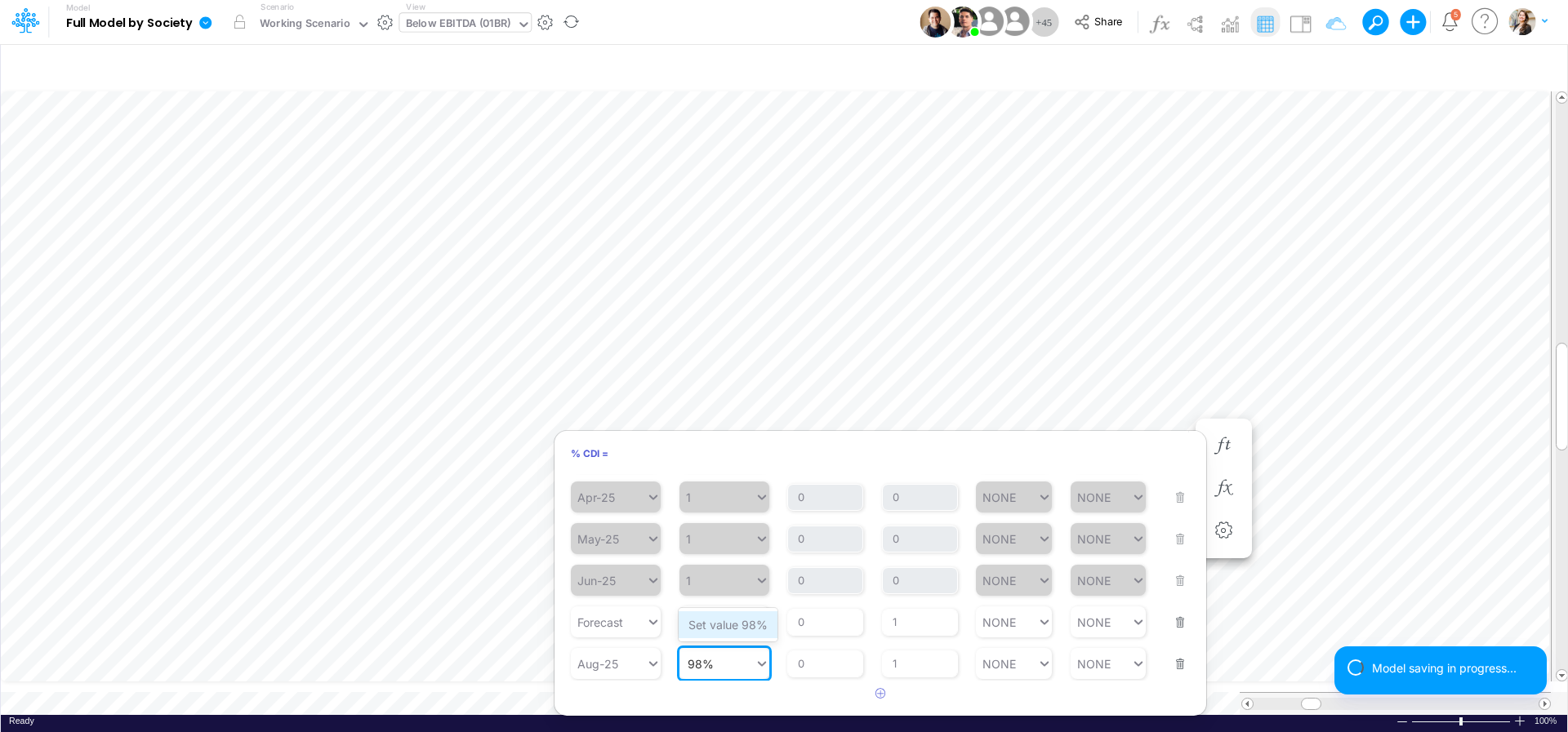
click at [735, 627] on div "Set value 98%" at bounding box center [727, 624] width 99 height 27
type input "98%"
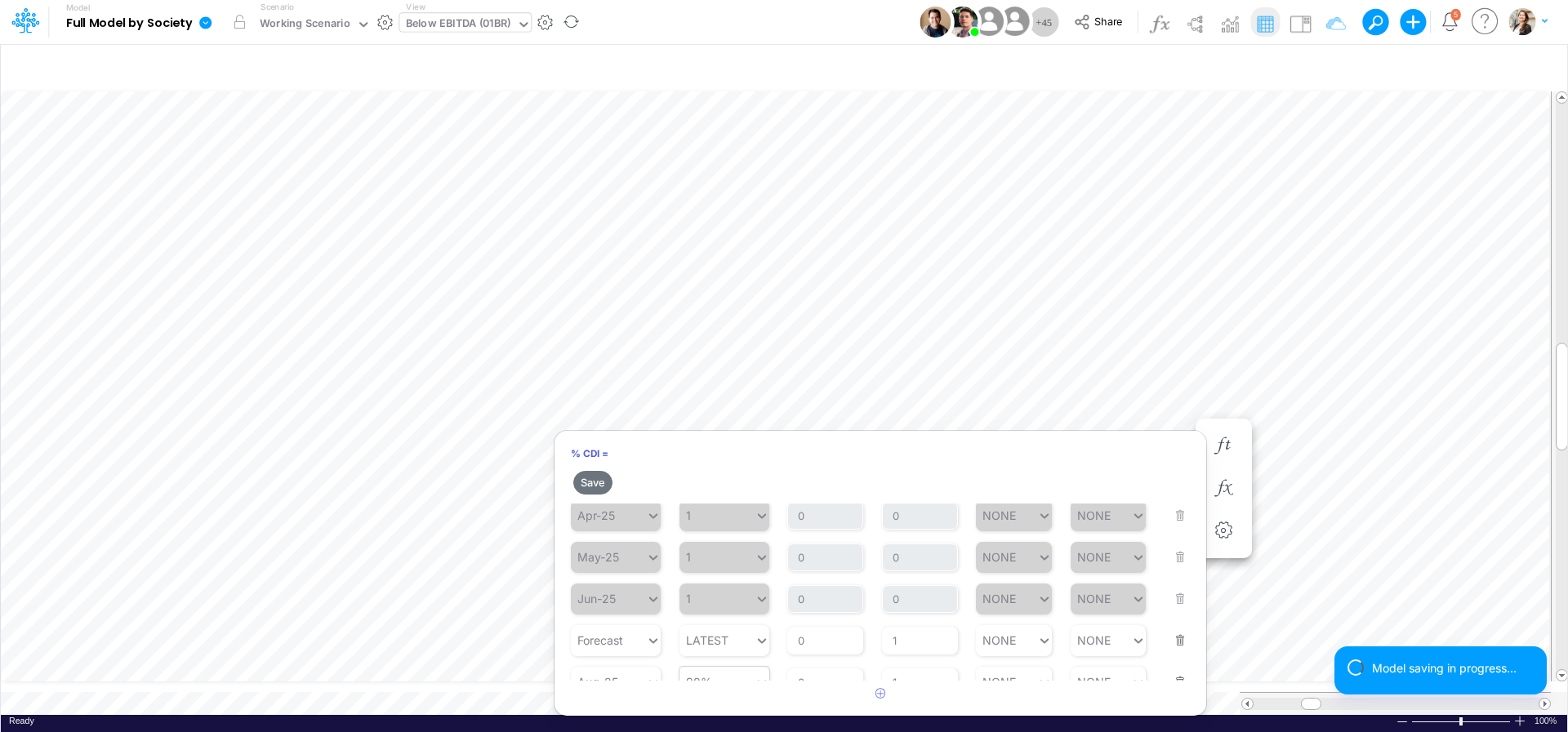
scroll to position [389, 0]
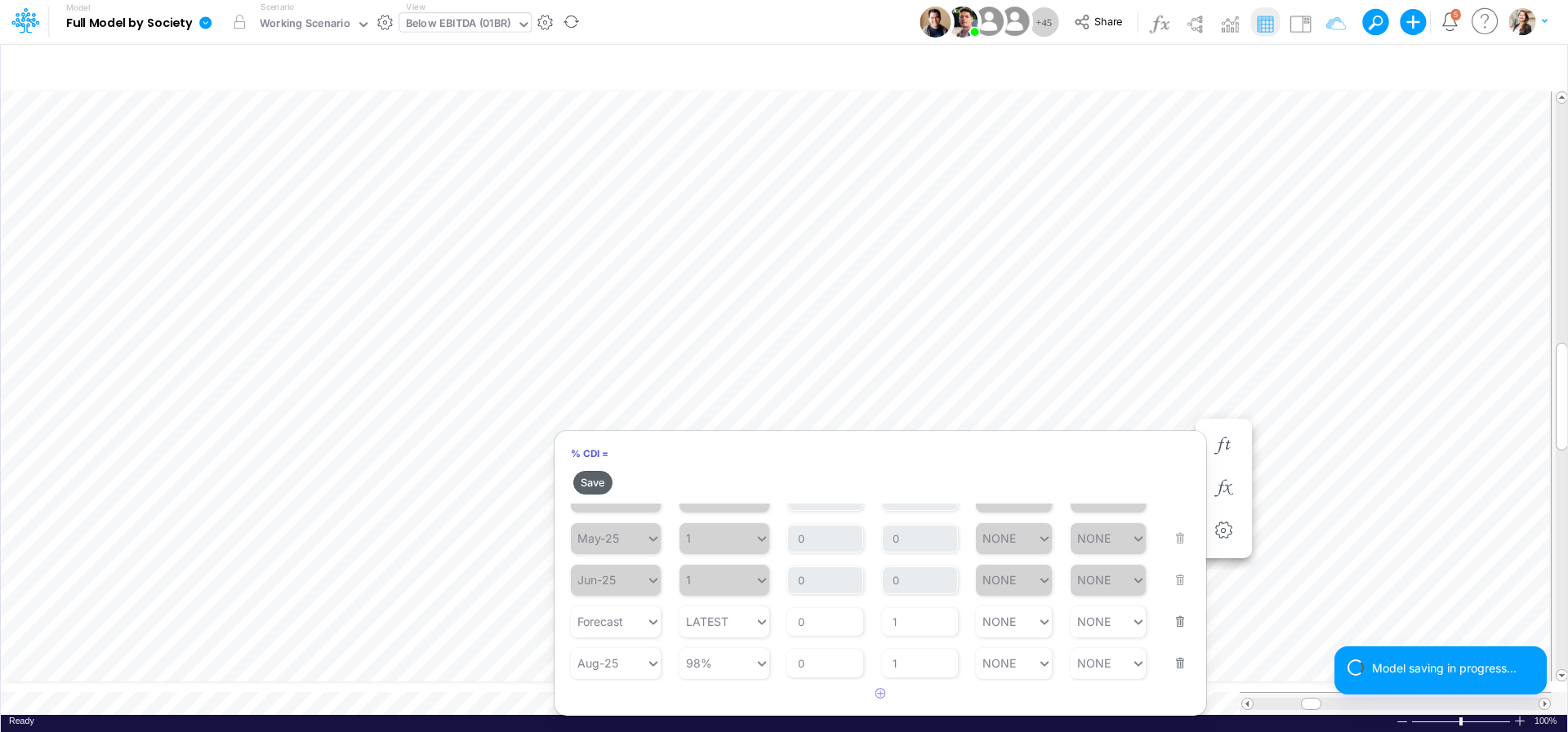
click at [602, 484] on button "Save" at bounding box center [592, 483] width 39 height 23
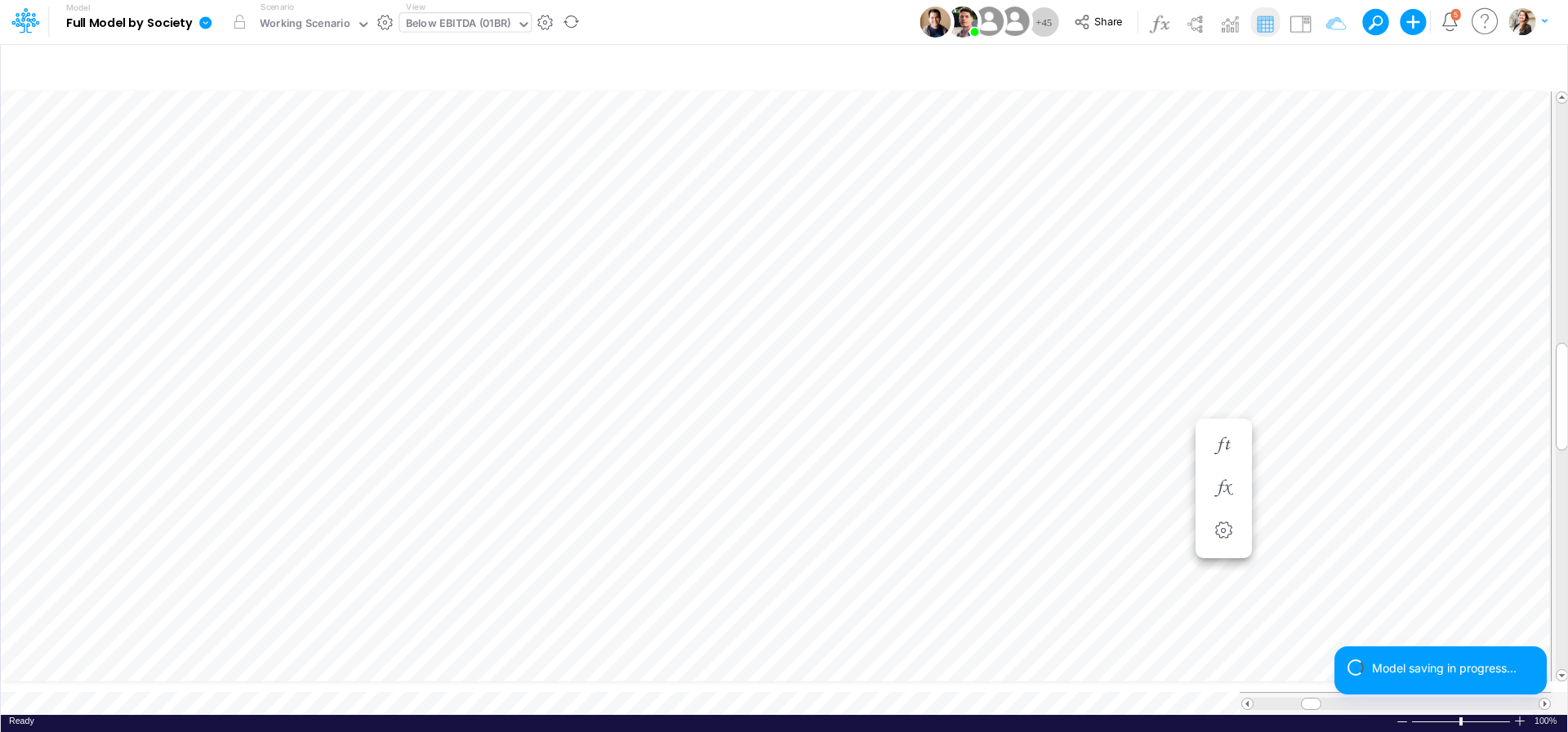
scroll to position [13, 8]
